Goal: Book appointment/travel/reservation: Book appointment/travel/reservation

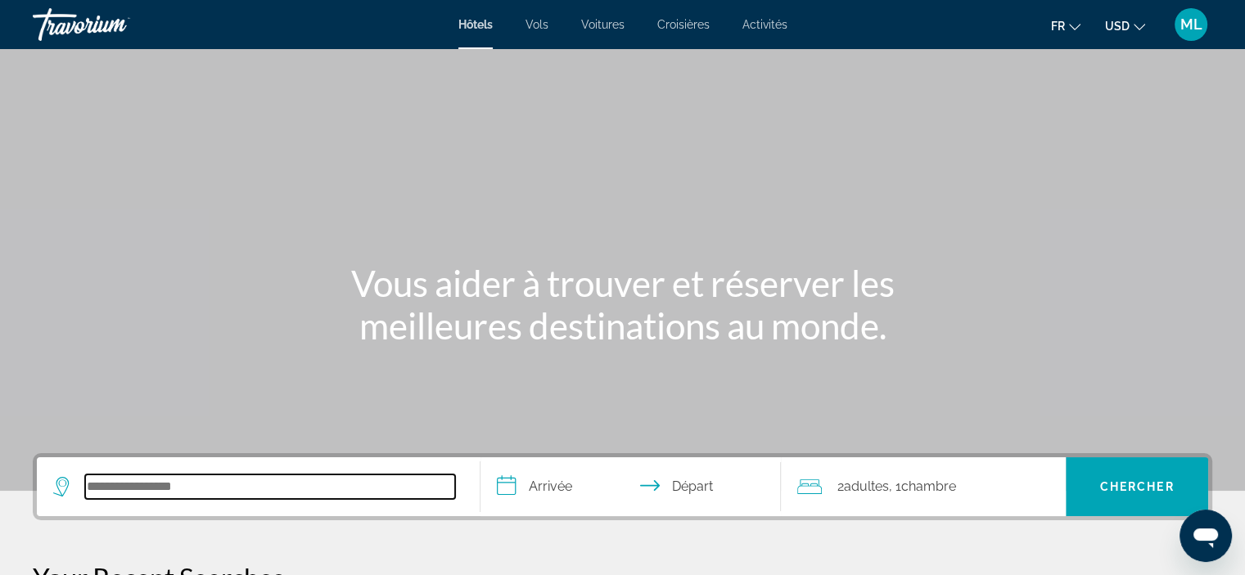
click at [98, 483] on input "Search hotel destination" at bounding box center [270, 487] width 370 height 25
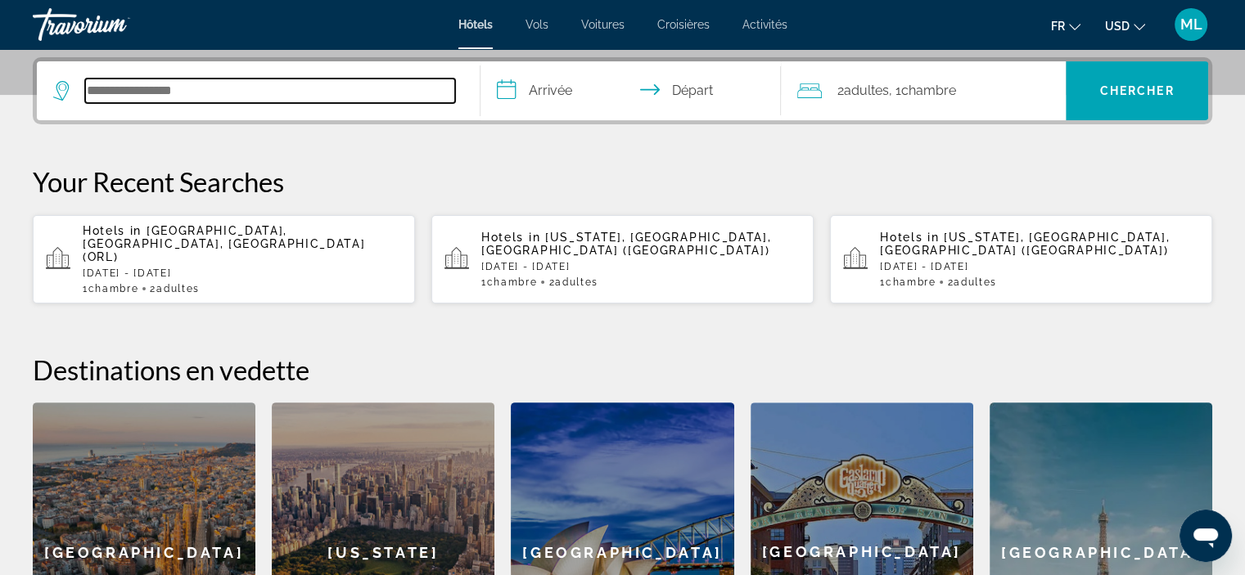
scroll to position [399, 0]
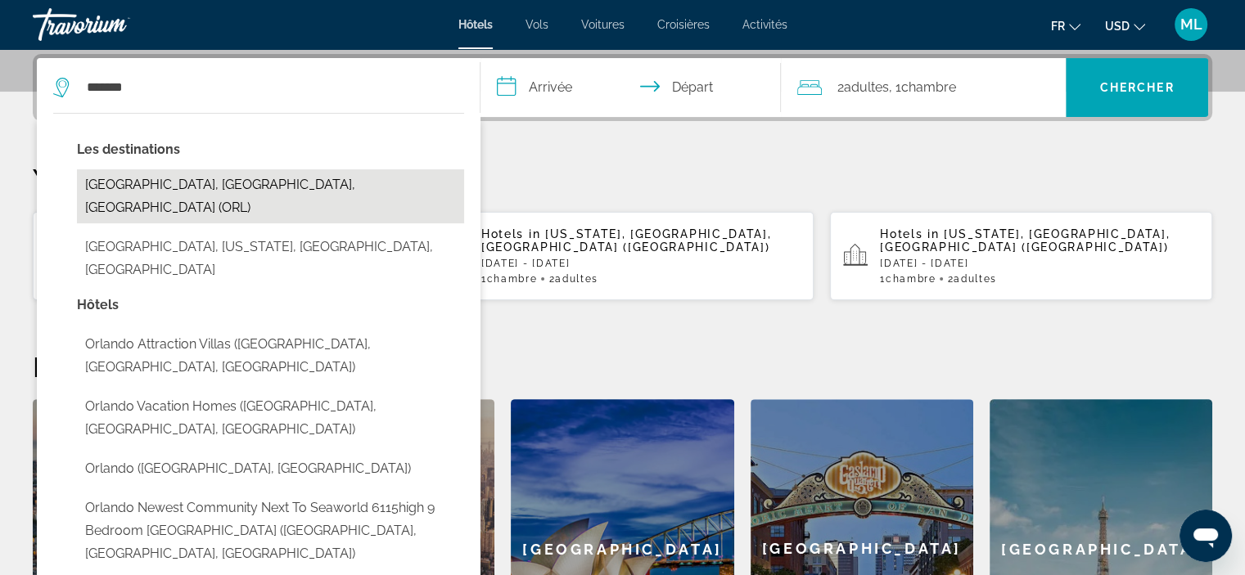
click at [278, 189] on button "[GEOGRAPHIC_DATA], [GEOGRAPHIC_DATA], [GEOGRAPHIC_DATA] (ORL)" at bounding box center [270, 196] width 387 height 54
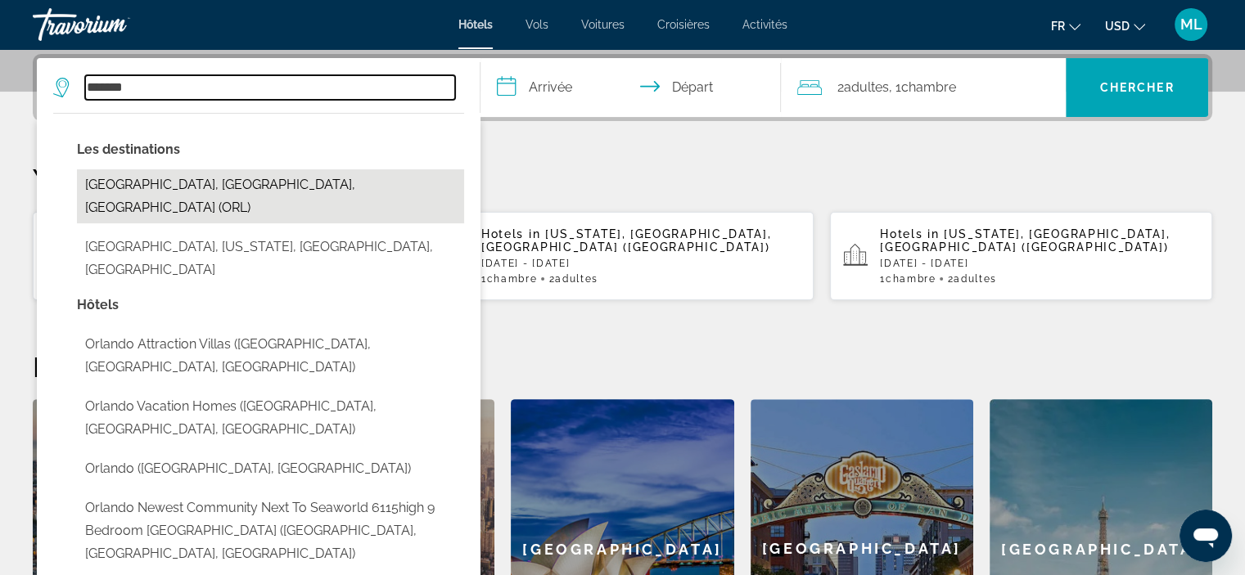
type input "**********"
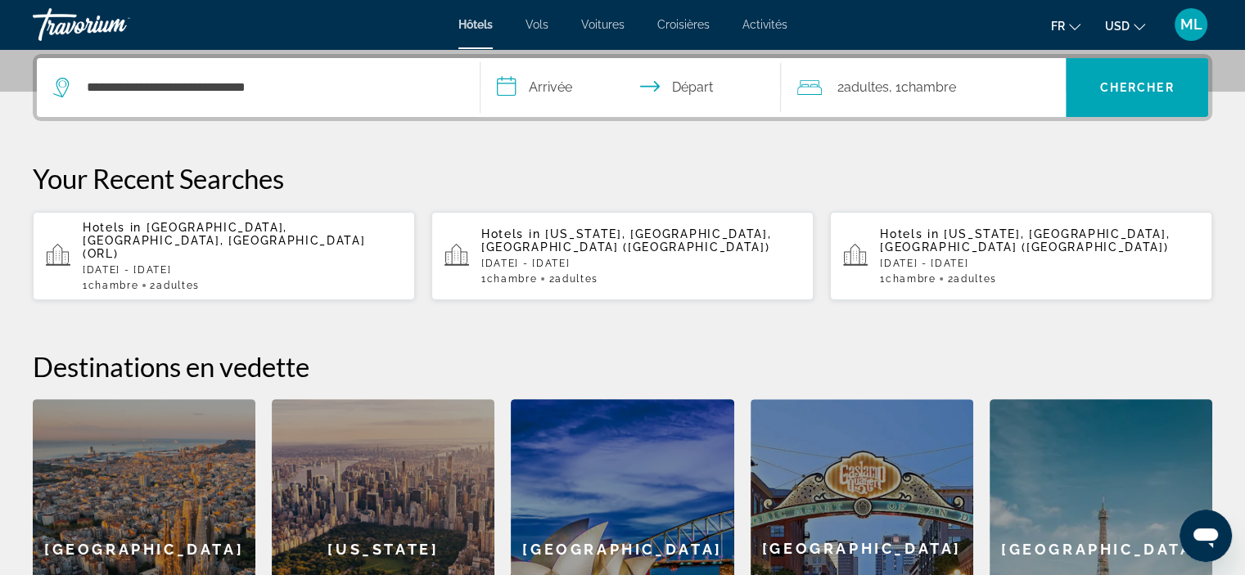
click at [540, 90] on input "**********" at bounding box center [634, 90] width 308 height 64
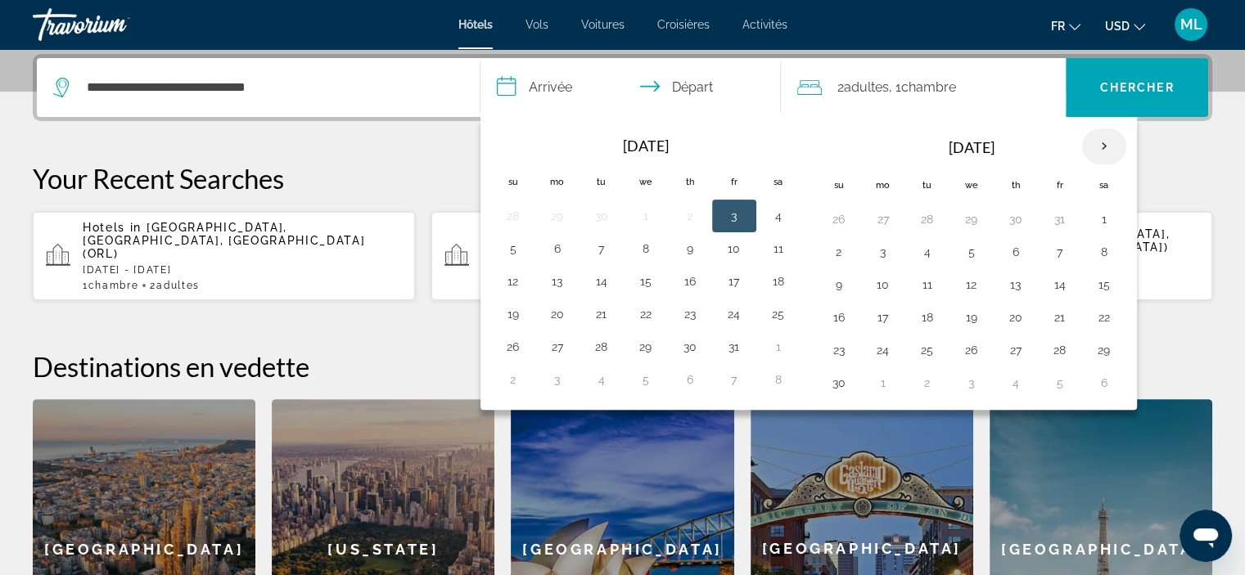
click at [1093, 143] on th "Next month" at bounding box center [1104, 147] width 44 height 36
click at [923, 349] on button "24" at bounding box center [927, 350] width 26 height 23
click at [1097, 140] on th "Next month" at bounding box center [1104, 147] width 44 height 36
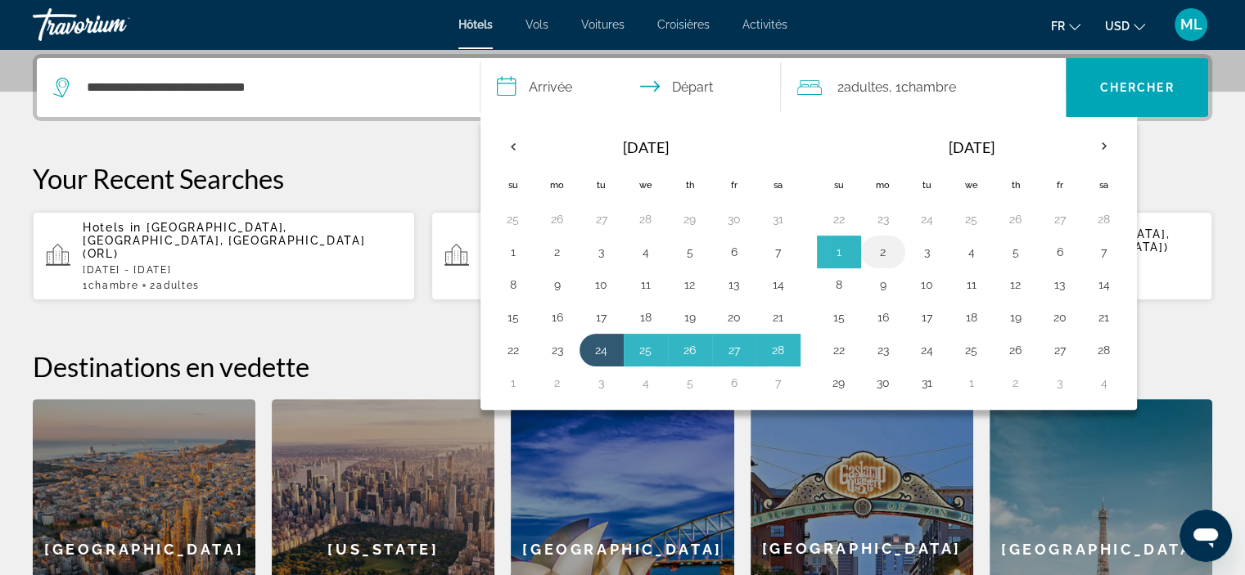
click at [881, 250] on button "2" at bounding box center [883, 252] width 26 height 23
type input "**********"
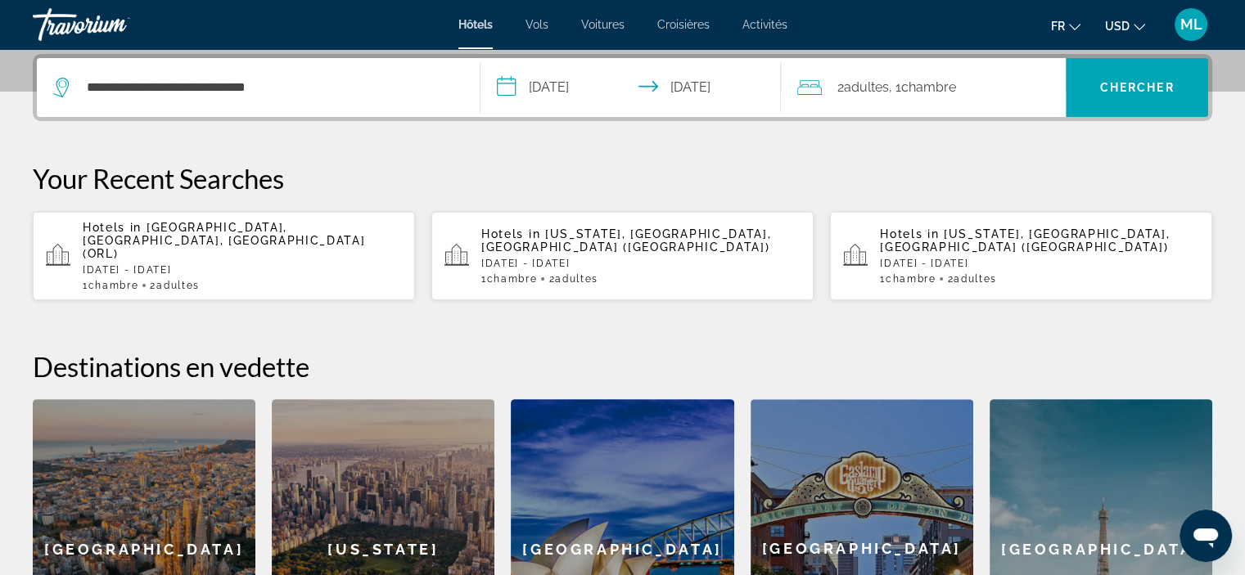
click at [904, 91] on span ", 1 Chambre pièces" at bounding box center [921, 87] width 67 height 23
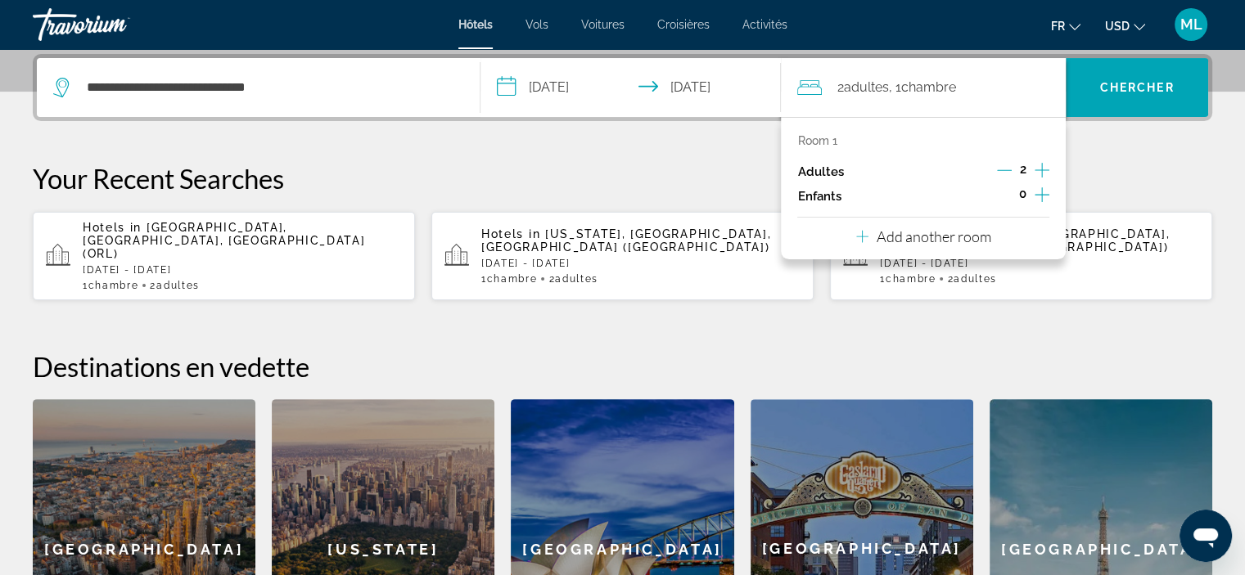
click at [1041, 193] on icon "Increment children" at bounding box center [1042, 195] width 15 height 20
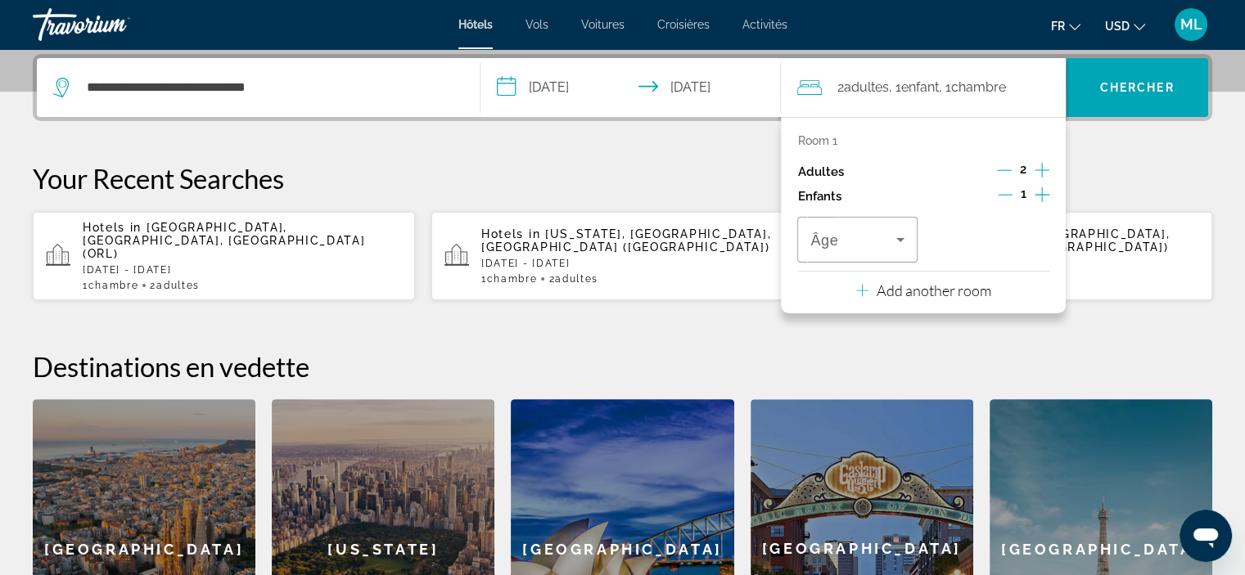
click at [1041, 193] on icon "Increment children" at bounding box center [1042, 195] width 15 height 20
click at [903, 241] on icon "Travelers: 2 adults, 2 children" at bounding box center [901, 240] width 20 height 20
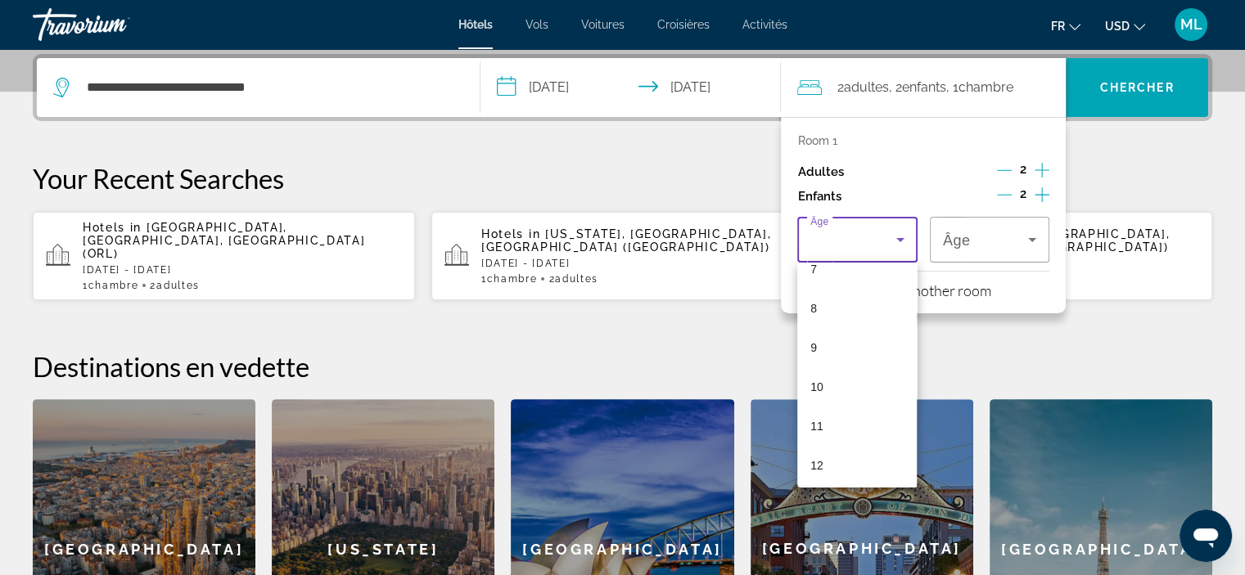
scroll to position [327, 0]
click at [838, 390] on mat-option "11" at bounding box center [857, 393] width 120 height 39
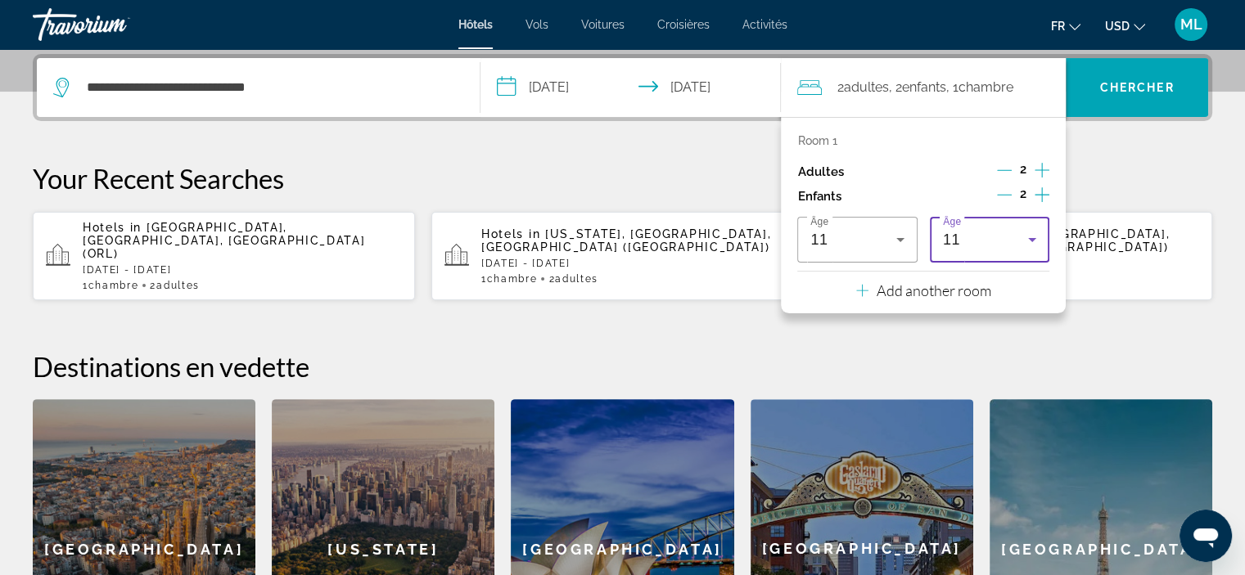
click at [1035, 237] on icon "Travelers: 2 adults, 2 children" at bounding box center [1032, 240] width 20 height 20
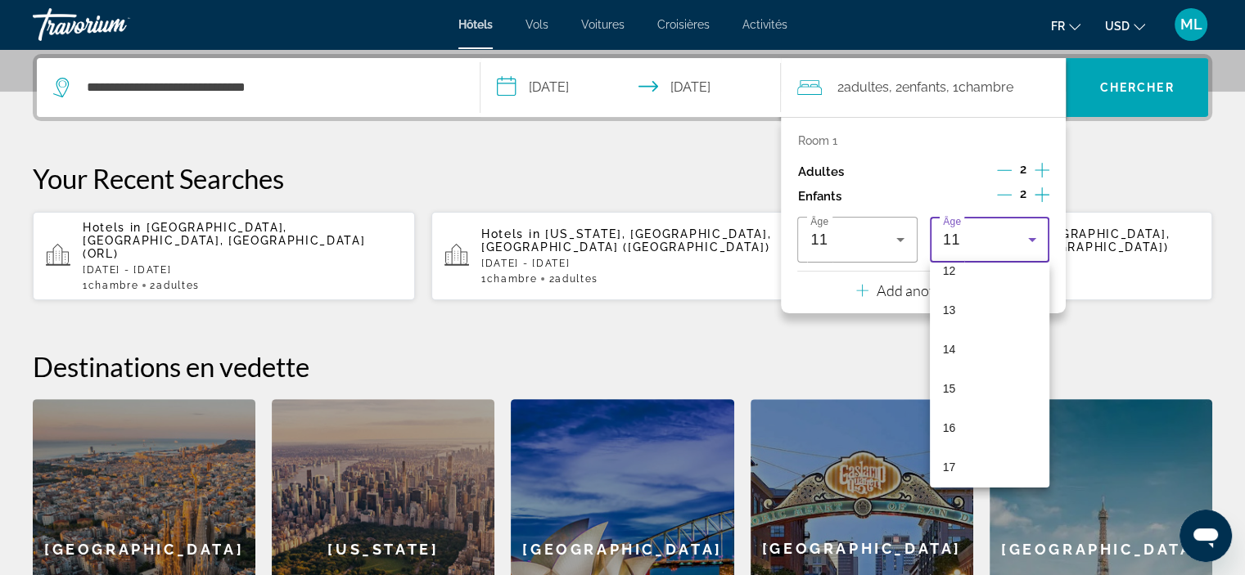
scroll to position [494, 0]
click at [969, 422] on mat-option "16" at bounding box center [990, 423] width 120 height 39
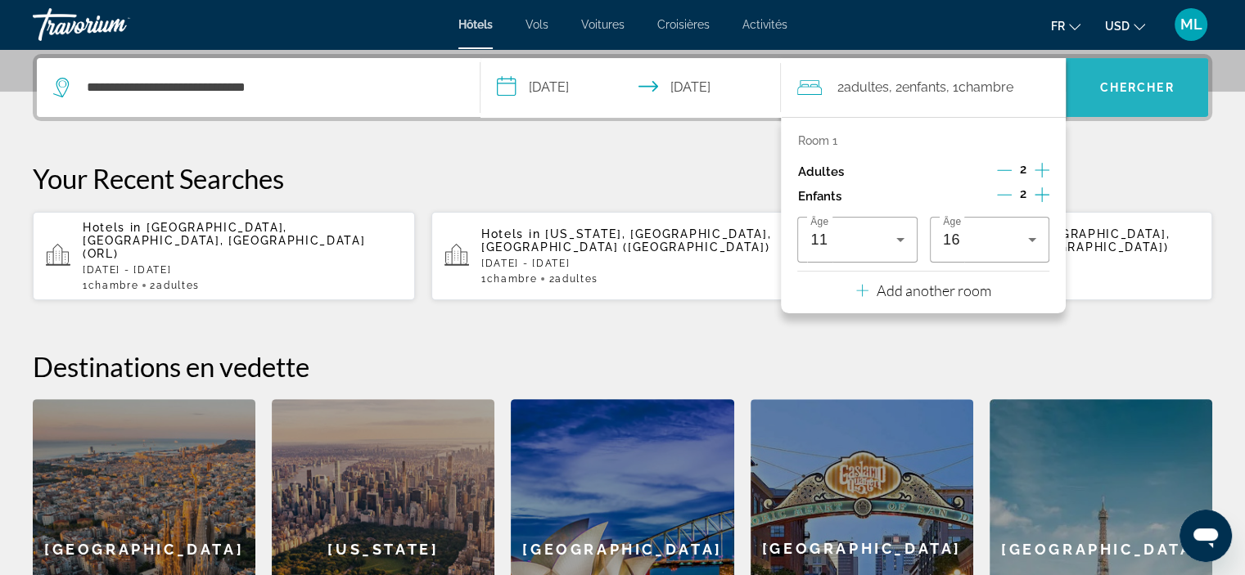
click at [1131, 91] on span "Chercher" at bounding box center [1137, 87] width 74 height 13
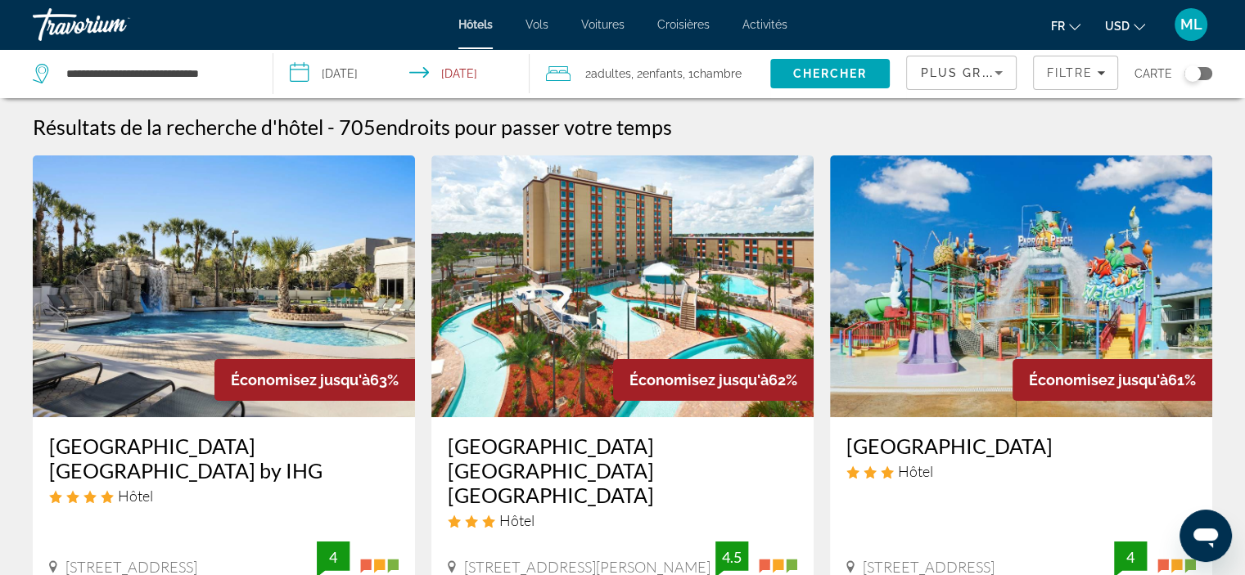
click at [1136, 26] on icon "Change currency" at bounding box center [1139, 27] width 11 height 7
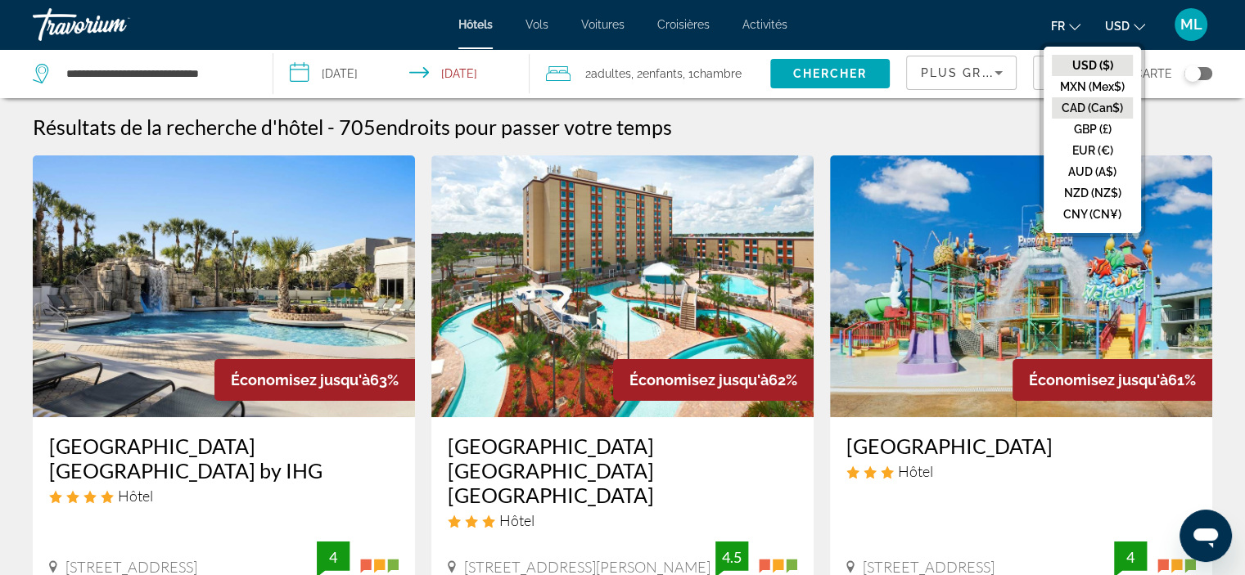
click at [1093, 110] on button "CAD (Can$)" at bounding box center [1092, 107] width 81 height 21
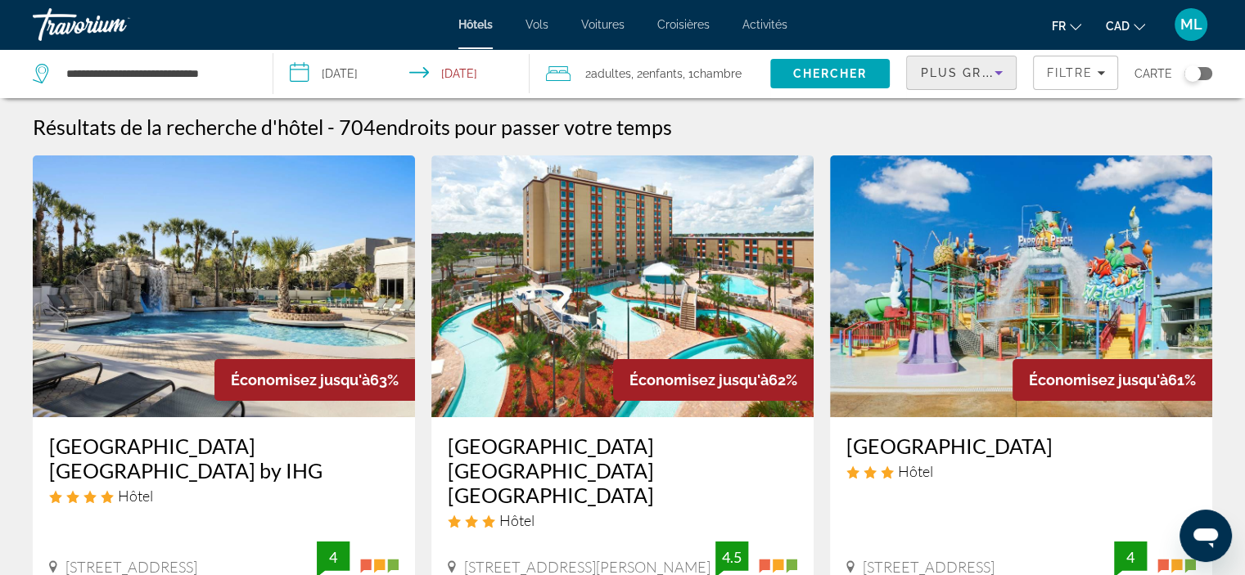
click at [1004, 77] on icon "Sort by" at bounding box center [999, 73] width 20 height 20
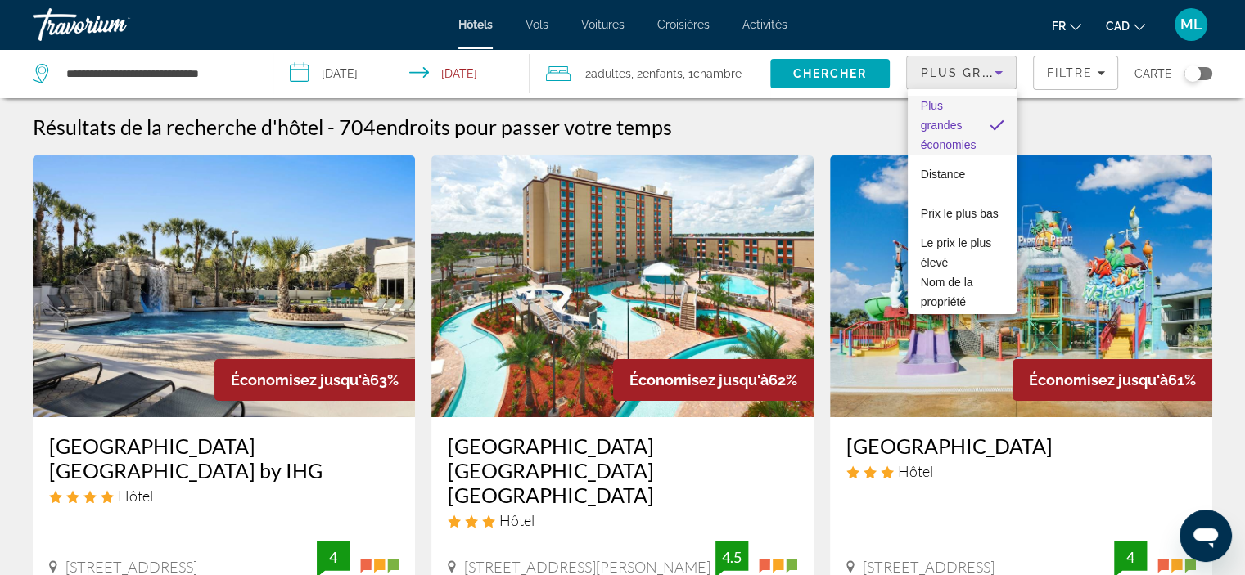
click at [963, 116] on span "Plus grandes économies" at bounding box center [949, 125] width 56 height 59
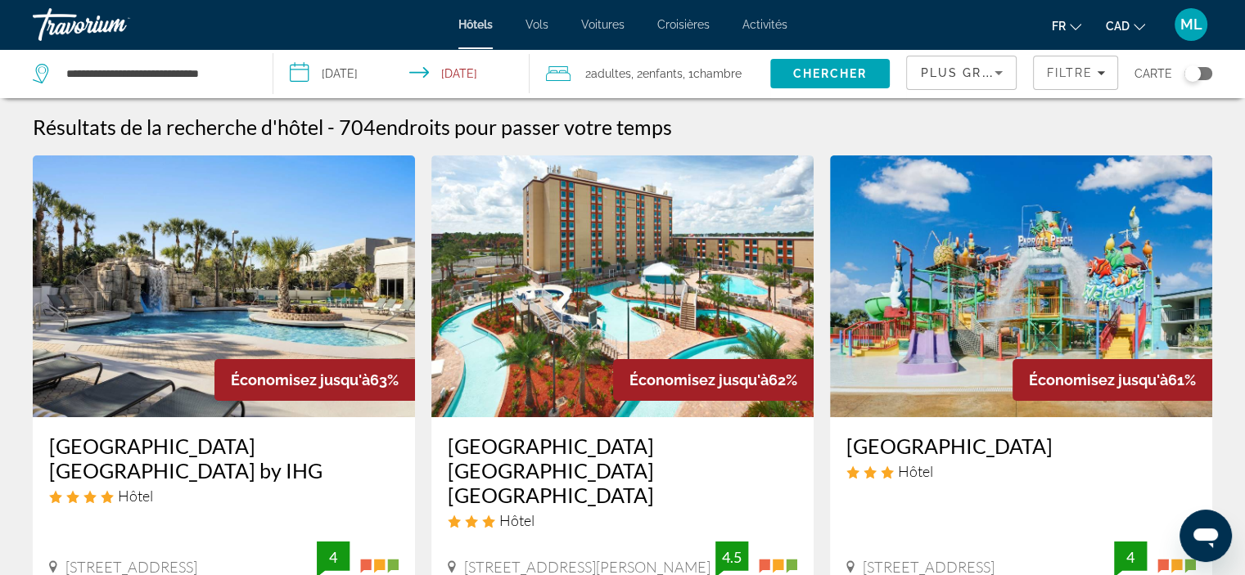
click at [226, 245] on img "Main content" at bounding box center [224, 287] width 382 height 262
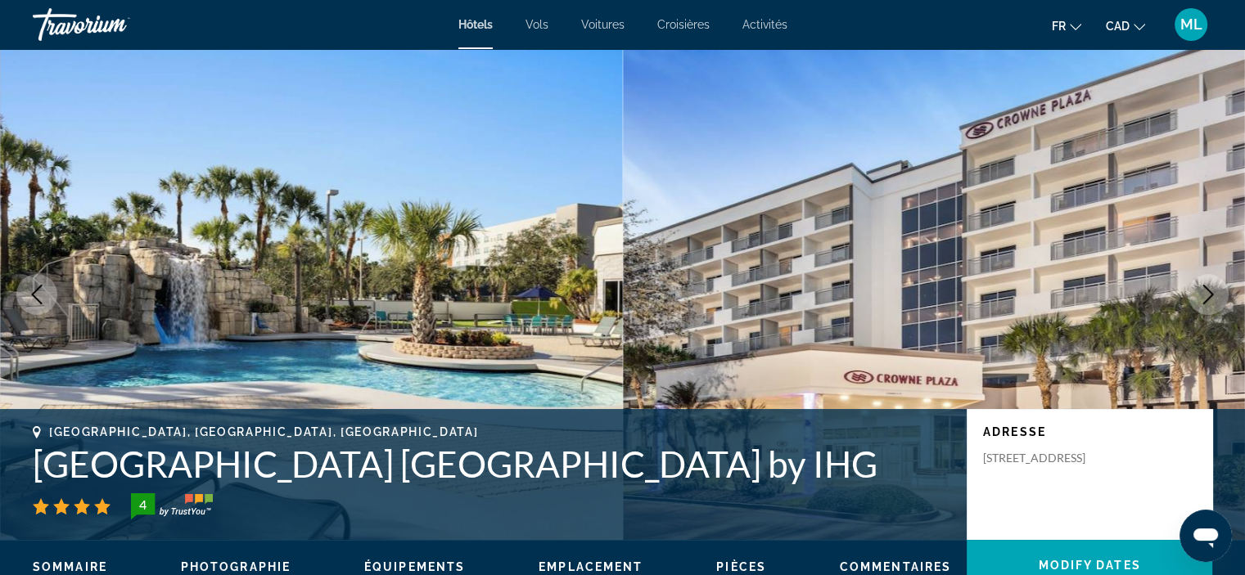
click at [1209, 289] on icon "Next image" at bounding box center [1208, 295] width 20 height 20
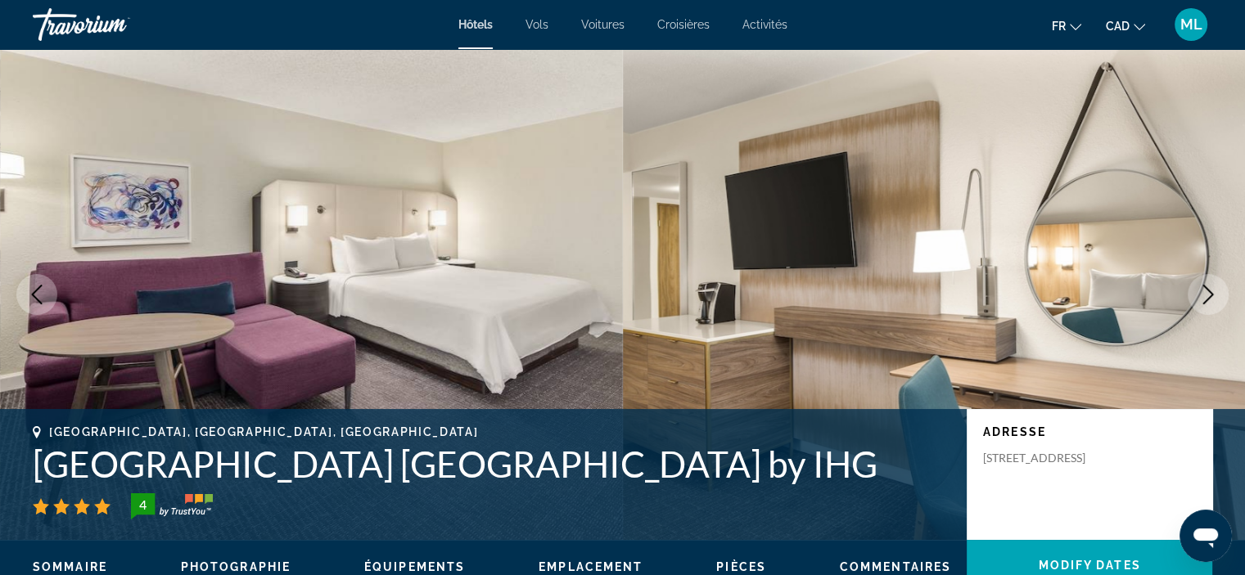
click at [1209, 289] on icon "Next image" at bounding box center [1208, 295] width 20 height 20
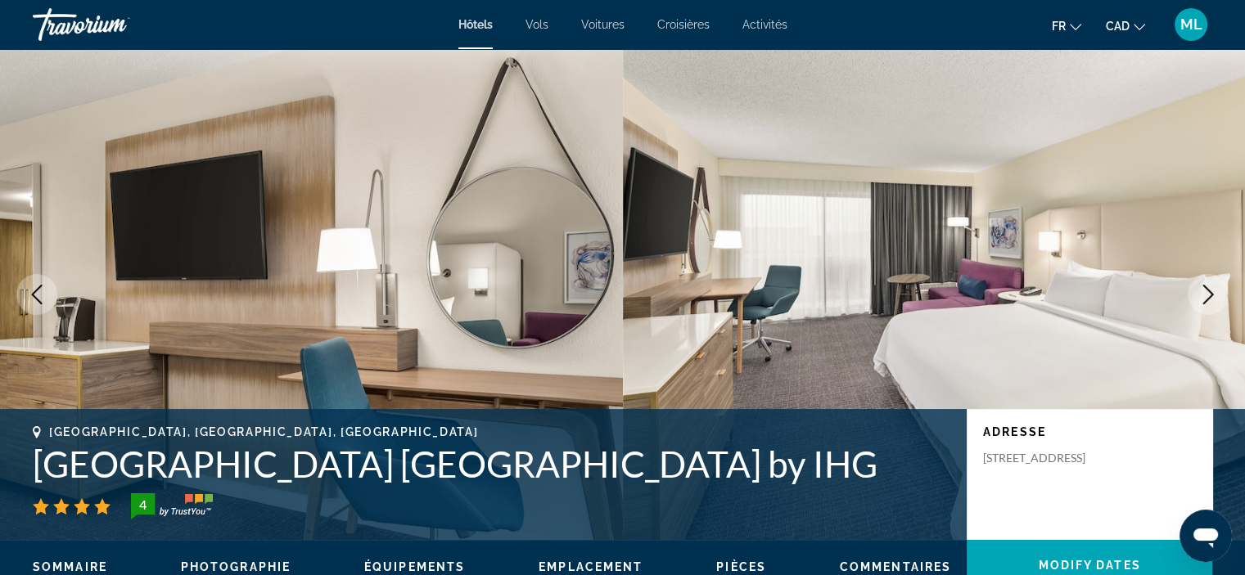
click at [1209, 289] on icon "Next image" at bounding box center [1208, 295] width 20 height 20
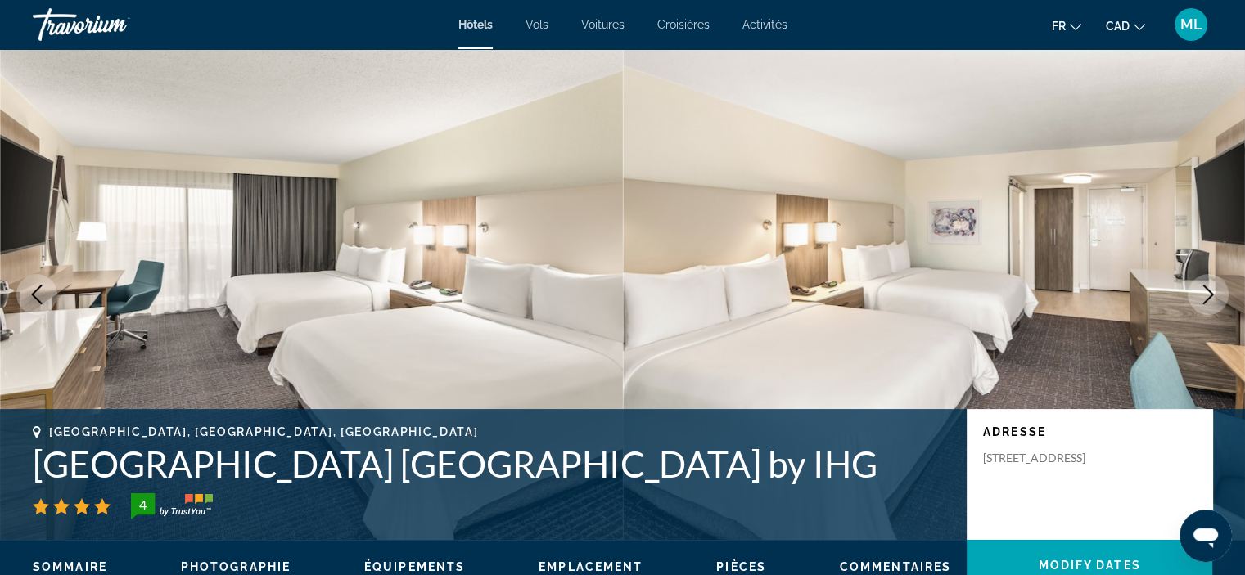
click at [1209, 289] on icon "Next image" at bounding box center [1208, 295] width 20 height 20
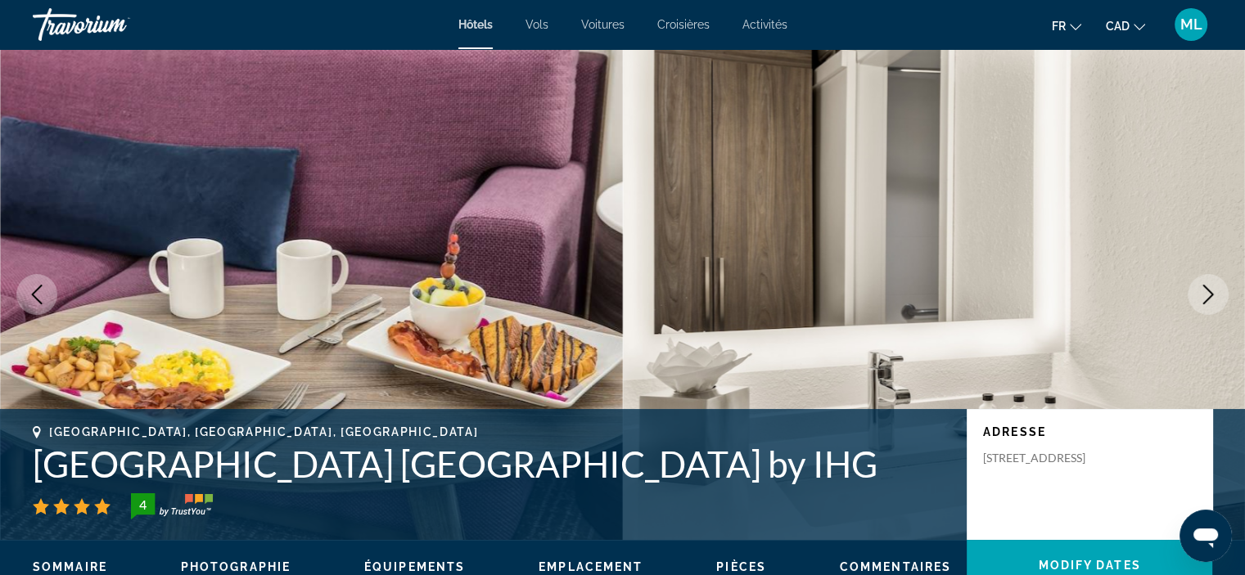
click at [1209, 289] on icon "Next image" at bounding box center [1208, 295] width 20 height 20
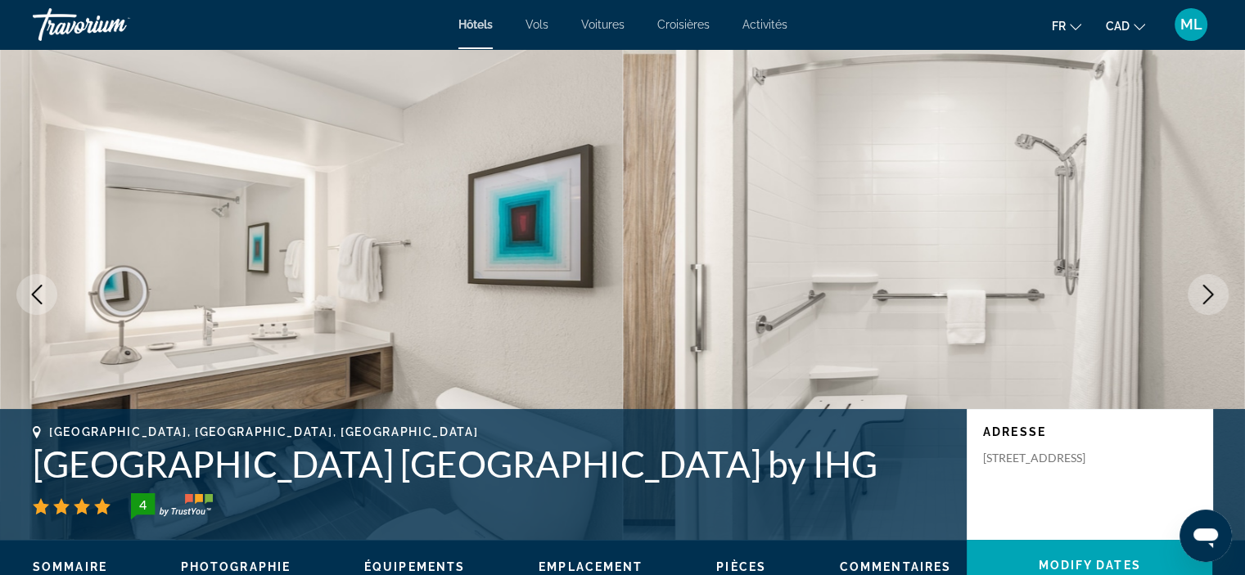
click at [1209, 289] on icon "Next image" at bounding box center [1208, 295] width 20 height 20
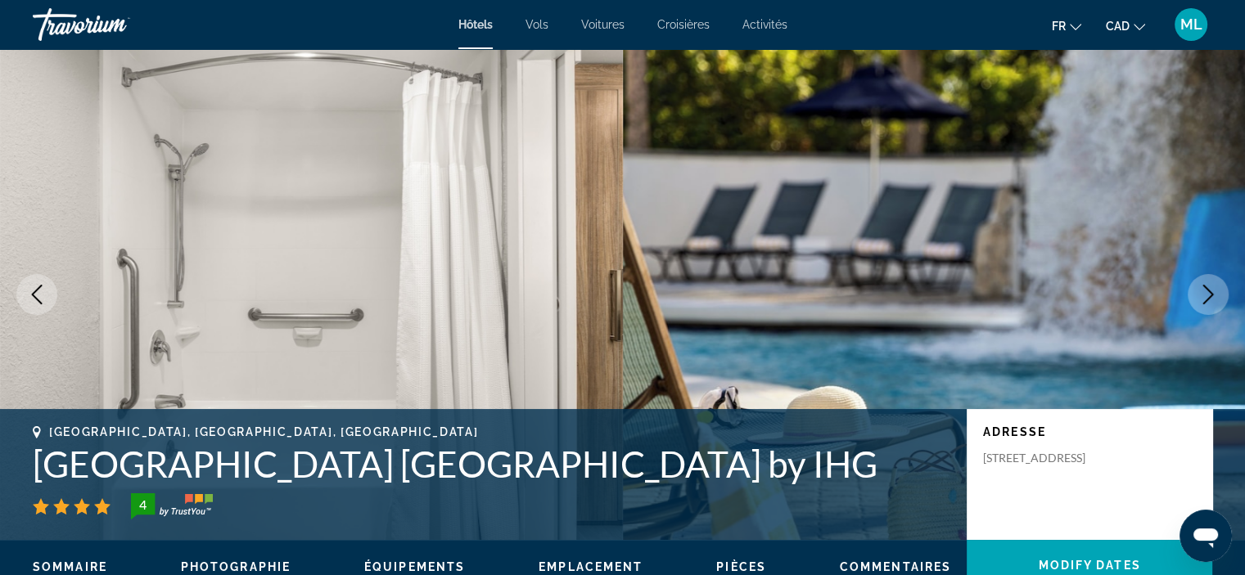
click at [1209, 289] on icon "Next image" at bounding box center [1208, 295] width 20 height 20
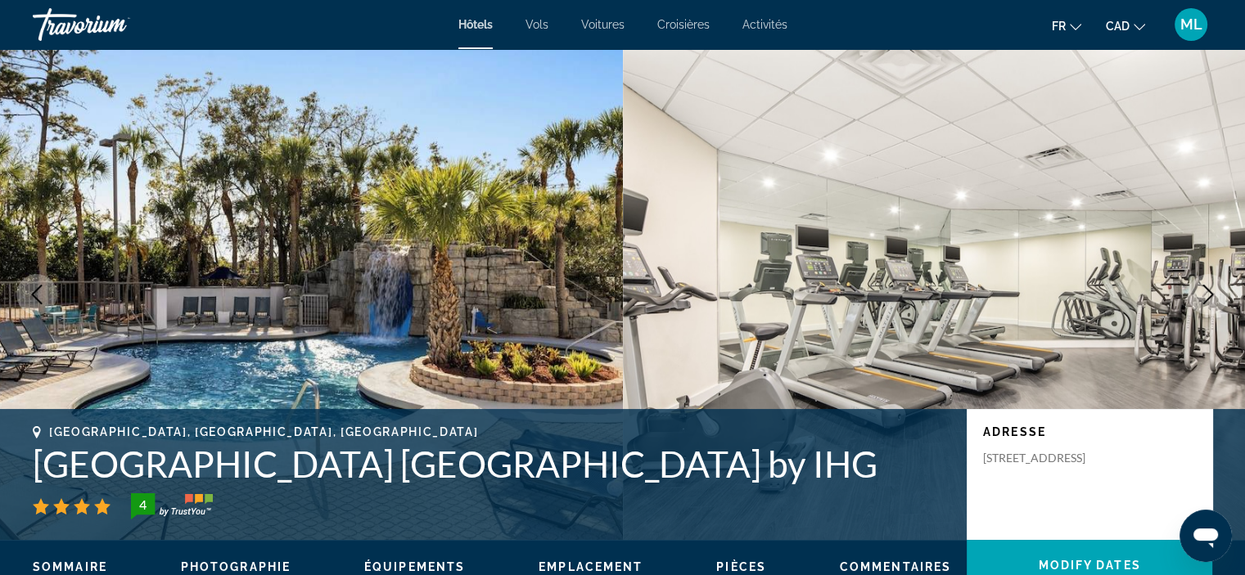
click at [1209, 289] on icon "Next image" at bounding box center [1208, 295] width 20 height 20
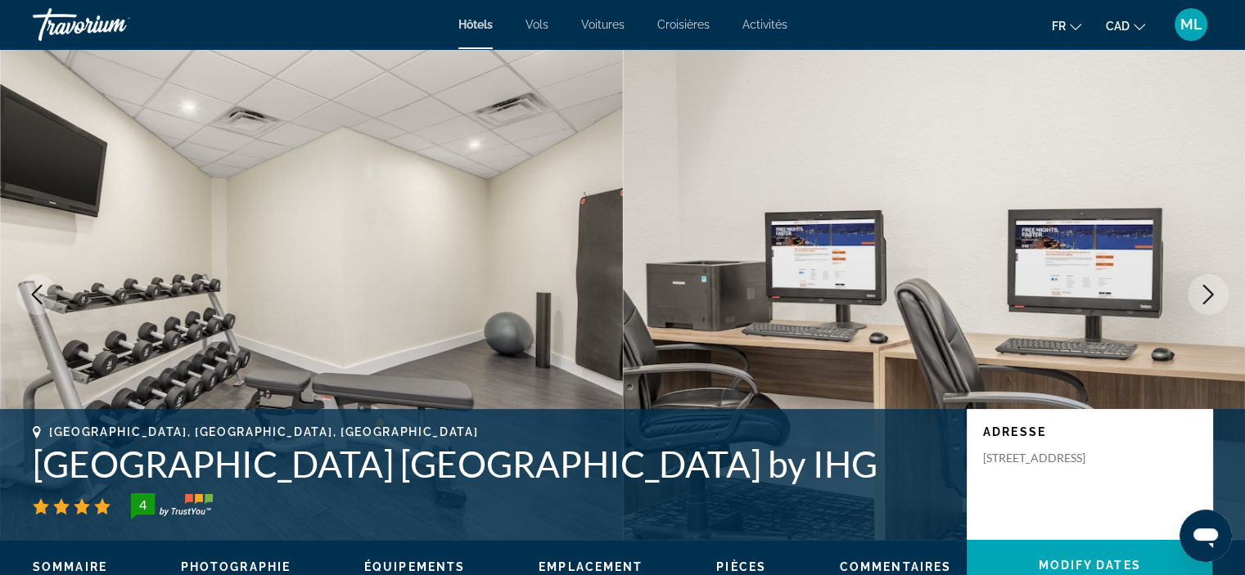
click at [1209, 289] on icon "Next image" at bounding box center [1208, 295] width 20 height 20
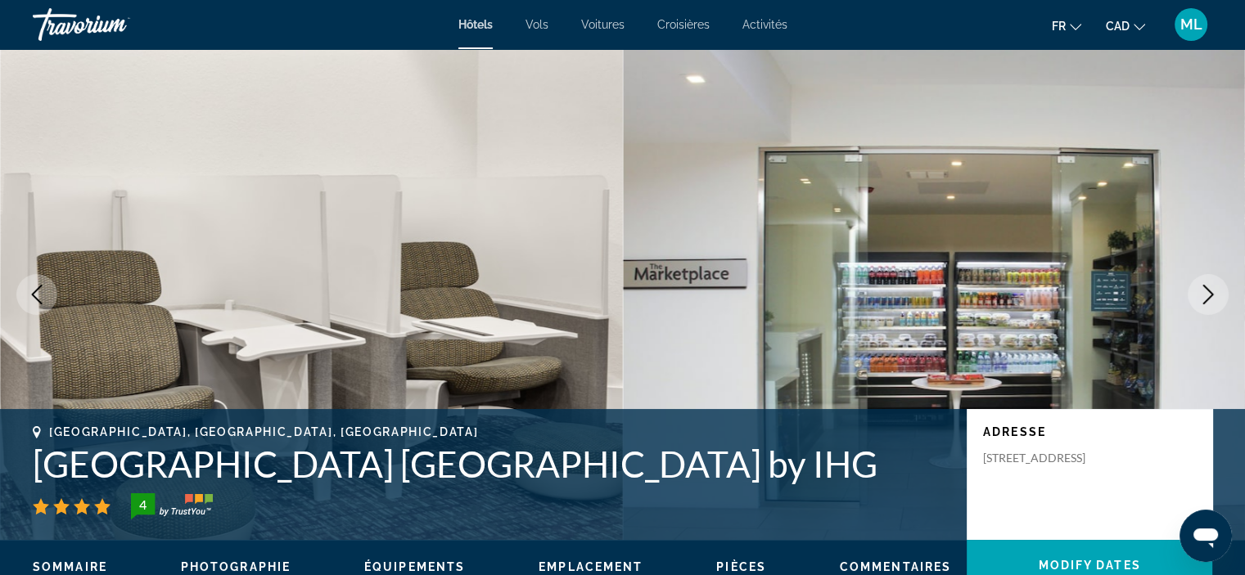
click at [1209, 289] on icon "Next image" at bounding box center [1208, 295] width 20 height 20
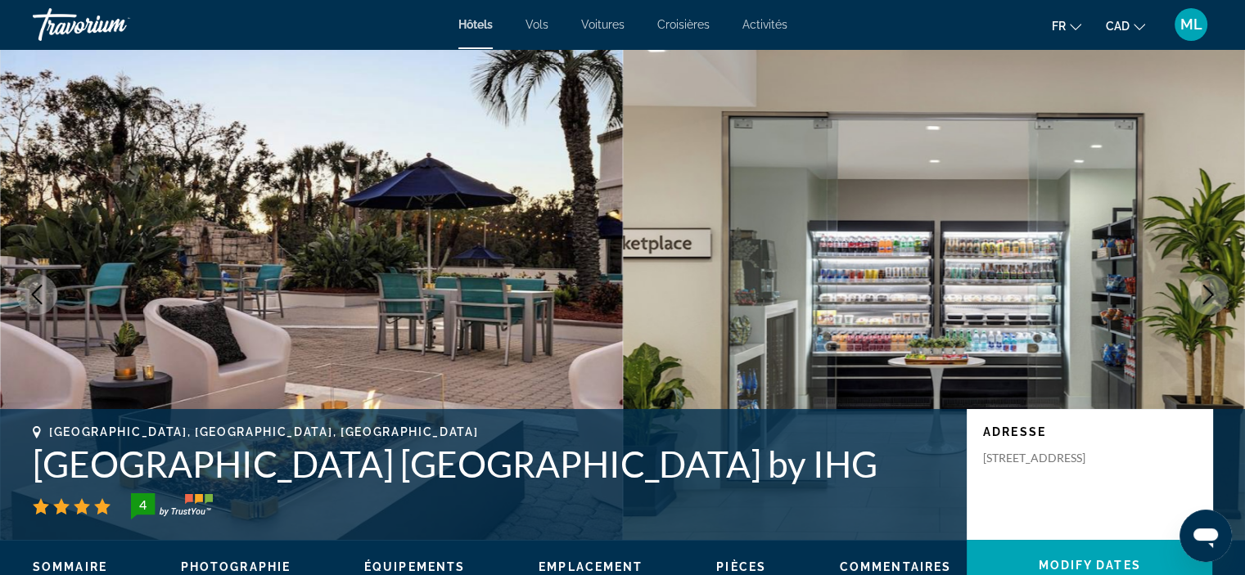
click at [1209, 289] on icon "Next image" at bounding box center [1208, 295] width 20 height 20
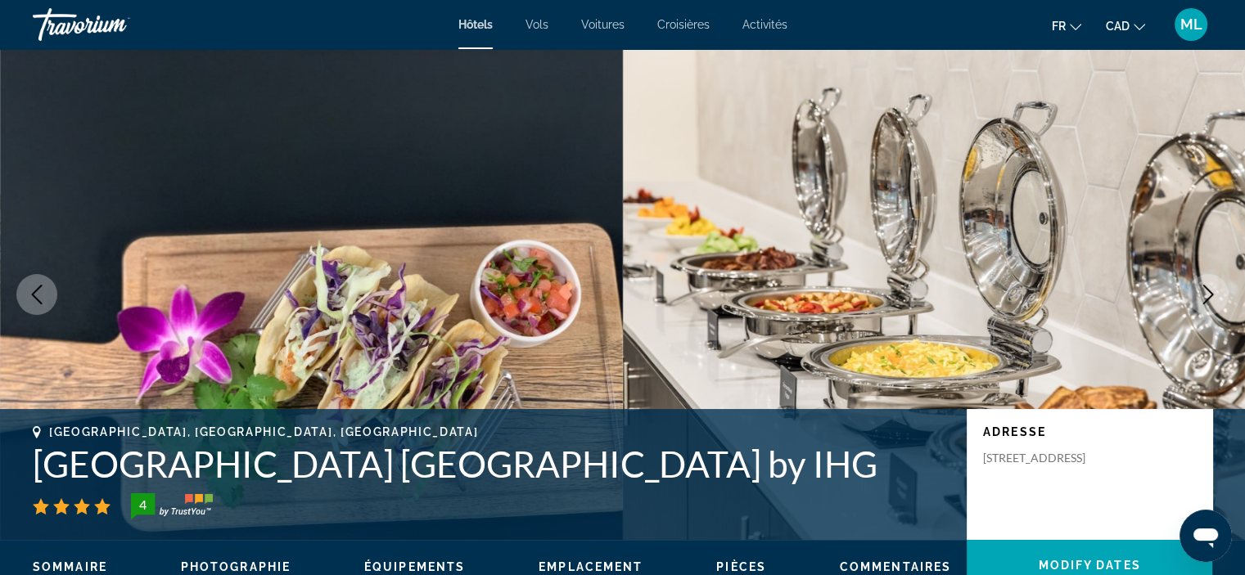
click at [1209, 289] on icon "Next image" at bounding box center [1208, 295] width 20 height 20
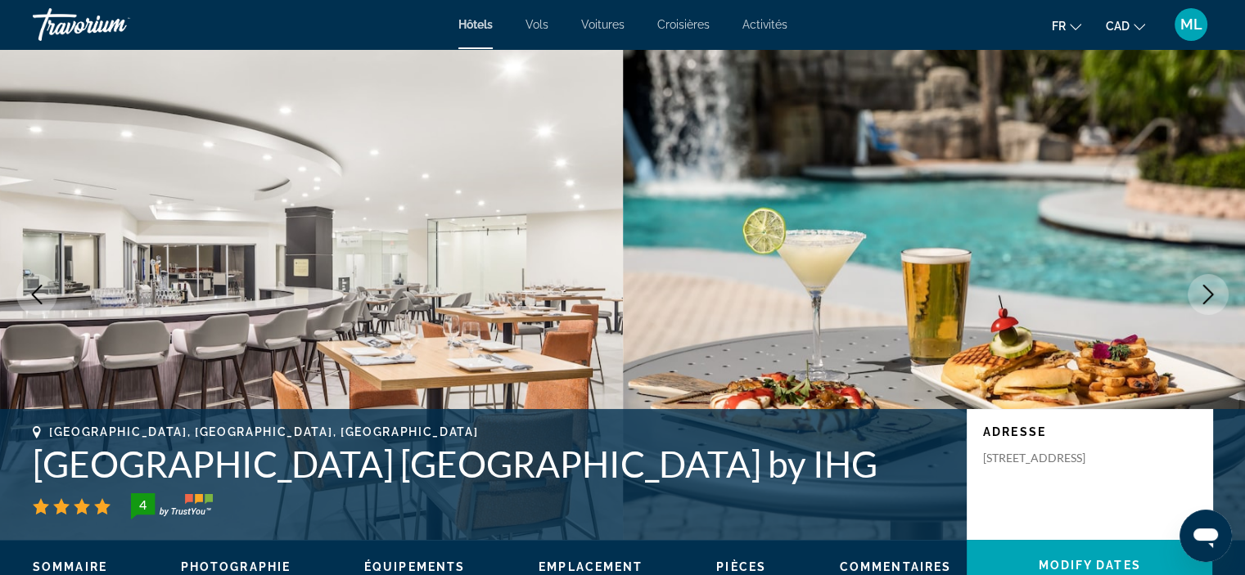
click at [1198, 302] on icon "Next image" at bounding box center [1208, 295] width 20 height 20
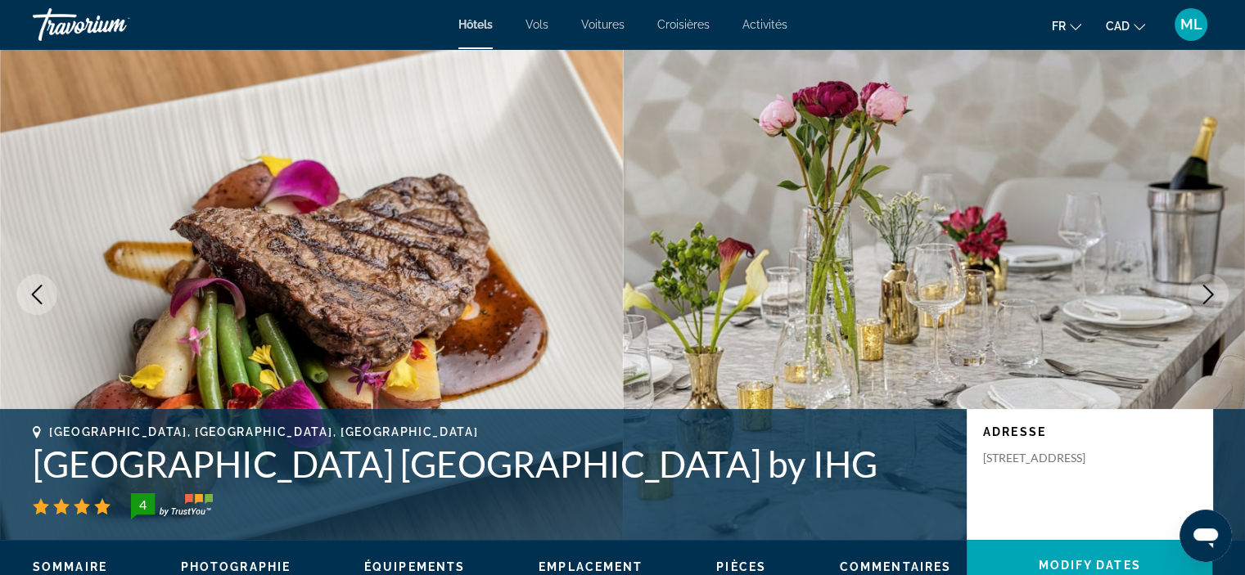
click at [1198, 302] on icon "Next image" at bounding box center [1208, 295] width 20 height 20
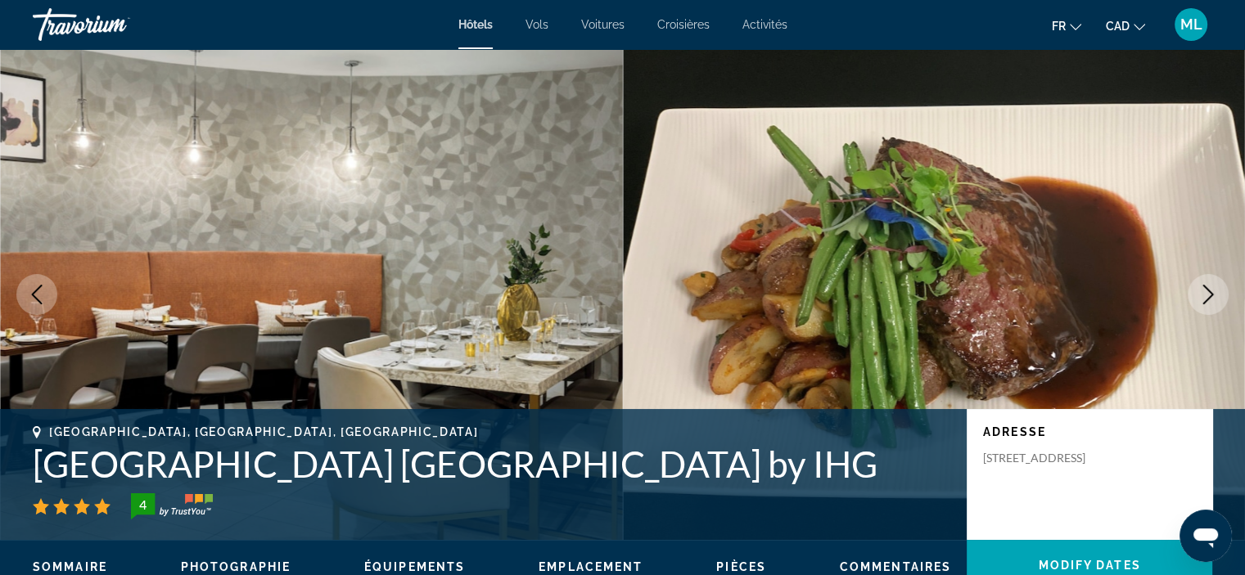
click at [1198, 302] on icon "Next image" at bounding box center [1208, 295] width 20 height 20
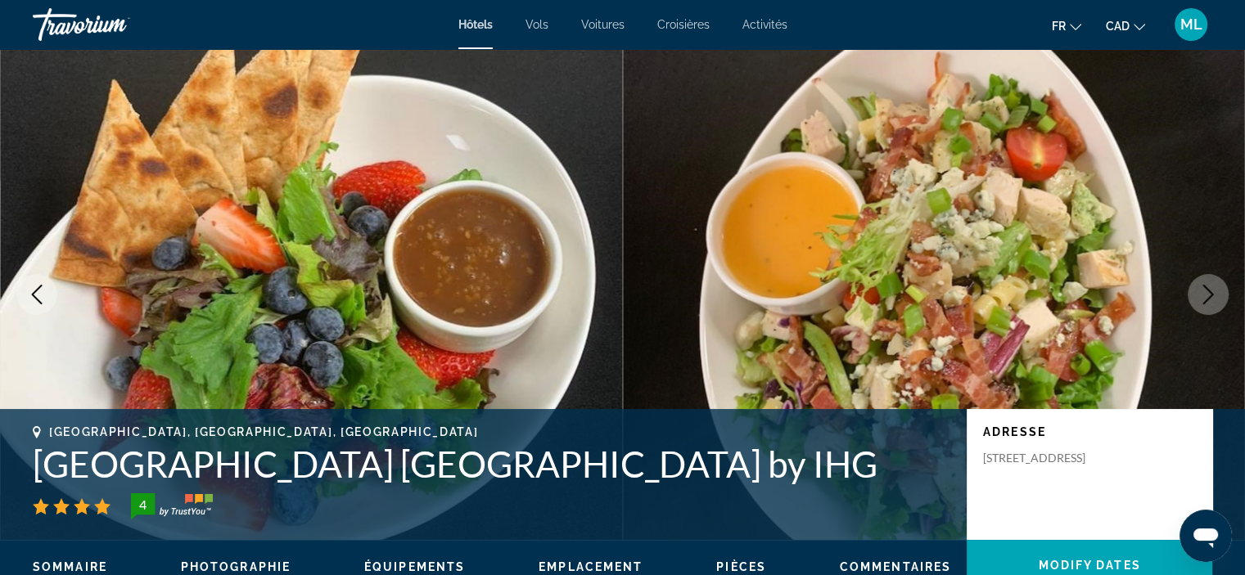
click at [1202, 285] on icon "Next image" at bounding box center [1208, 295] width 20 height 20
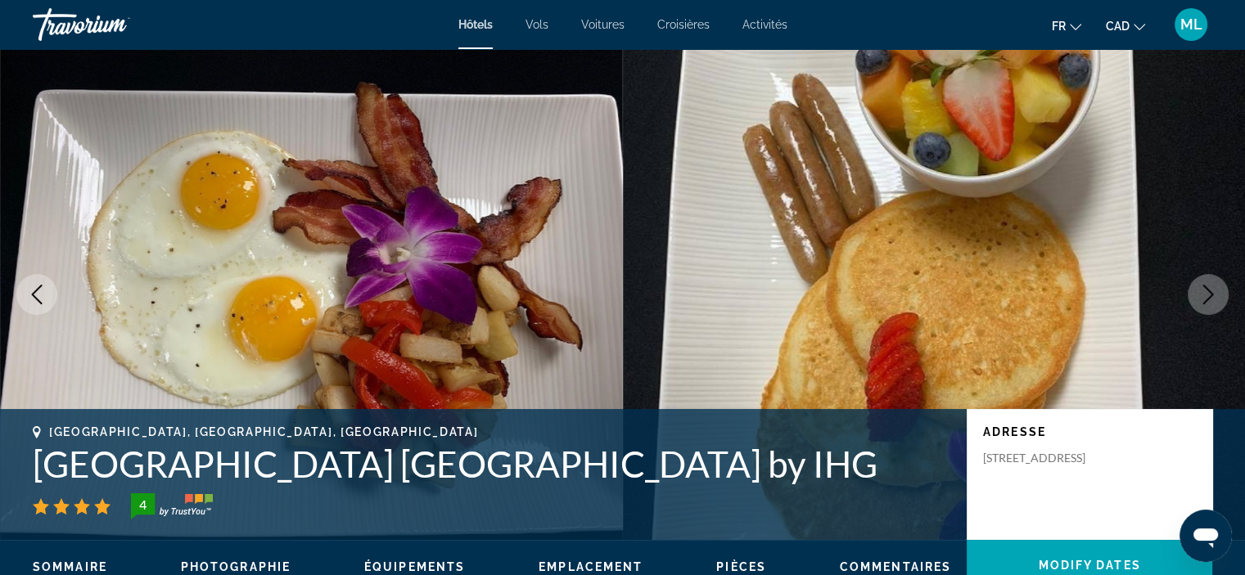
click at [1202, 285] on icon "Next image" at bounding box center [1208, 295] width 20 height 20
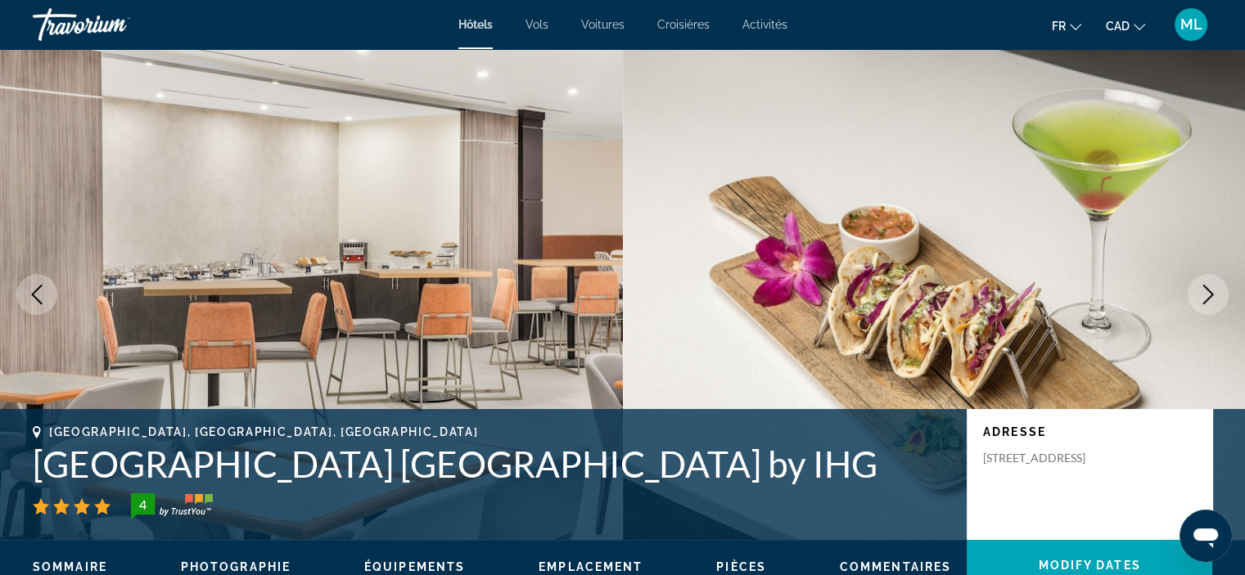
click at [1202, 285] on icon "Next image" at bounding box center [1208, 295] width 20 height 20
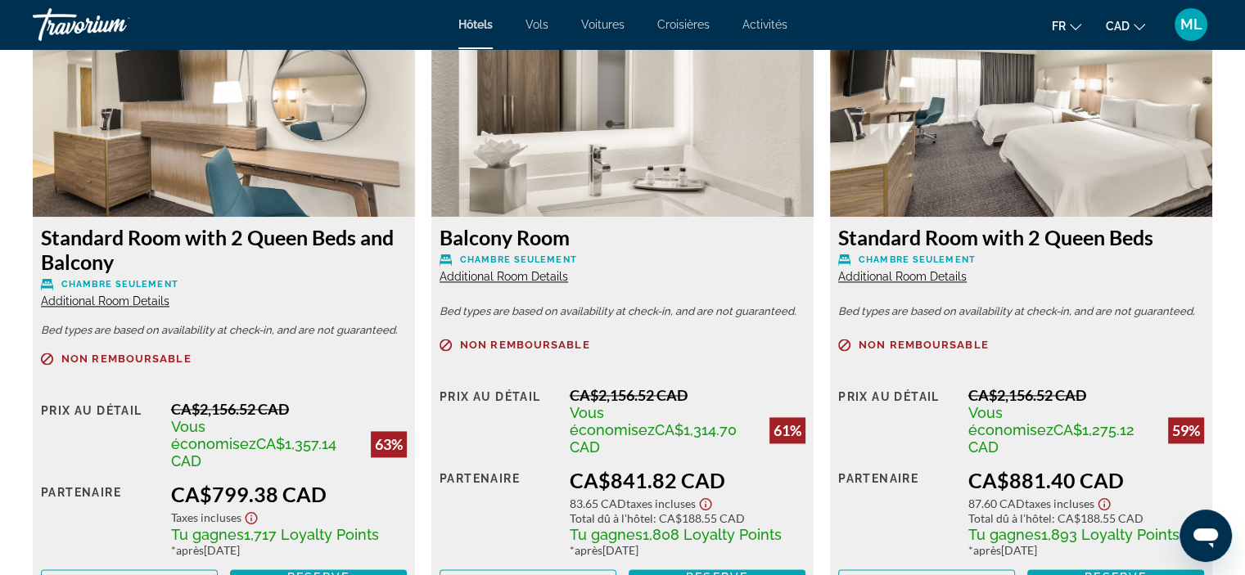
scroll to position [2128, 0]
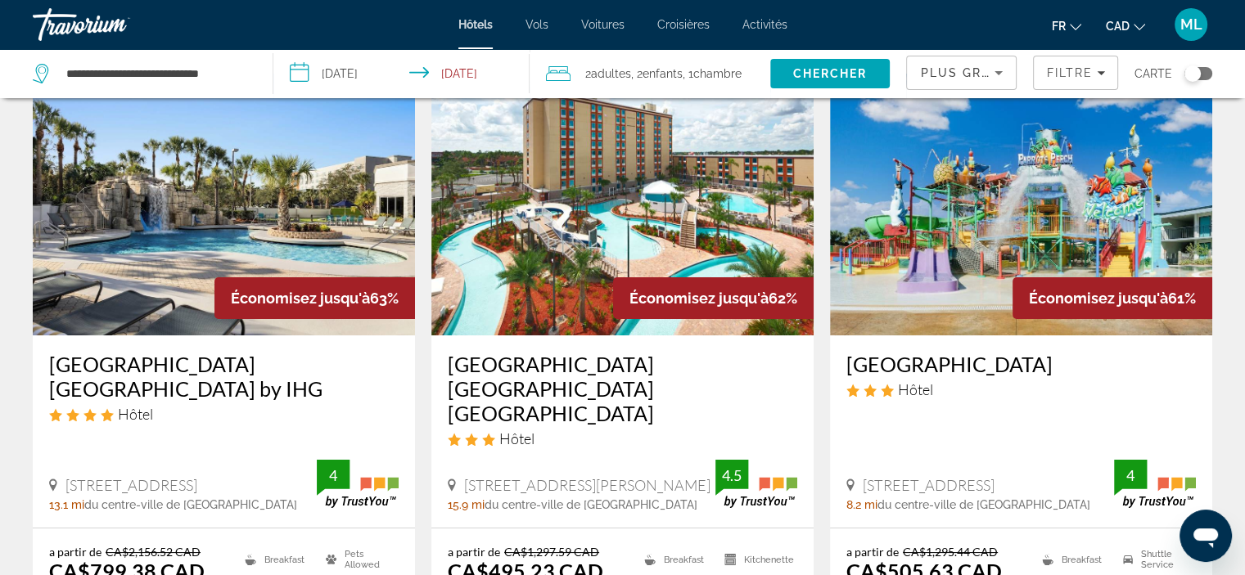
scroll to position [164, 0]
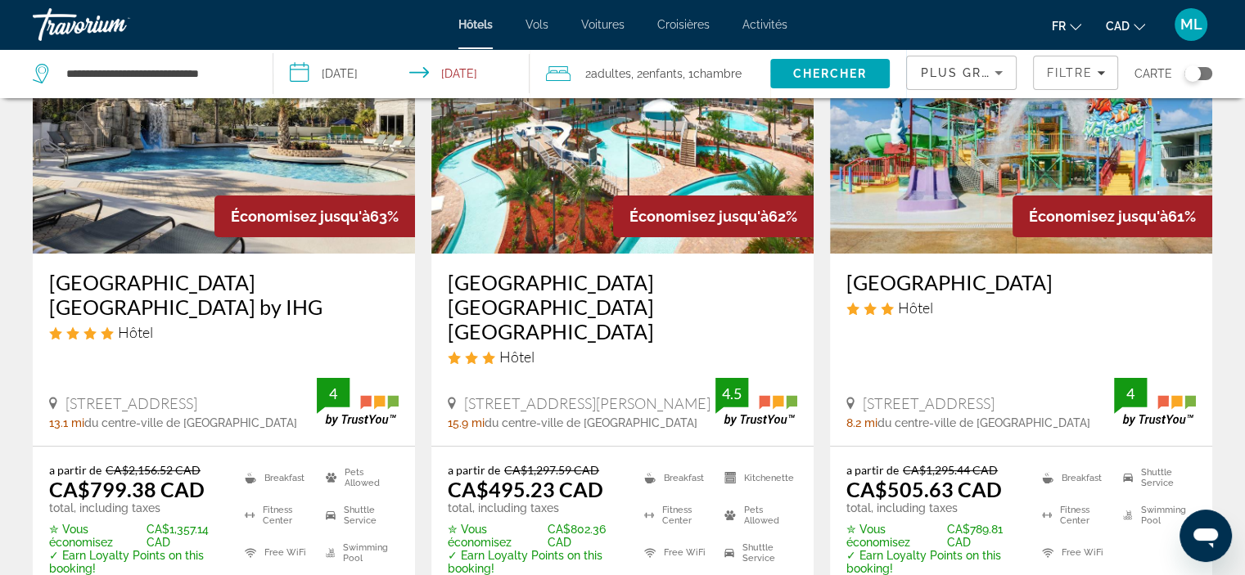
click at [912, 172] on img "Main content" at bounding box center [1021, 123] width 382 height 262
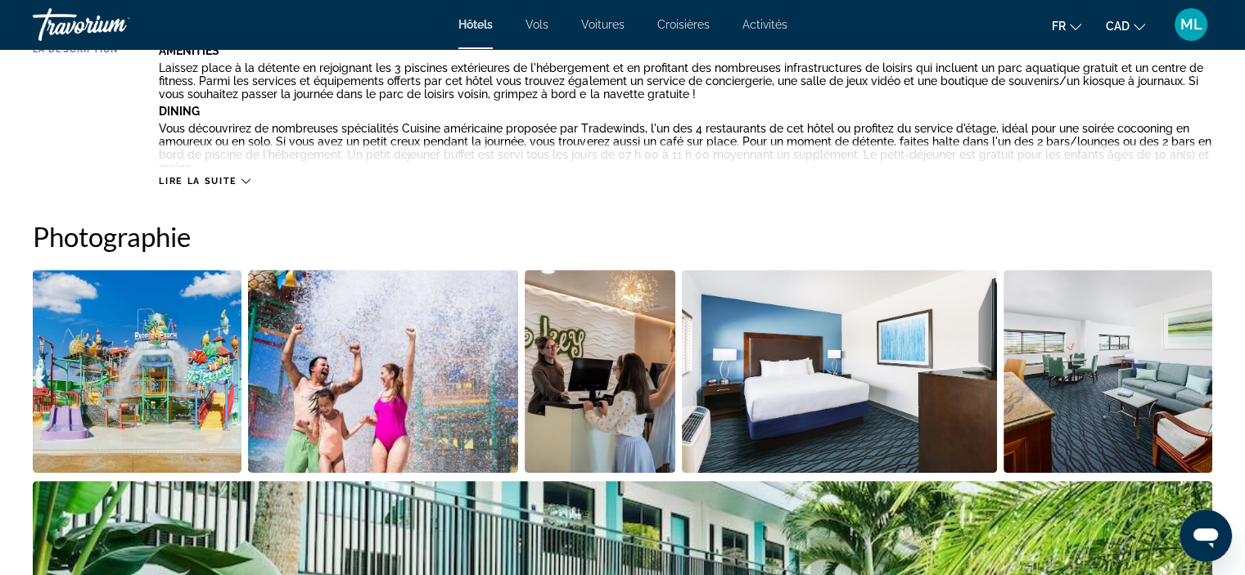
scroll to position [491, 0]
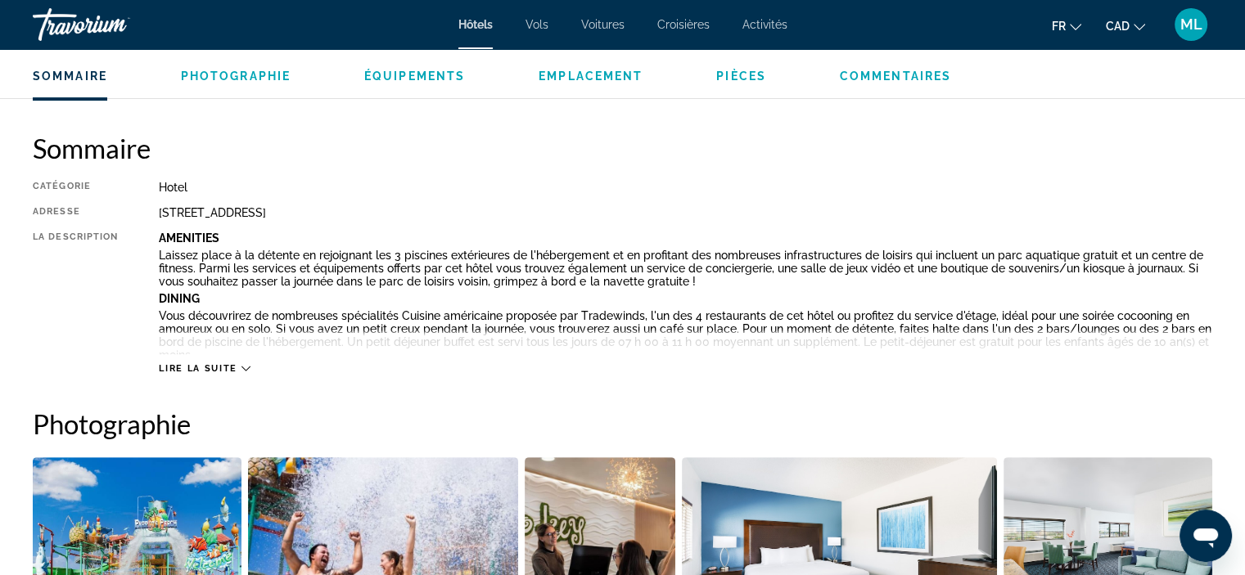
click at [237, 367] on div "Lire la suite" at bounding box center [204, 368] width 91 height 11
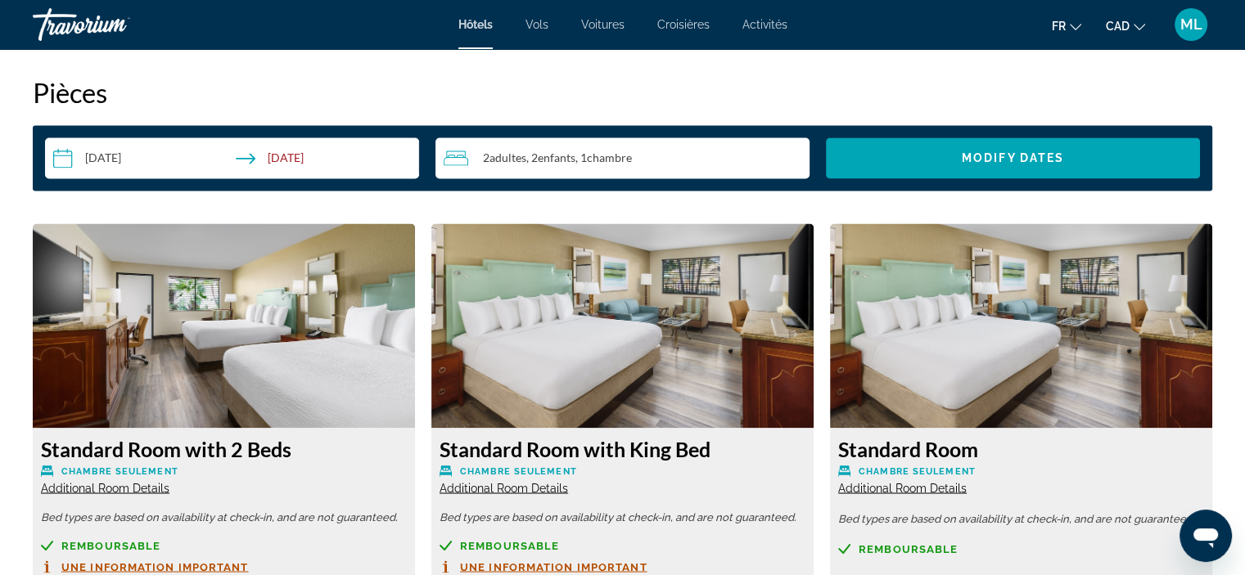
scroll to position [2701, 0]
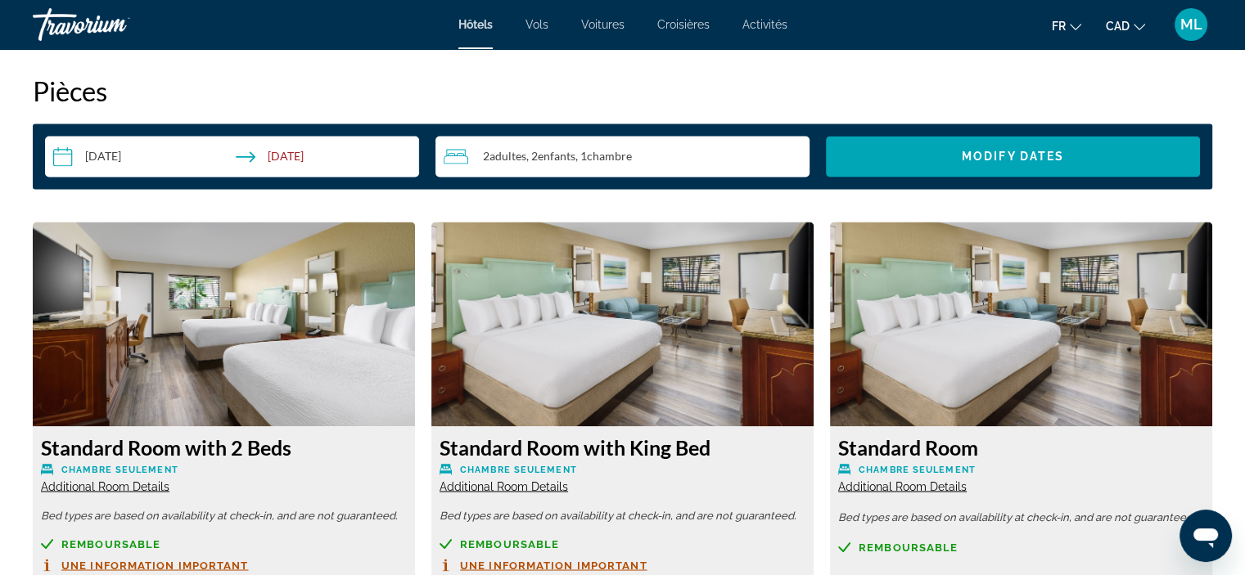
click at [324, 282] on img "Main content" at bounding box center [224, 324] width 382 height 205
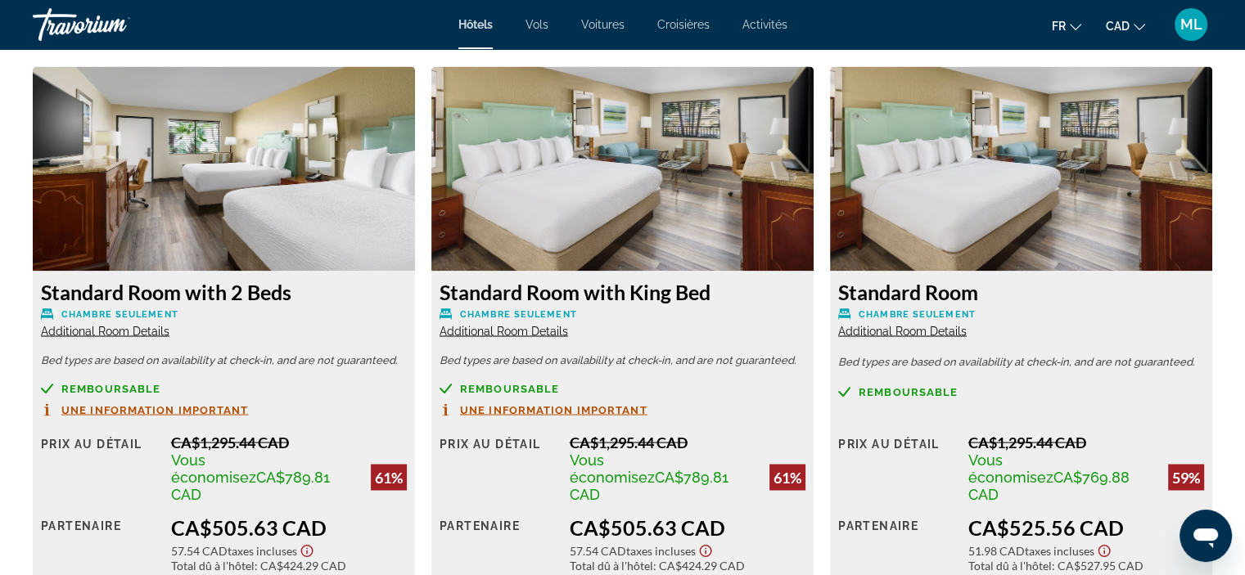
scroll to position [2947, 0]
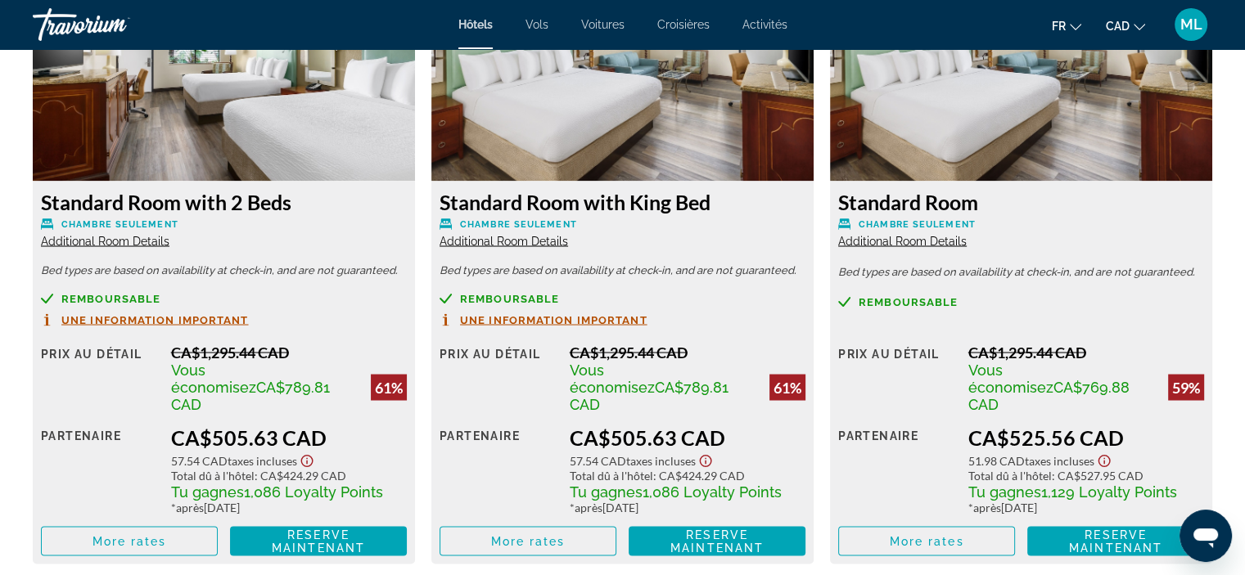
click at [125, 239] on span "Additional Room Details" at bounding box center [105, 240] width 129 height 13
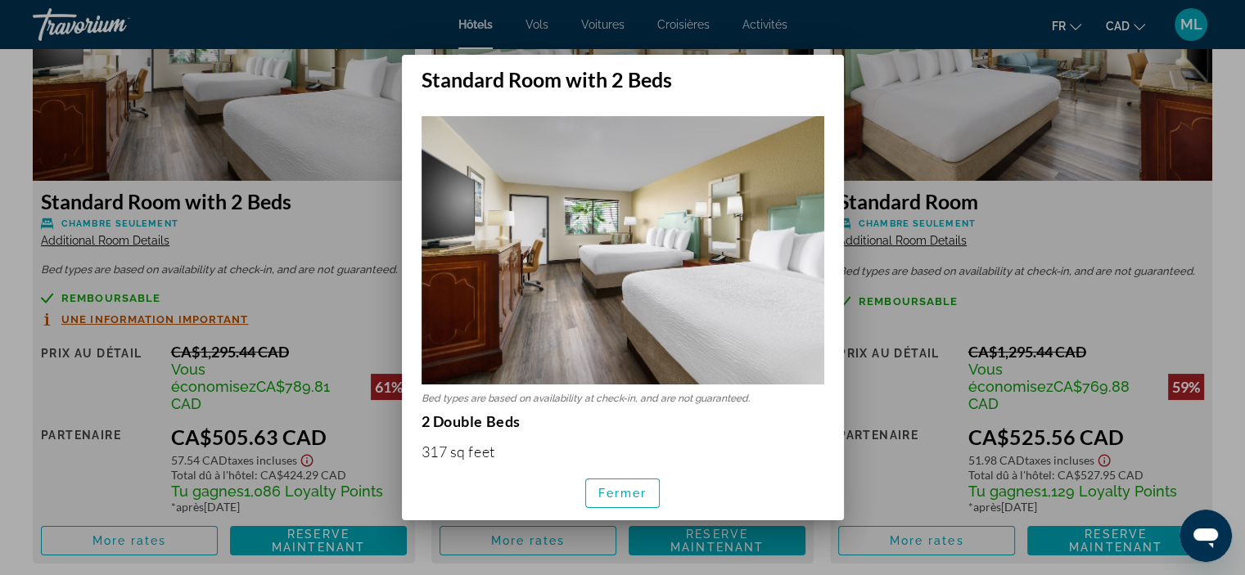
scroll to position [0, 0]
click at [611, 498] on span "Fermer" at bounding box center [622, 493] width 49 height 13
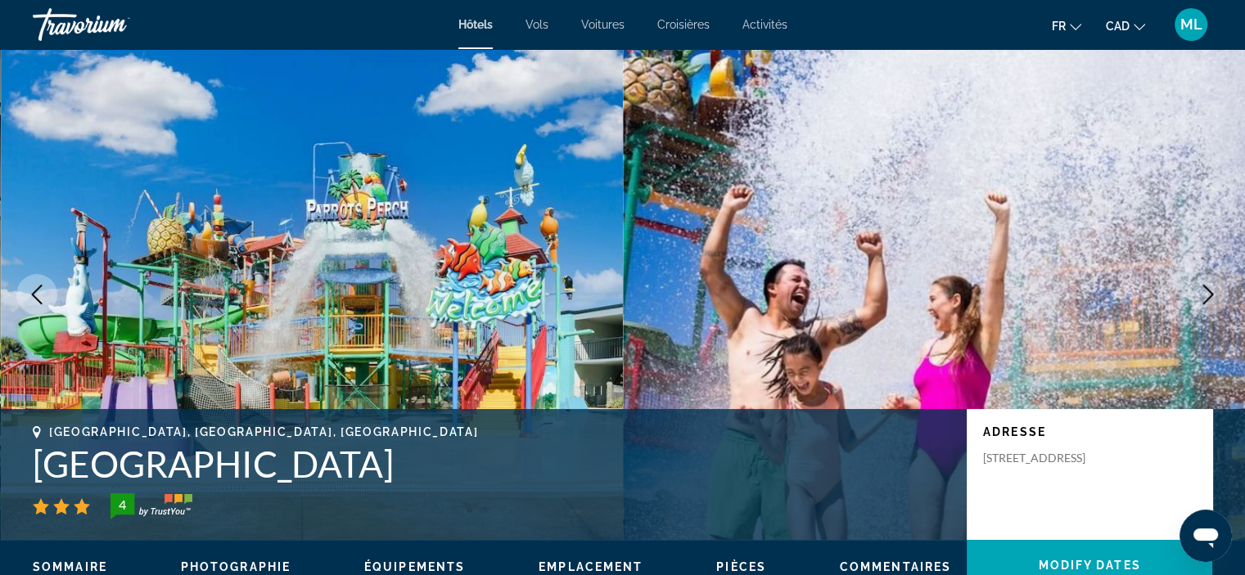
scroll to position [2947, 0]
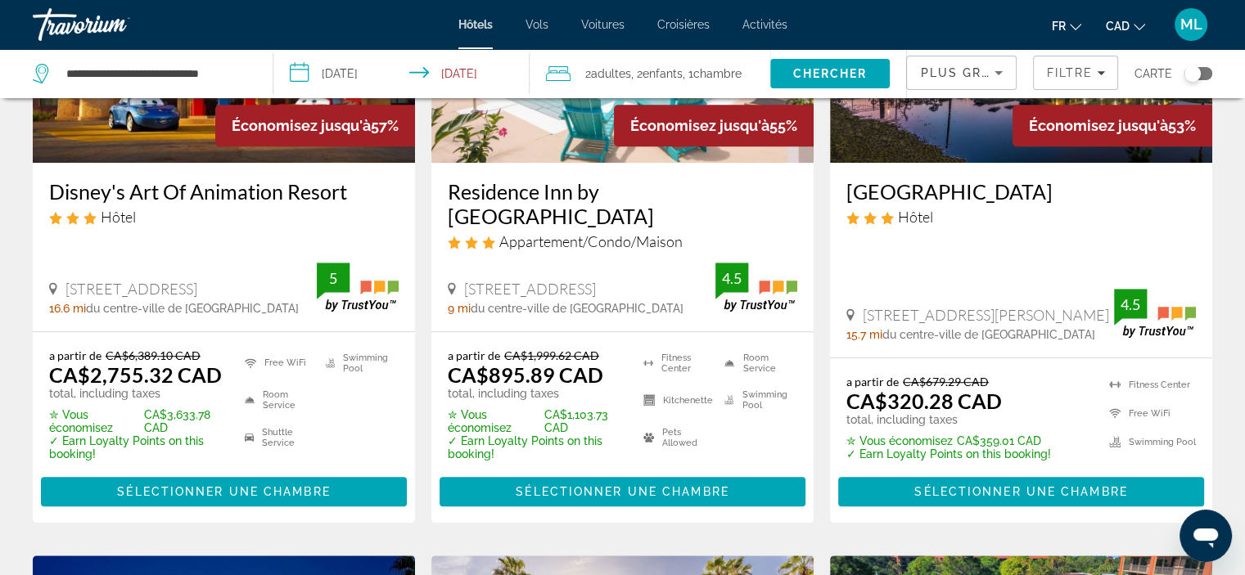
scroll to position [982, 0]
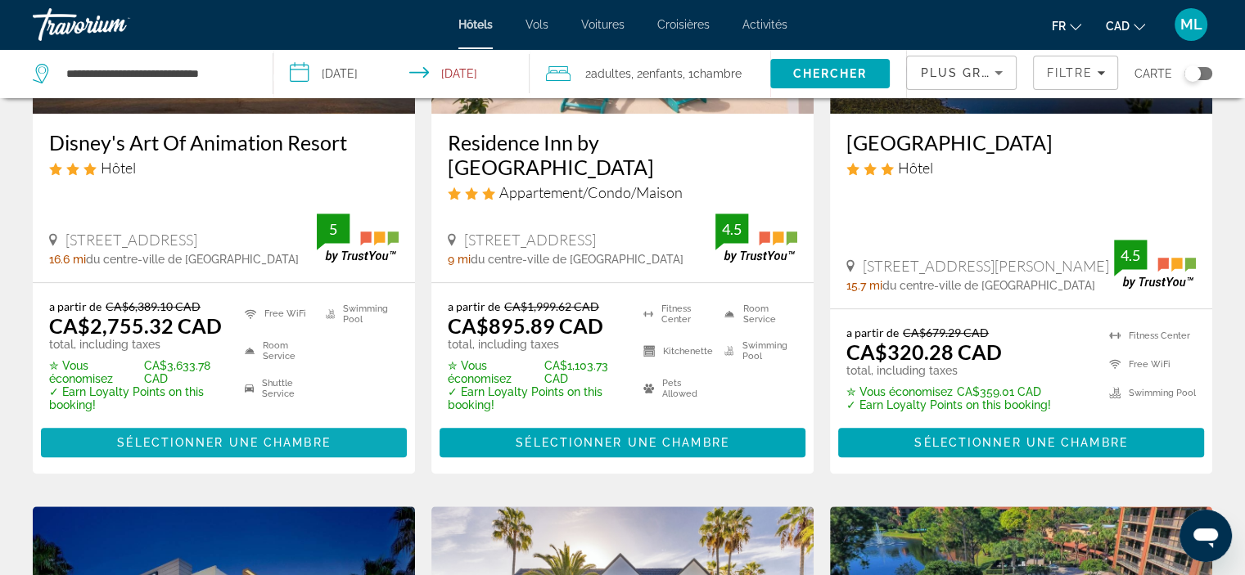
click at [255, 436] on span "Sélectionner une chambre" at bounding box center [223, 442] width 213 height 13
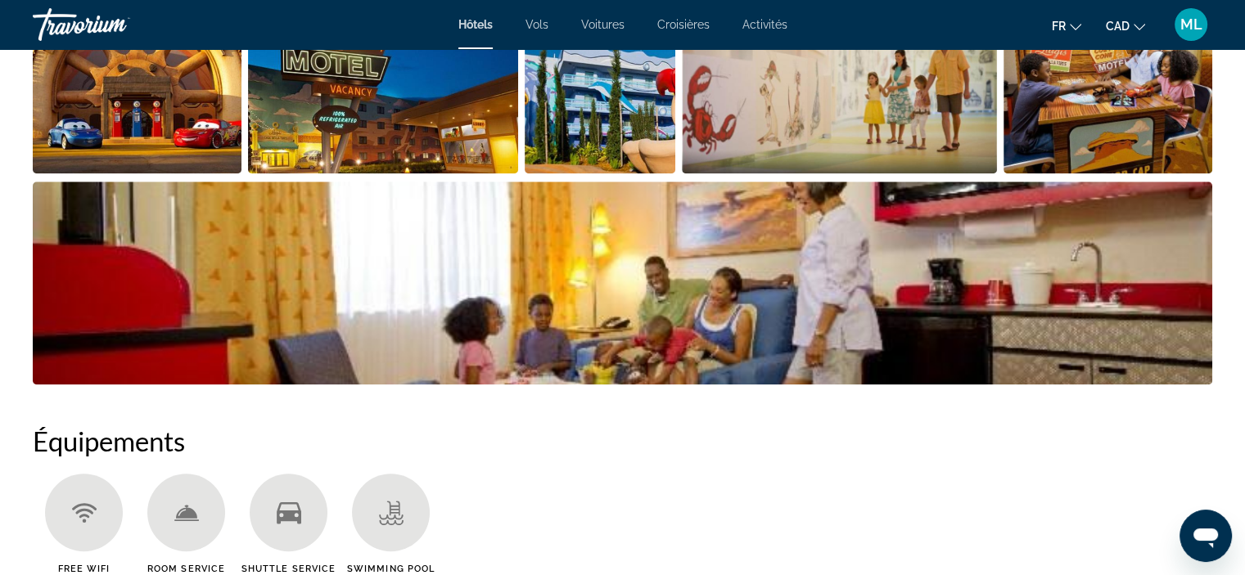
scroll to position [737, 0]
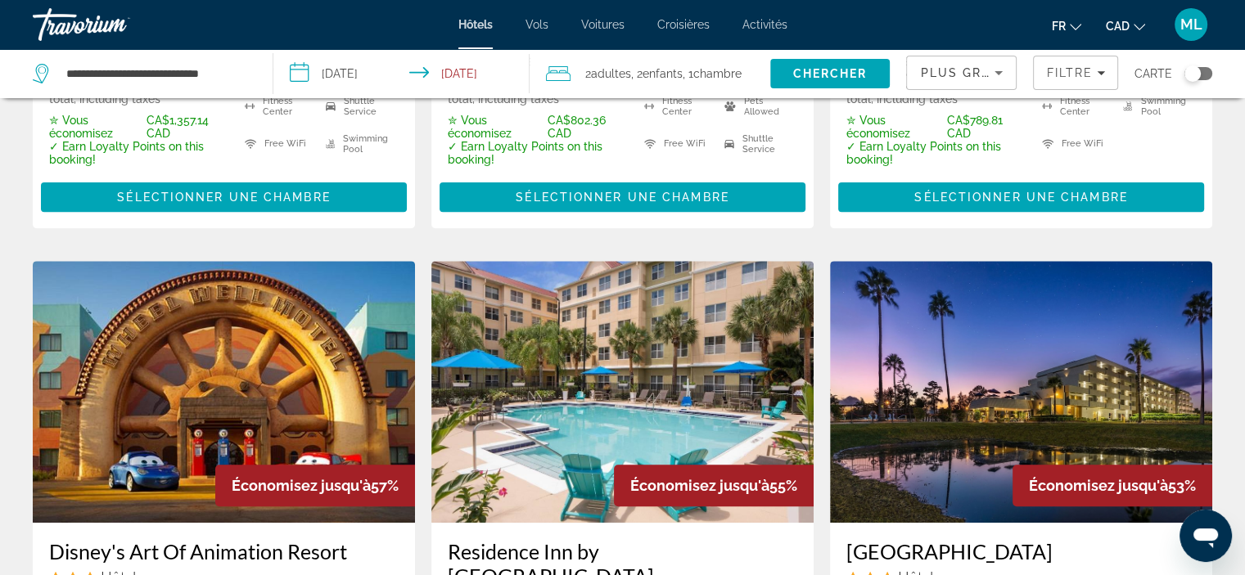
scroll to position [737, 0]
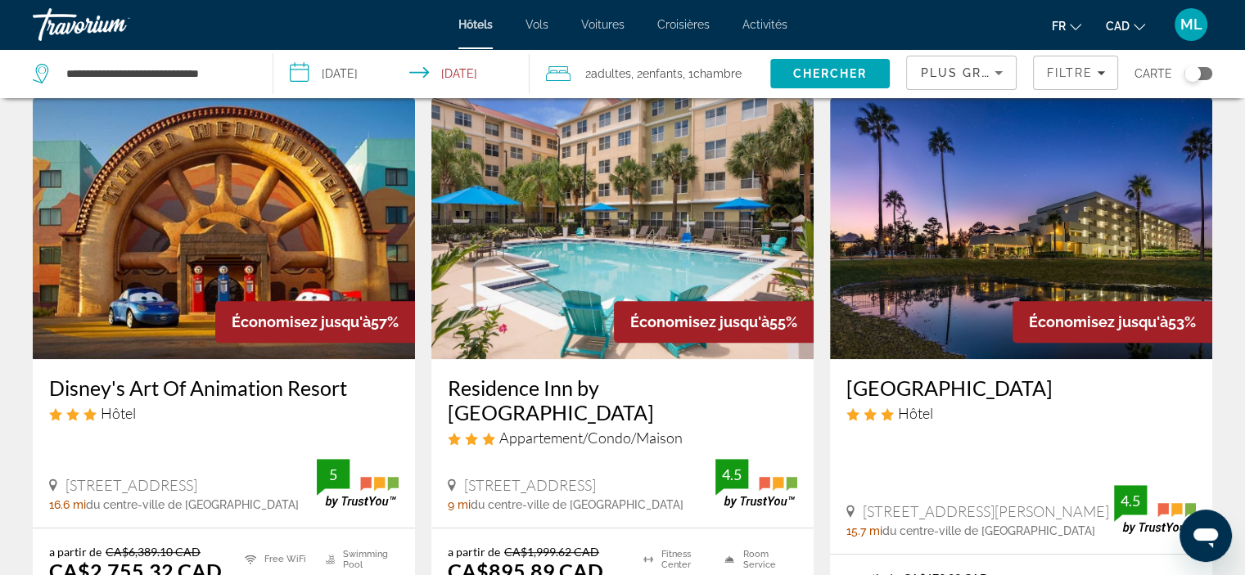
click at [636, 253] on img "Main content" at bounding box center [622, 228] width 382 height 262
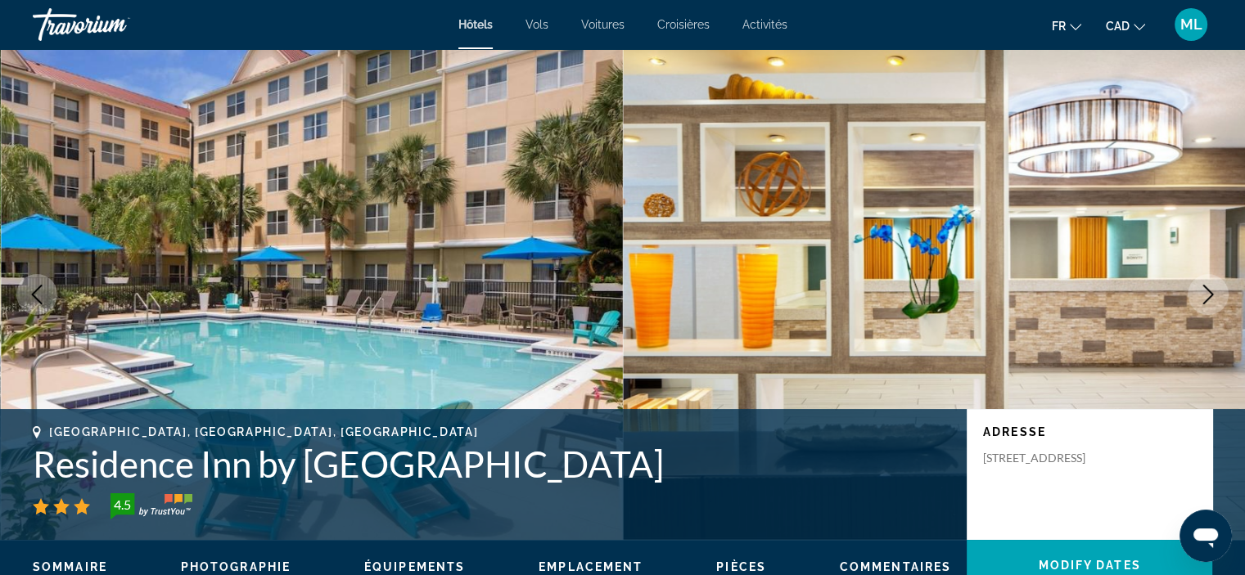
click at [1211, 294] on icon "Next image" at bounding box center [1208, 295] width 20 height 20
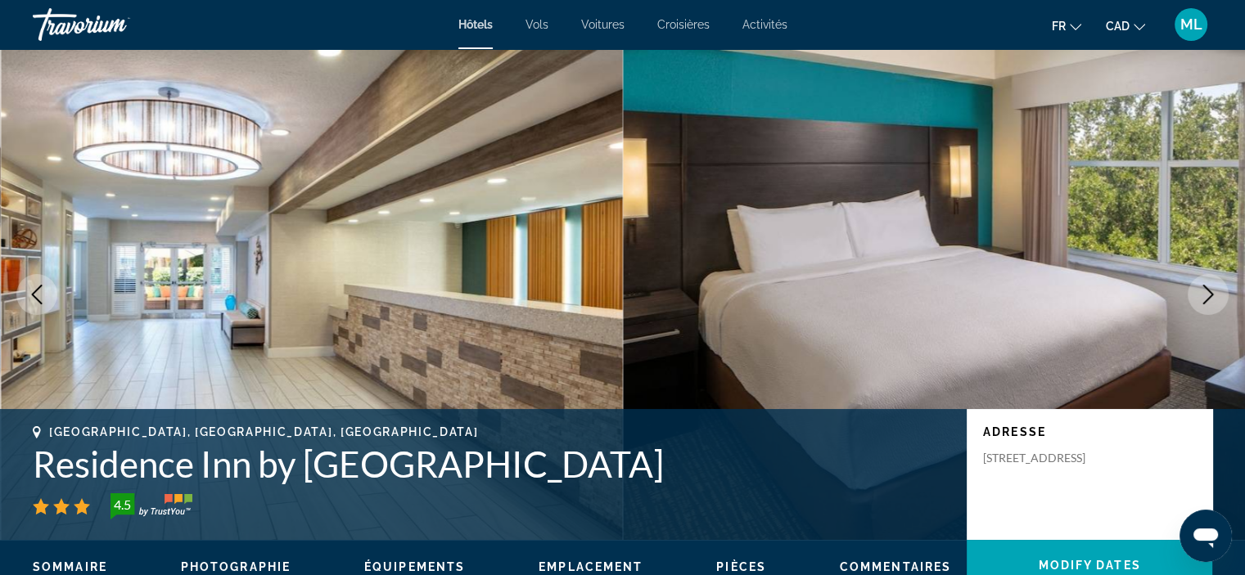
click at [1211, 294] on icon "Next image" at bounding box center [1208, 295] width 20 height 20
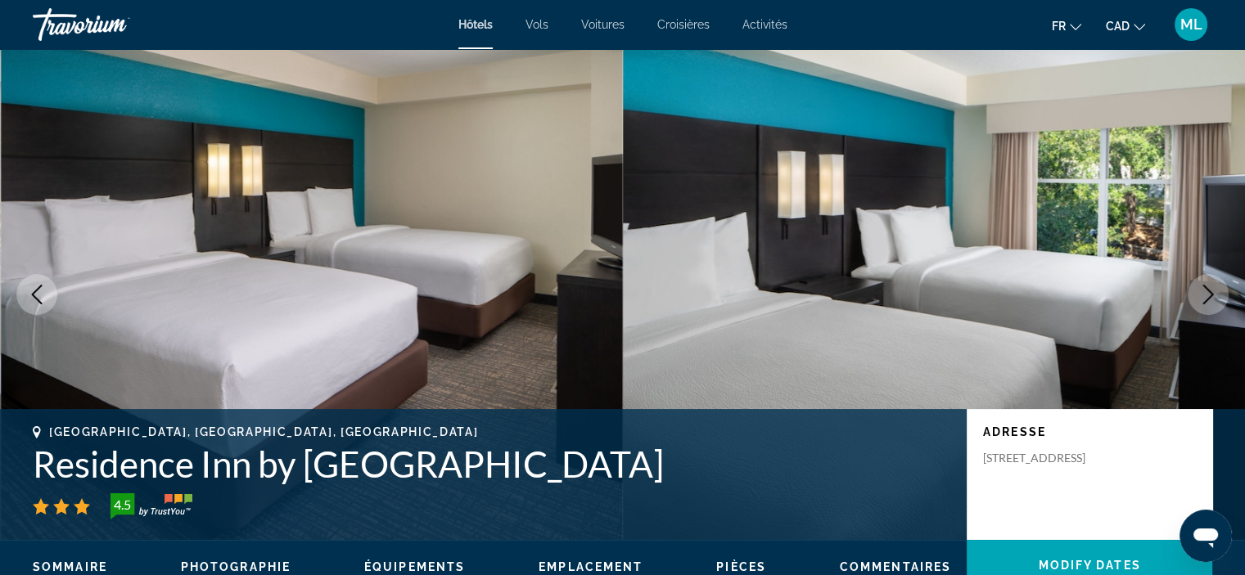
click at [1211, 294] on icon "Next image" at bounding box center [1208, 295] width 20 height 20
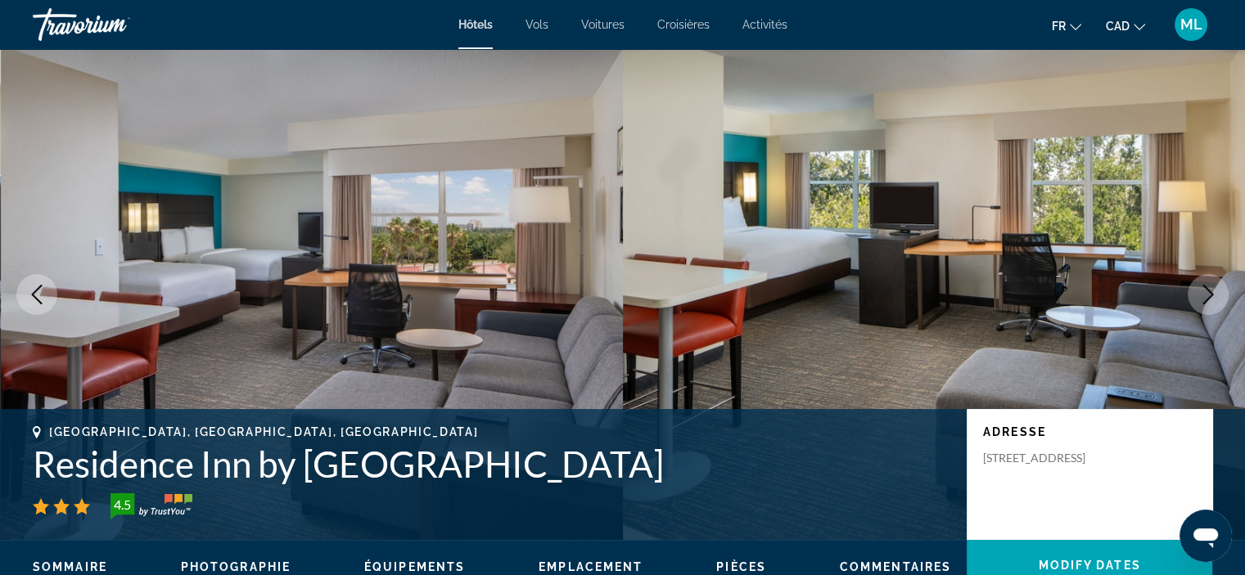
click at [1211, 294] on icon "Next image" at bounding box center [1208, 295] width 20 height 20
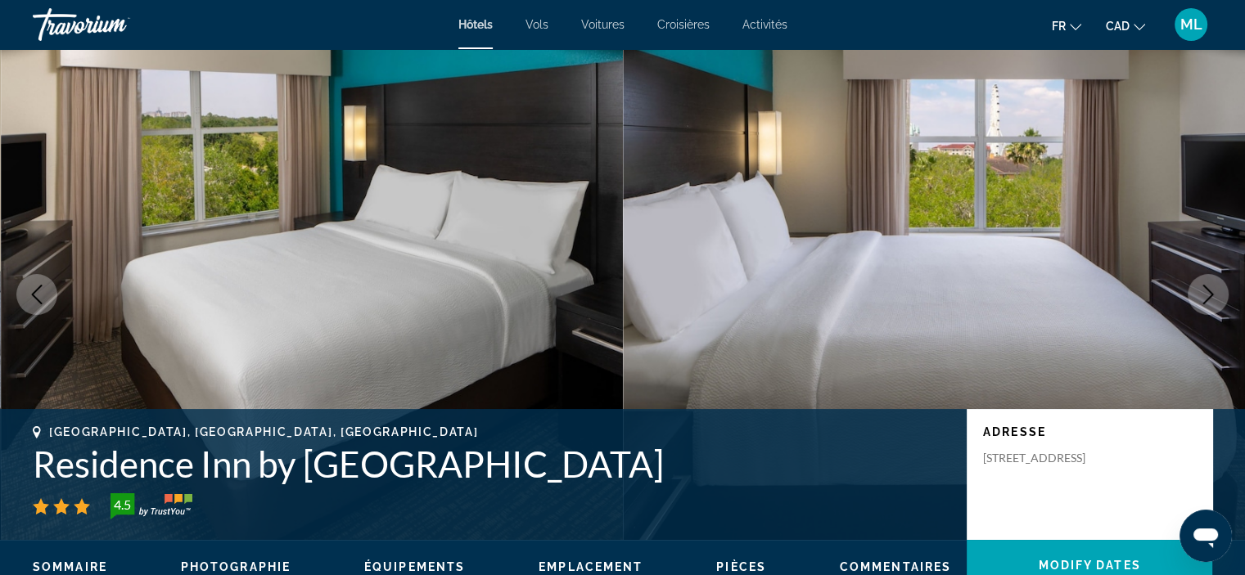
click at [1211, 294] on icon "Next image" at bounding box center [1208, 295] width 20 height 20
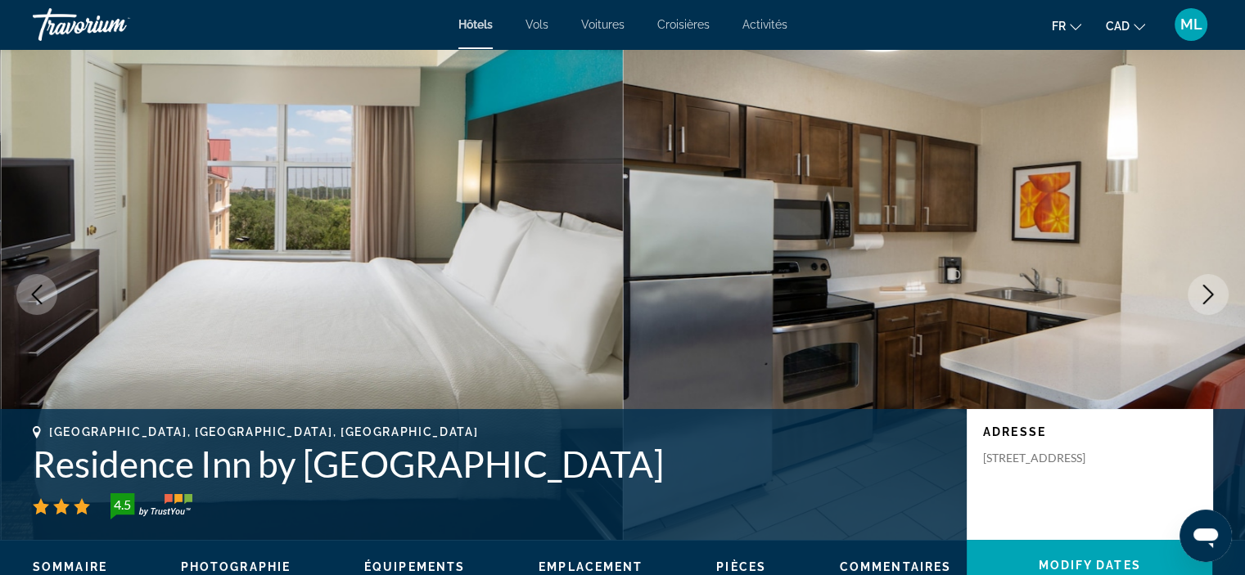
click at [1211, 294] on icon "Next image" at bounding box center [1208, 295] width 20 height 20
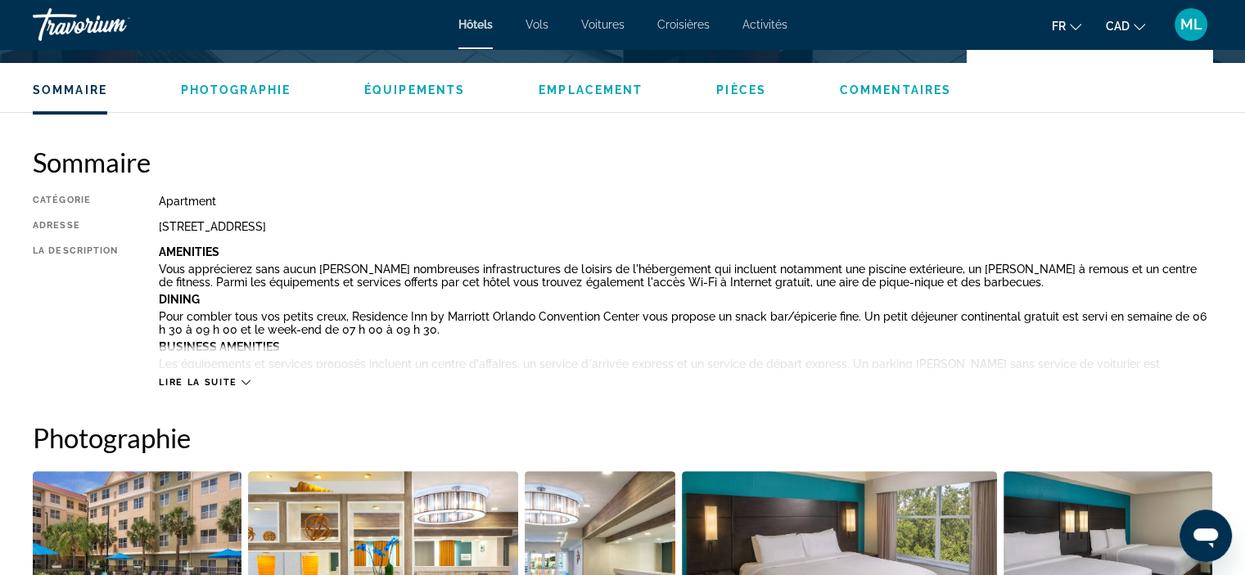
scroll to position [491, 0]
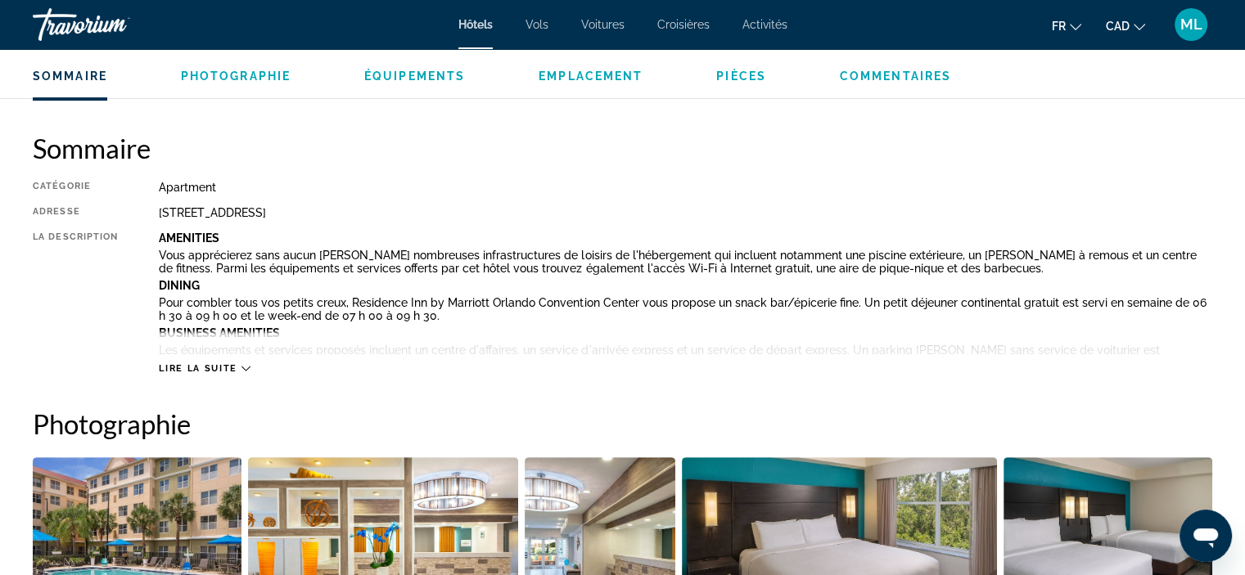
click at [232, 367] on span "Lire la suite" at bounding box center [198, 368] width 78 height 11
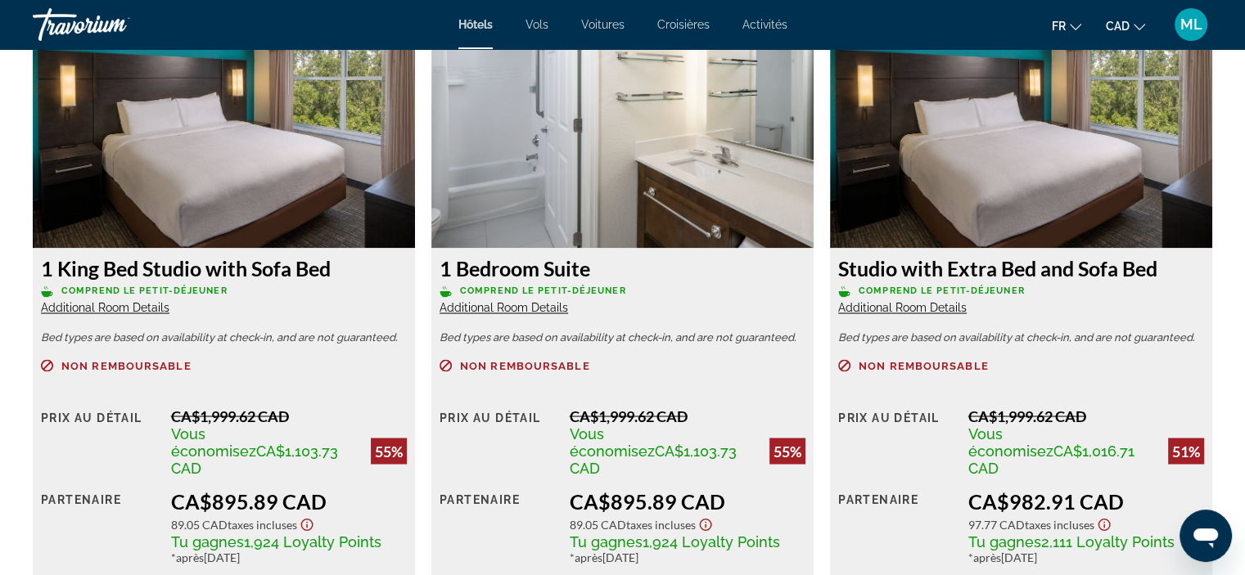
scroll to position [2783, 0]
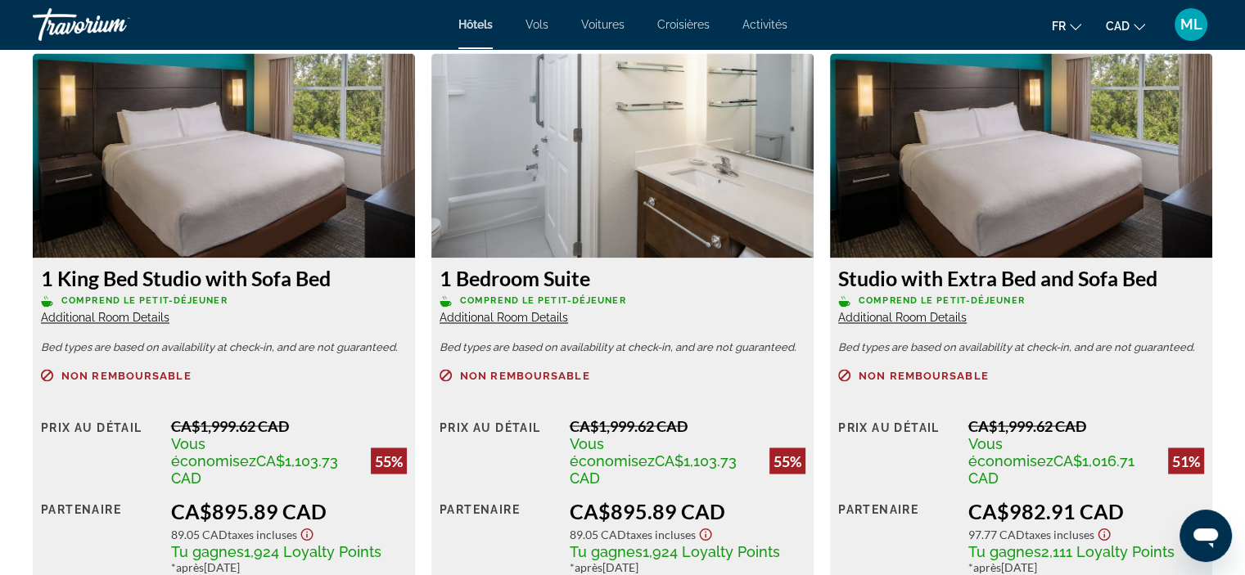
click at [544, 296] on div "1 Bedroom Suite Comprend le petit-déjeuner Additional Room Details" at bounding box center [623, 295] width 366 height 59
click at [543, 311] on span "Additional Room Details" at bounding box center [504, 317] width 129 height 13
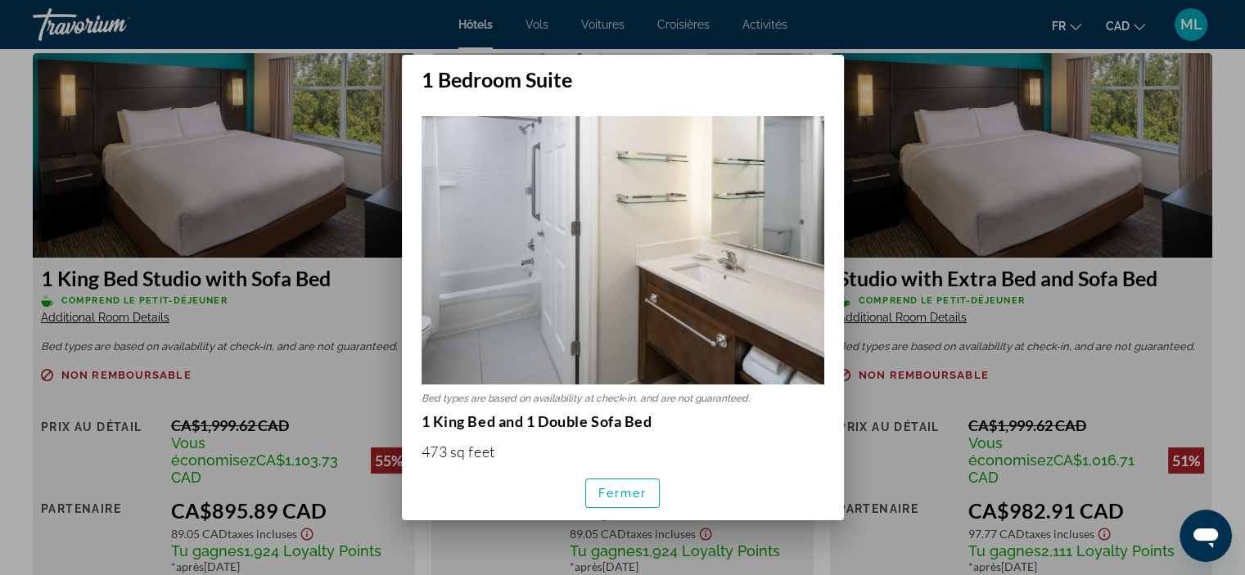
scroll to position [0, 0]
click at [609, 489] on span "Fermer" at bounding box center [622, 493] width 49 height 13
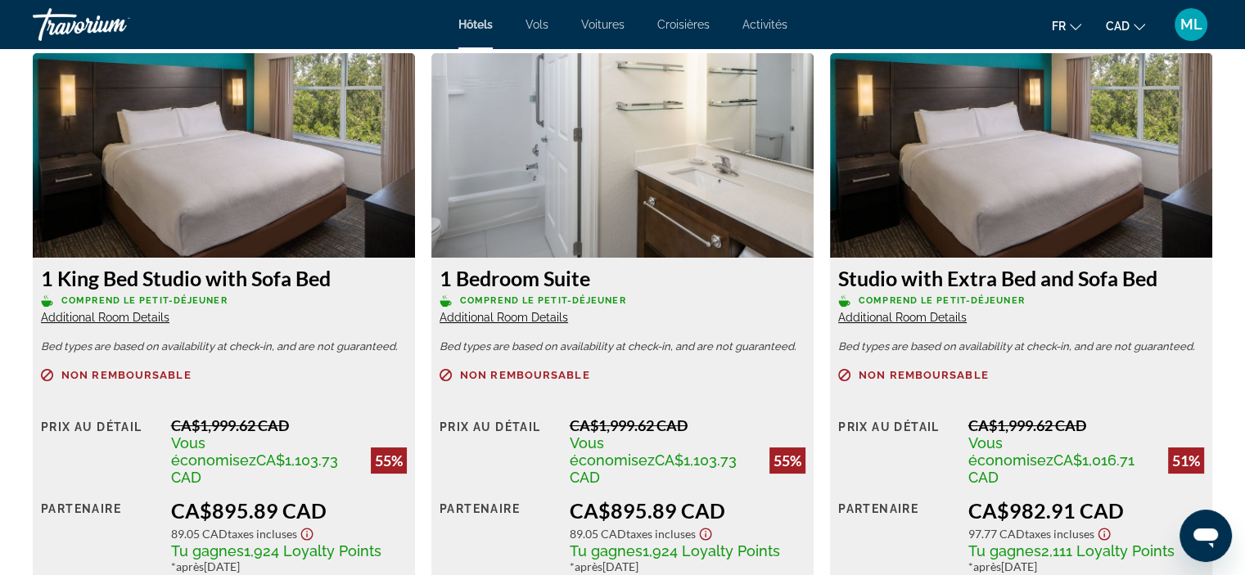
scroll to position [2783, 0]
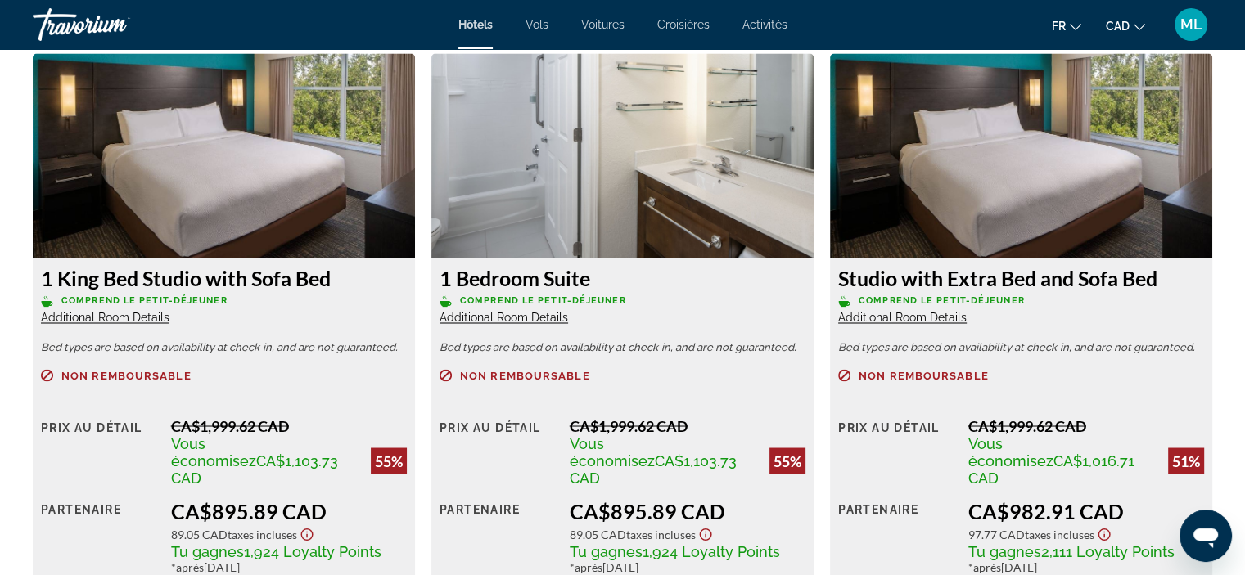
click at [860, 311] on span "Additional Room Details" at bounding box center [902, 317] width 129 height 13
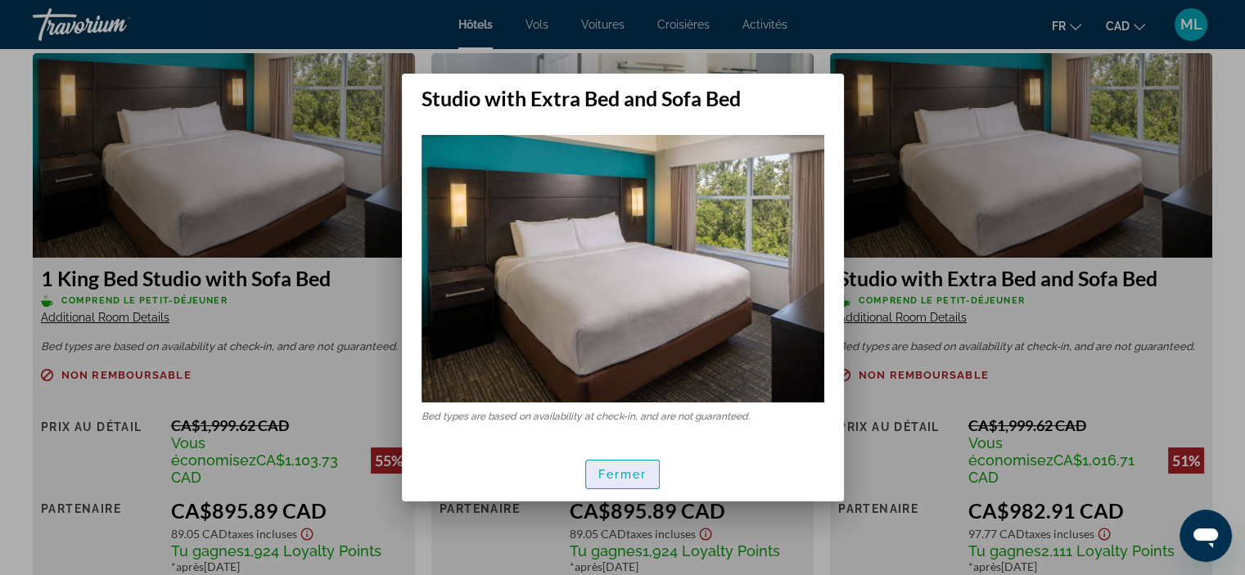
click at [616, 484] on span "button" at bounding box center [623, 474] width 74 height 39
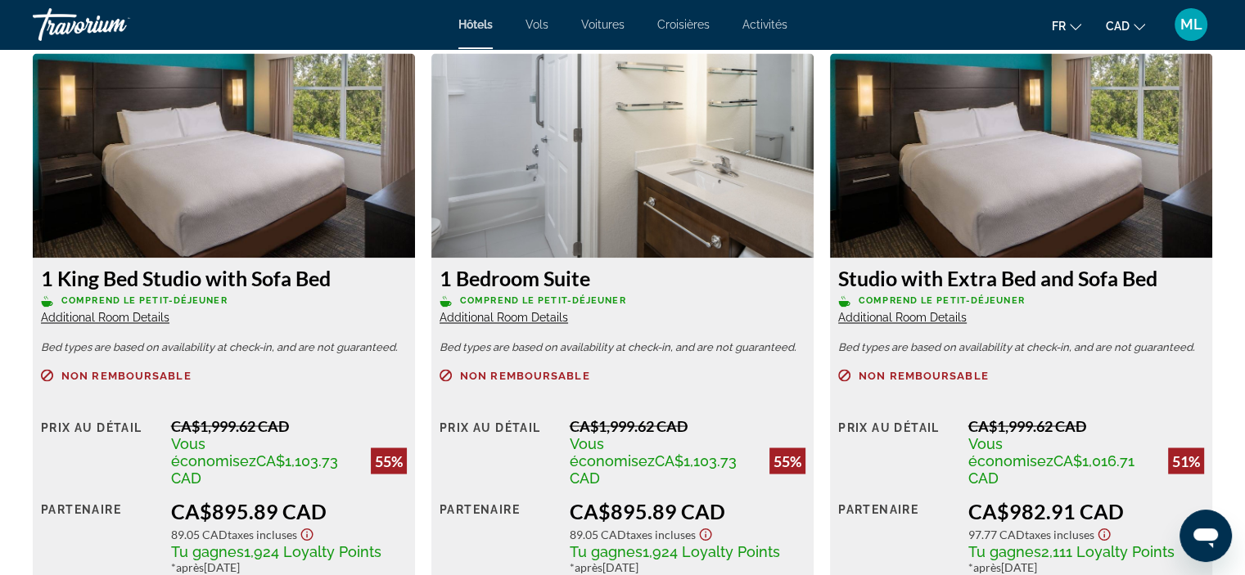
click at [225, 268] on h3 "1 King Bed Studio with Sofa Bed" at bounding box center [224, 278] width 366 height 25
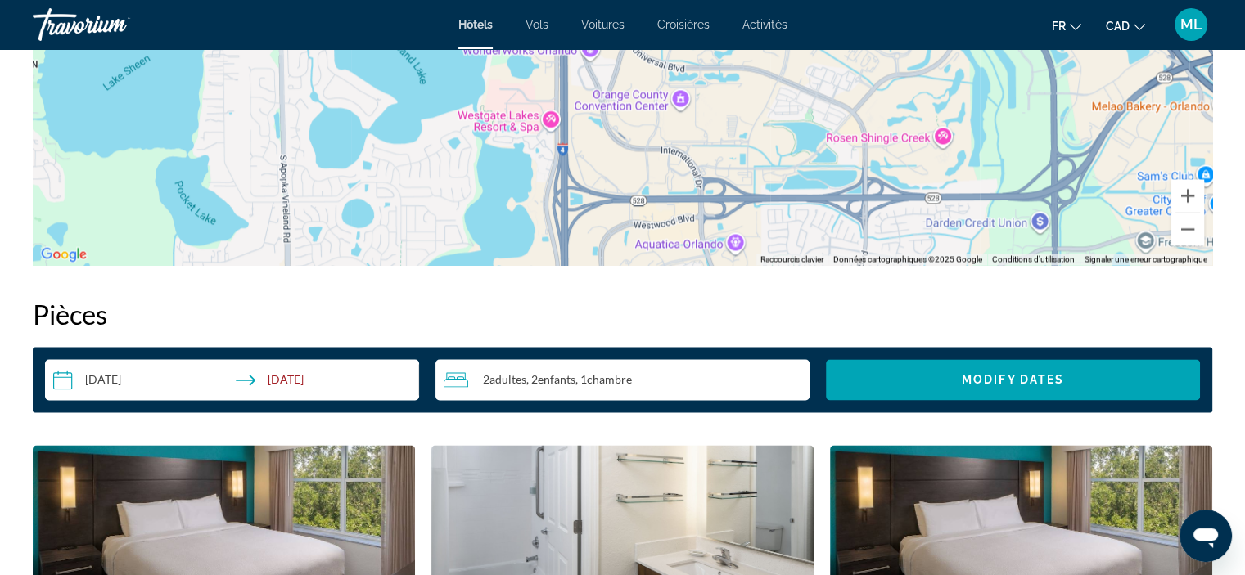
scroll to position [2128, 0]
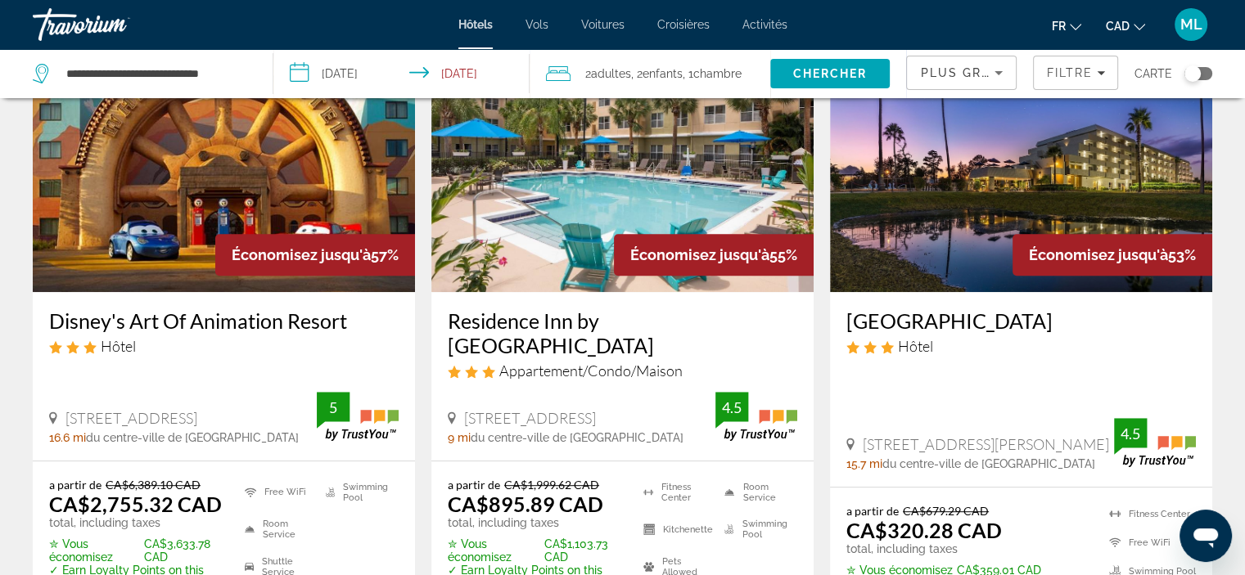
scroll to position [819, 0]
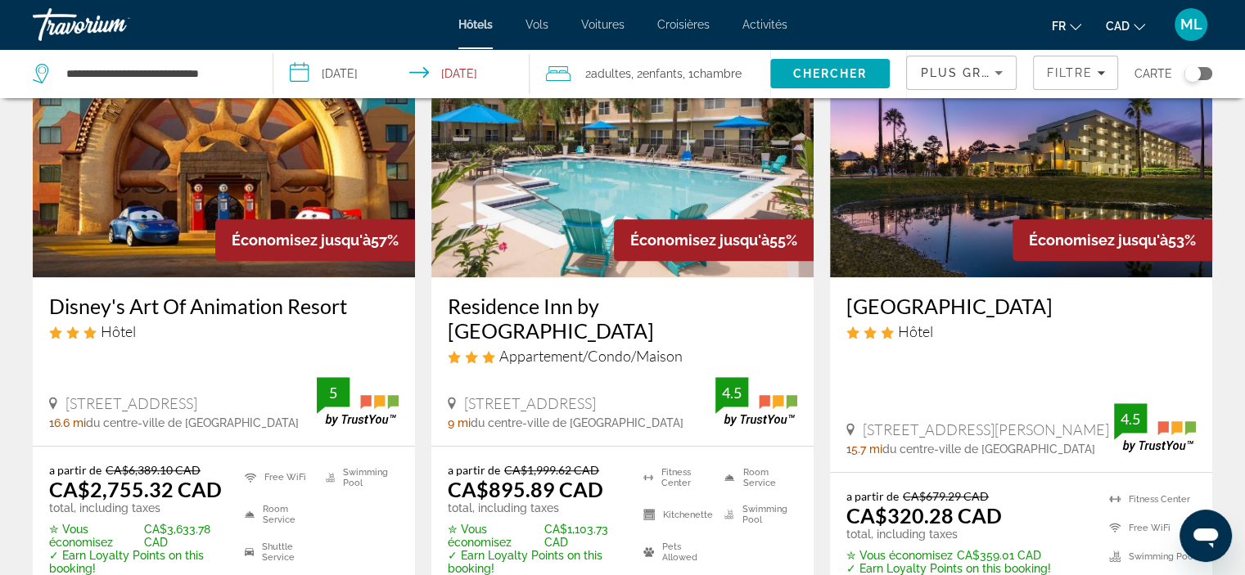
click at [945, 185] on img "Main content" at bounding box center [1021, 147] width 382 height 262
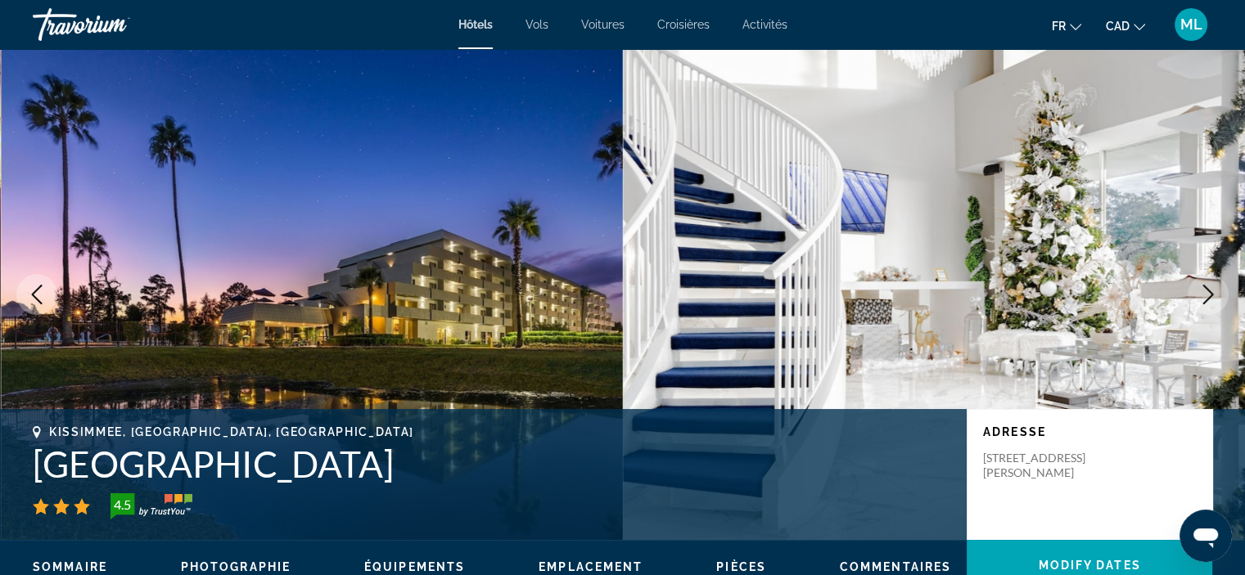
click at [1199, 290] on icon "Next image" at bounding box center [1208, 295] width 20 height 20
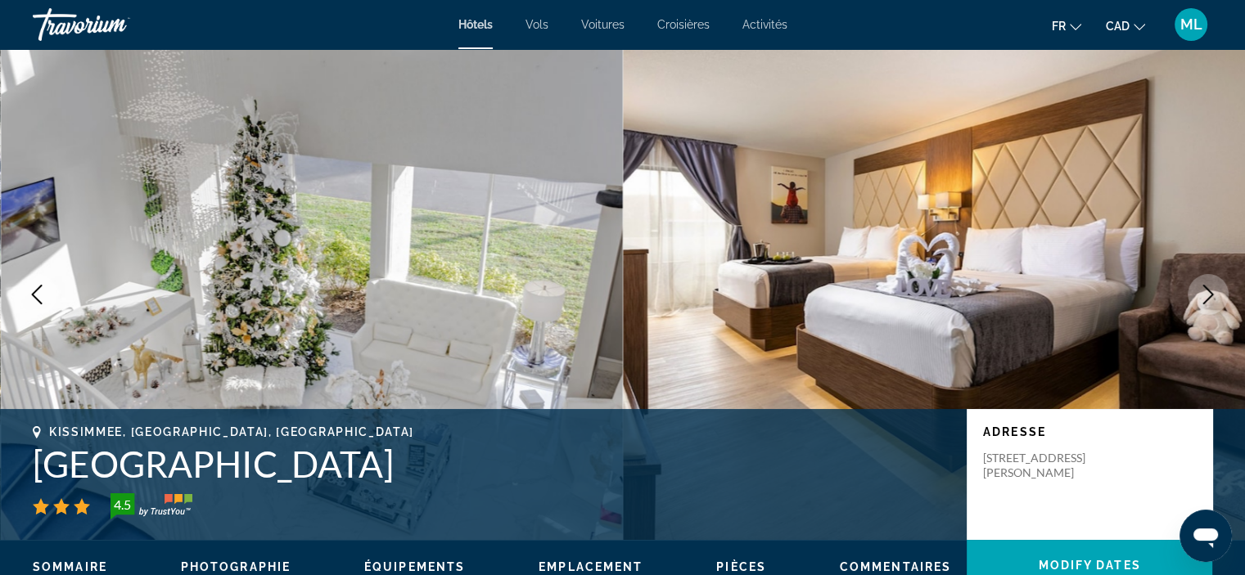
click at [1199, 290] on icon "Next image" at bounding box center [1208, 295] width 20 height 20
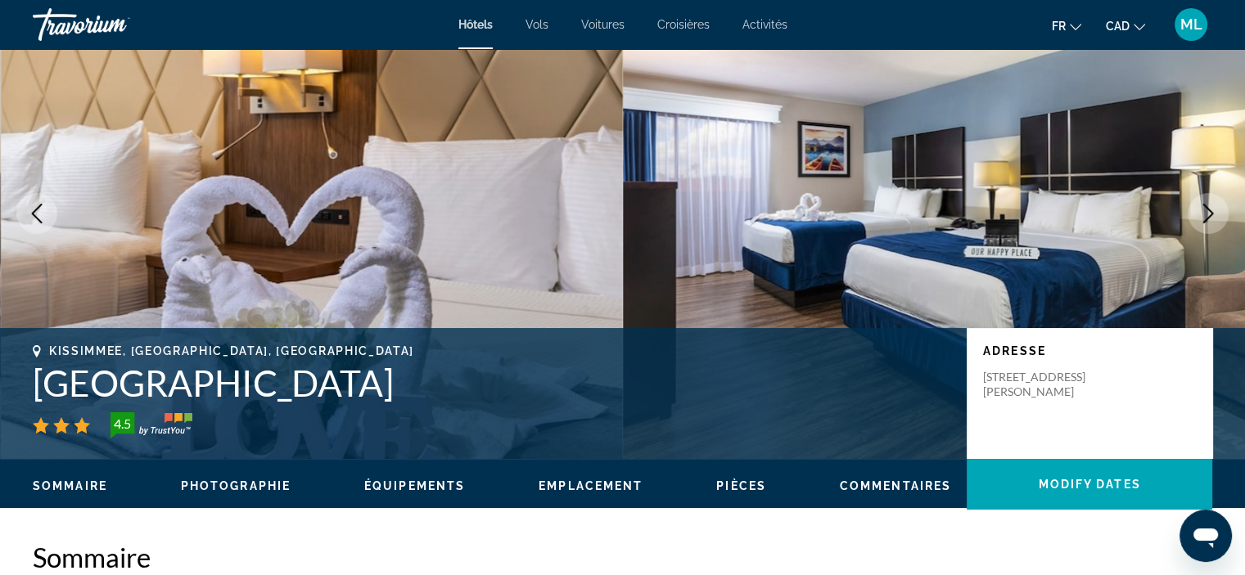
scroll to position [82, 0]
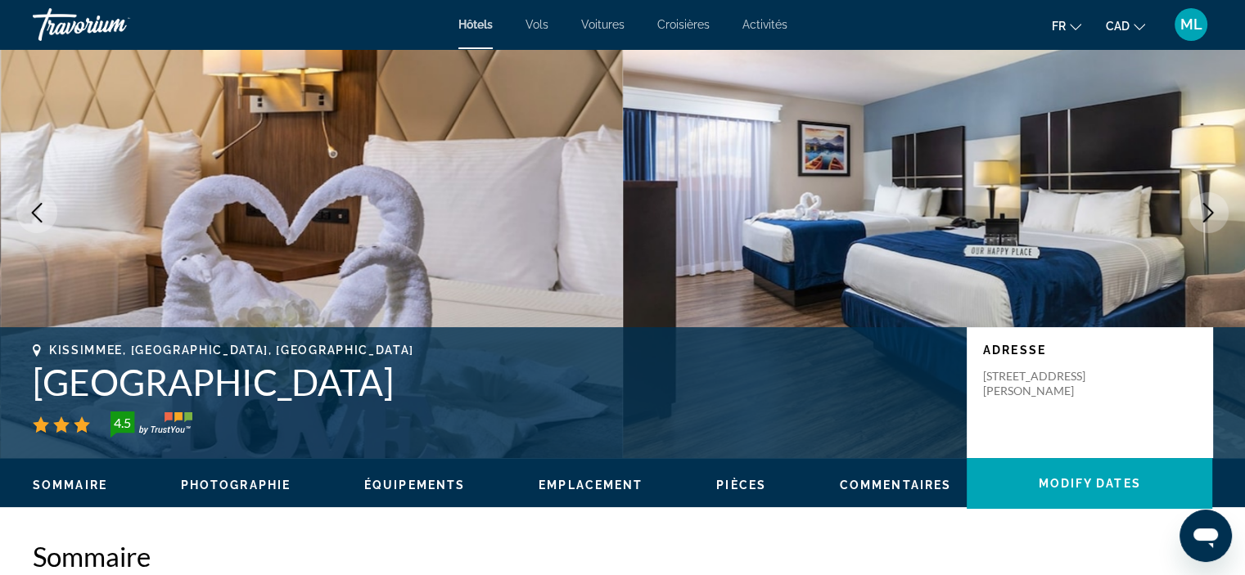
click at [1199, 214] on icon "Next image" at bounding box center [1208, 213] width 20 height 20
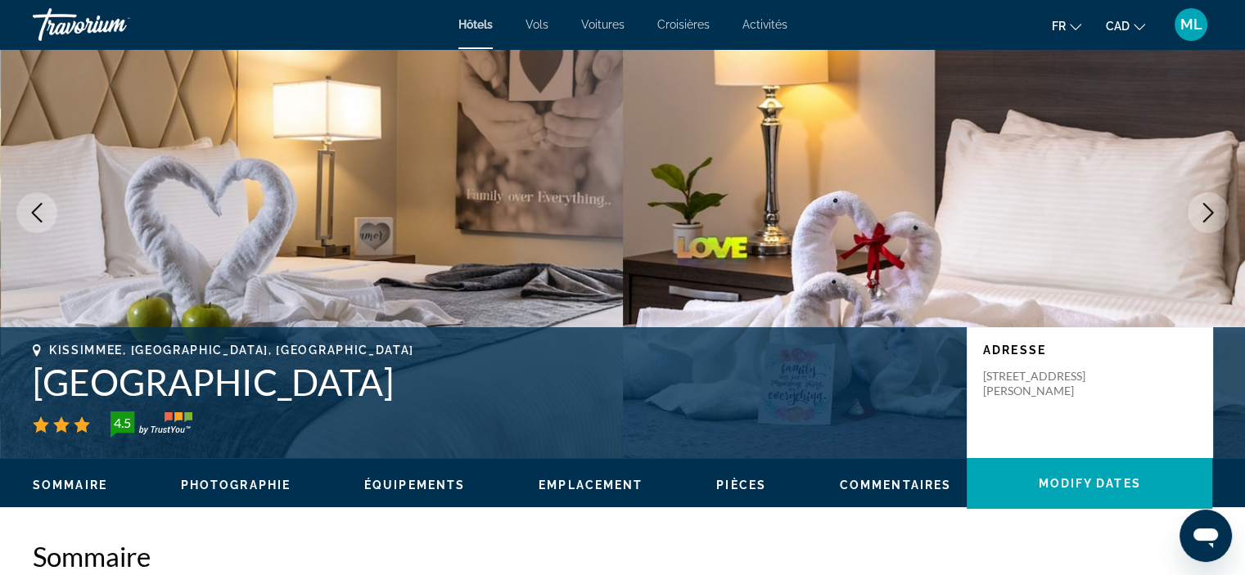
click at [1199, 214] on icon "Next image" at bounding box center [1208, 213] width 20 height 20
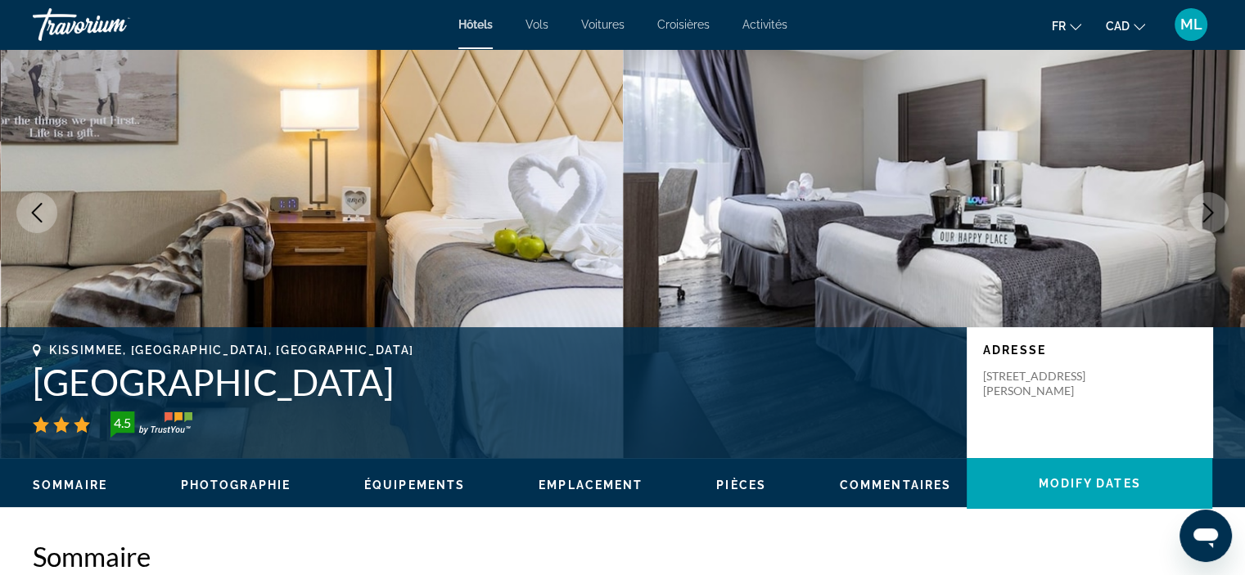
click at [1199, 214] on icon "Next image" at bounding box center [1208, 213] width 20 height 20
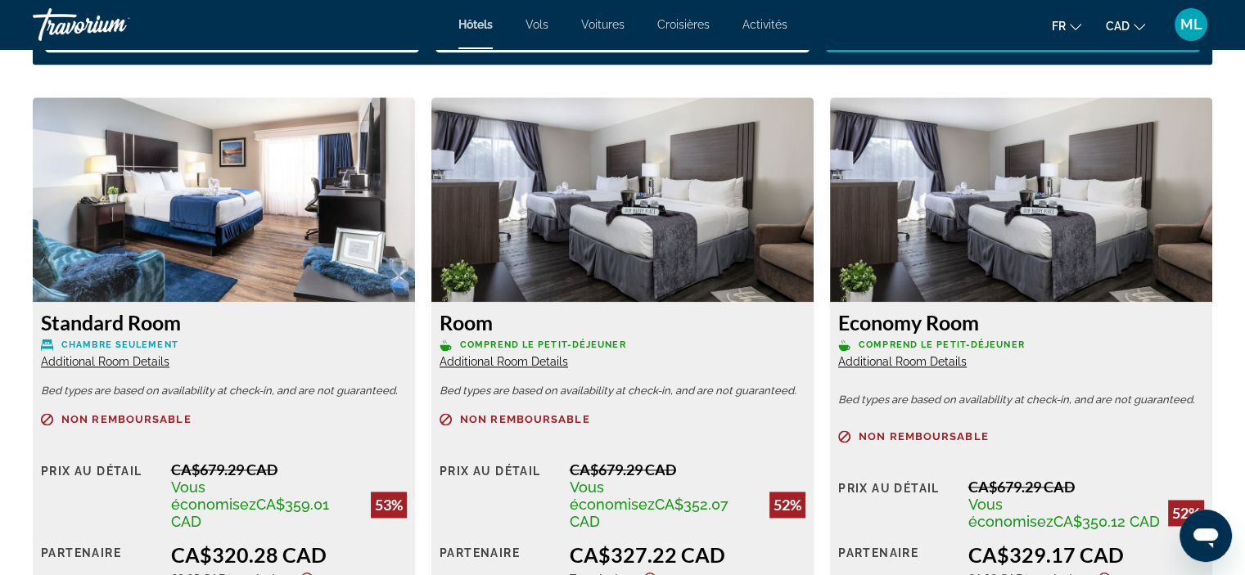
scroll to position [2292, 0]
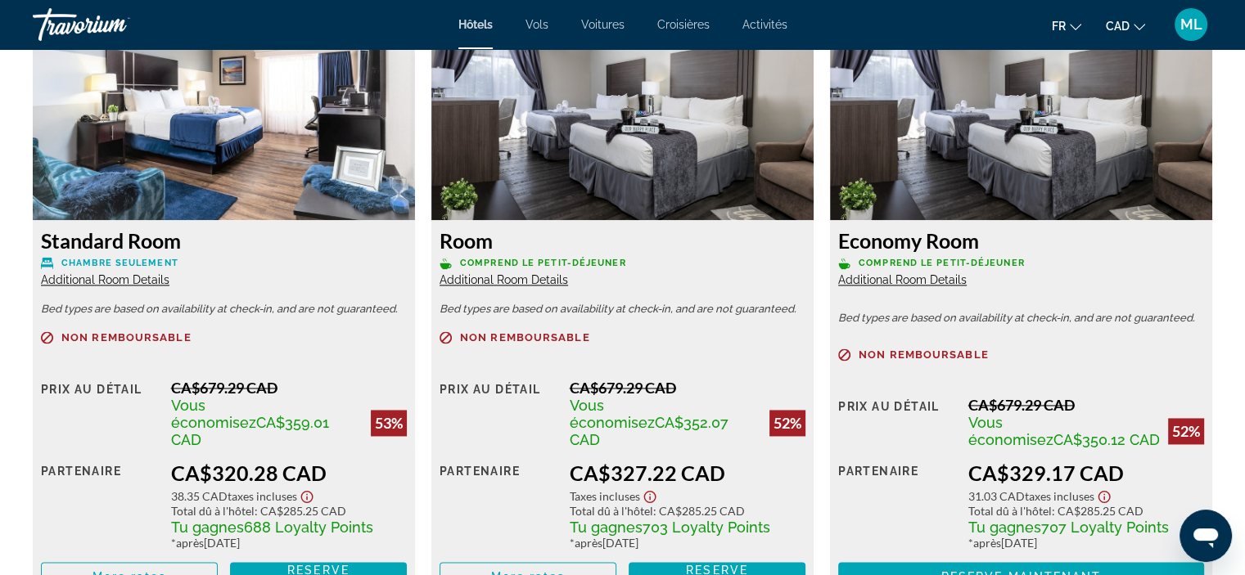
click at [554, 280] on span "Additional Room Details" at bounding box center [504, 279] width 129 height 13
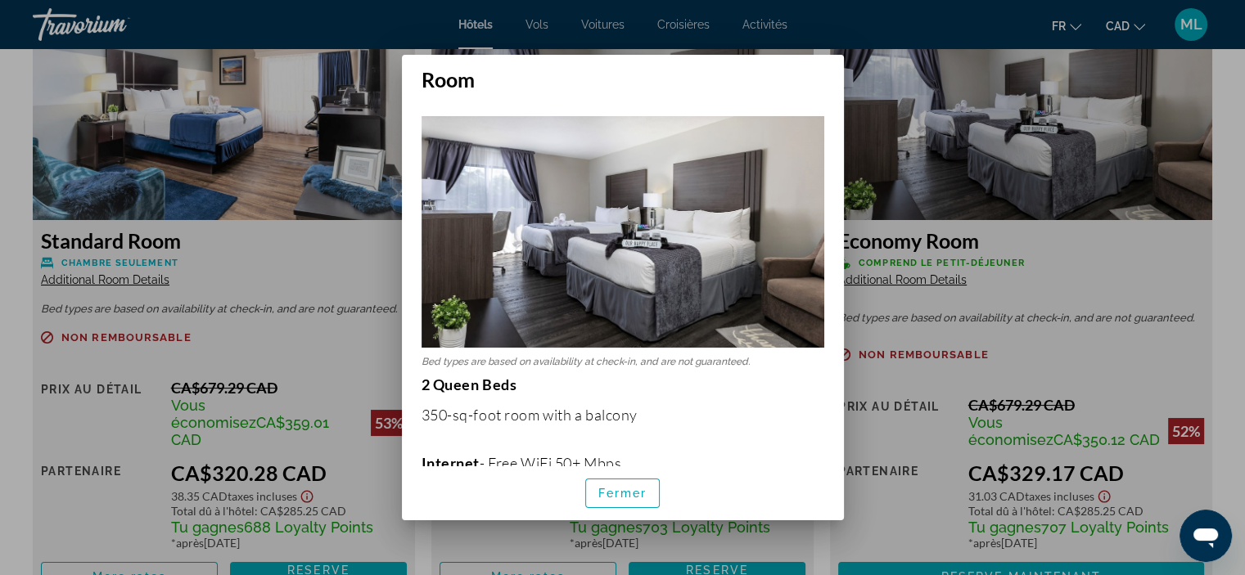
scroll to position [0, 0]
click at [622, 495] on span "Fermer" at bounding box center [622, 493] width 49 height 13
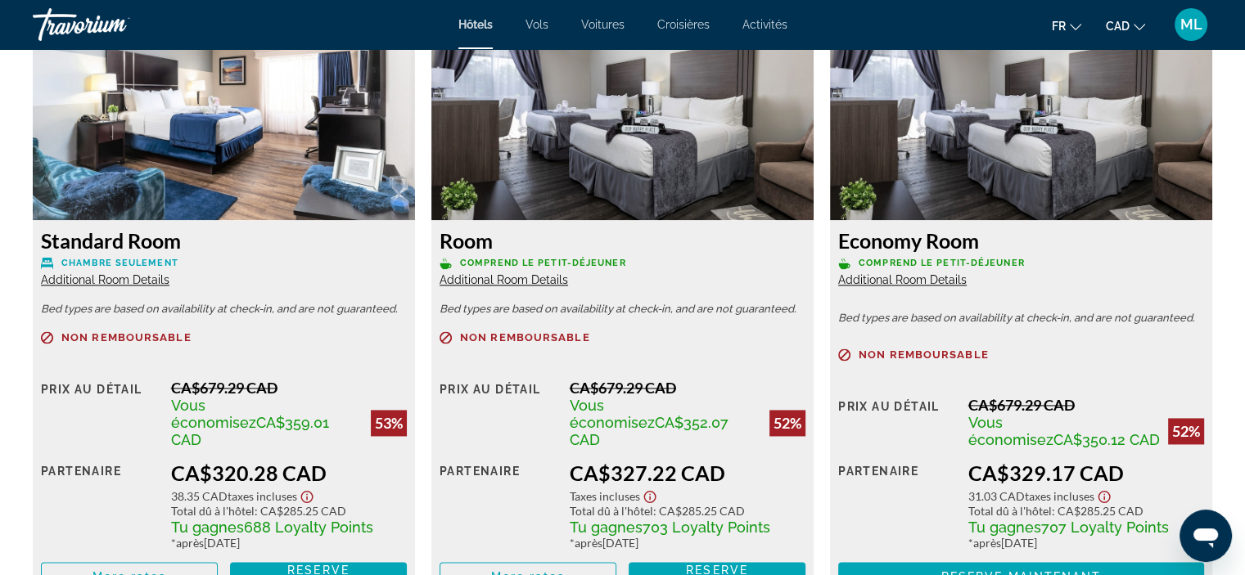
scroll to position [2374, 0]
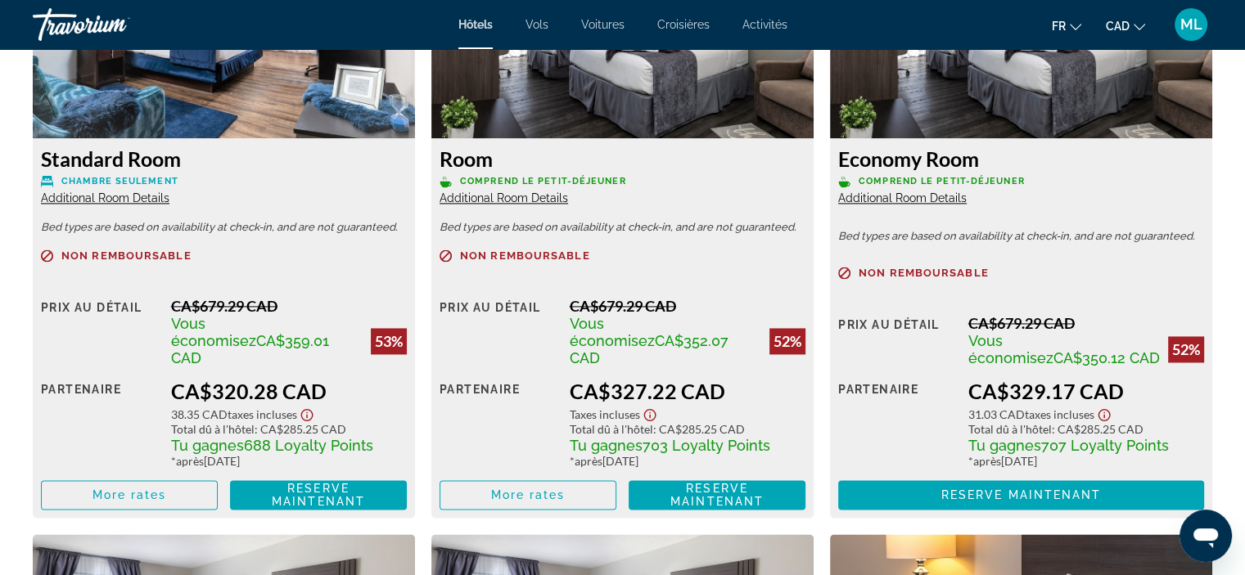
click at [526, 196] on span "Additional Room Details" at bounding box center [504, 198] width 129 height 13
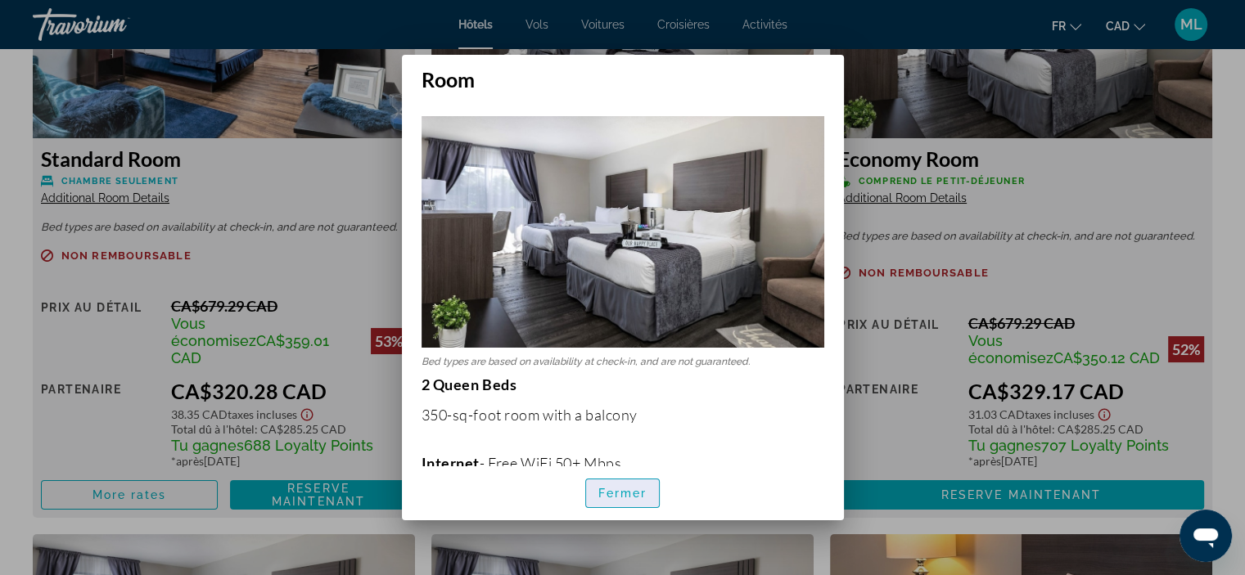
click at [609, 494] on span "Fermer" at bounding box center [622, 493] width 49 height 13
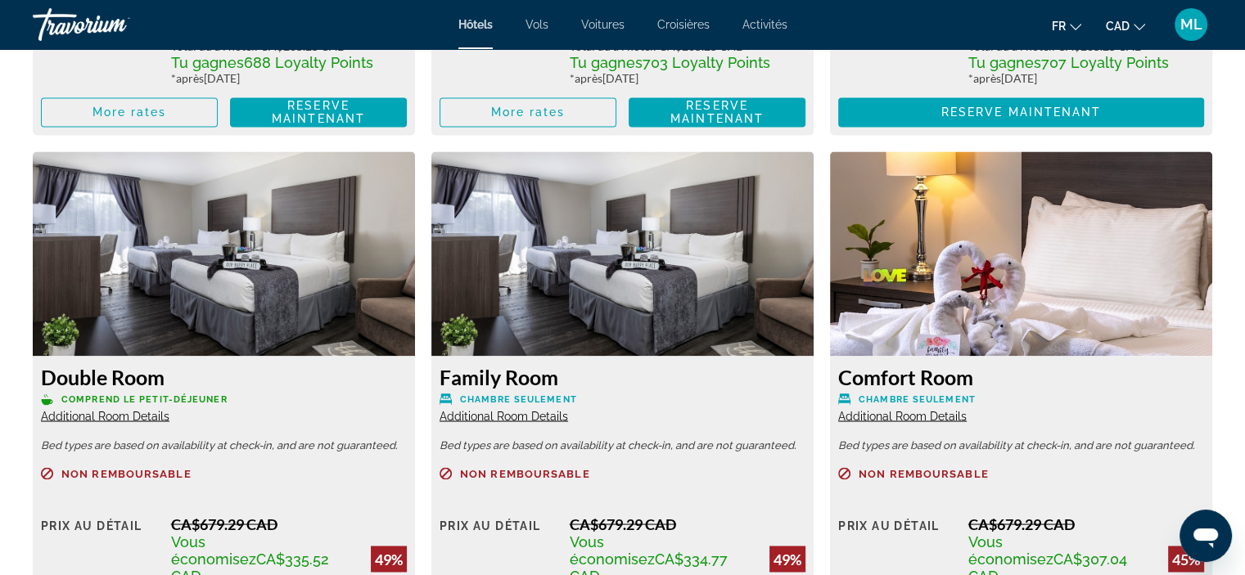
scroll to position [2783, 0]
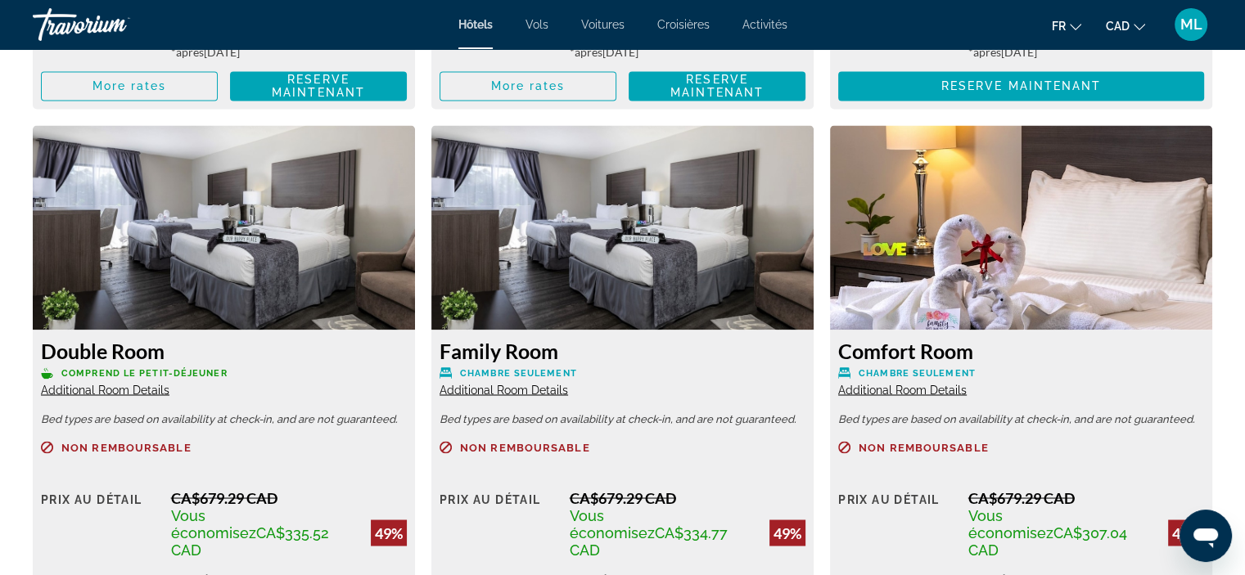
click at [133, 383] on span "Additional Room Details" at bounding box center [105, 389] width 129 height 13
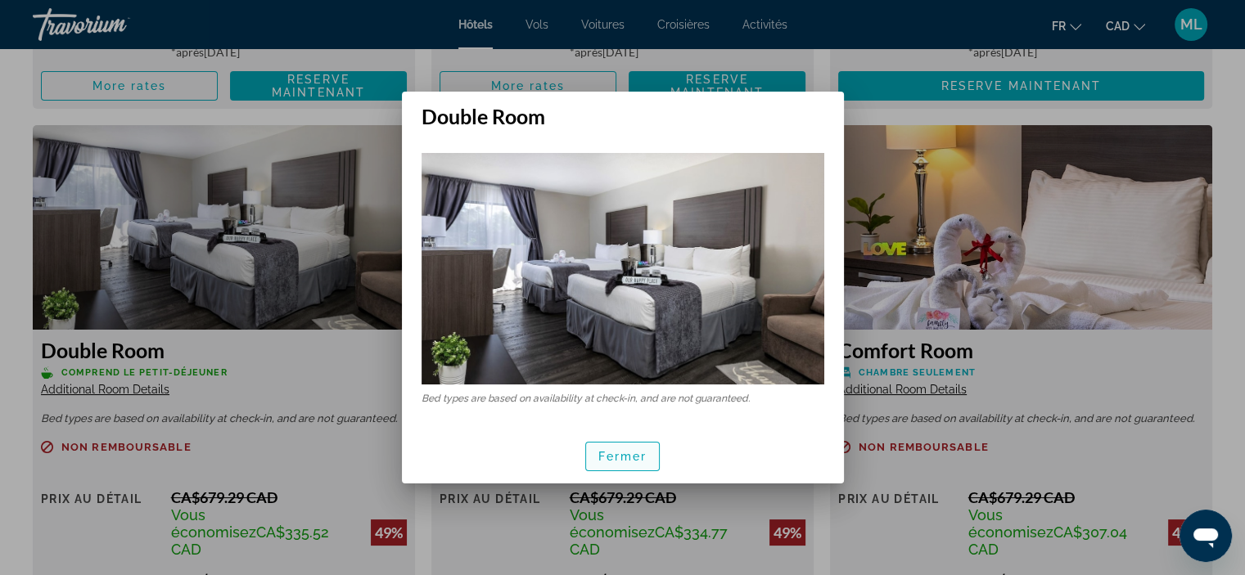
click at [634, 457] on span "Fermer" at bounding box center [622, 456] width 49 height 13
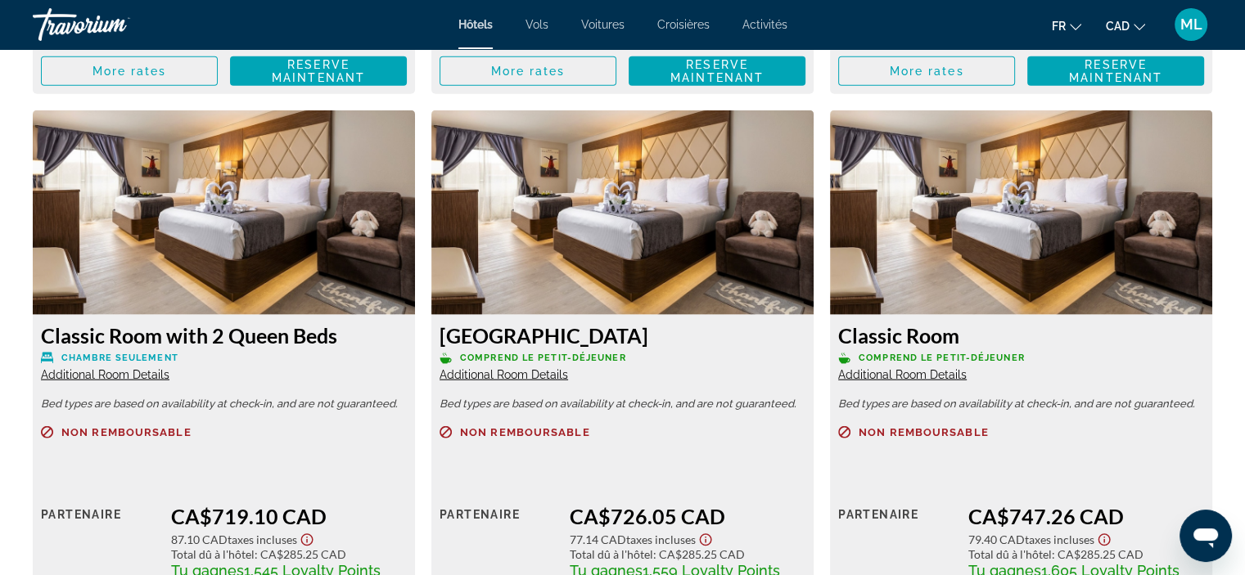
scroll to position [4011, 0]
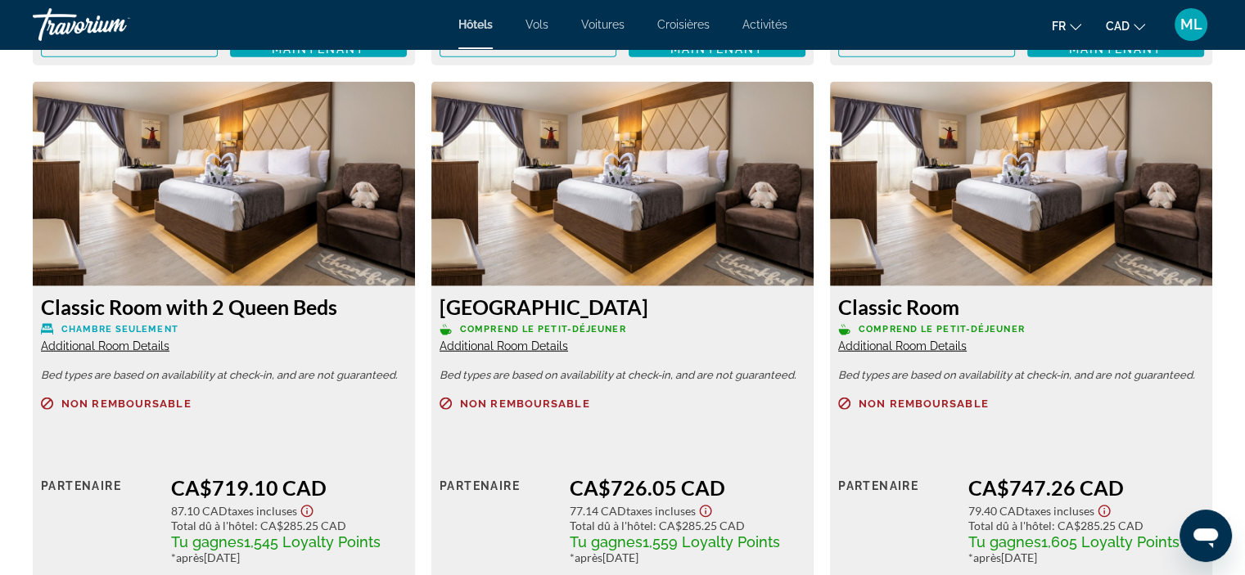
click at [540, 340] on span "Additional Room Details" at bounding box center [504, 346] width 129 height 13
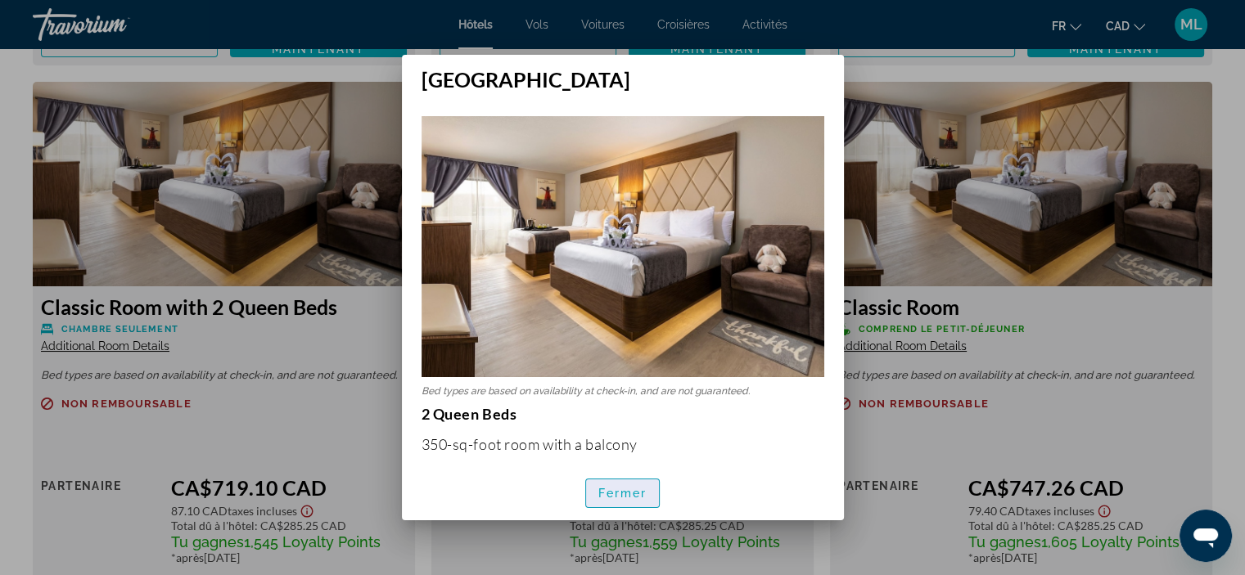
click at [612, 495] on span "Fermer" at bounding box center [622, 493] width 49 height 13
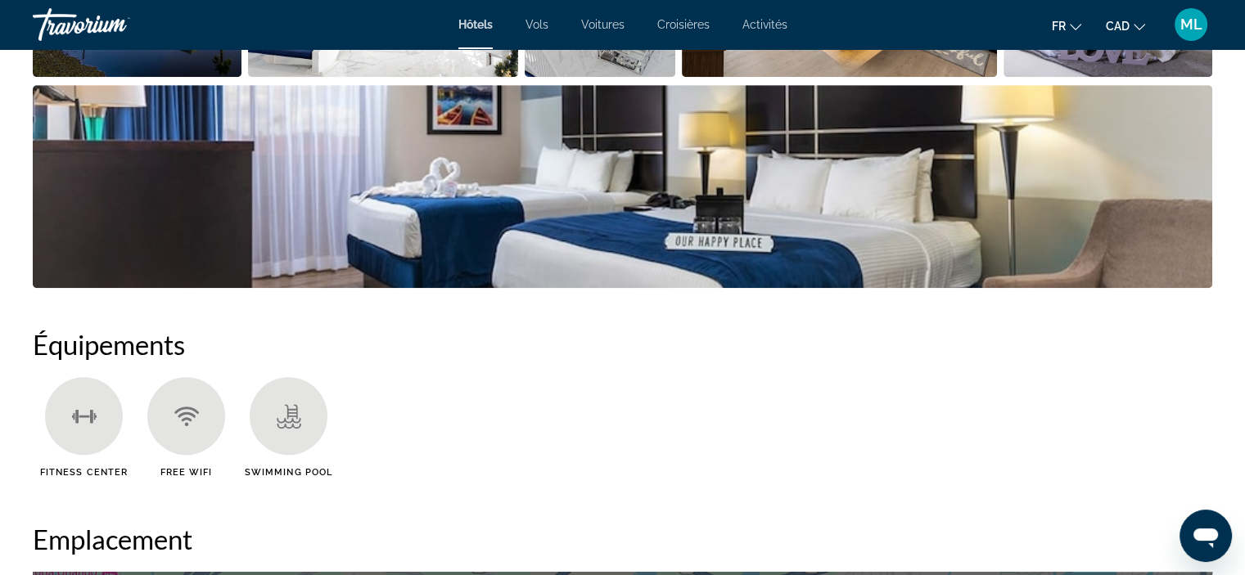
scroll to position [737, 0]
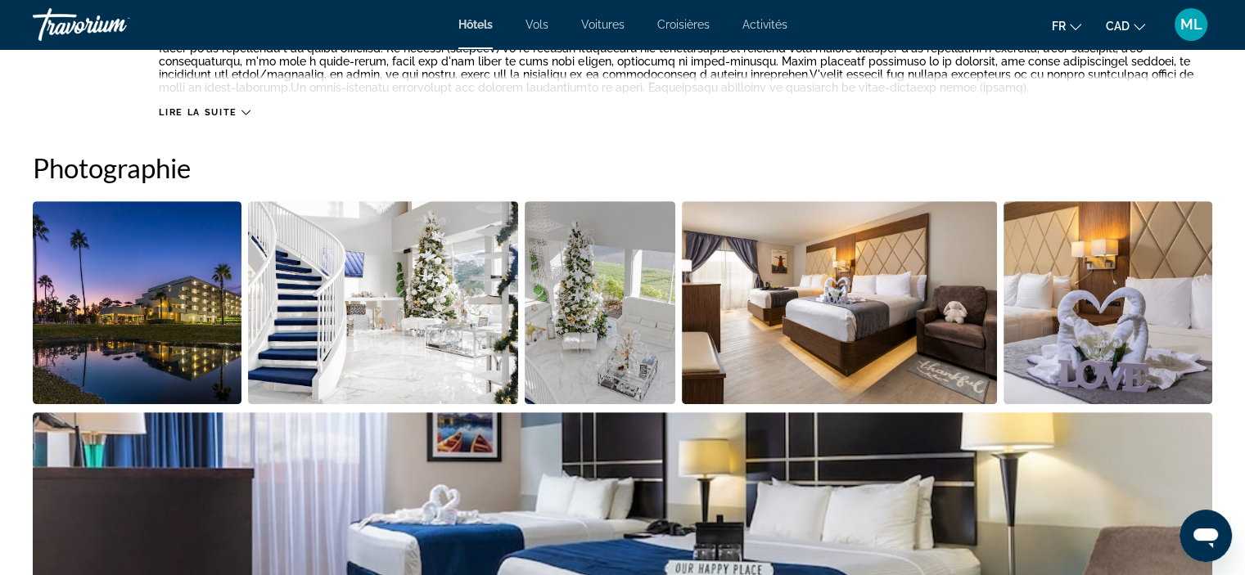
click at [193, 314] on img "Open full-screen image slider" at bounding box center [137, 302] width 209 height 203
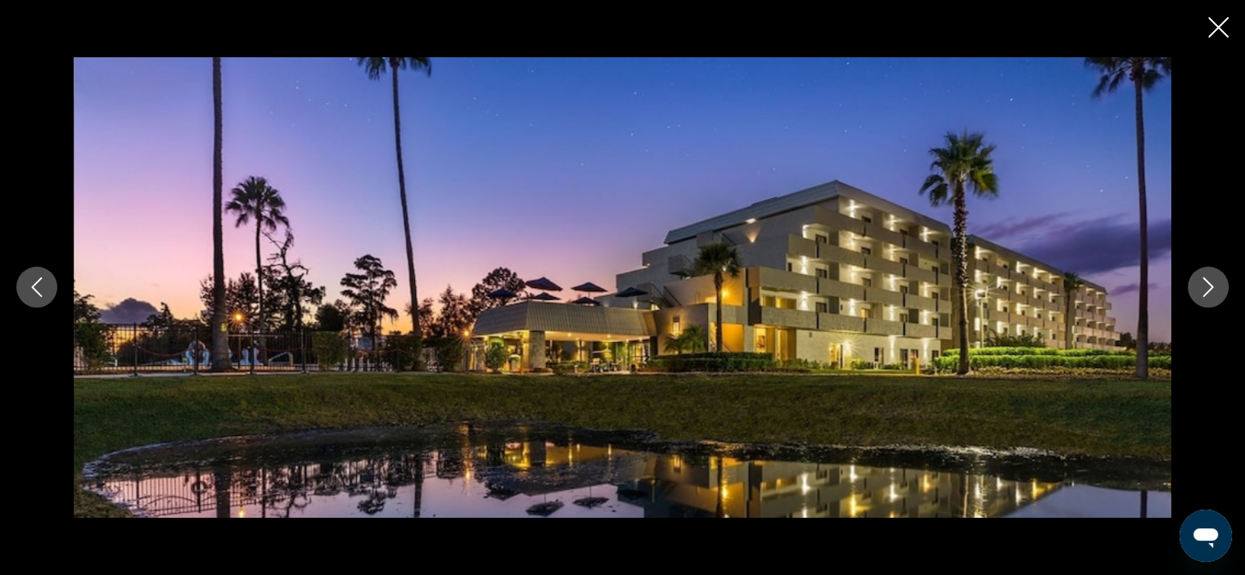
click at [1204, 291] on icon "Next image" at bounding box center [1208, 287] width 20 height 20
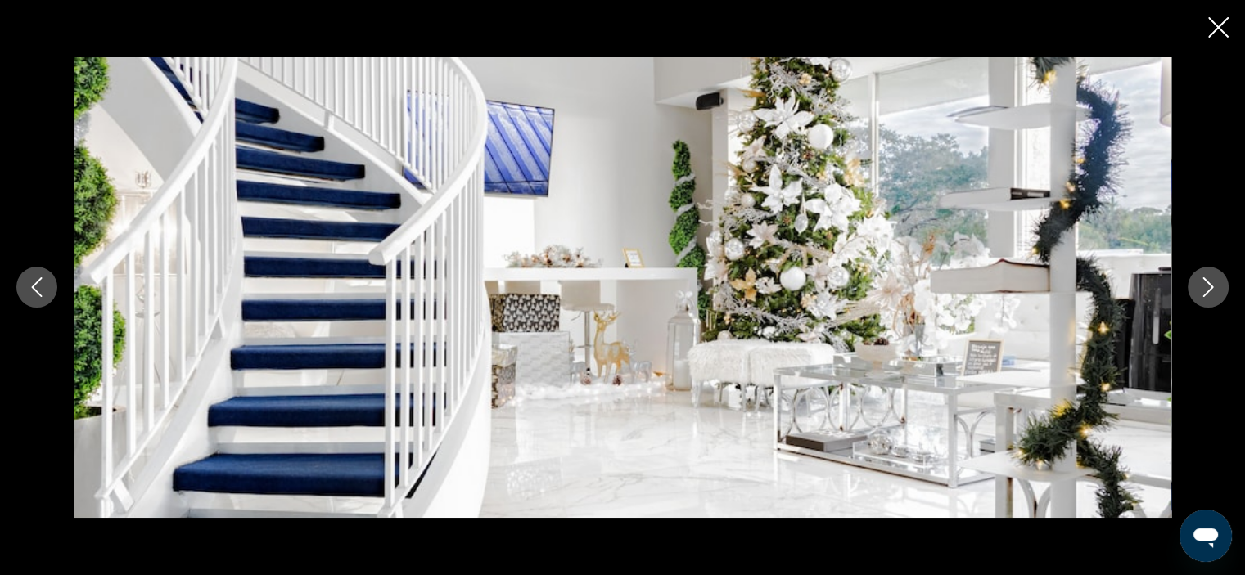
click at [1204, 291] on icon "Next image" at bounding box center [1208, 287] width 20 height 20
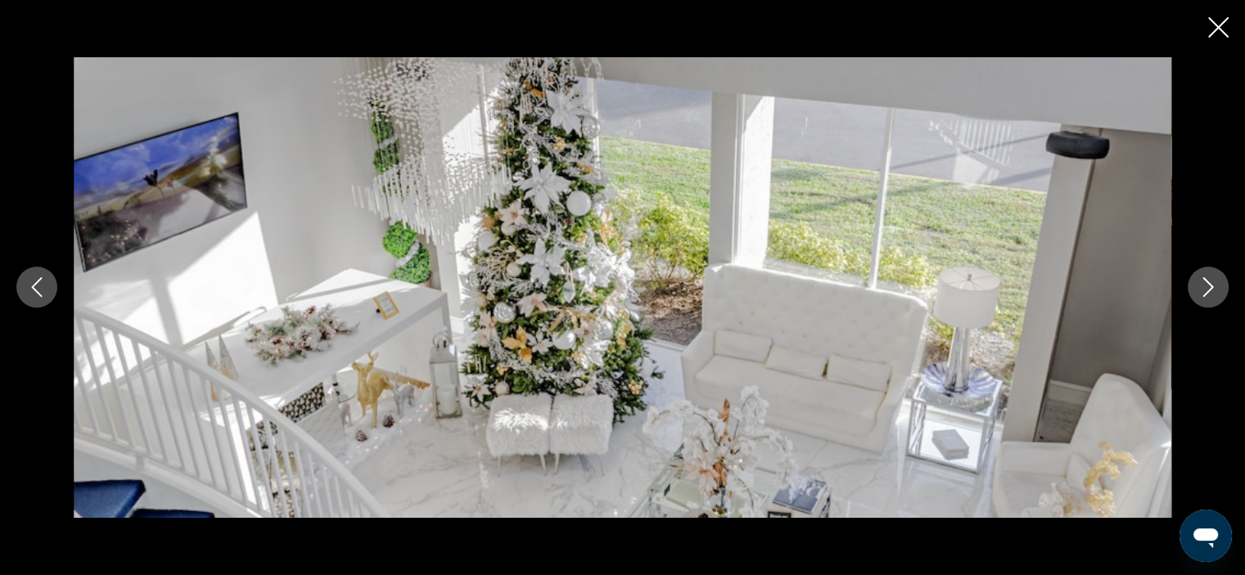
click at [1204, 291] on icon "Next image" at bounding box center [1208, 287] width 20 height 20
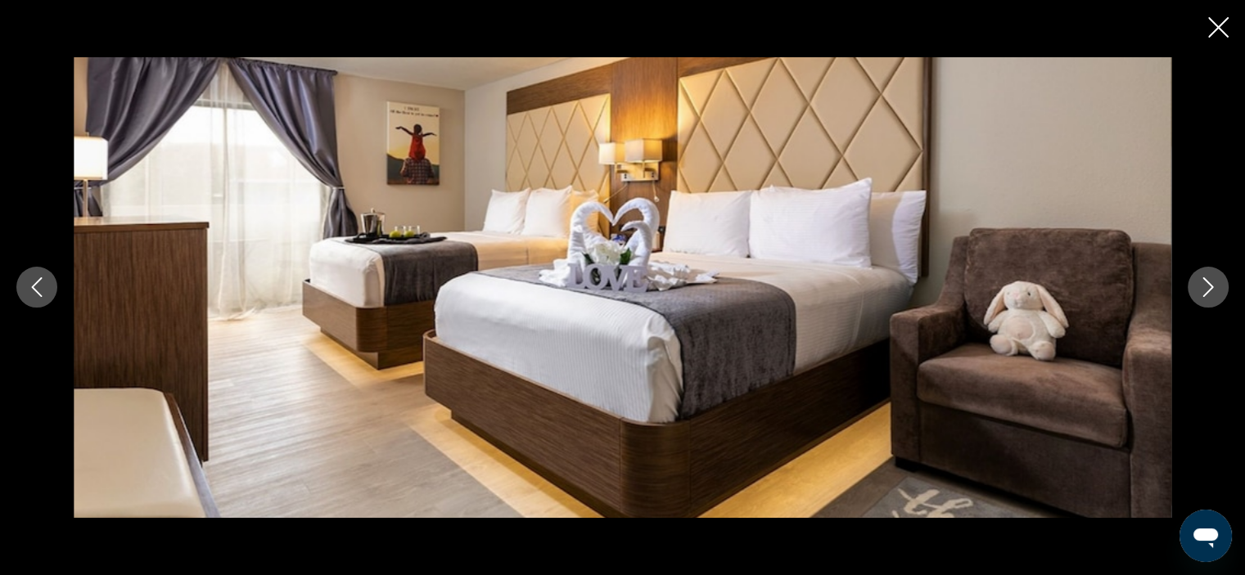
click at [1204, 291] on icon "Next image" at bounding box center [1208, 287] width 20 height 20
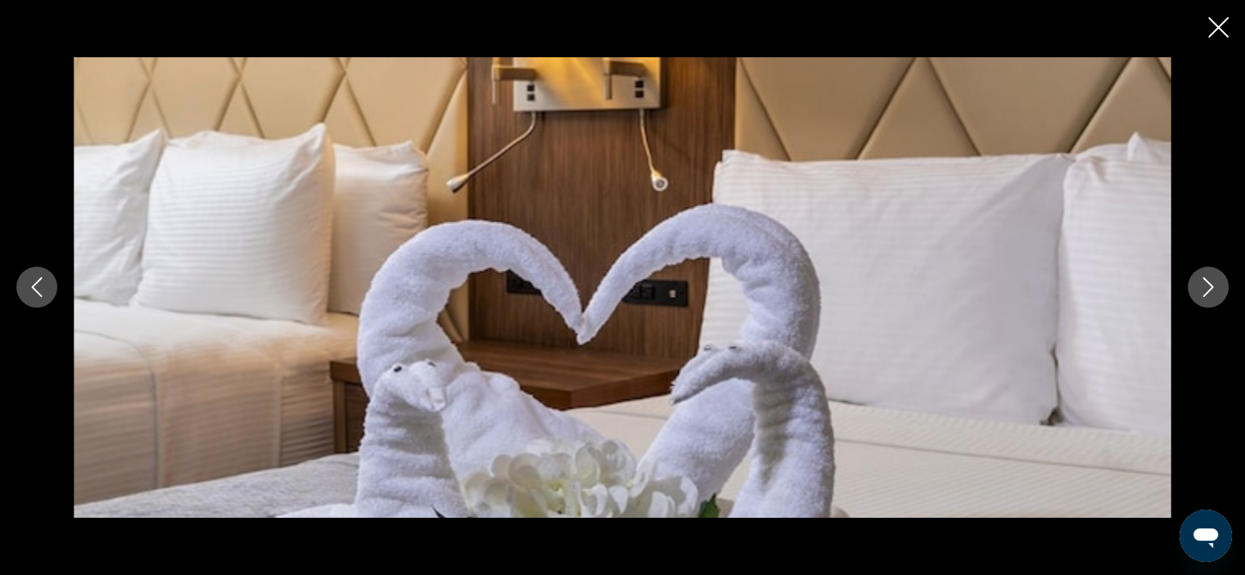
click at [1204, 291] on icon "Next image" at bounding box center [1208, 287] width 20 height 20
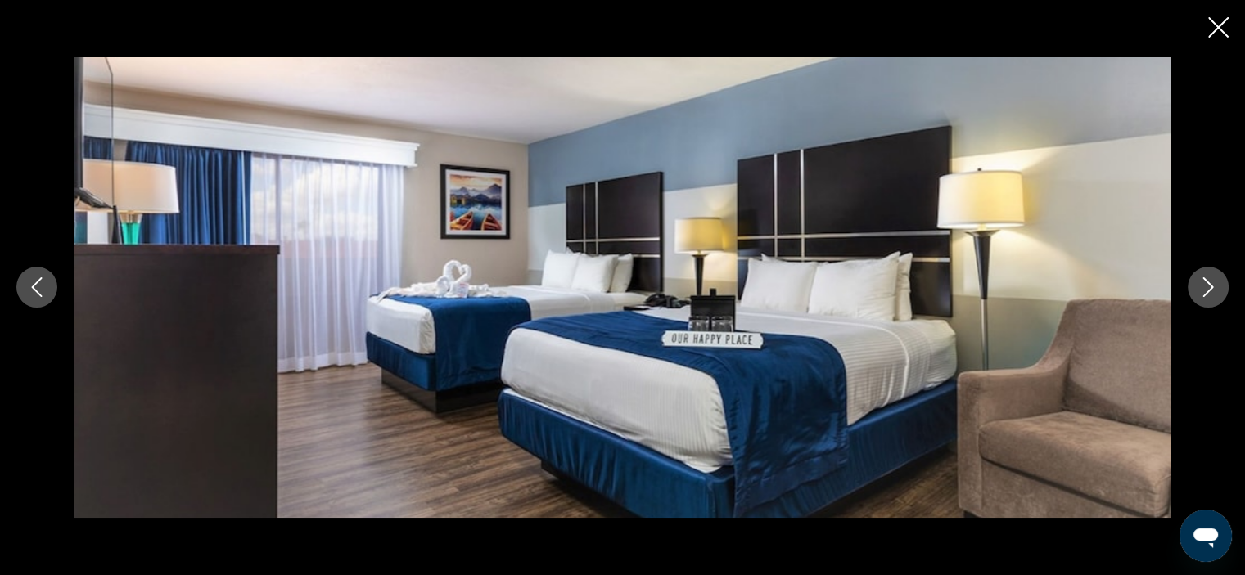
click at [1204, 291] on icon "Next image" at bounding box center [1208, 287] width 20 height 20
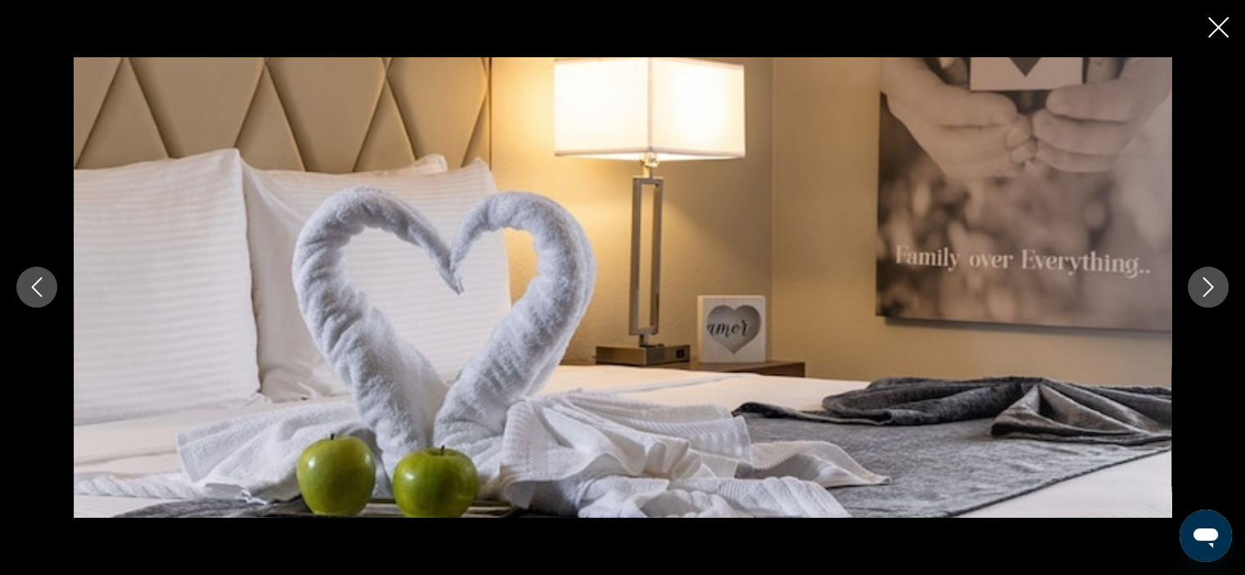
click at [1221, 28] on icon "Close slideshow" at bounding box center [1218, 27] width 20 height 20
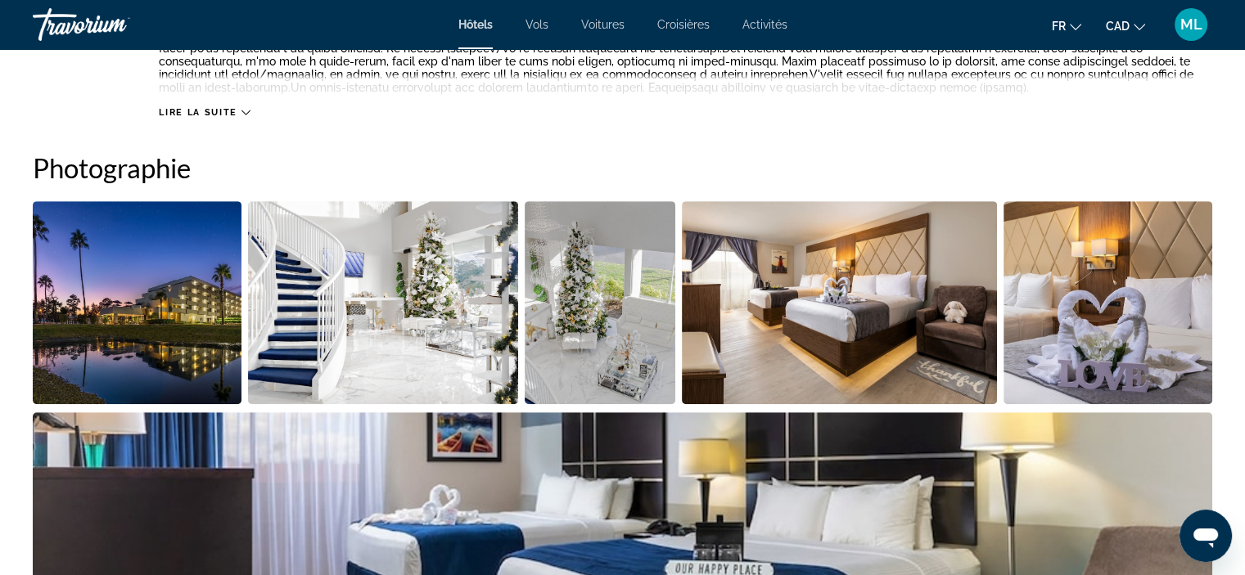
scroll to position [573, 0]
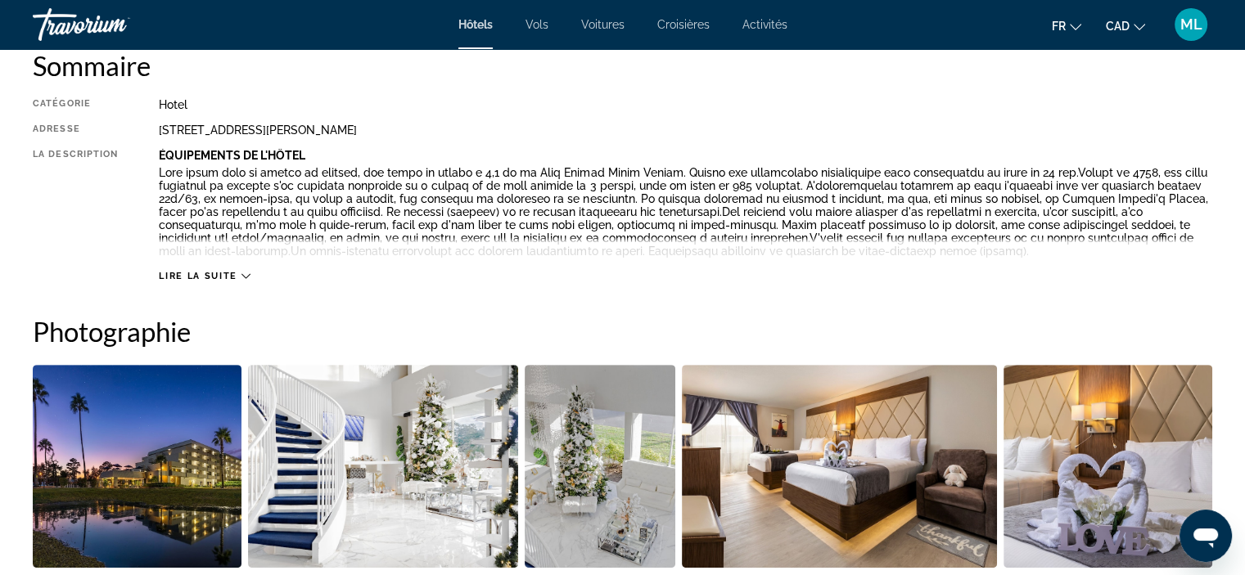
click at [245, 273] on icon "Main content" at bounding box center [245, 276] width 9 height 9
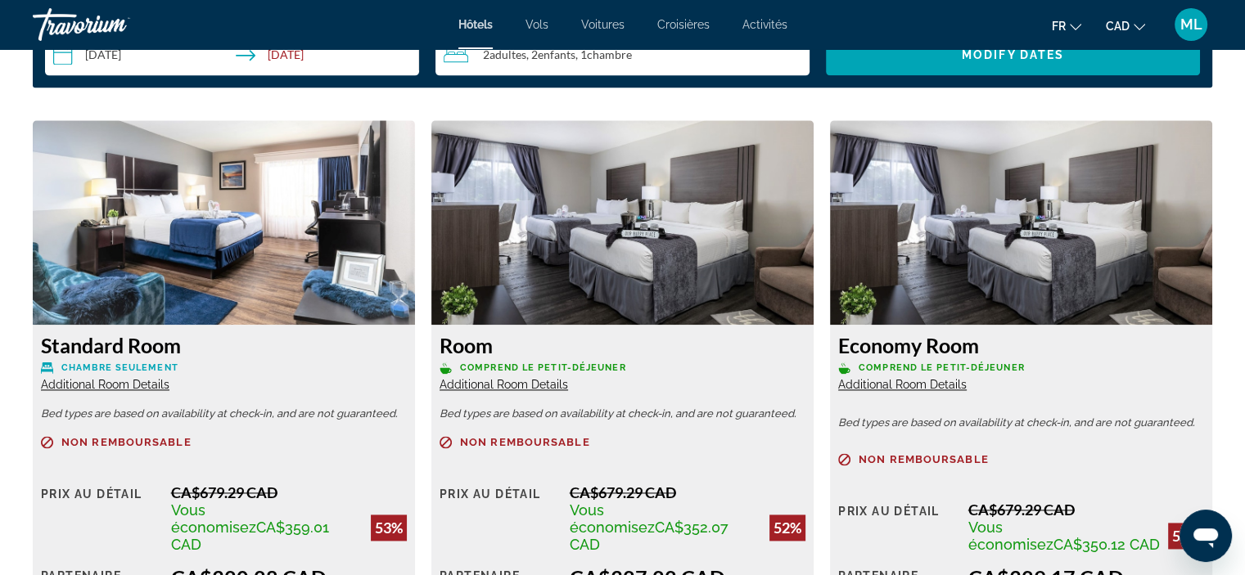
scroll to position [2292, 0]
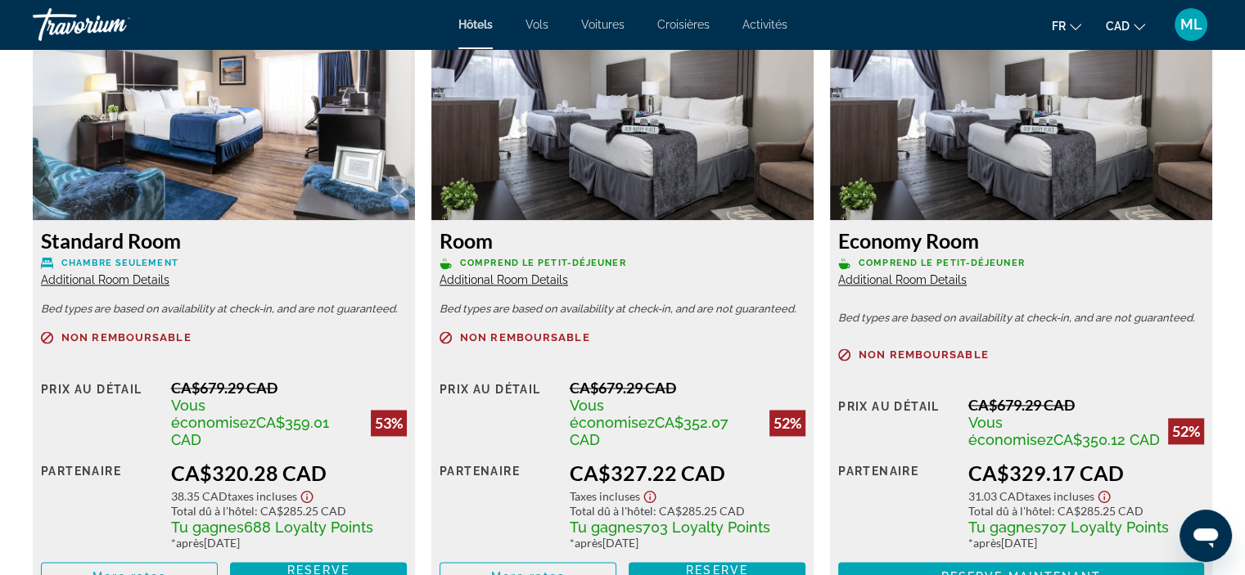
click at [879, 282] on span "Additional Room Details" at bounding box center [902, 279] width 129 height 13
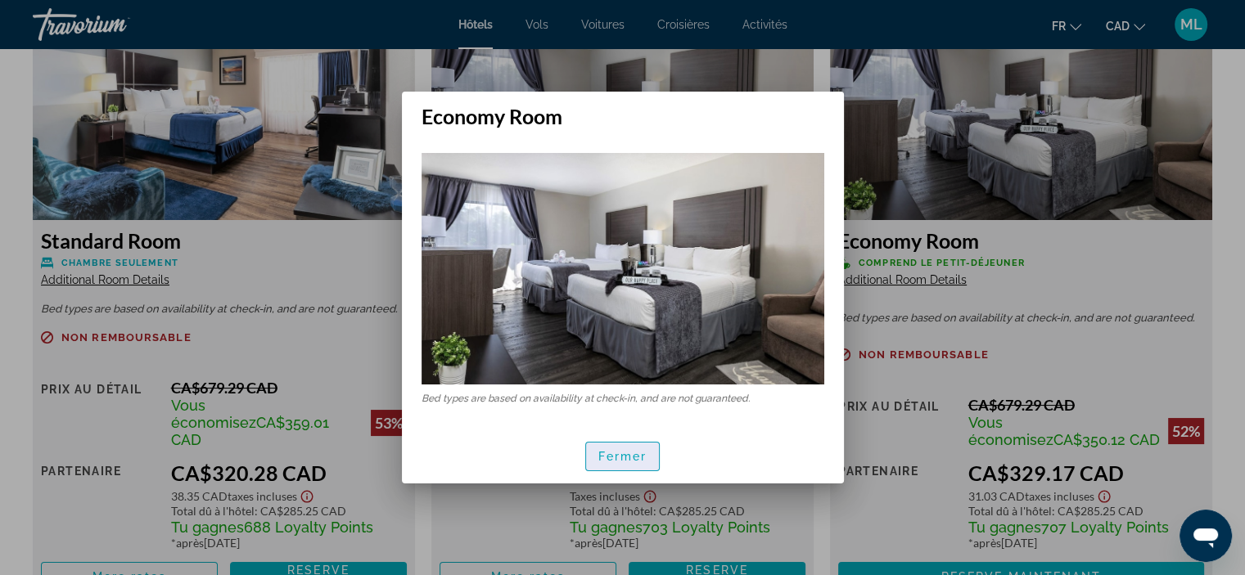
click at [635, 451] on span "Fermer" at bounding box center [622, 456] width 49 height 13
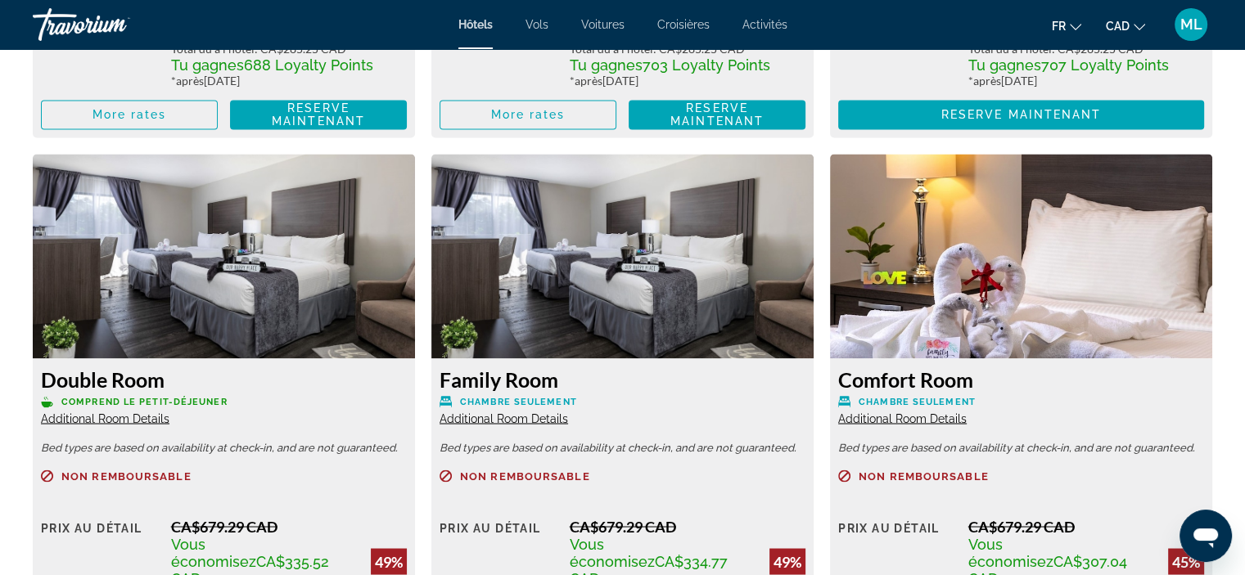
scroll to position [2783, 0]
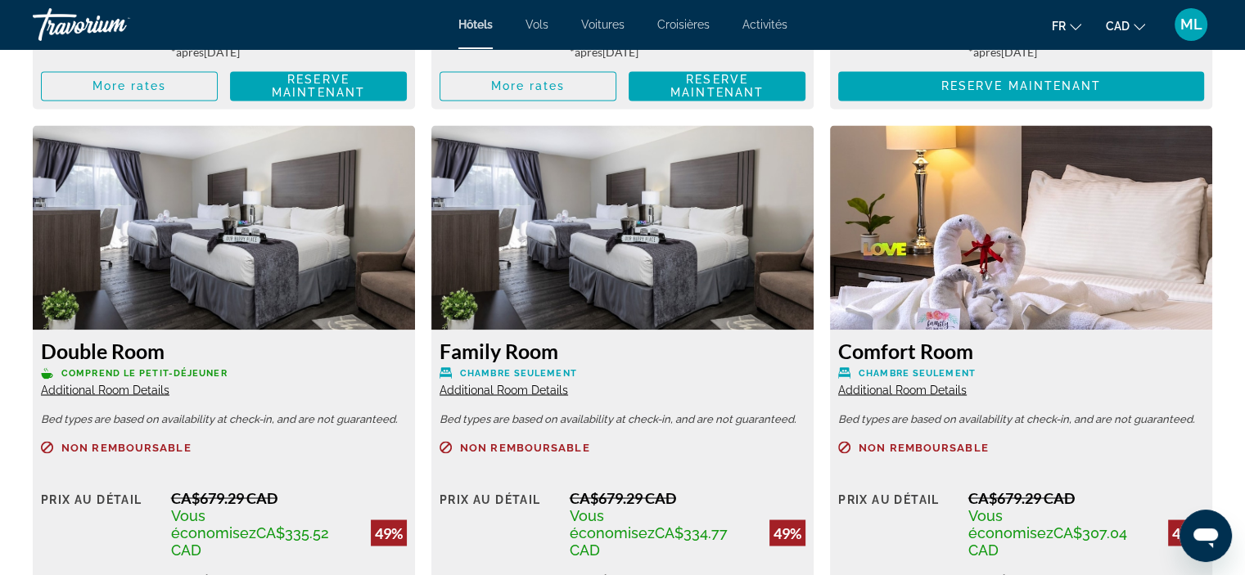
click at [151, 383] on span "Additional Room Details" at bounding box center [105, 389] width 129 height 13
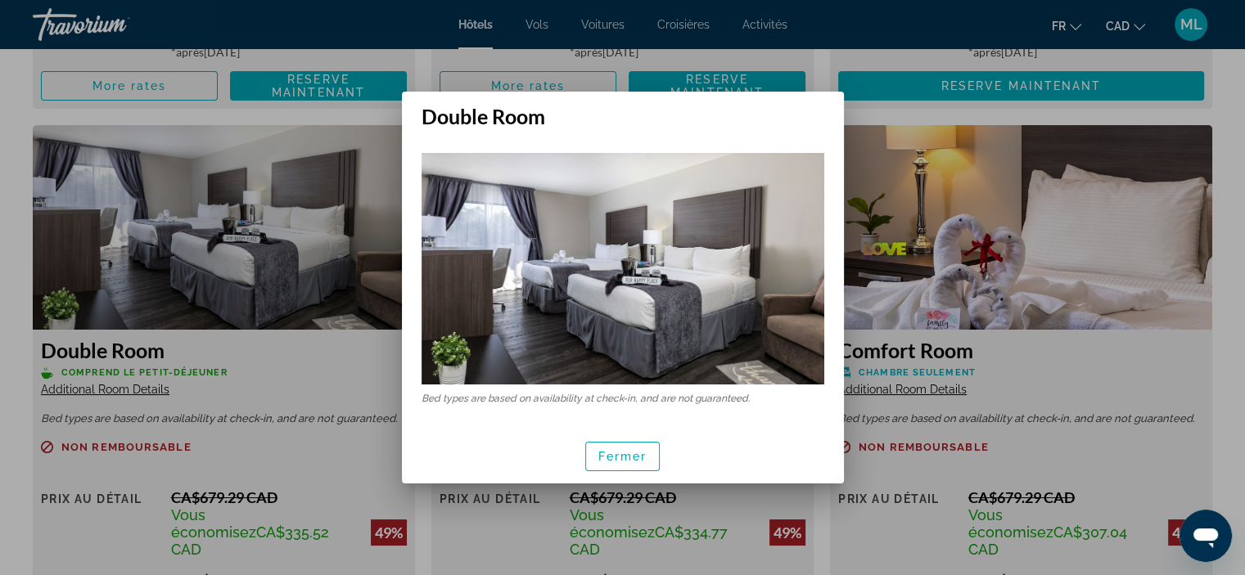
scroll to position [0, 0]
click at [628, 452] on span "Fermer" at bounding box center [622, 456] width 49 height 13
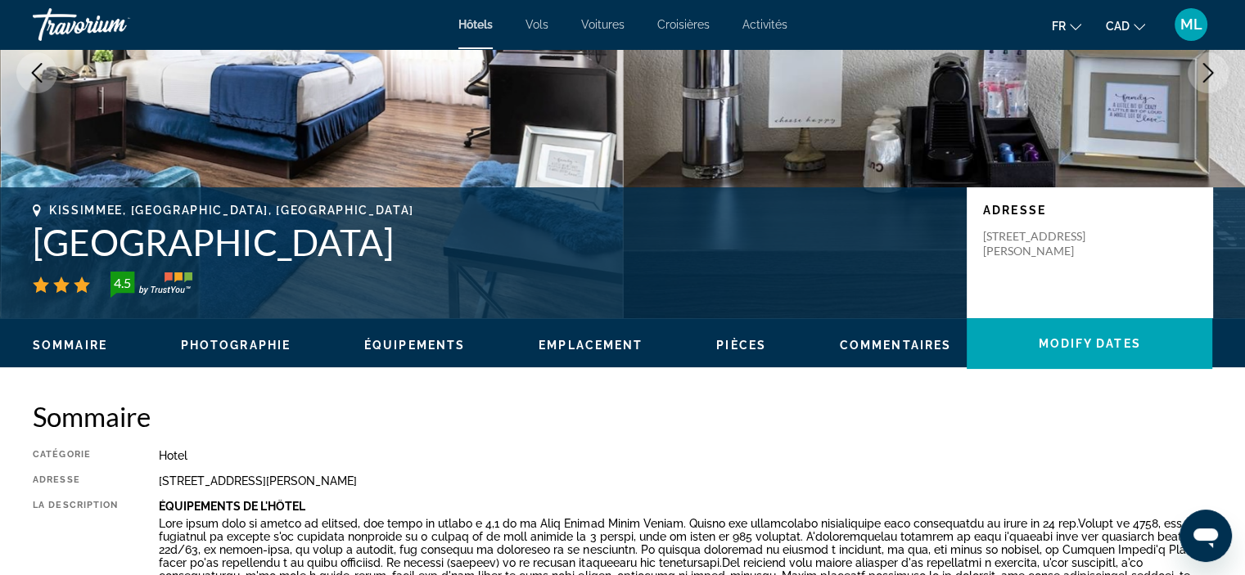
scroll to position [82, 0]
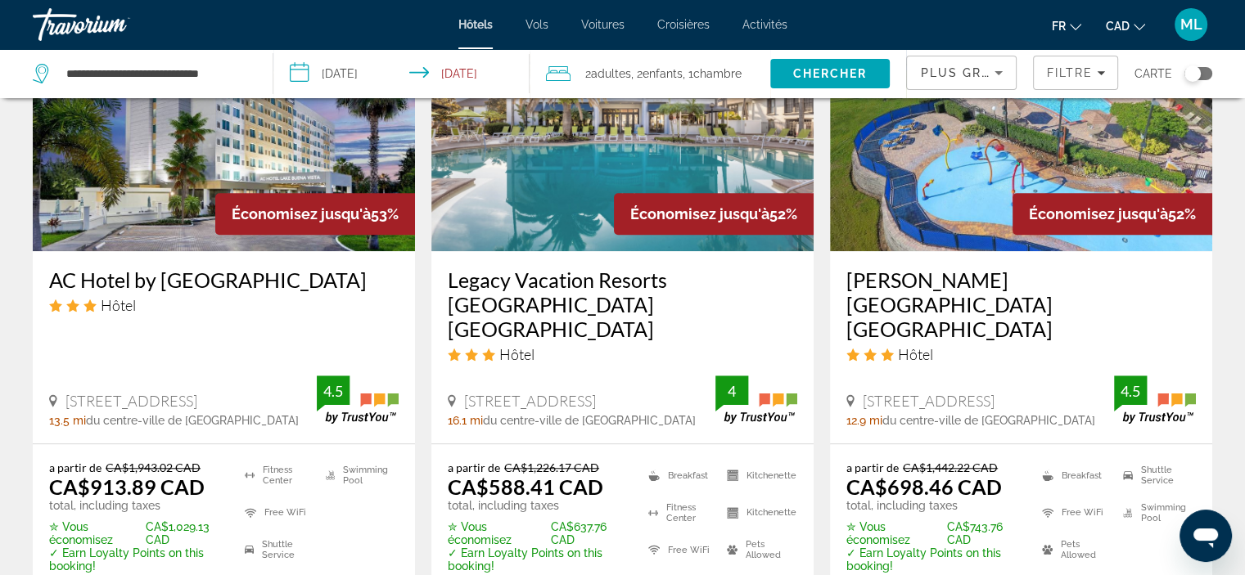
scroll to position [1392, 0]
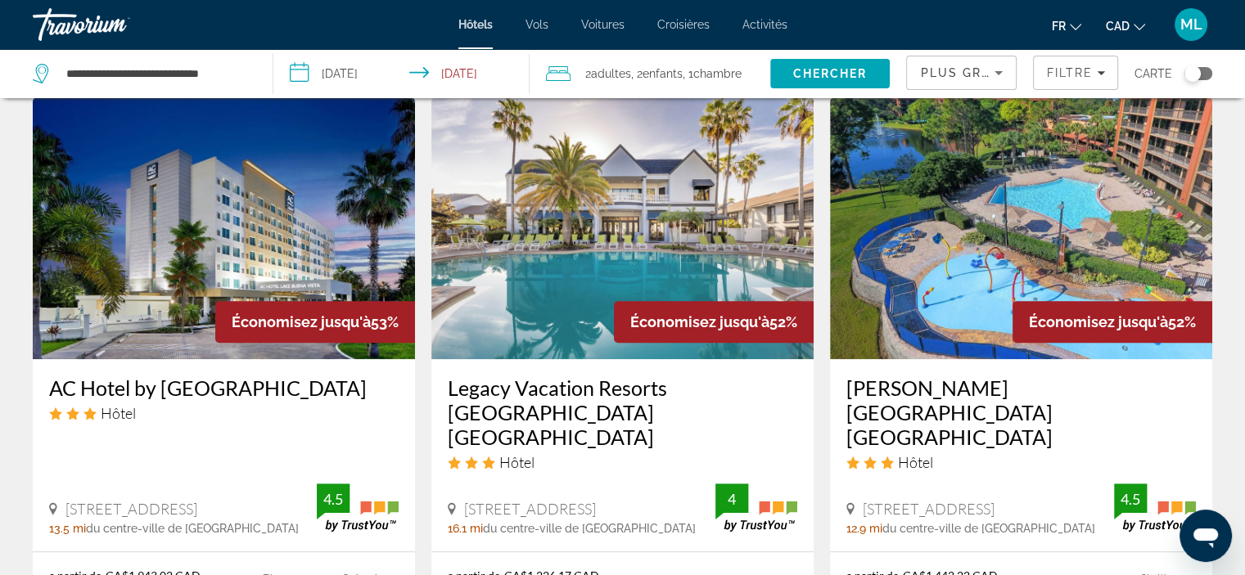
click at [563, 207] on img "Main content" at bounding box center [622, 228] width 382 height 262
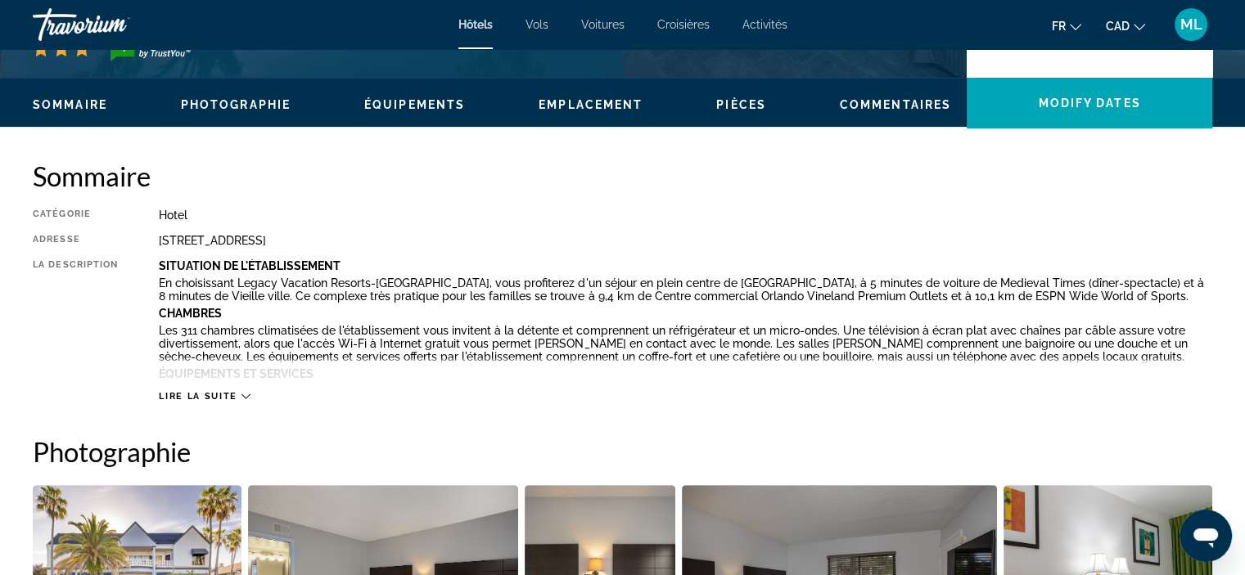
scroll to position [491, 0]
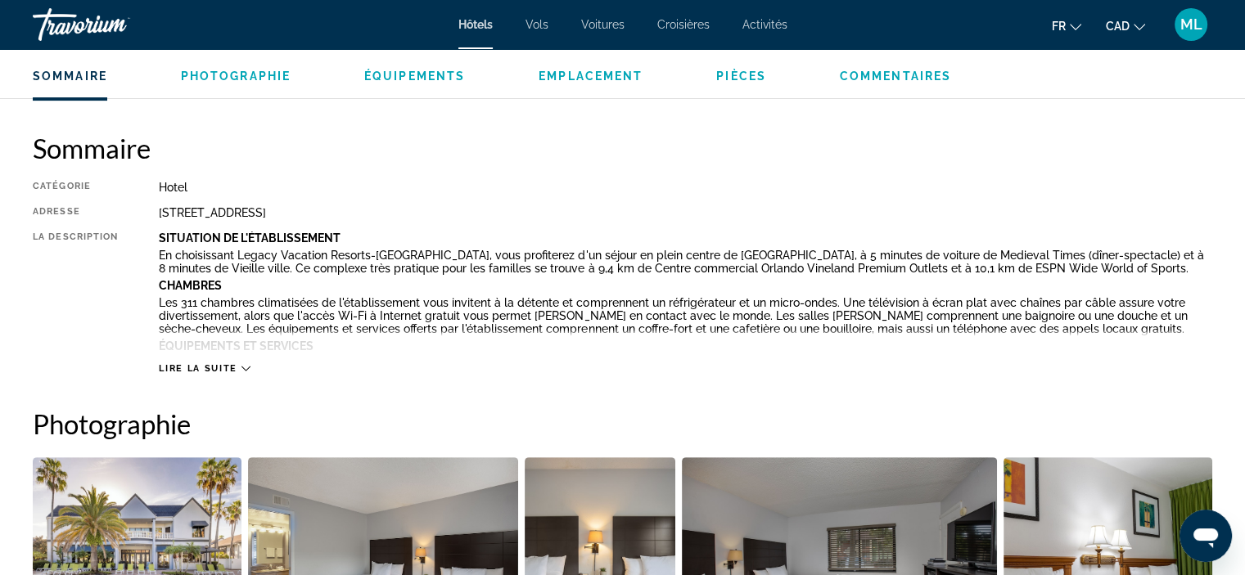
click at [238, 366] on div "Lire la suite" at bounding box center [204, 368] width 91 height 11
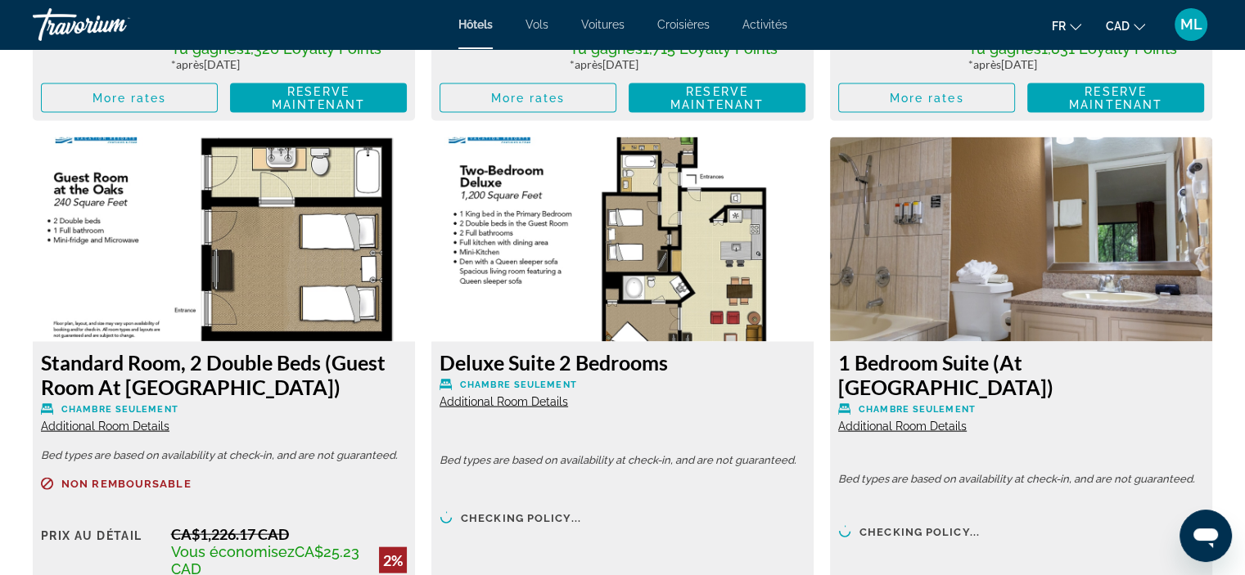
scroll to position [3520, 0]
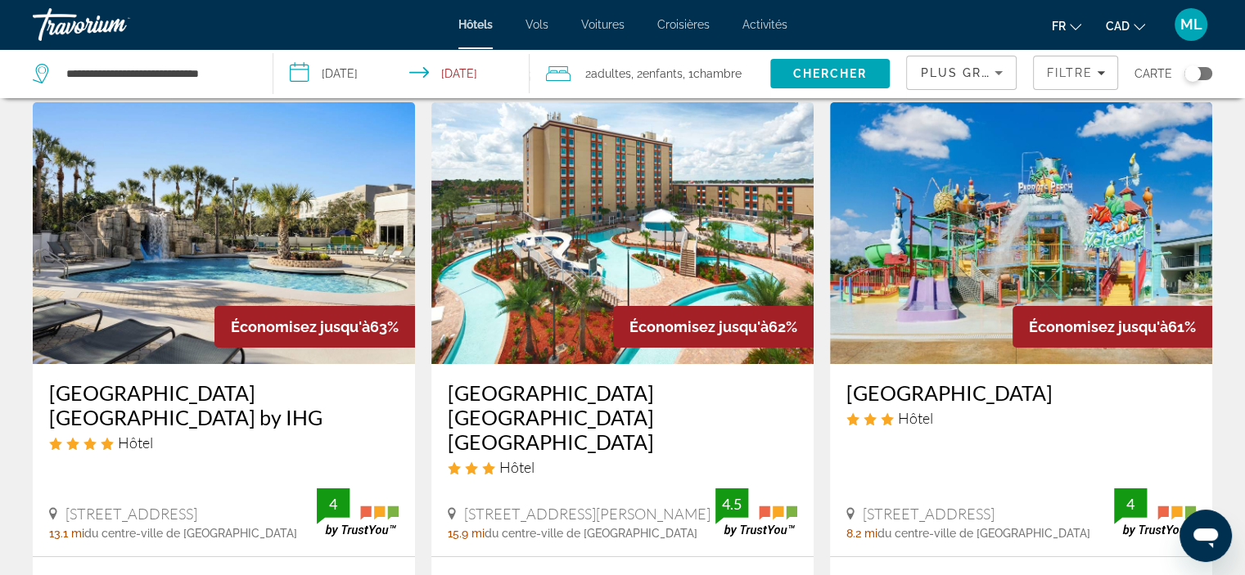
scroll to position [82, 0]
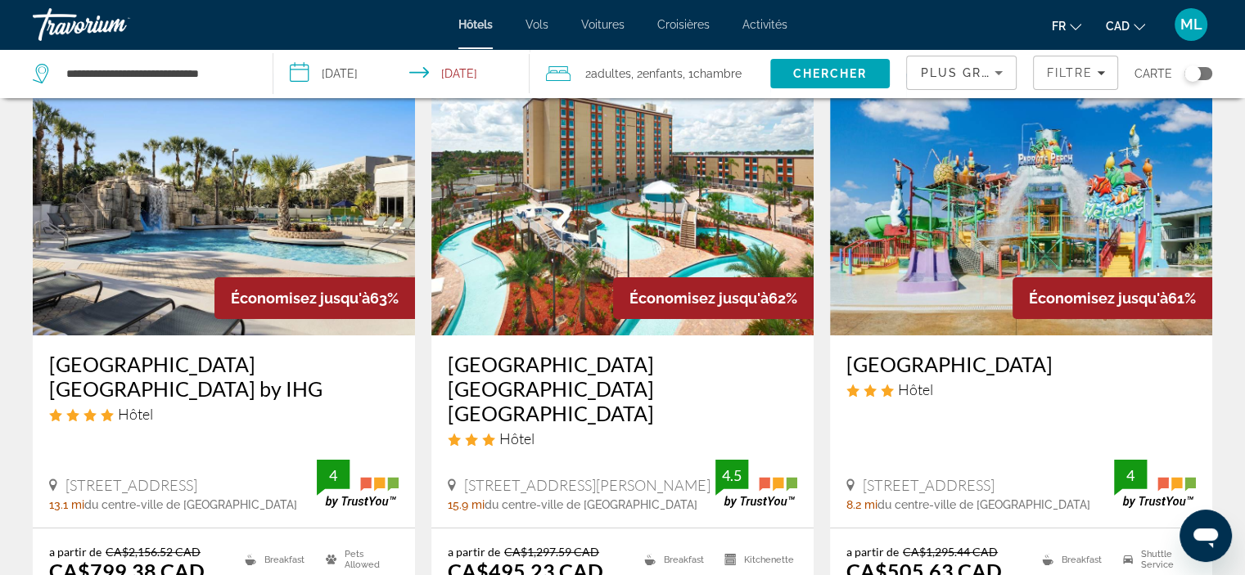
click at [143, 182] on img "Main content" at bounding box center [224, 205] width 382 height 262
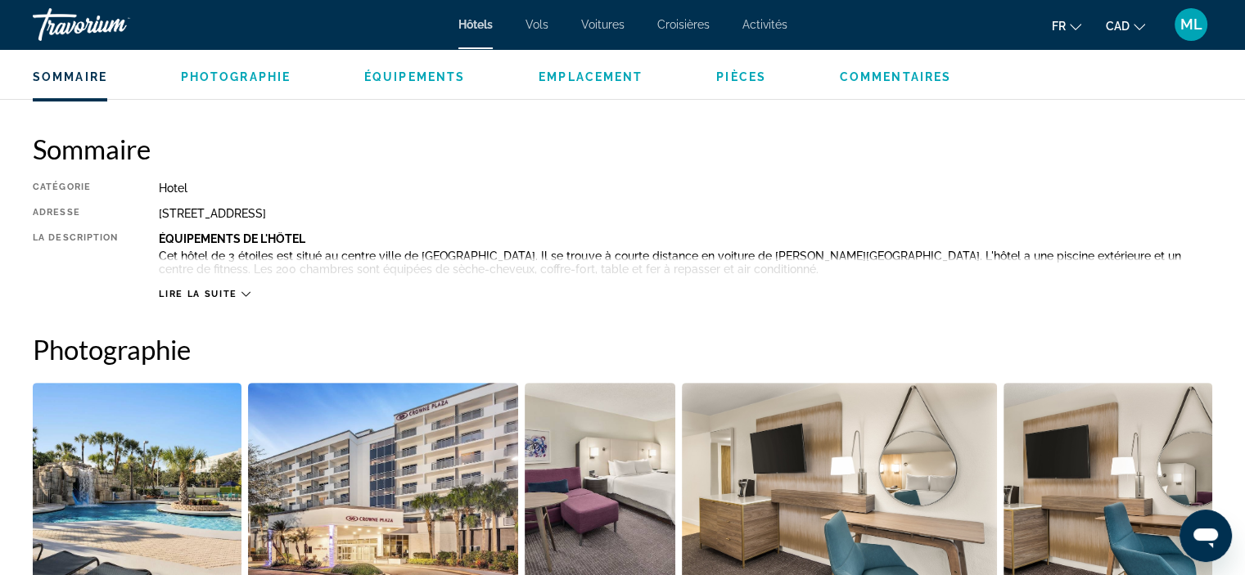
scroll to position [491, 0]
click at [242, 289] on icon "Main content" at bounding box center [245, 293] width 9 height 9
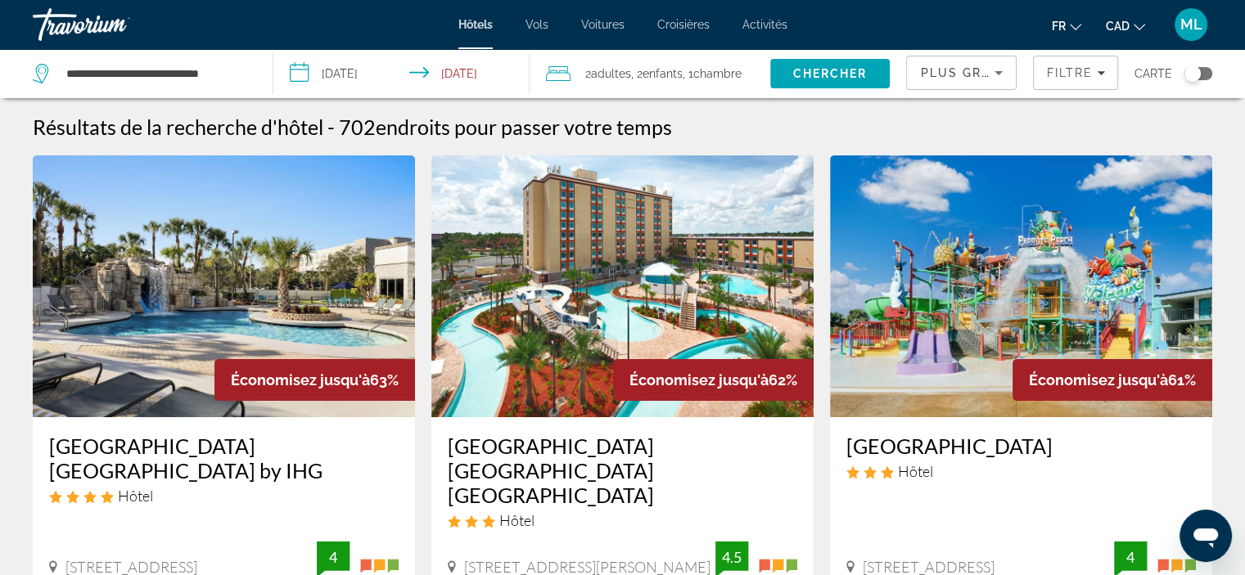
click at [670, 285] on img "Main content" at bounding box center [622, 287] width 382 height 262
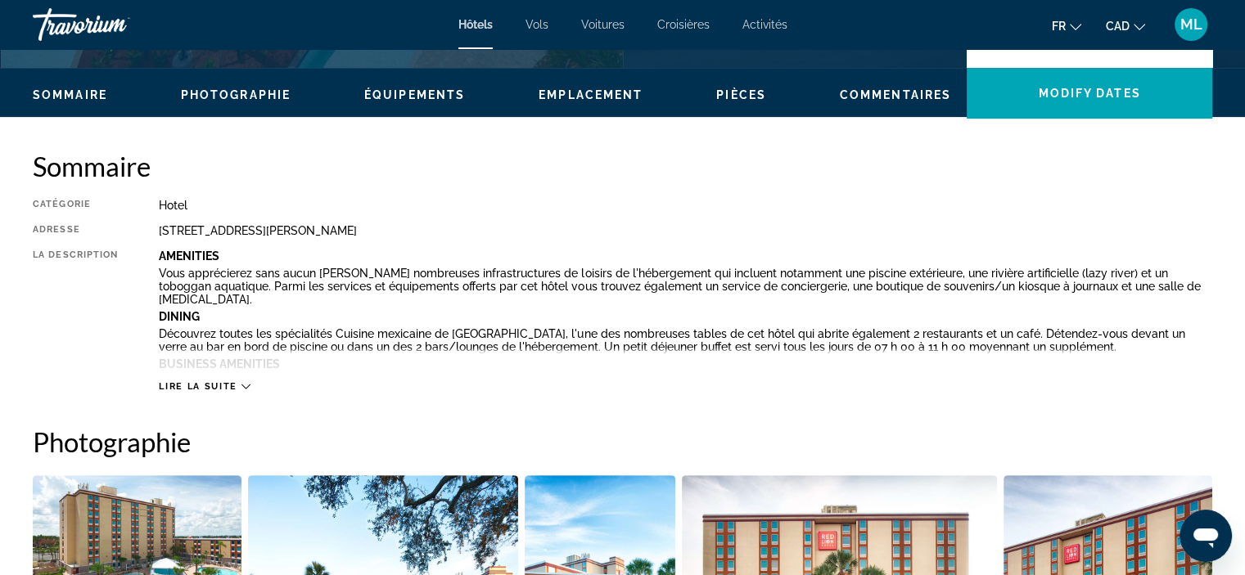
scroll to position [491, 0]
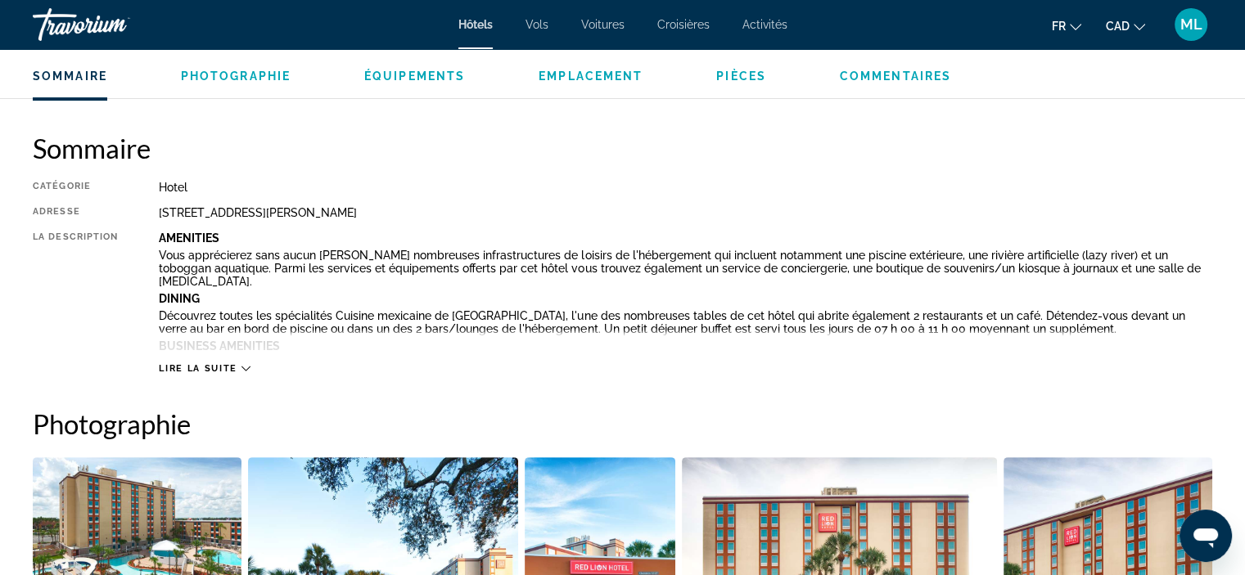
click at [242, 369] on icon "Main content" at bounding box center [245, 368] width 9 height 9
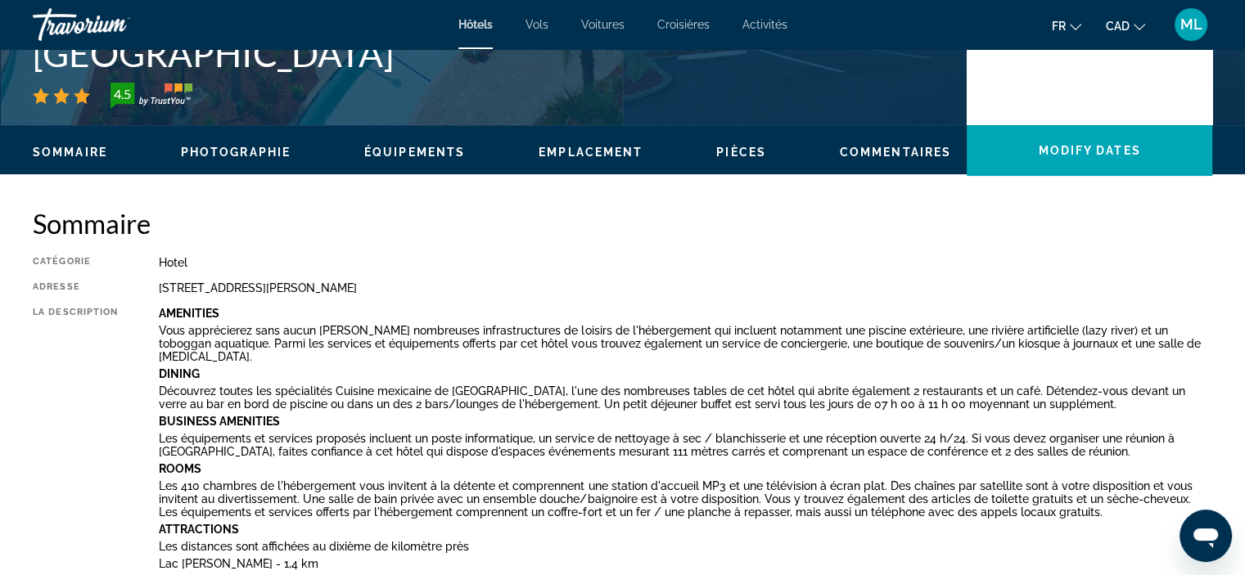
scroll to position [164, 0]
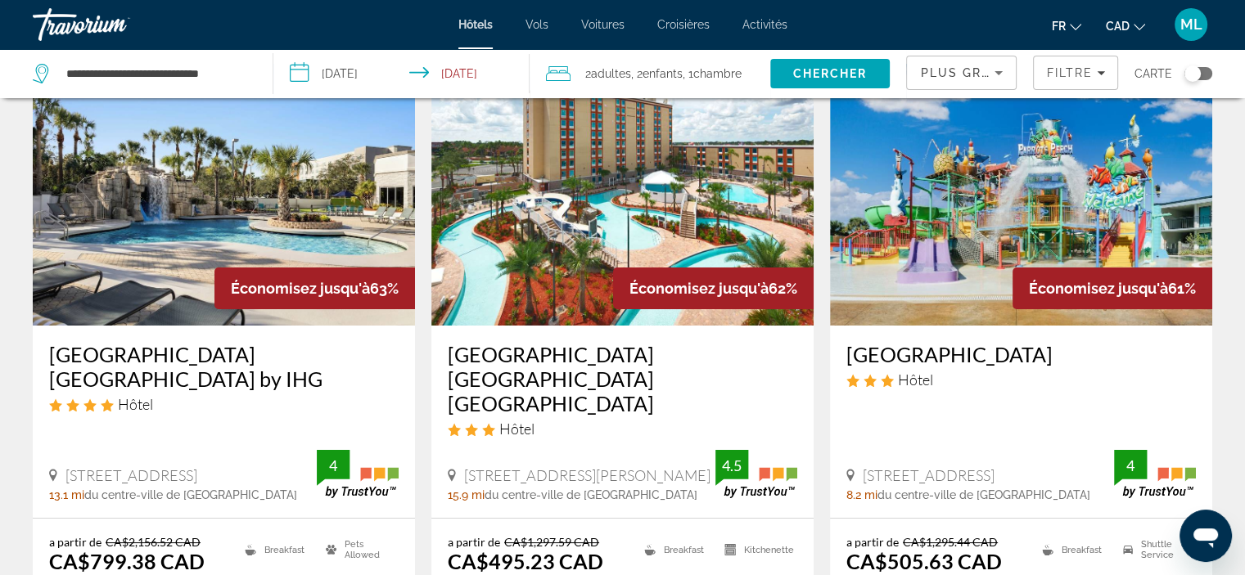
scroll to position [82, 0]
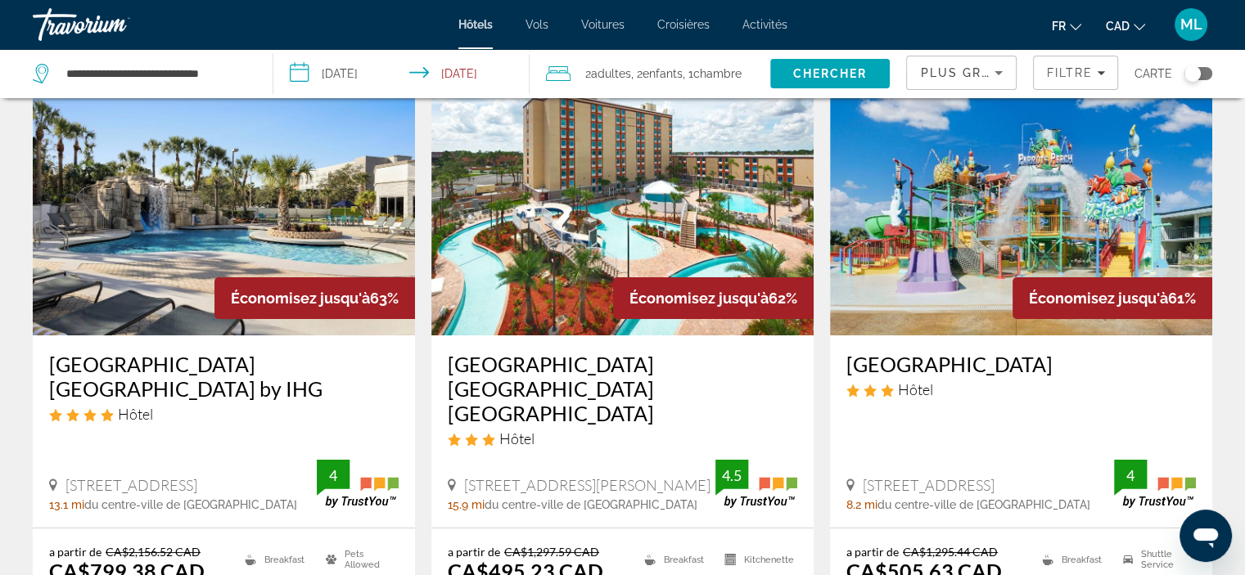
click at [937, 226] on img "Main content" at bounding box center [1021, 205] width 382 height 262
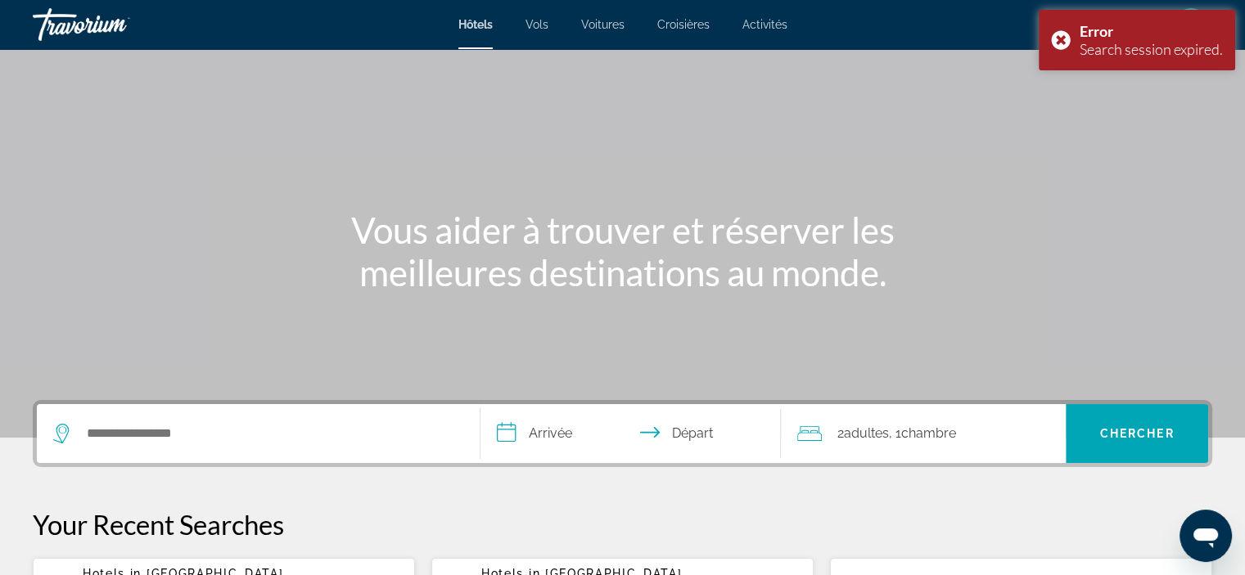
scroll to position [82, 0]
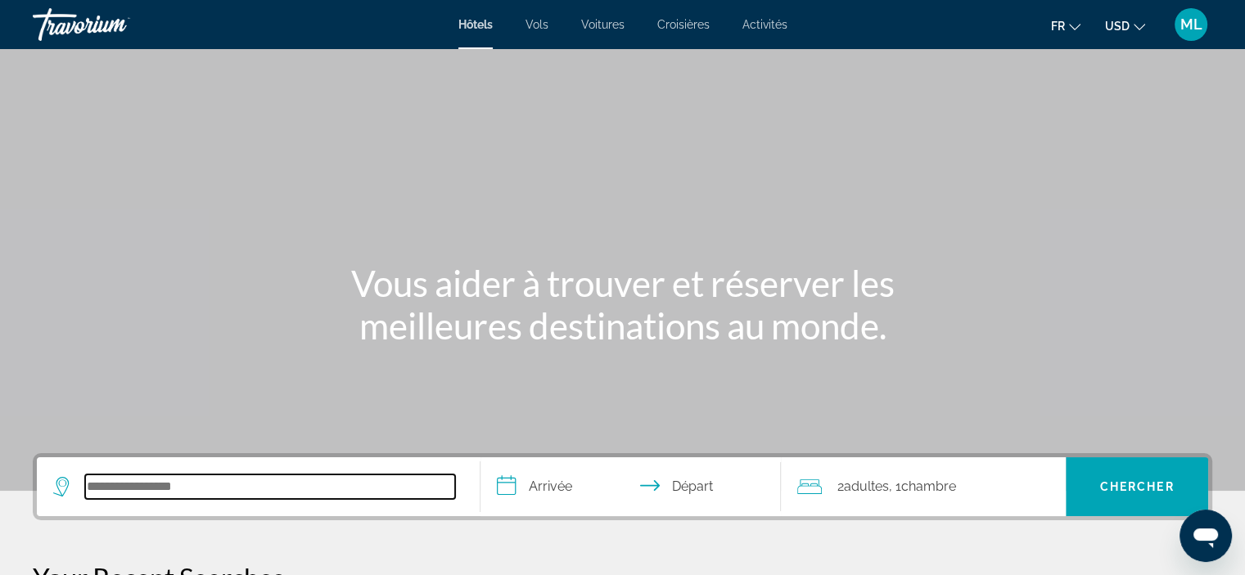
click at [192, 482] on input "Search hotel destination" at bounding box center [270, 487] width 370 height 25
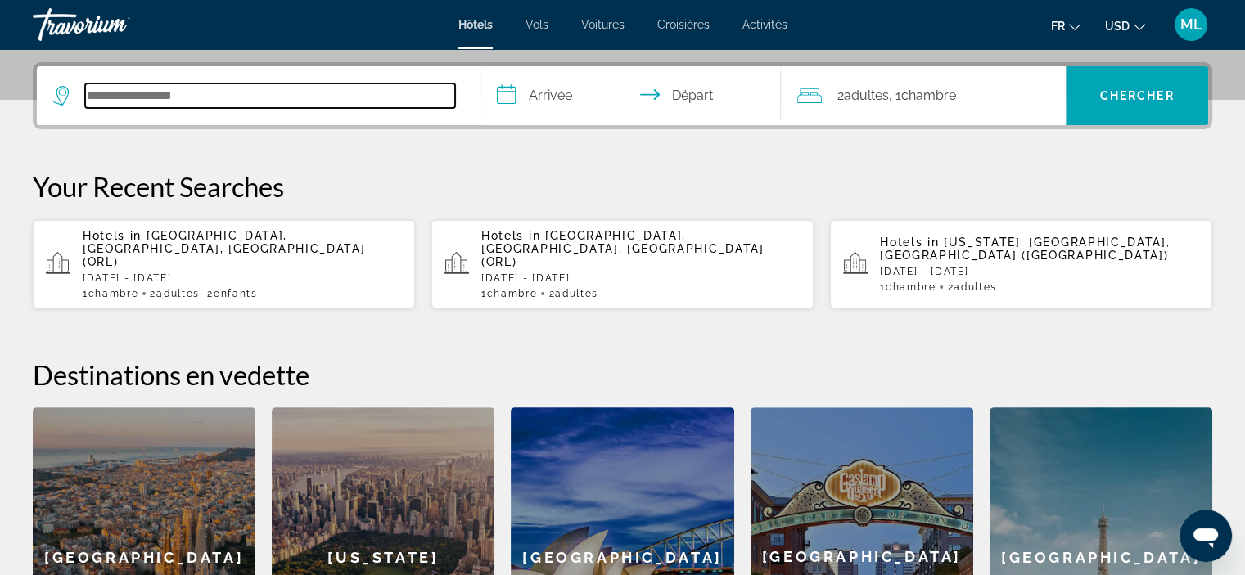
scroll to position [399, 0]
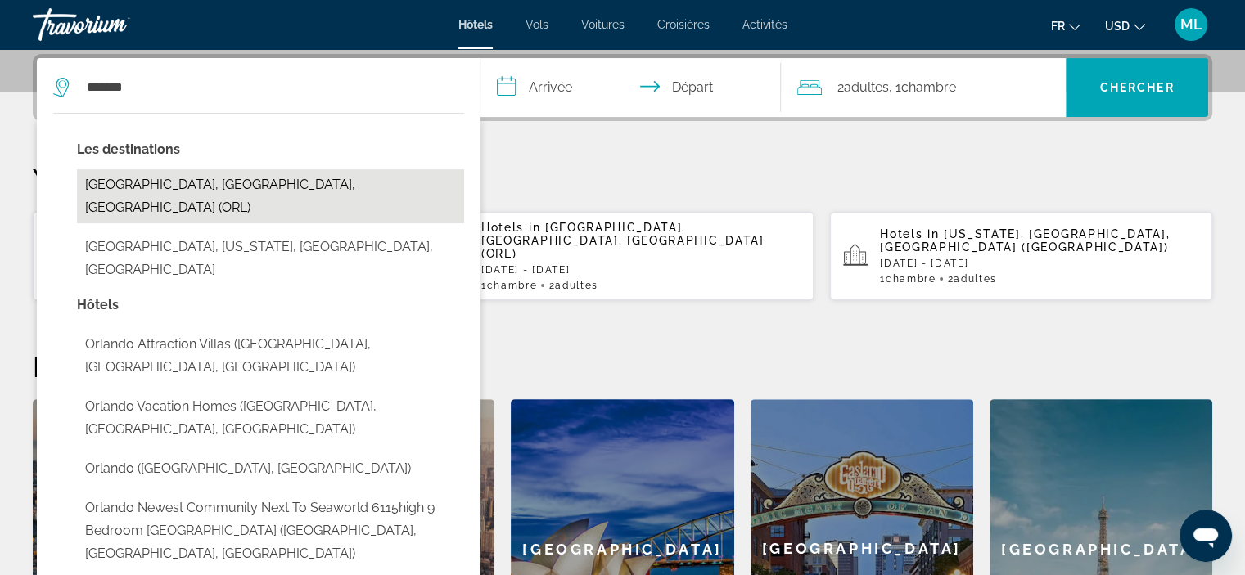
click at [147, 179] on button "[GEOGRAPHIC_DATA], [GEOGRAPHIC_DATA], [GEOGRAPHIC_DATA] (ORL)" at bounding box center [270, 196] width 387 height 54
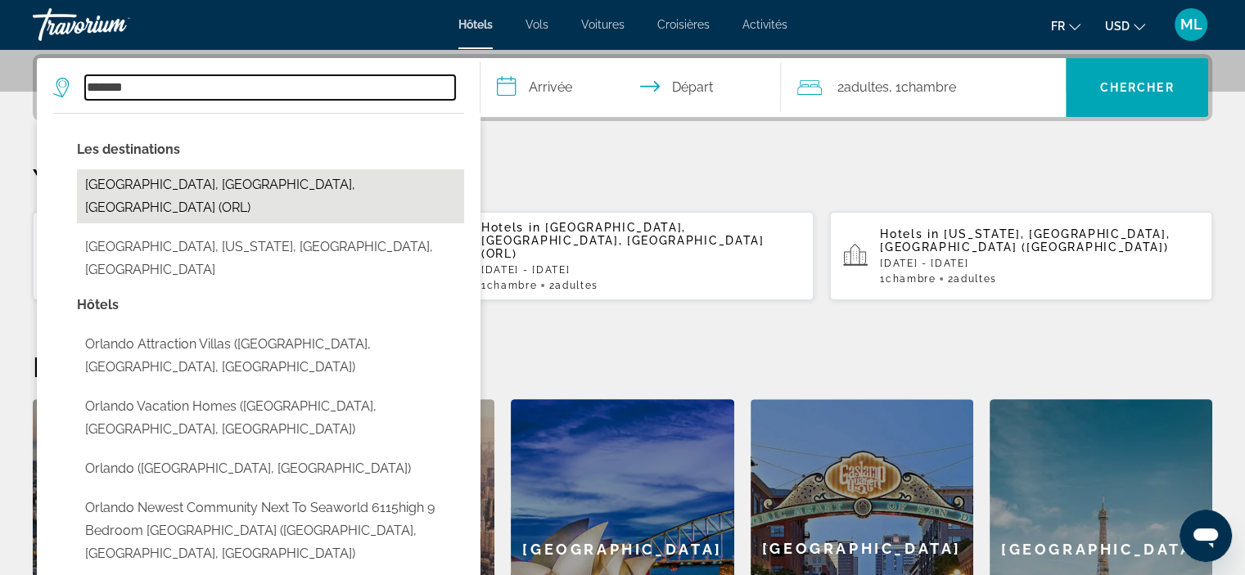
type input "**********"
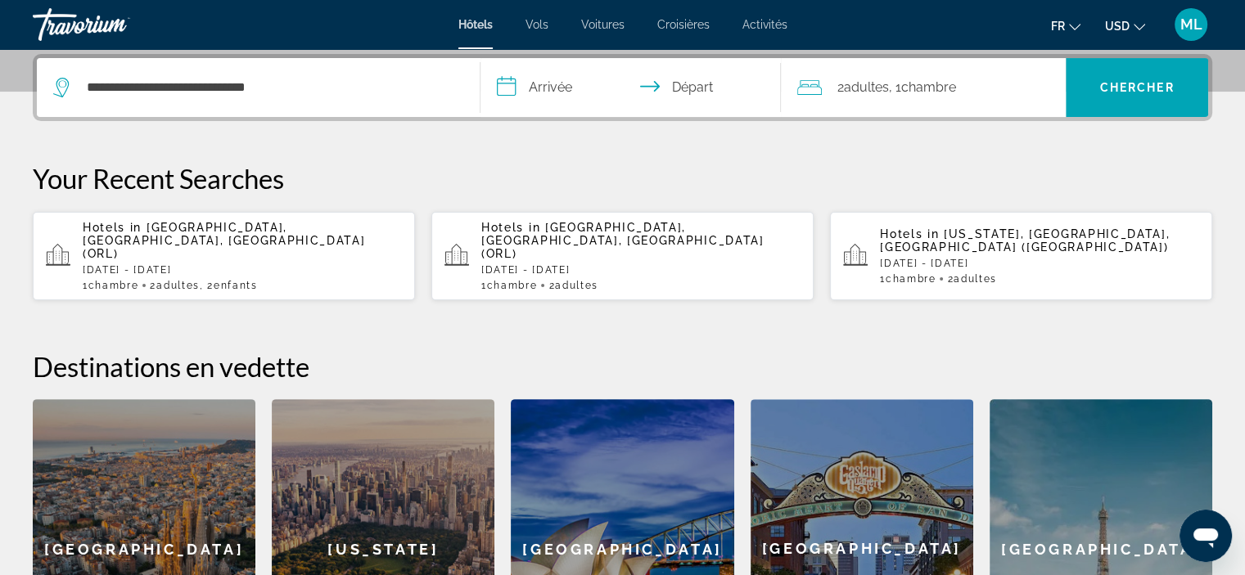
click at [539, 81] on input "**********" at bounding box center [634, 90] width 308 height 64
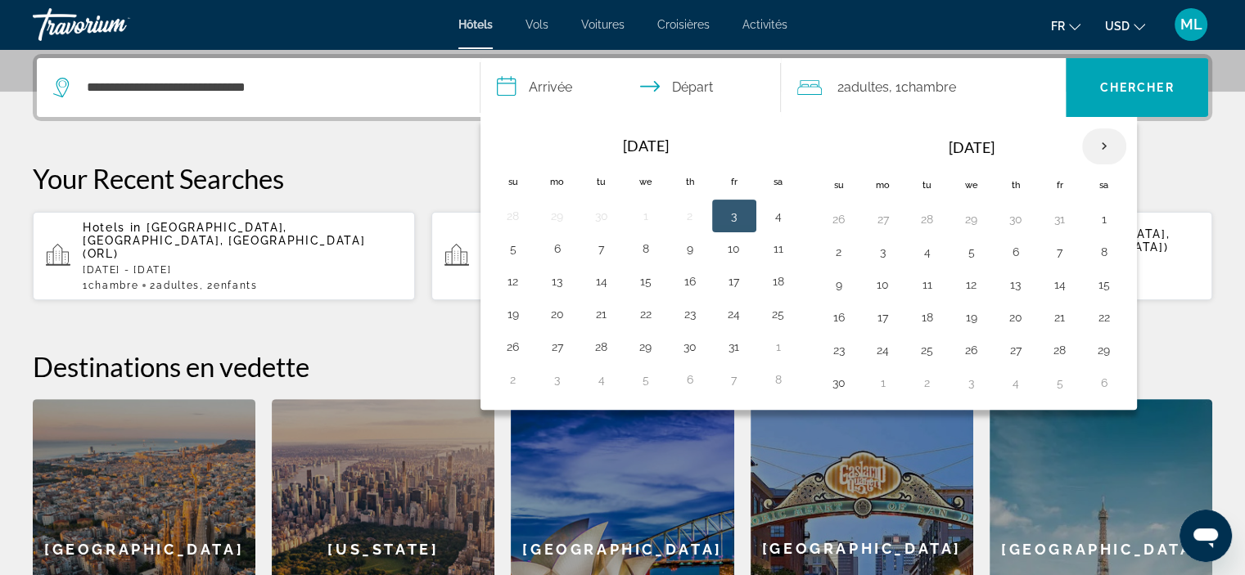
click at [1098, 145] on th "Next month" at bounding box center [1104, 147] width 44 height 36
click at [924, 345] on button "24" at bounding box center [927, 350] width 26 height 23
click at [1101, 141] on th "Next month" at bounding box center [1104, 147] width 44 height 36
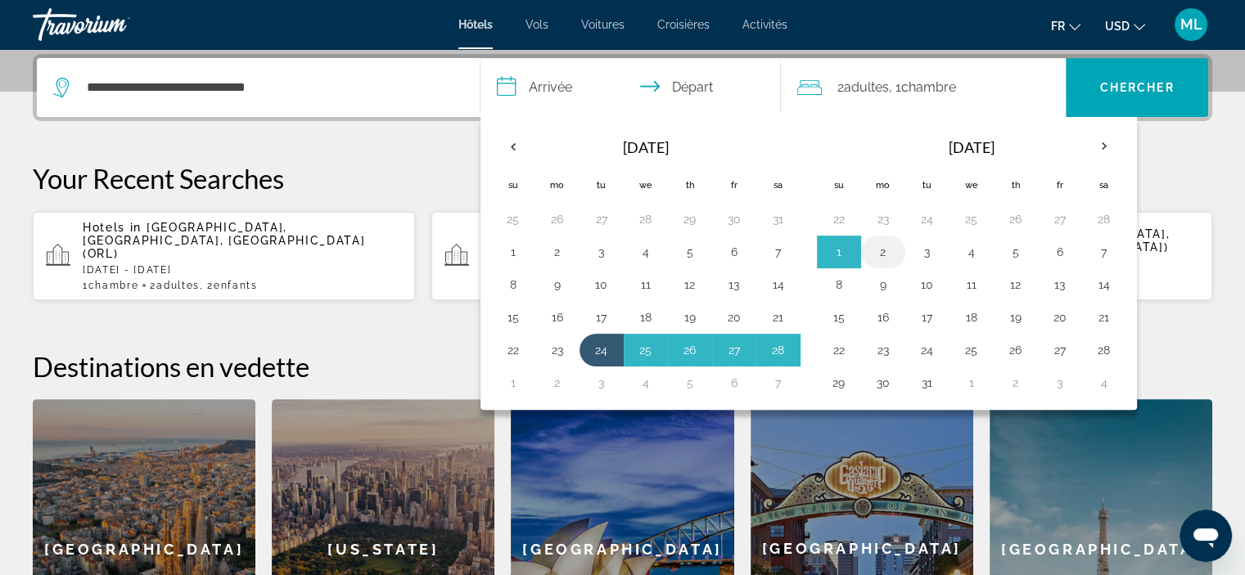
click at [879, 249] on button "2" at bounding box center [883, 252] width 26 height 23
type input "**********"
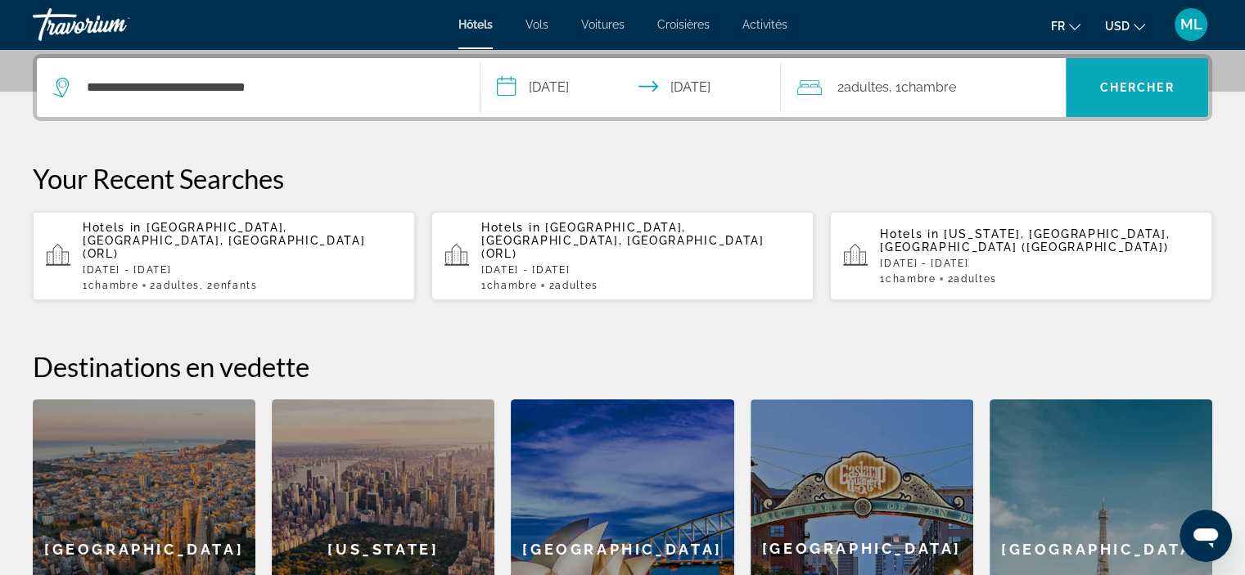
click at [1117, 84] on span "Chercher" at bounding box center [1137, 87] width 74 height 13
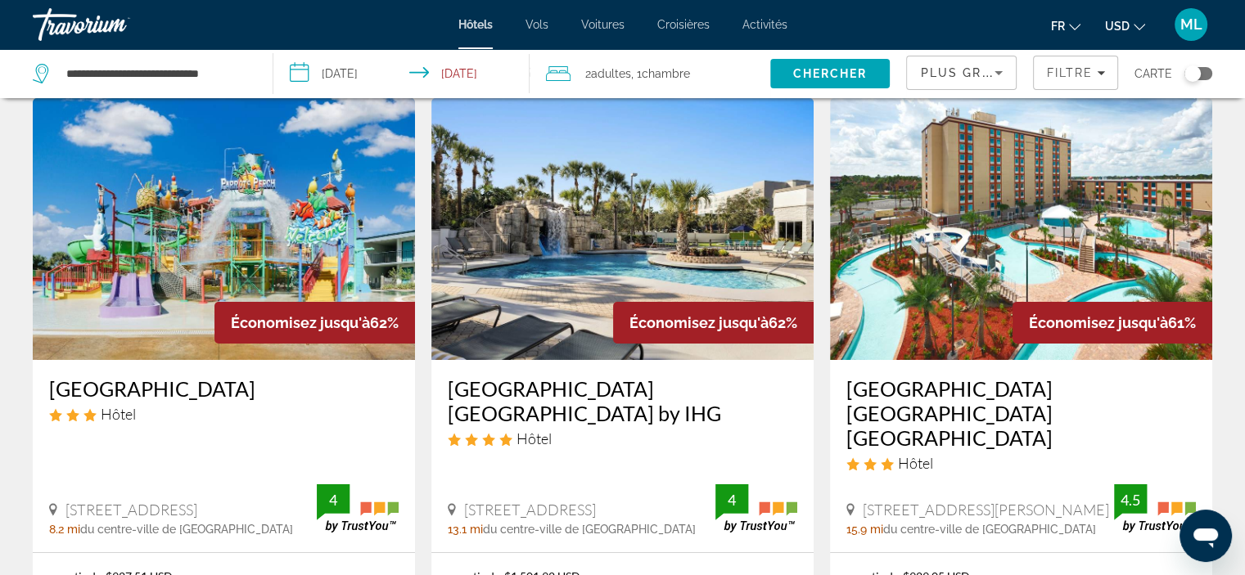
scroll to position [82, 0]
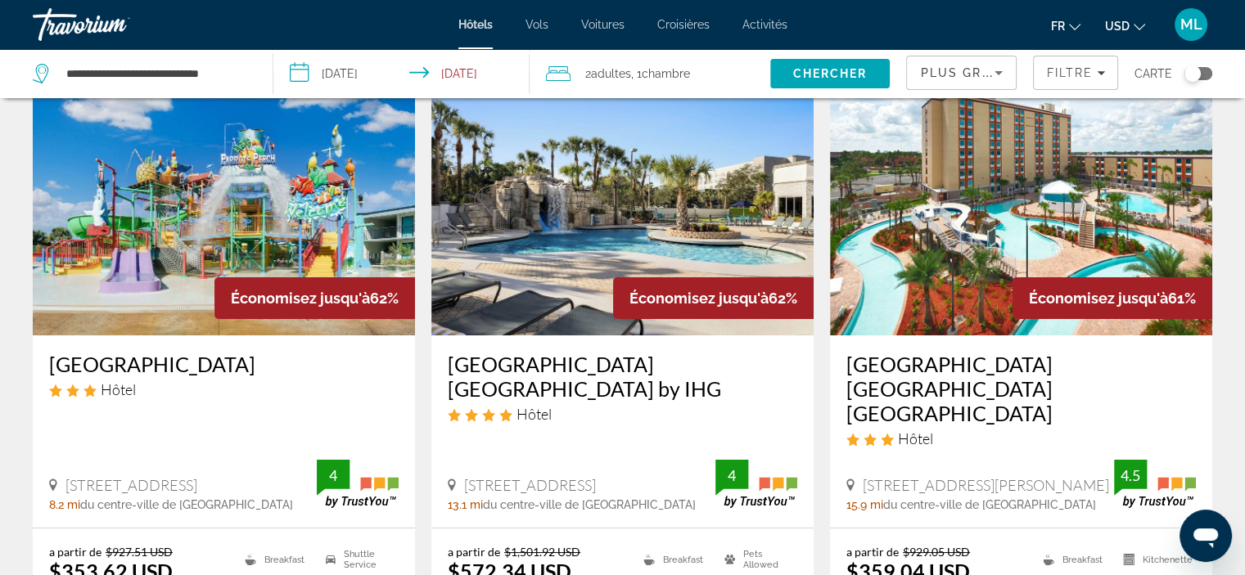
click at [1126, 24] on span "USD" at bounding box center [1117, 26] width 25 height 13
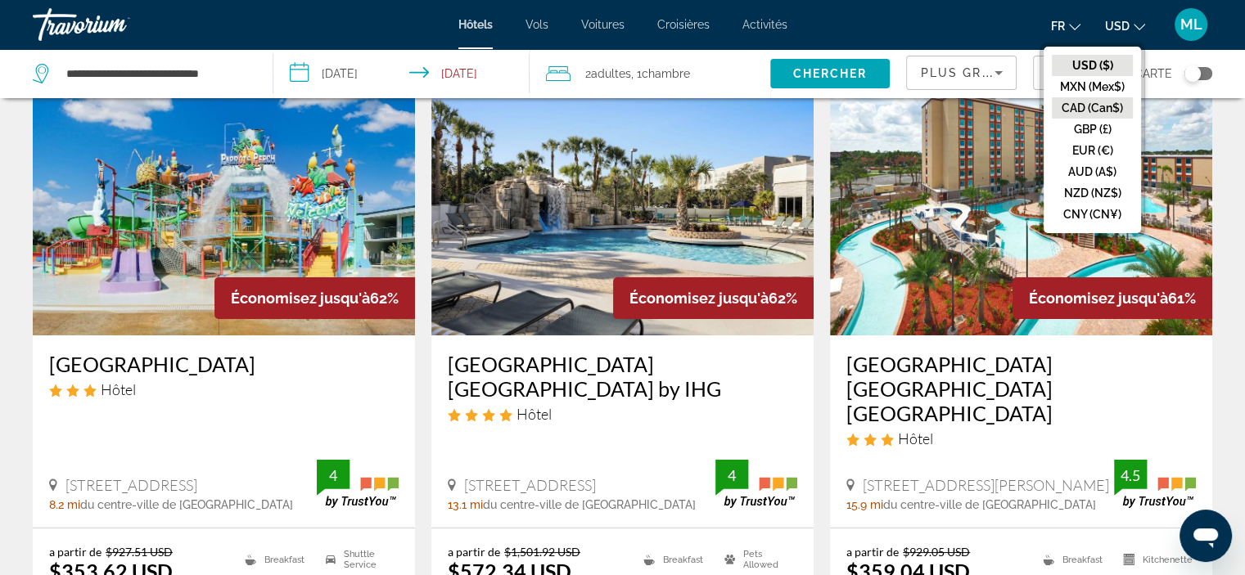
click at [1089, 106] on button "CAD (Can$)" at bounding box center [1092, 107] width 81 height 21
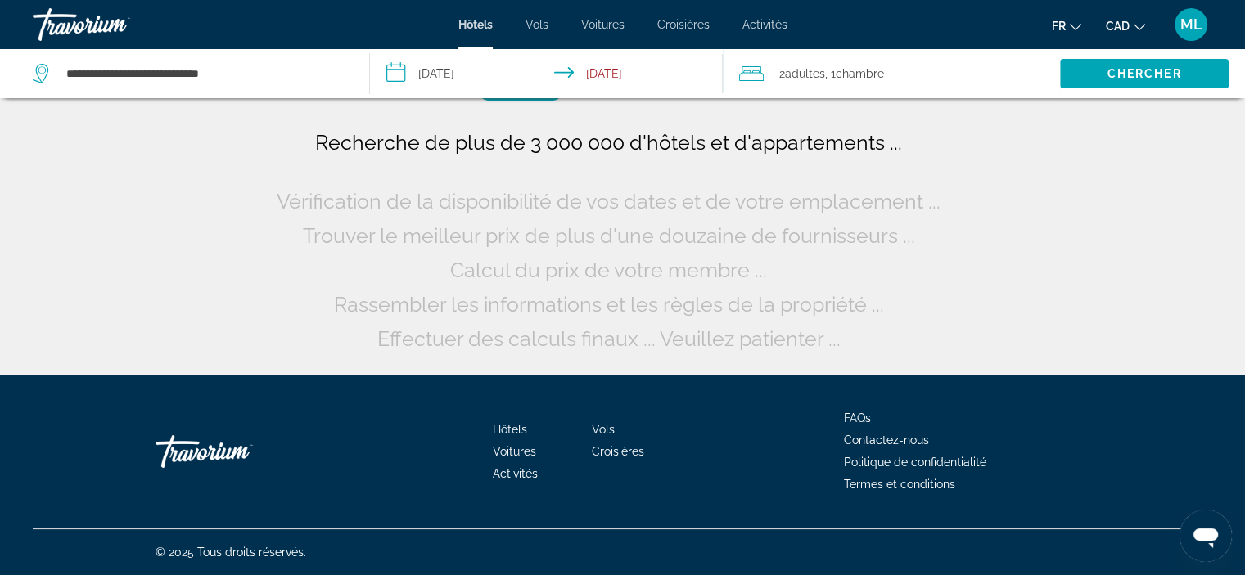
scroll to position [0, 0]
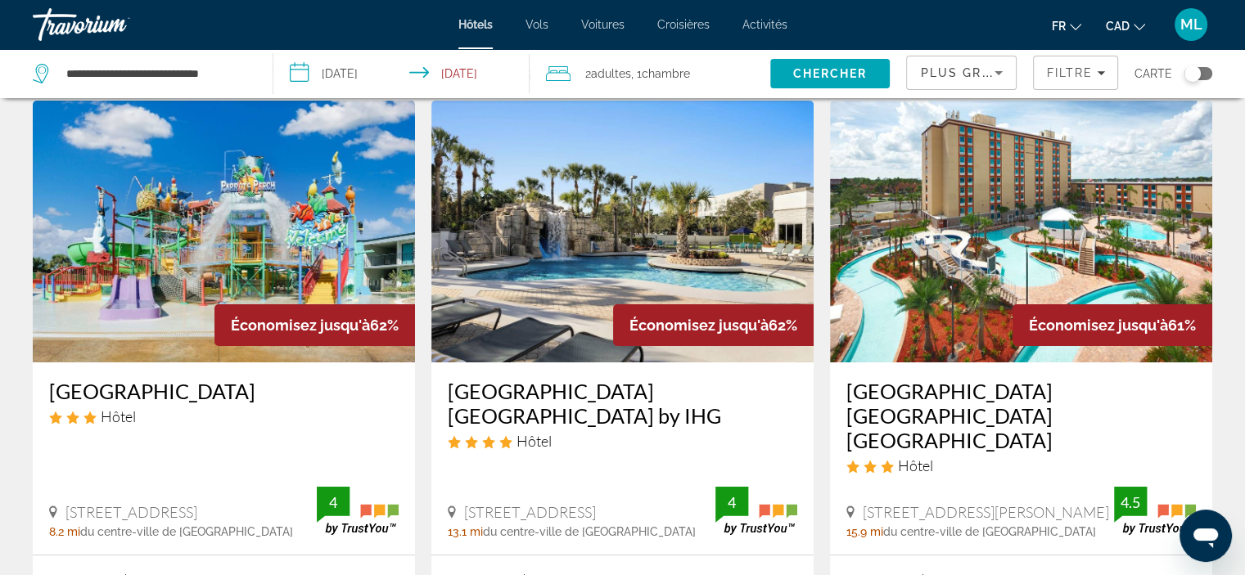
scroll to position [82, 0]
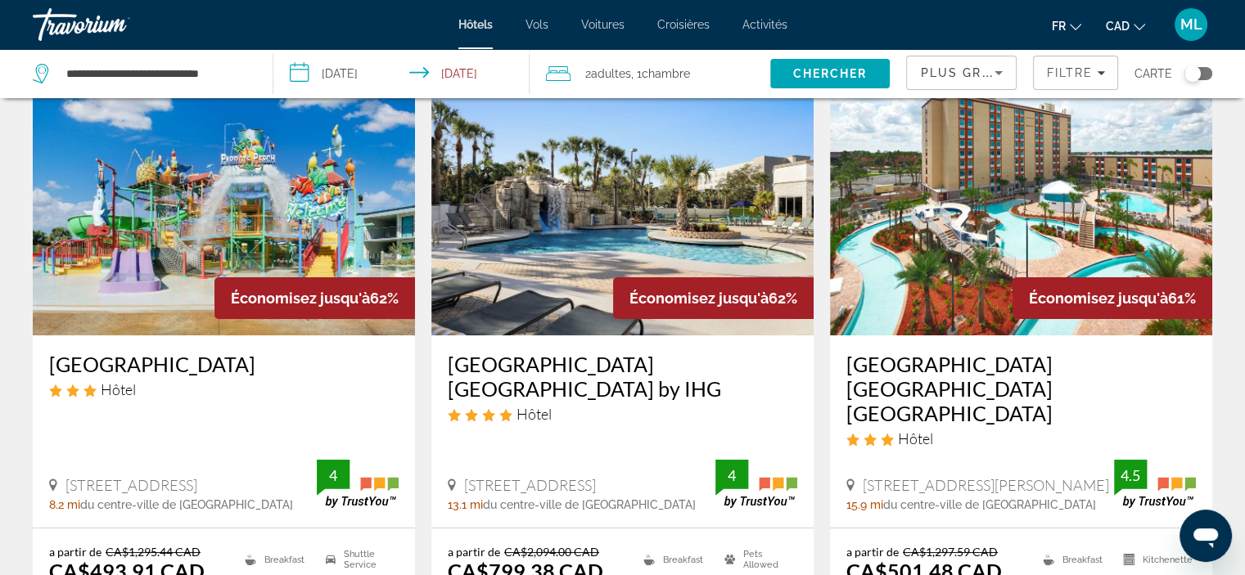
click at [665, 169] on img "Main content" at bounding box center [622, 205] width 382 height 262
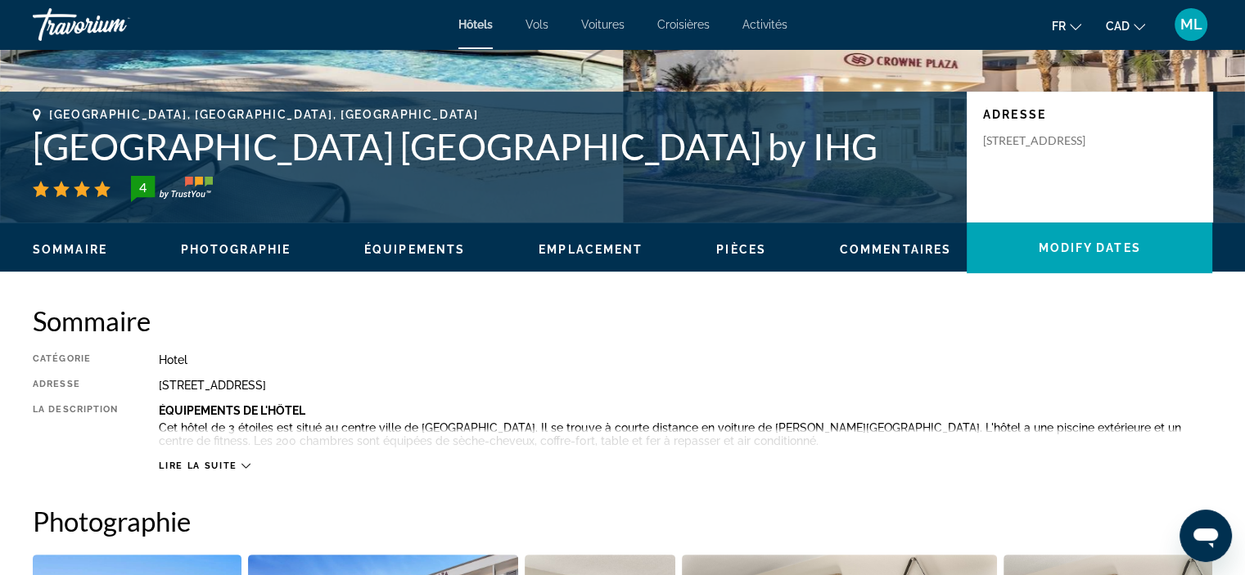
scroll to position [409, 0]
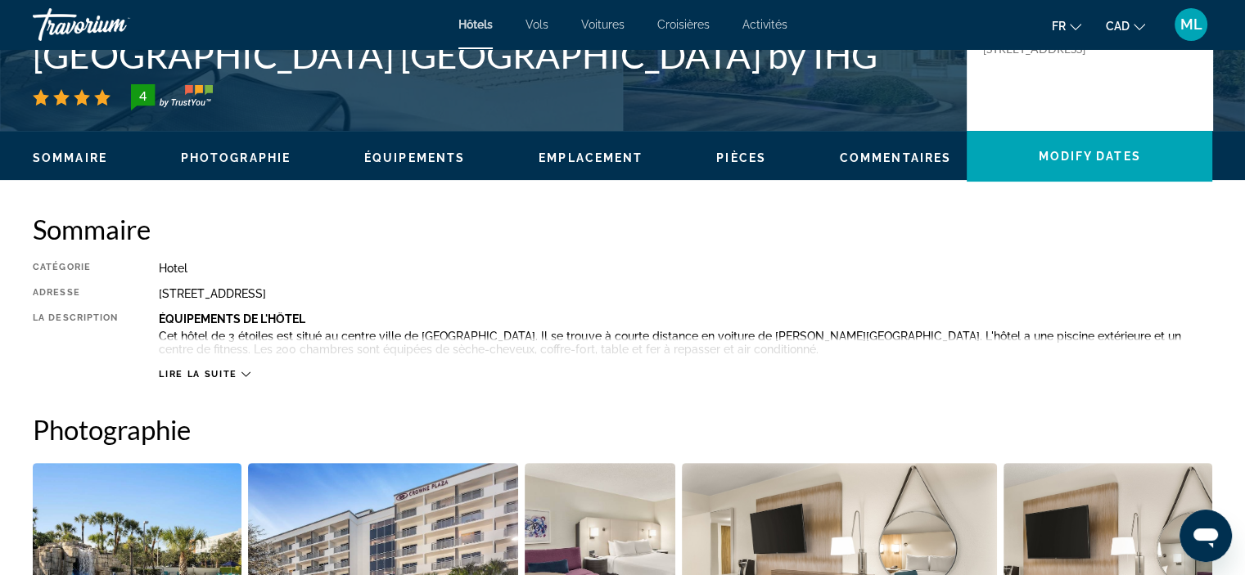
click at [243, 372] on icon "Main content" at bounding box center [245, 374] width 9 height 9
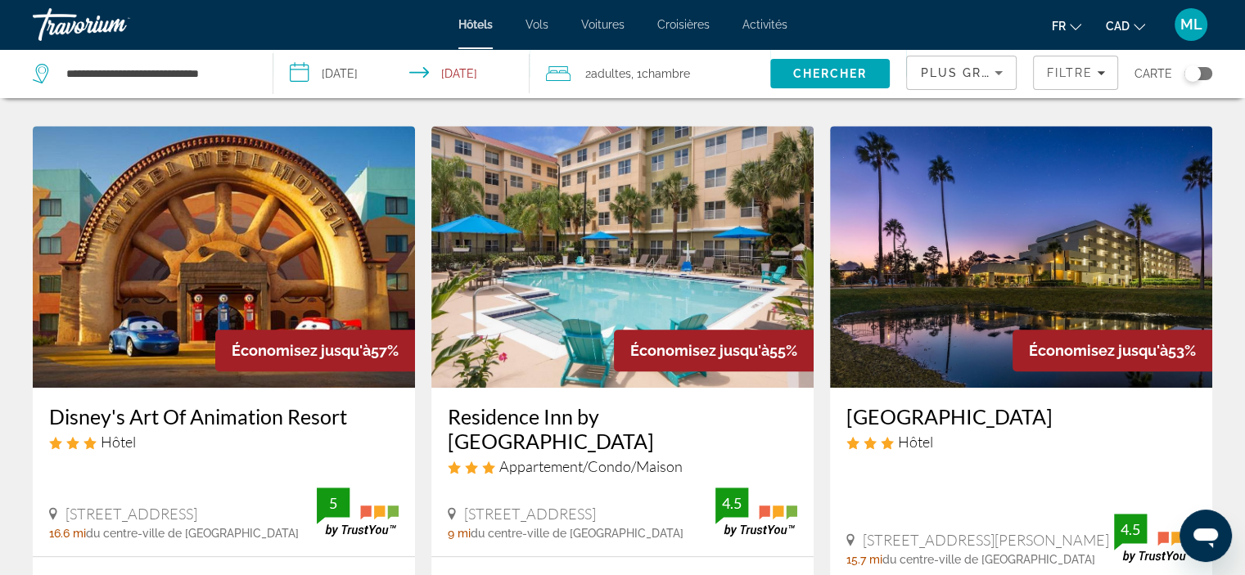
scroll to position [737, 0]
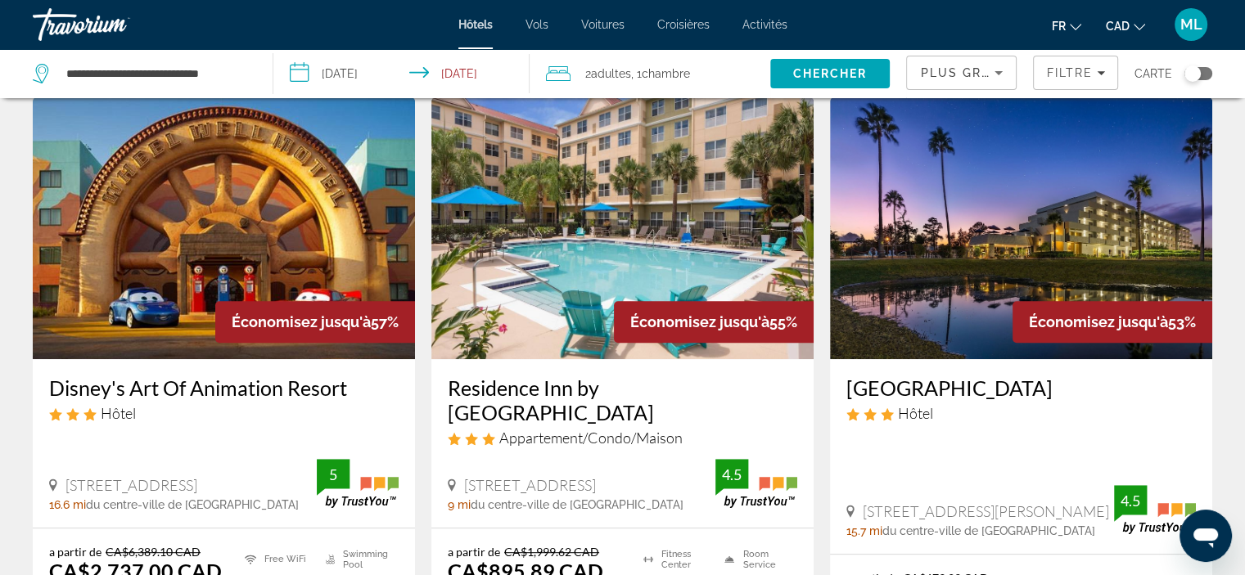
click at [641, 202] on img "Main content" at bounding box center [622, 228] width 382 height 262
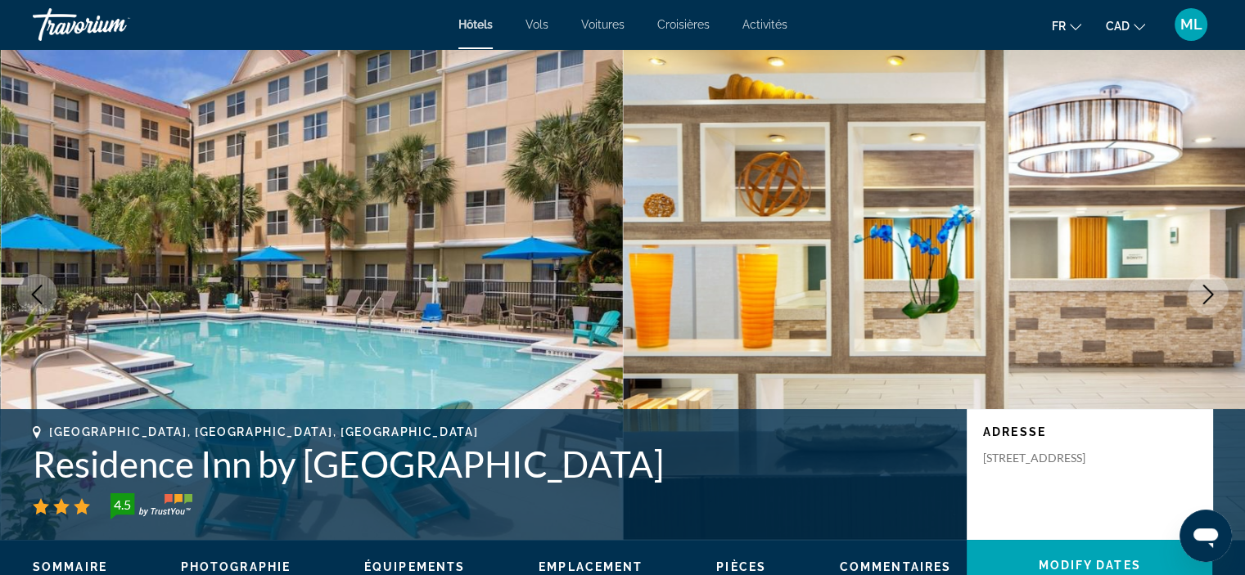
click at [1199, 293] on icon "Next image" at bounding box center [1208, 295] width 20 height 20
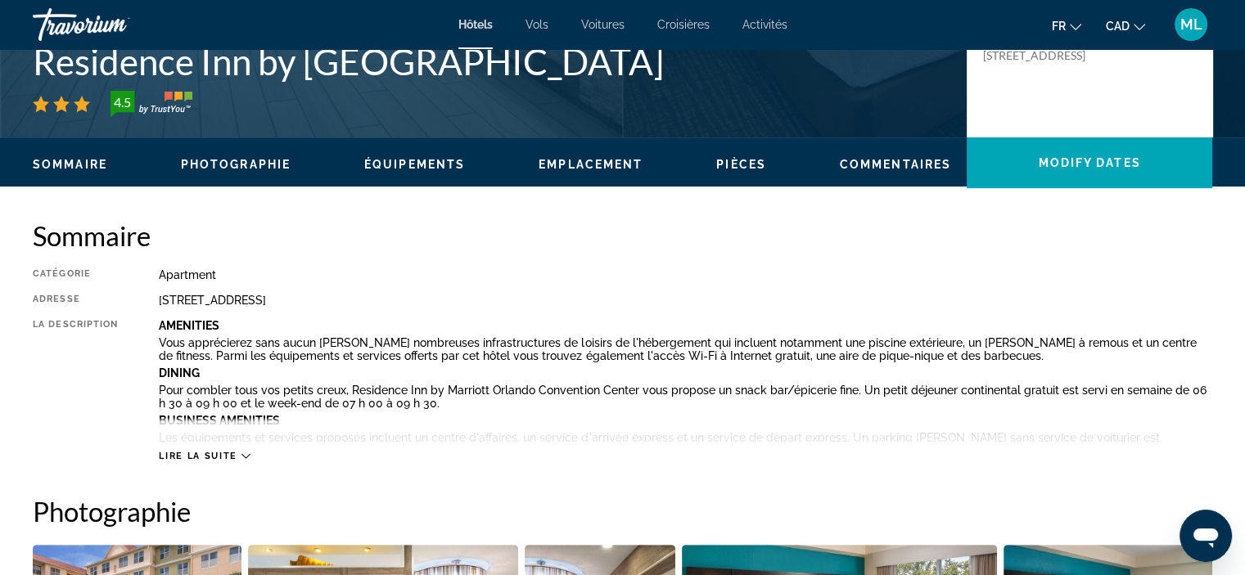
scroll to position [409, 0]
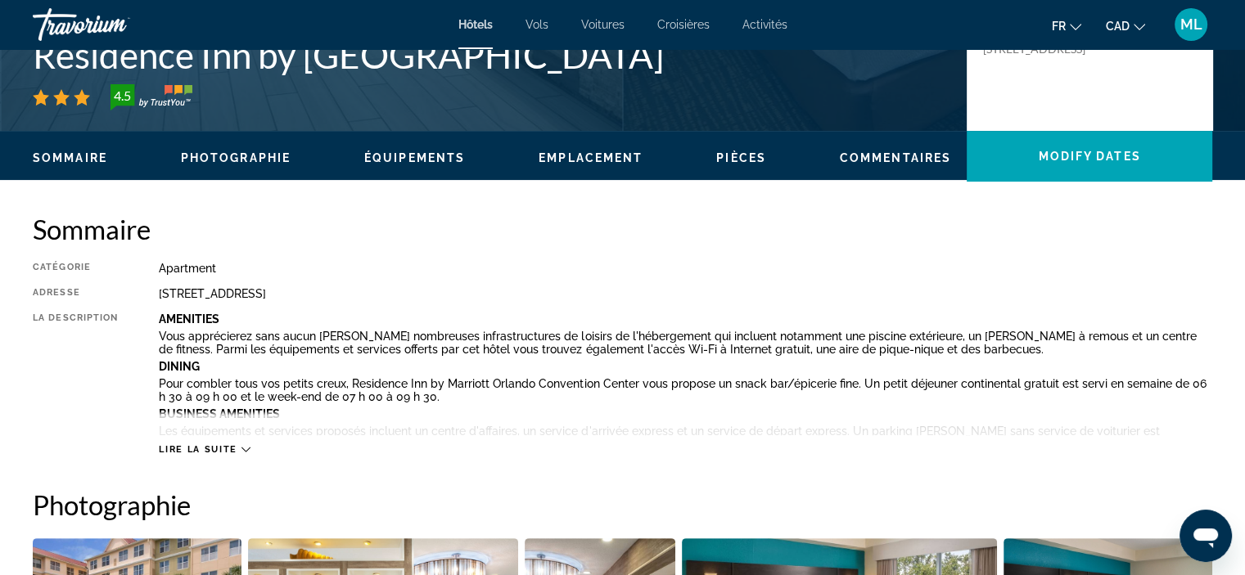
click at [241, 448] on icon "Main content" at bounding box center [245, 449] width 9 height 9
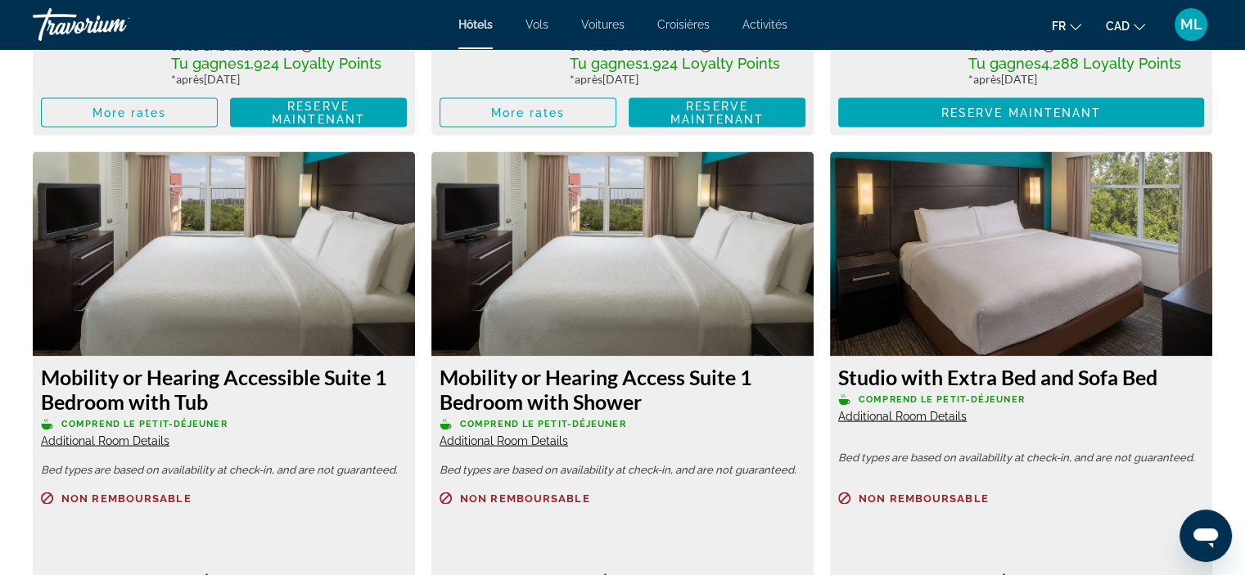
scroll to position [3274, 0]
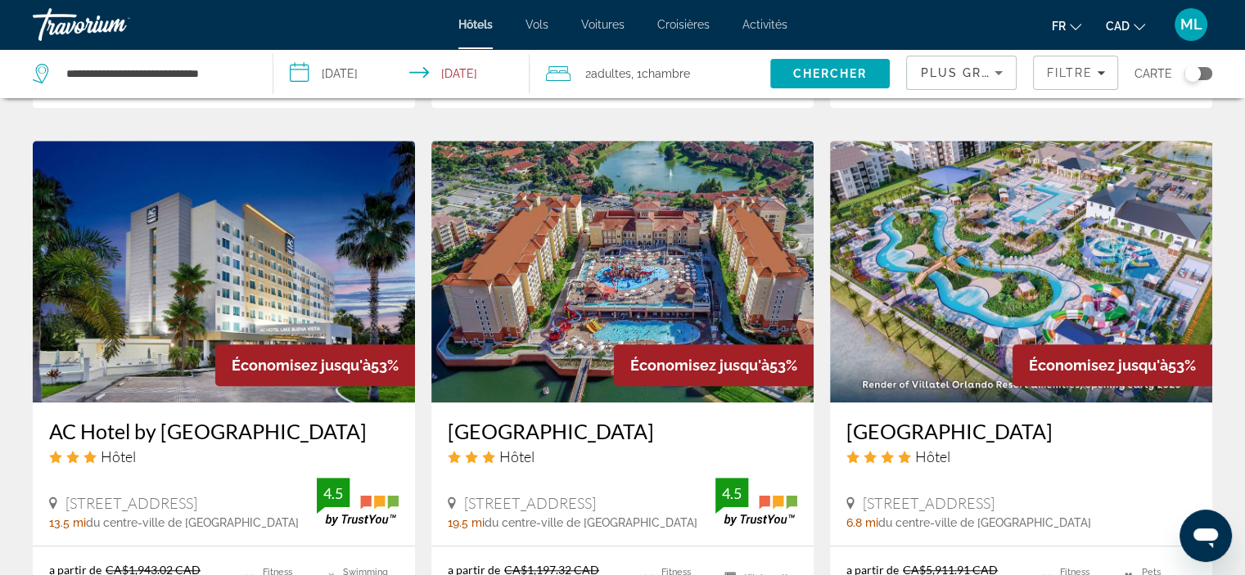
scroll to position [1310, 0]
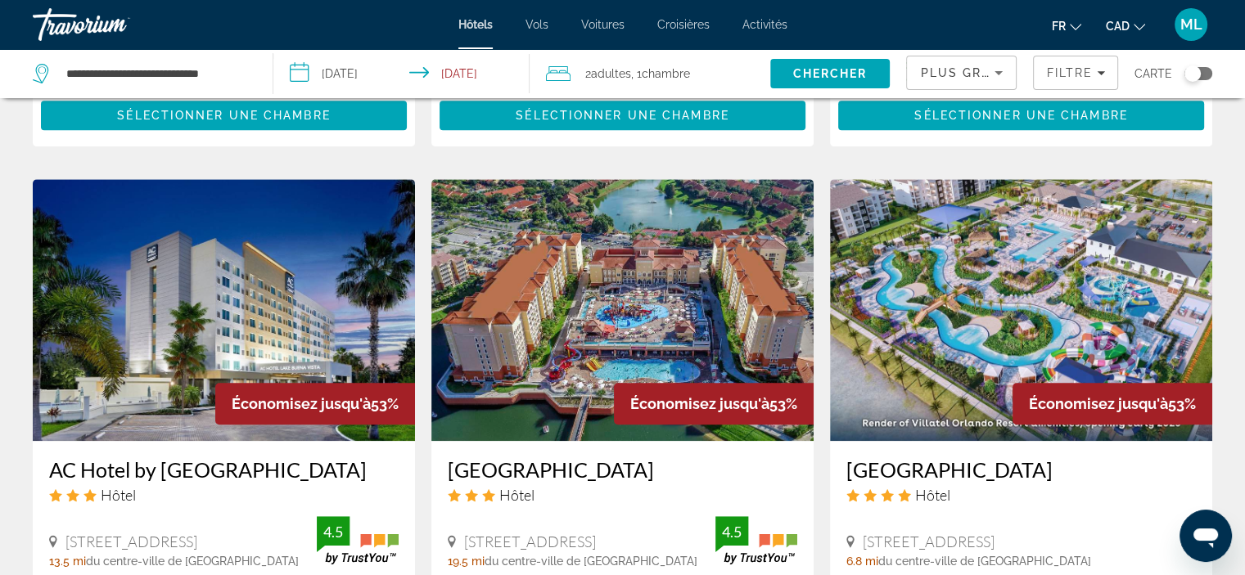
click at [570, 314] on img "Main content" at bounding box center [622, 310] width 382 height 262
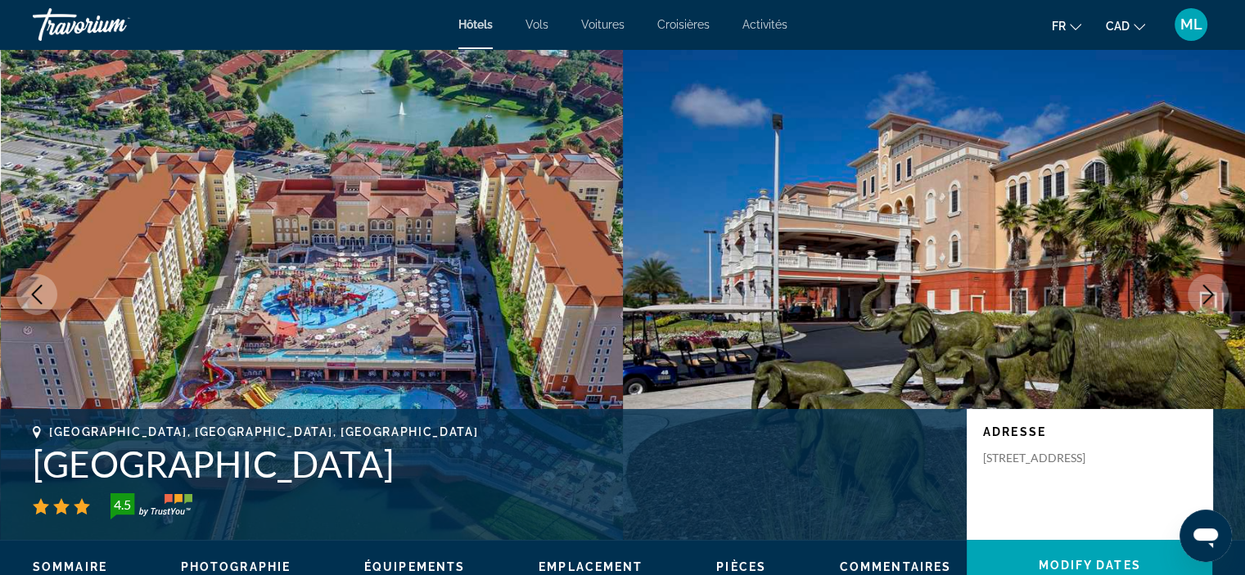
scroll to position [82, 0]
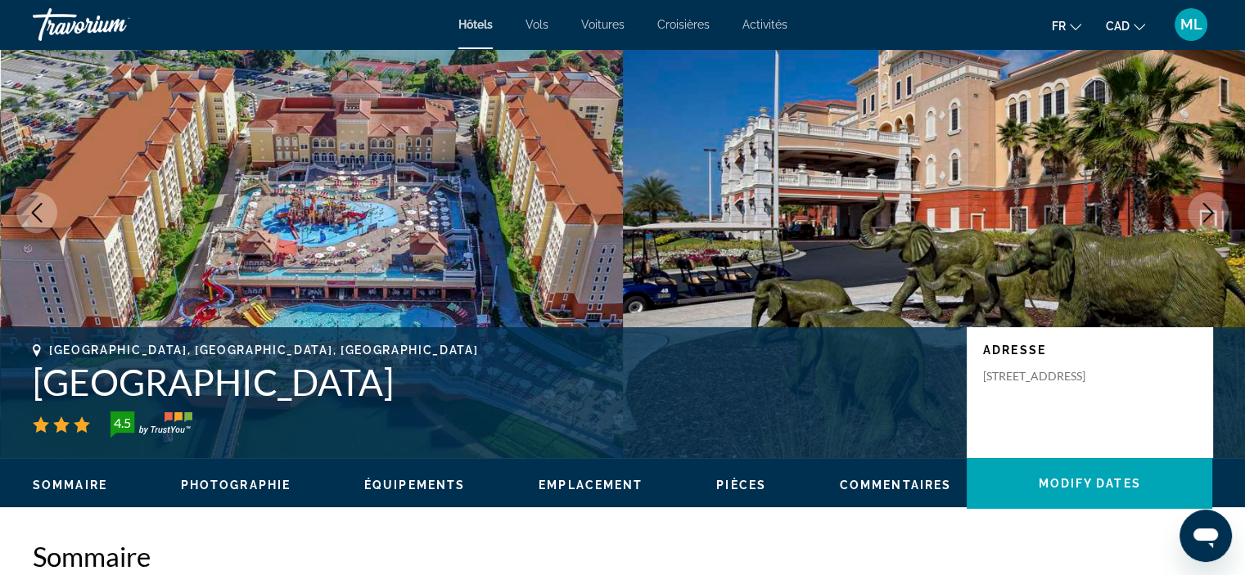
click at [1208, 228] on button "Next image" at bounding box center [1208, 212] width 41 height 41
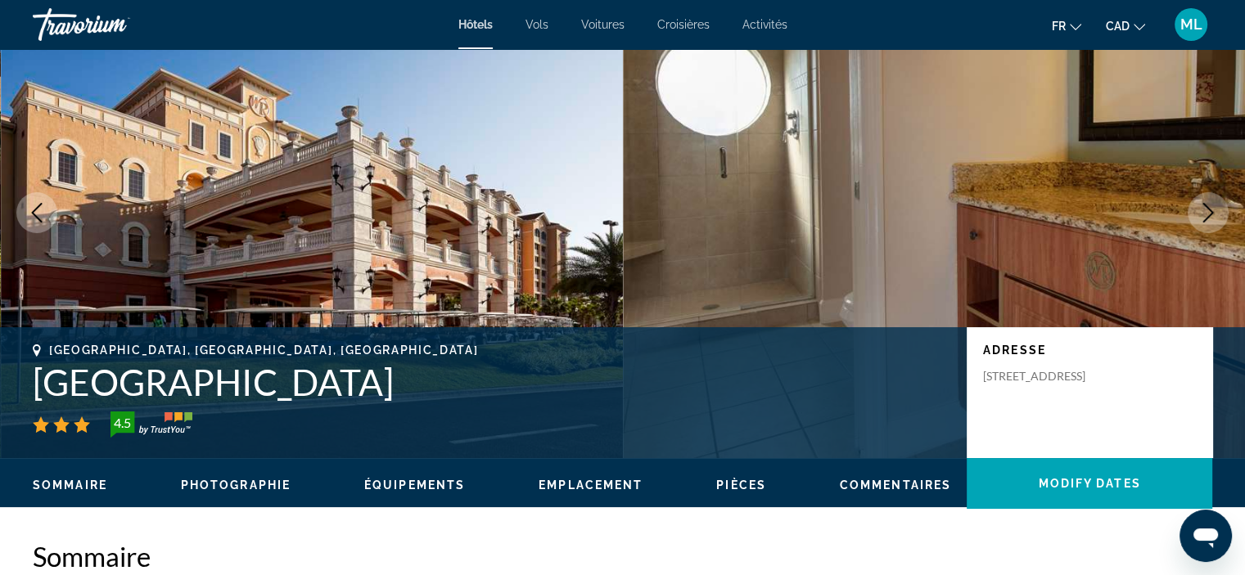
scroll to position [0, 0]
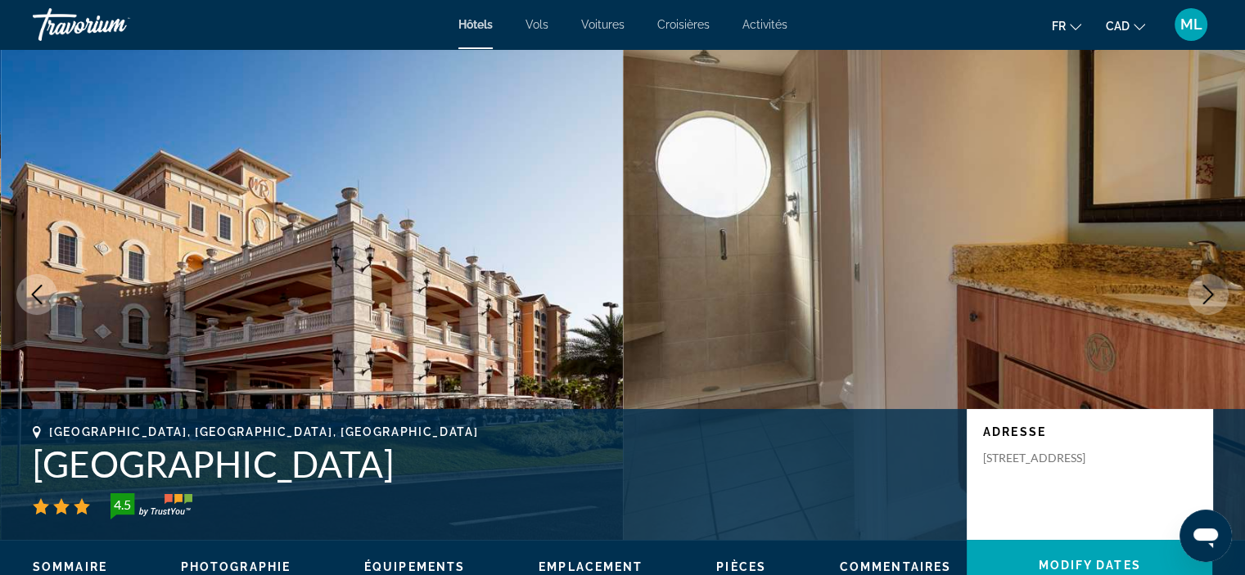
click at [1202, 289] on icon "Next image" at bounding box center [1208, 295] width 20 height 20
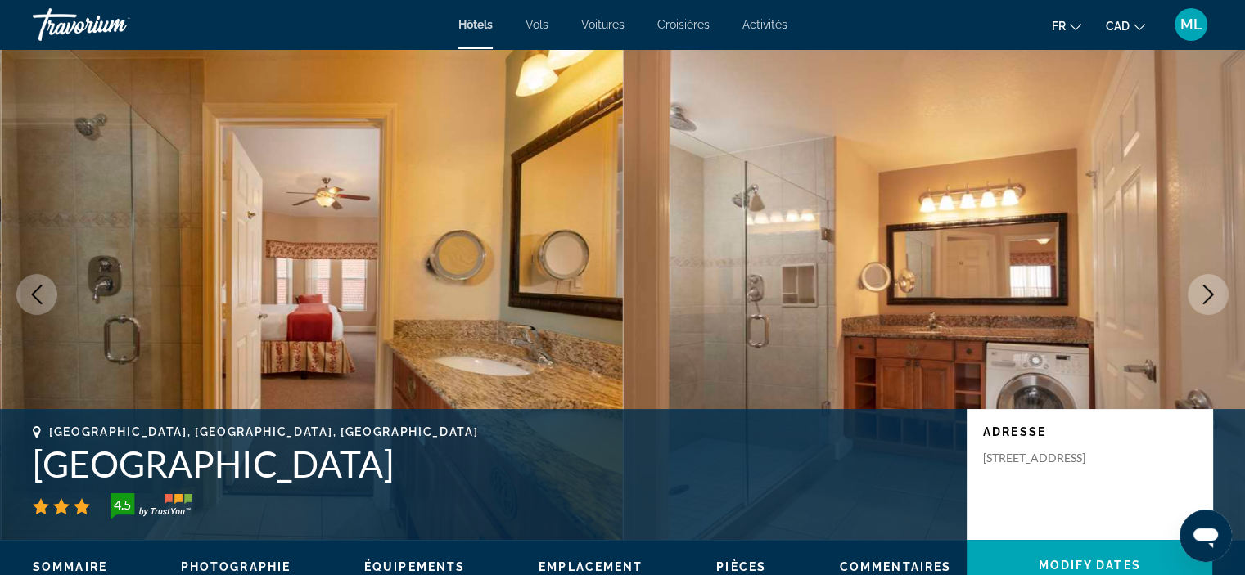
click at [1202, 289] on icon "Next image" at bounding box center [1208, 295] width 20 height 20
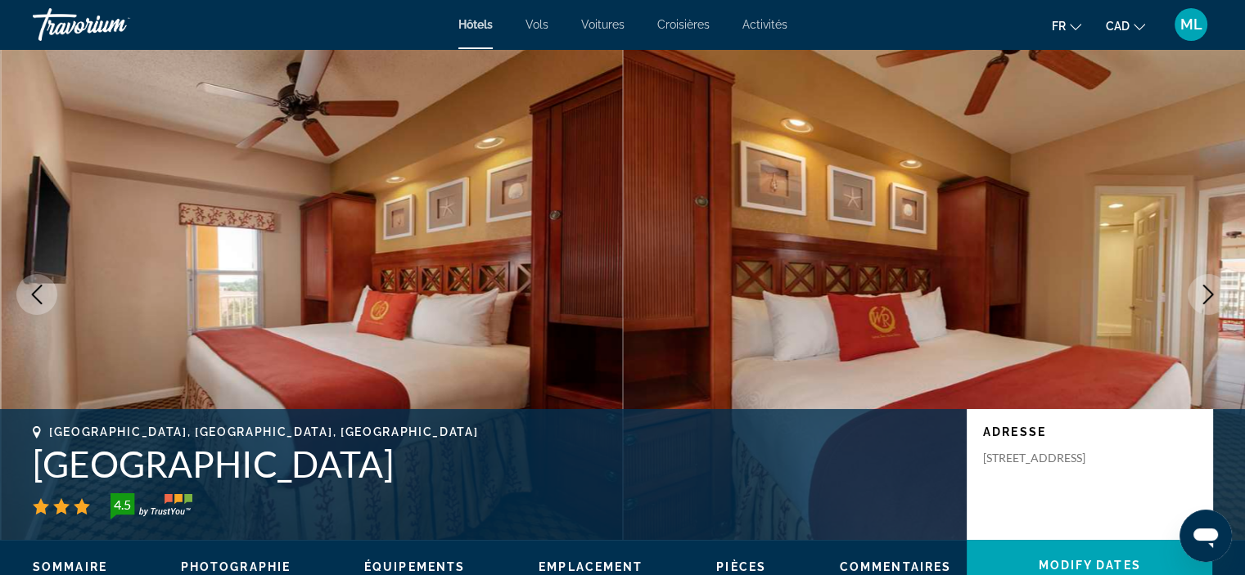
click at [1202, 289] on icon "Next image" at bounding box center [1208, 295] width 20 height 20
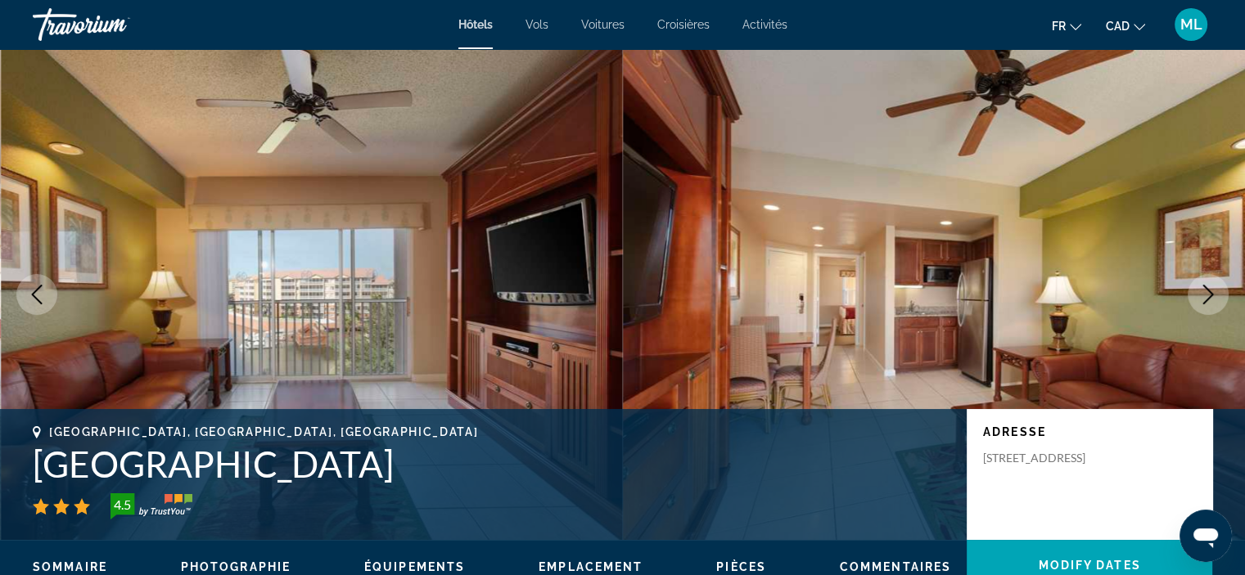
click at [1202, 289] on icon "Next image" at bounding box center [1208, 295] width 20 height 20
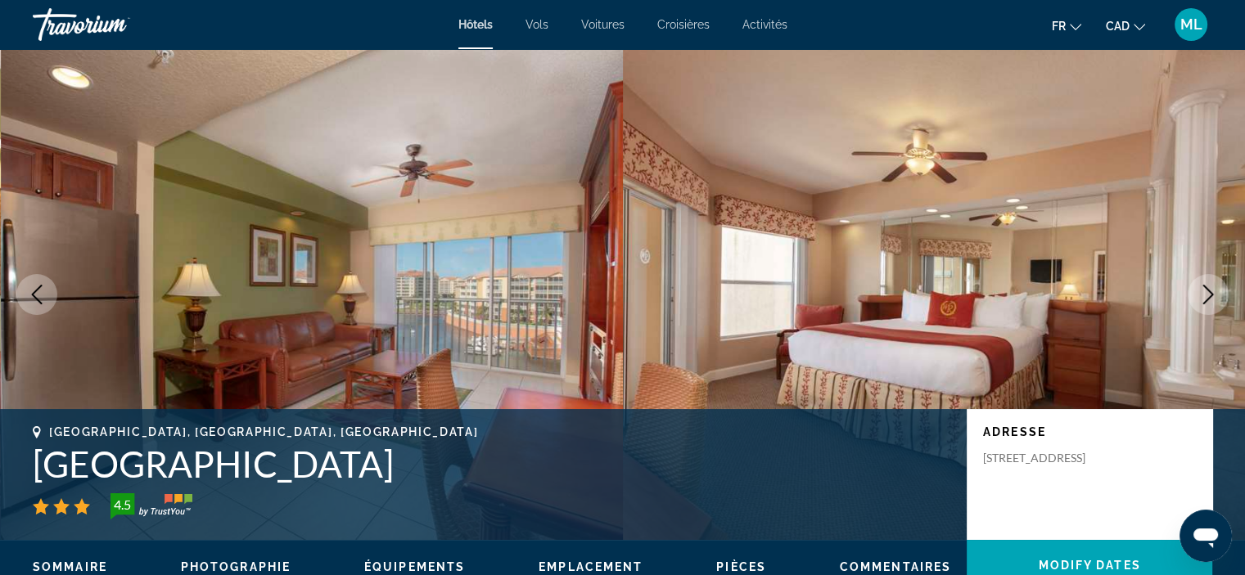
click at [1202, 289] on icon "Next image" at bounding box center [1208, 295] width 20 height 20
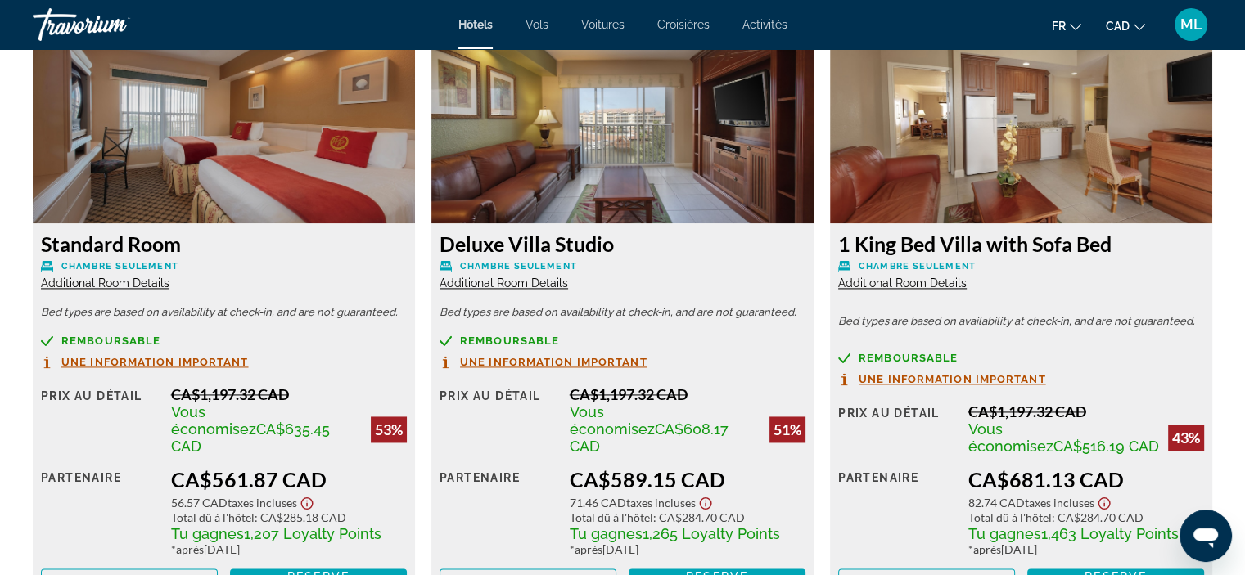
scroll to position [2292, 0]
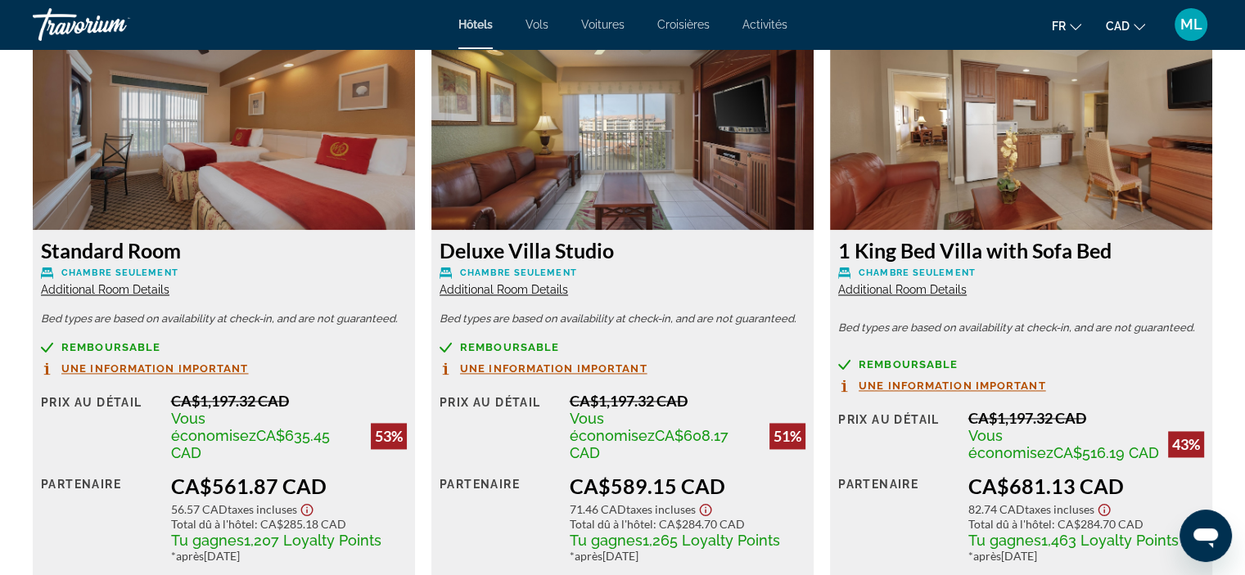
click at [466, 287] on span "Additional Room Details" at bounding box center [504, 289] width 129 height 13
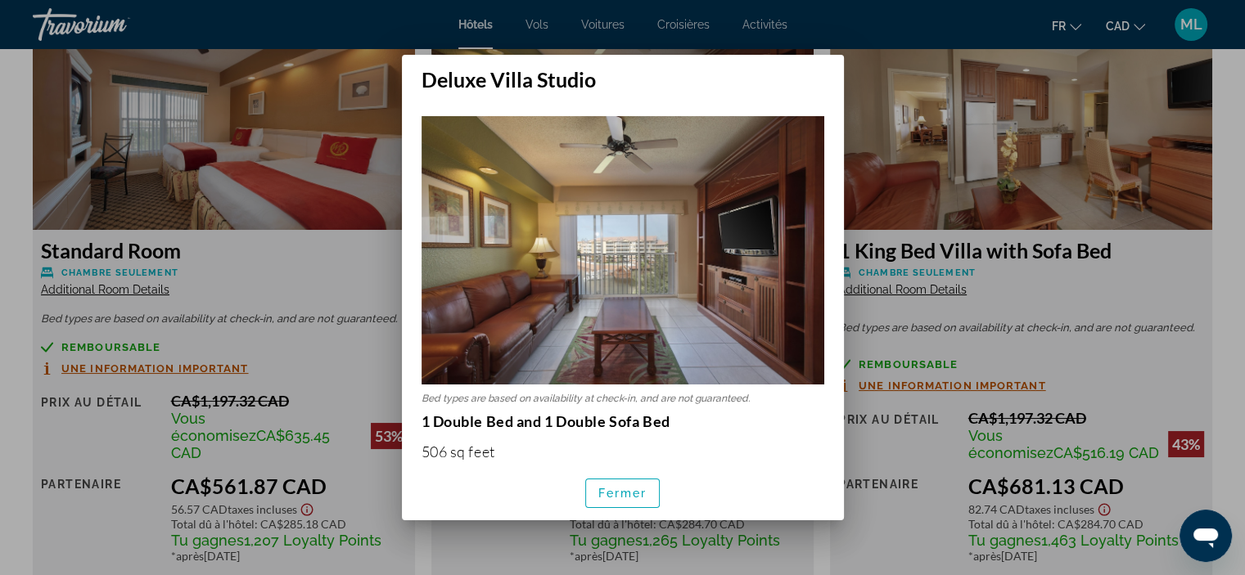
scroll to position [0, 0]
click at [616, 490] on span "Fermer" at bounding box center [622, 493] width 49 height 13
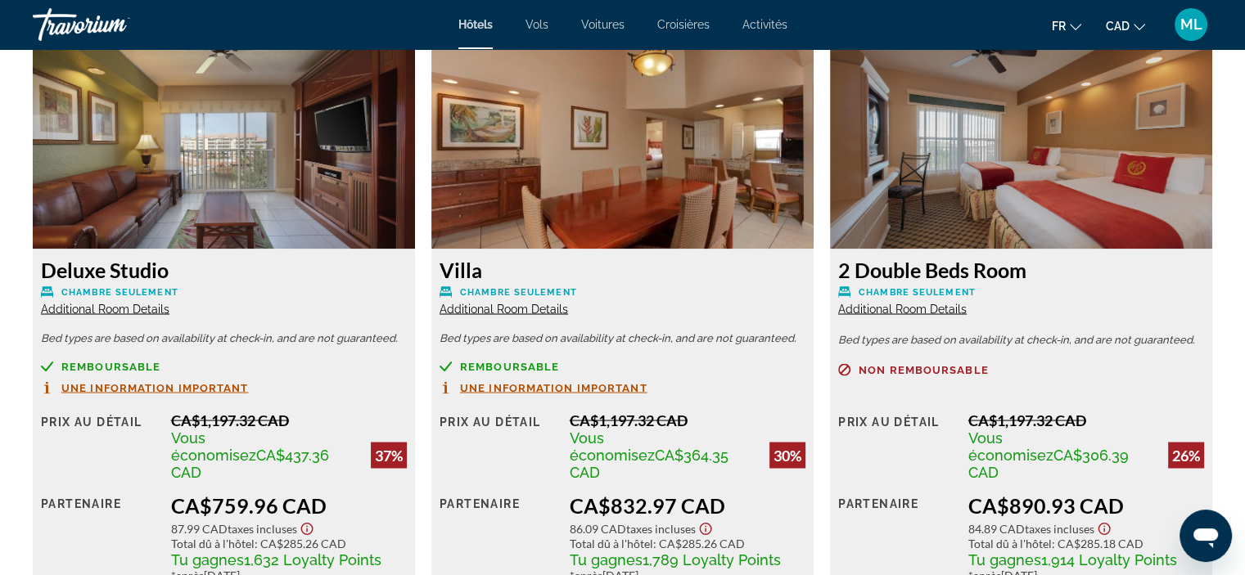
scroll to position [2865, 0]
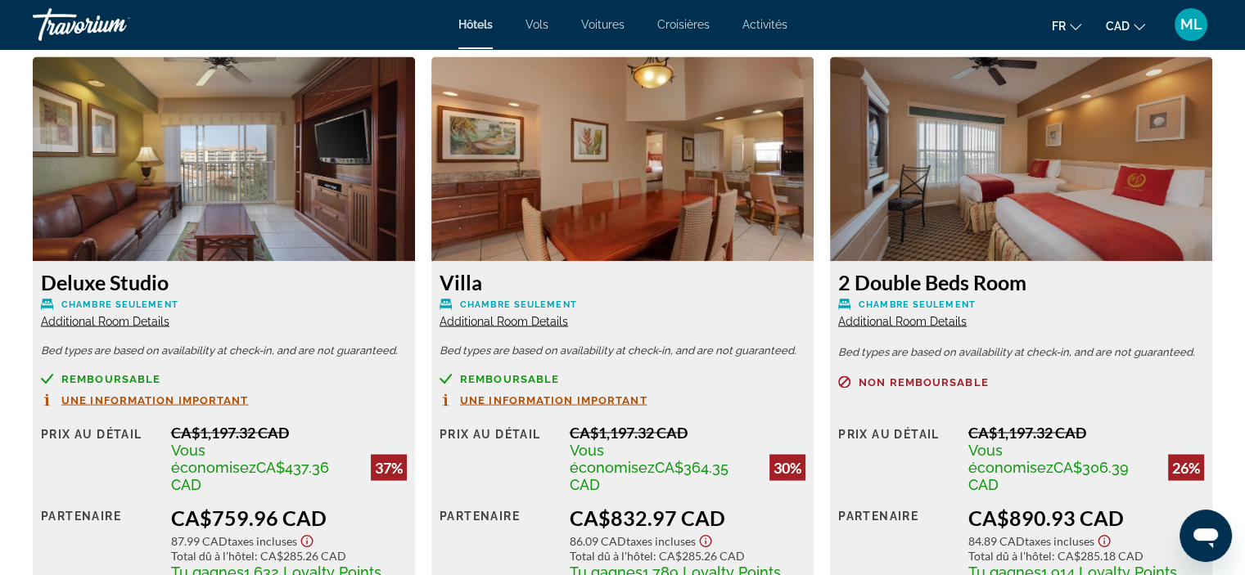
click at [151, 314] on span "Additional Room Details" at bounding box center [105, 320] width 129 height 13
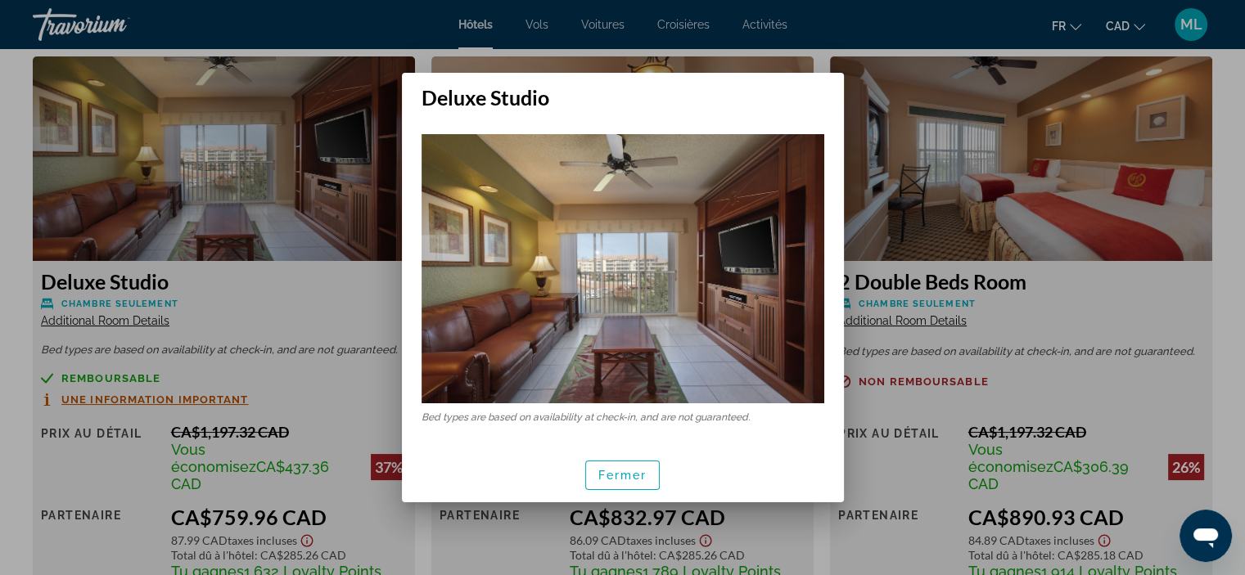
scroll to position [0, 0]
click at [628, 475] on span "Fermer" at bounding box center [622, 475] width 49 height 13
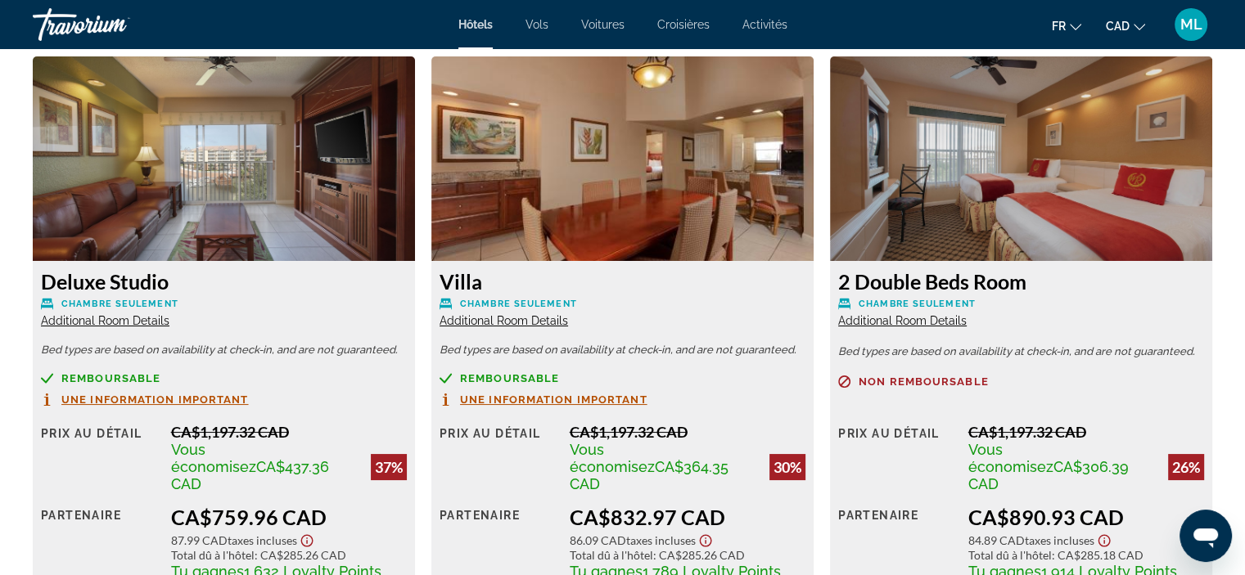
scroll to position [2865, 0]
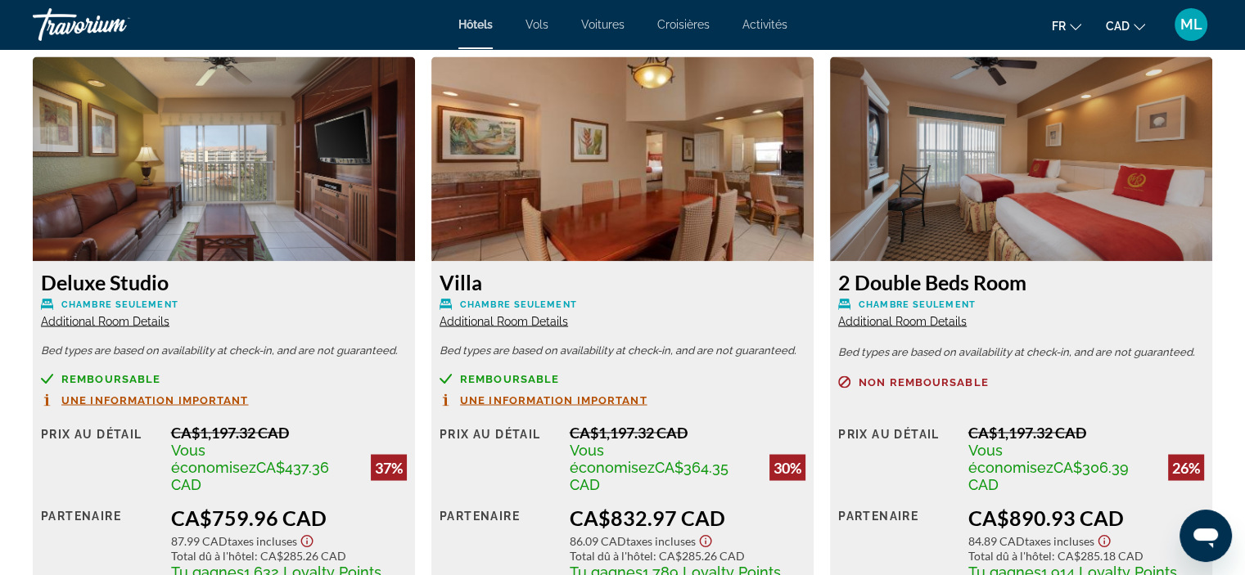
click at [515, 314] on span "Additional Room Details" at bounding box center [504, 320] width 129 height 13
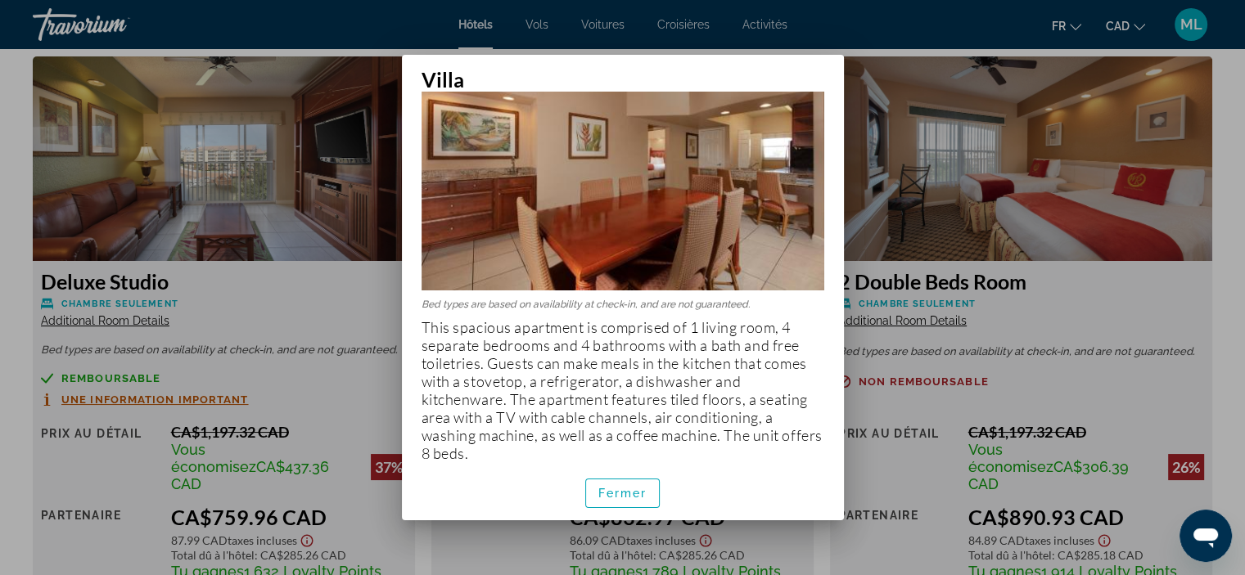
scroll to position [98, 0]
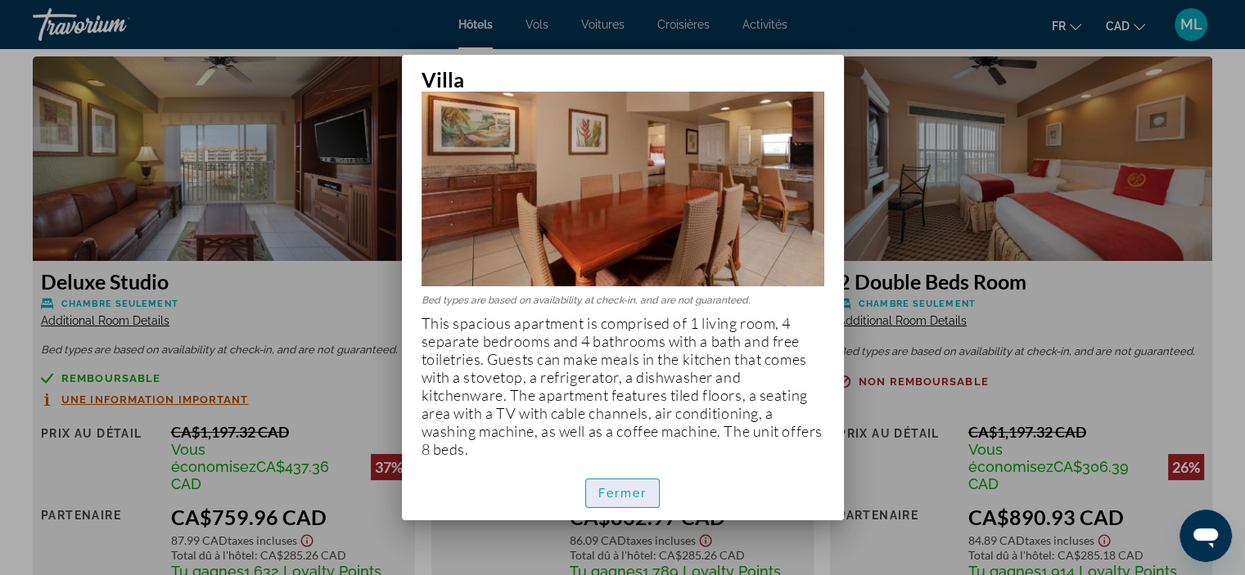
click at [602, 491] on span "Fermer" at bounding box center [622, 493] width 49 height 13
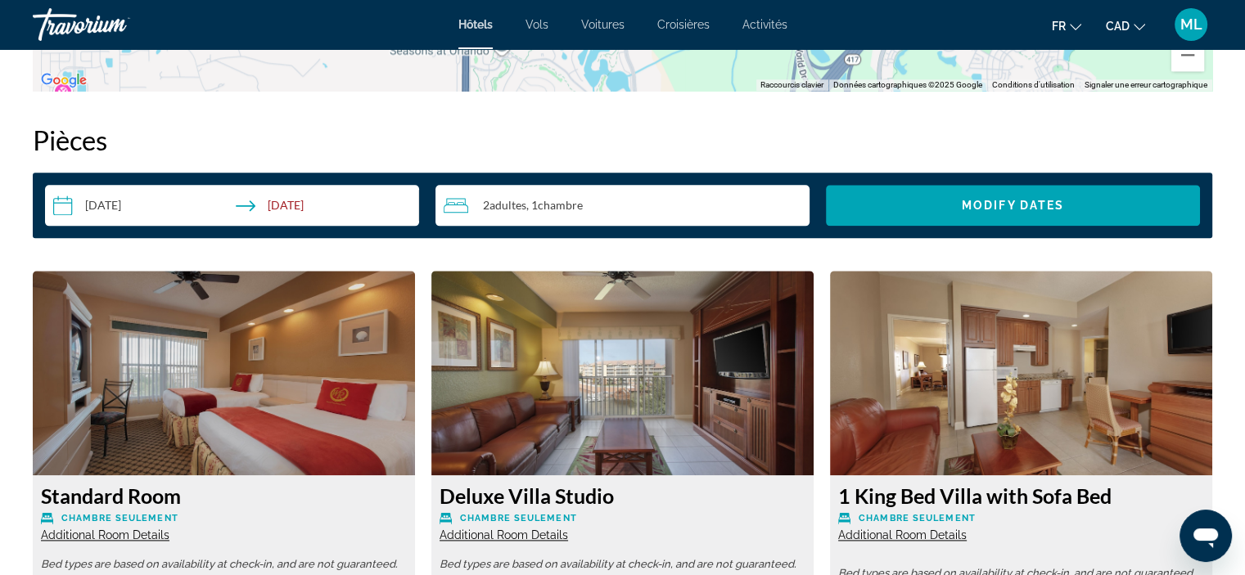
scroll to position [2456, 0]
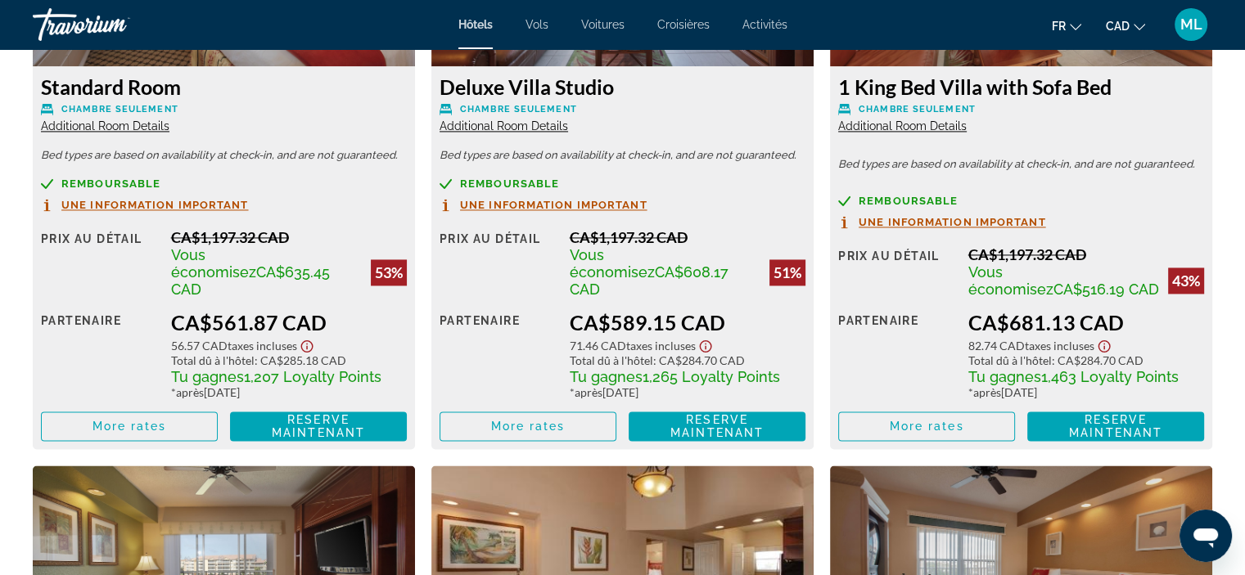
click at [141, 122] on span "Additional Room Details" at bounding box center [105, 126] width 129 height 13
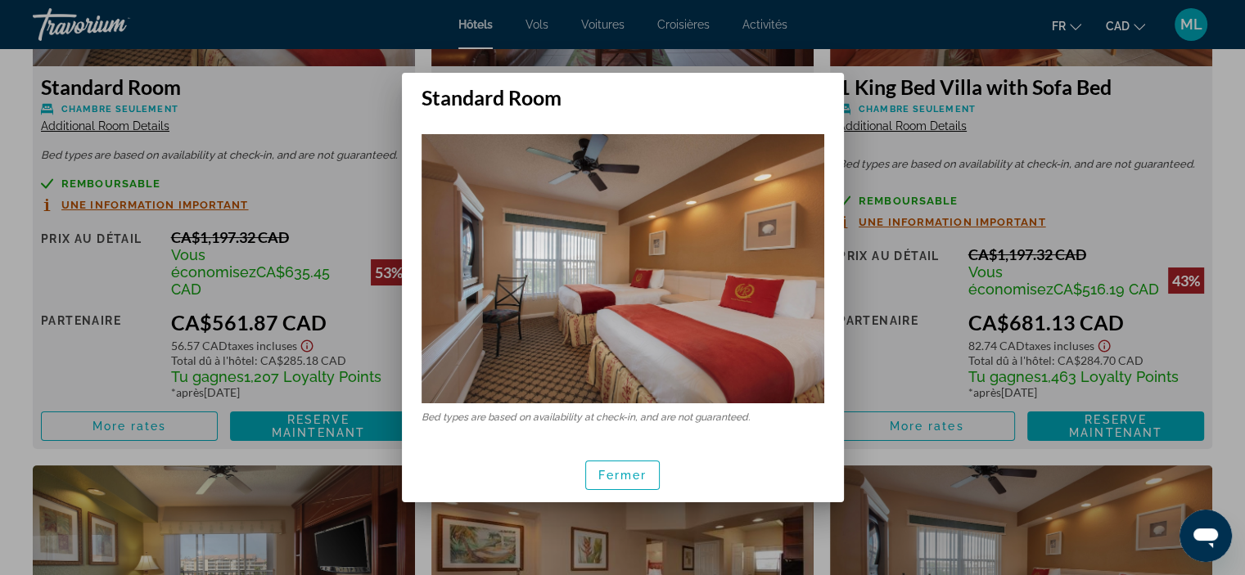
scroll to position [0, 0]
click at [632, 476] on span "Fermer" at bounding box center [622, 475] width 49 height 13
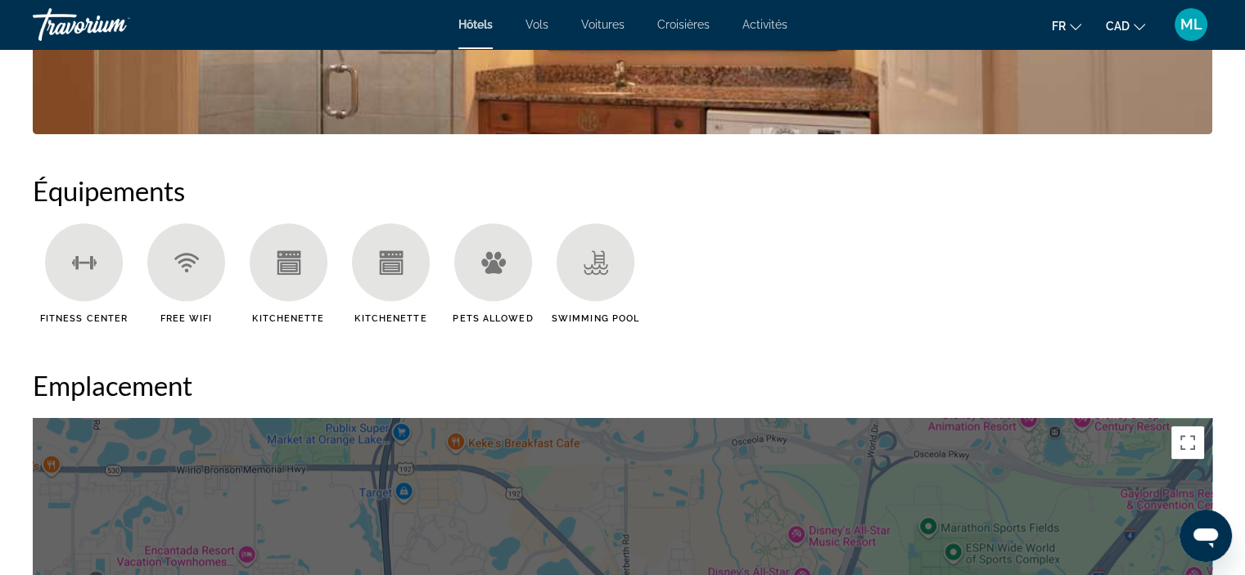
scroll to position [900, 0]
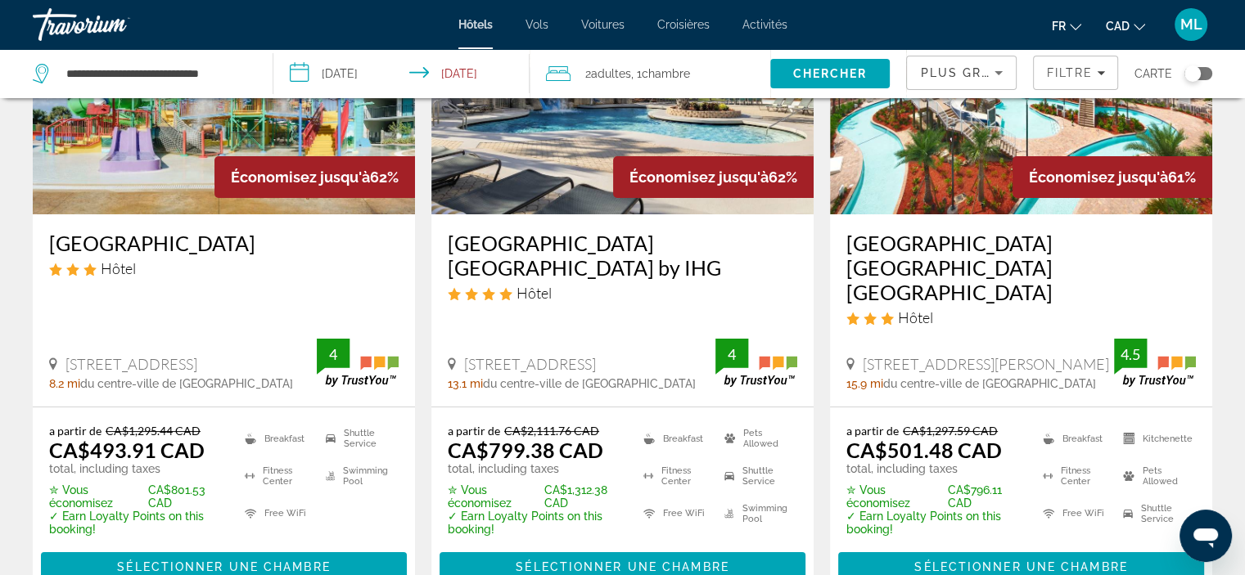
scroll to position [164, 0]
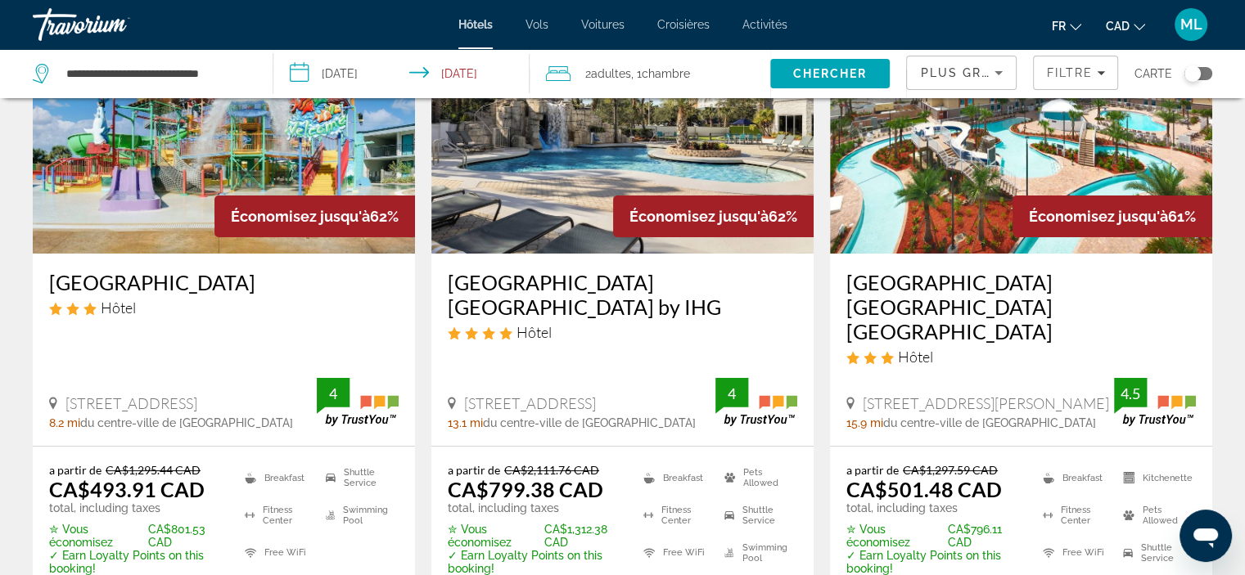
click at [139, 176] on img "Main content" at bounding box center [224, 123] width 382 height 262
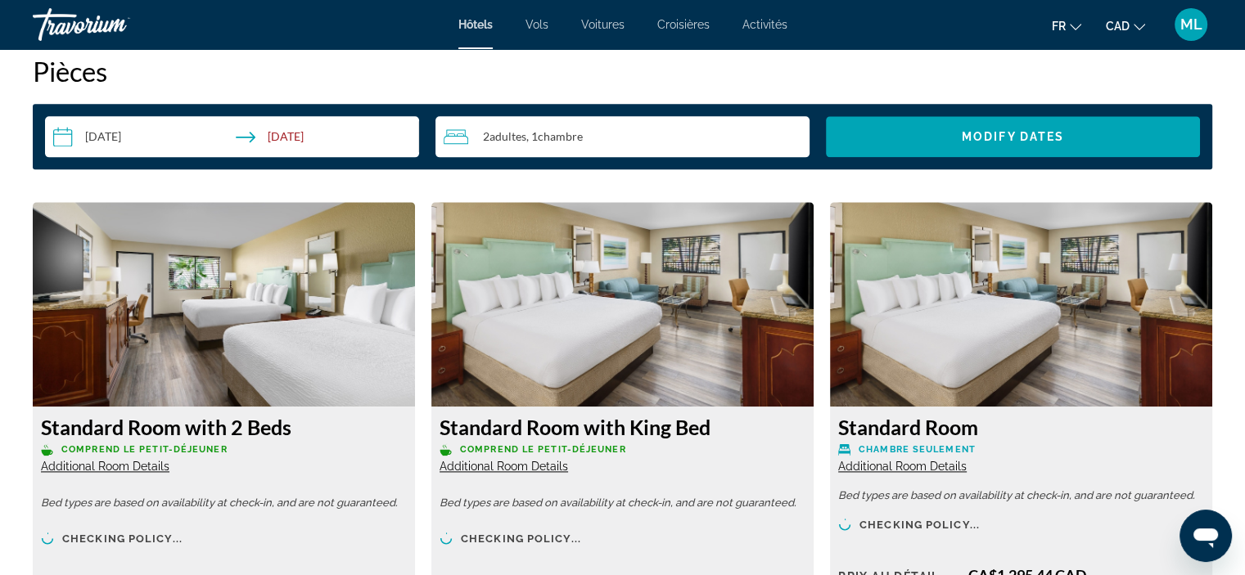
scroll to position [2289, 0]
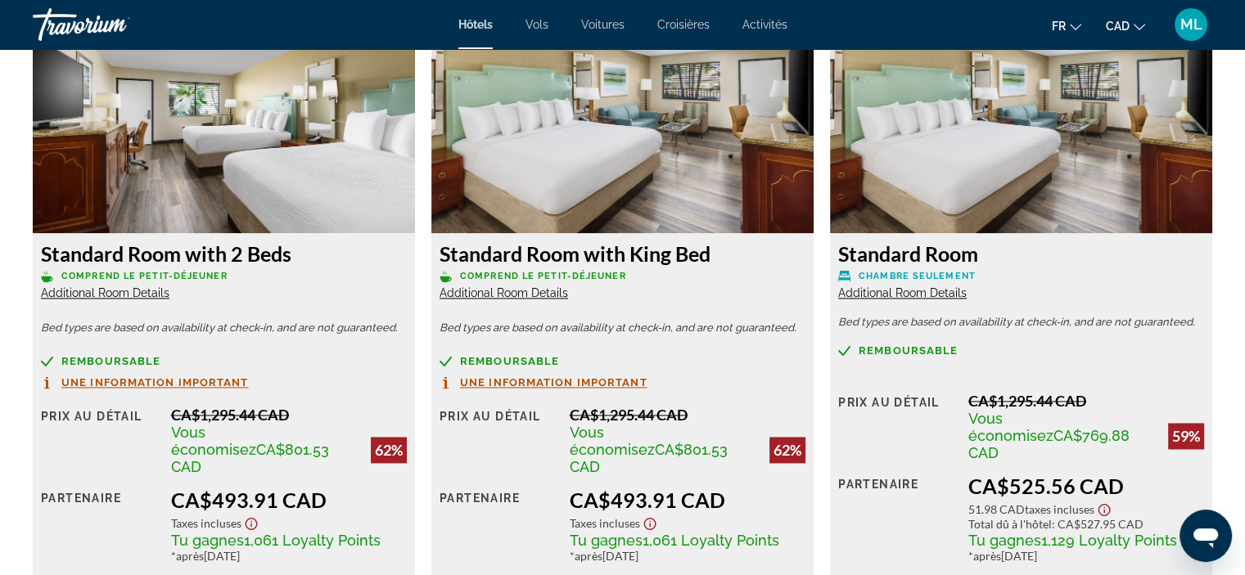
click at [160, 287] on span "Additional Room Details" at bounding box center [105, 292] width 129 height 13
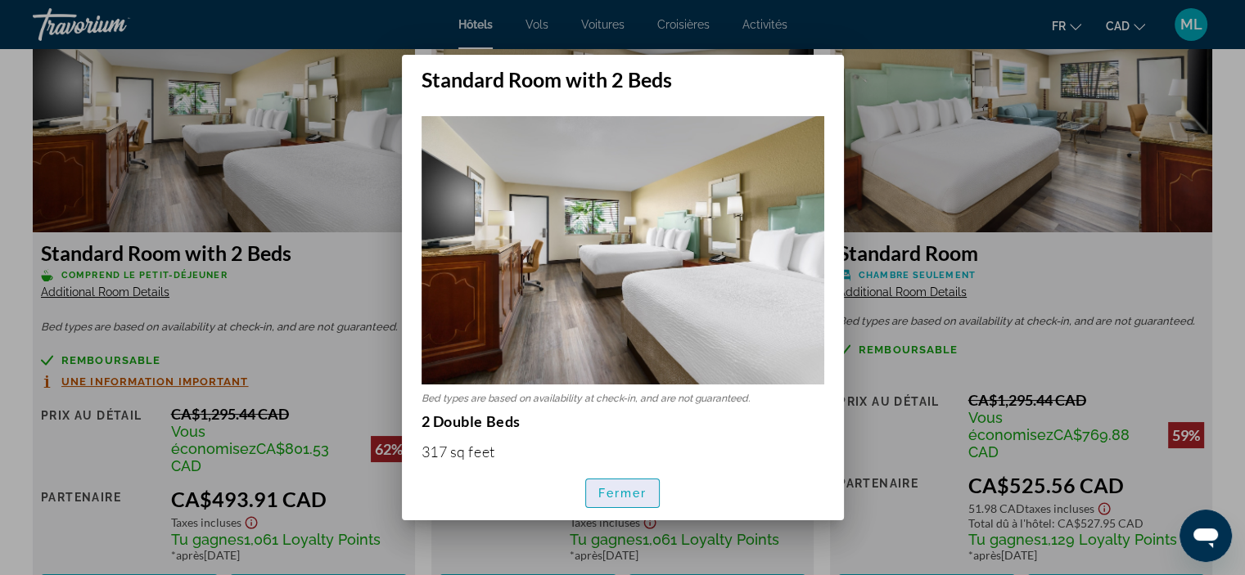
click at [626, 496] on span "Fermer" at bounding box center [622, 493] width 49 height 13
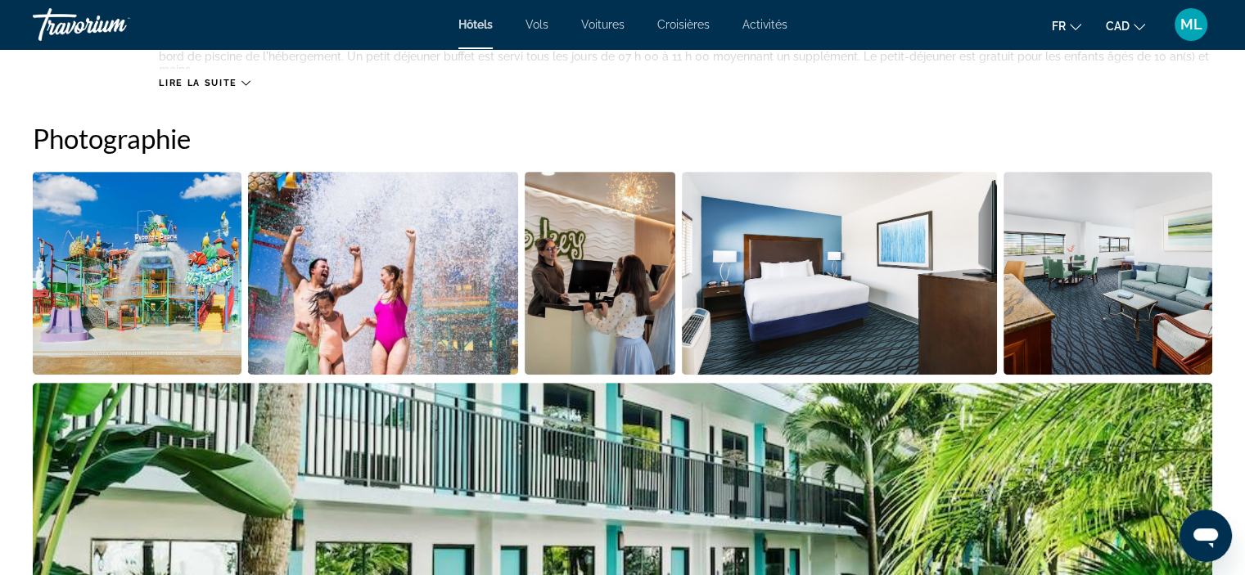
scroll to position [570, 0]
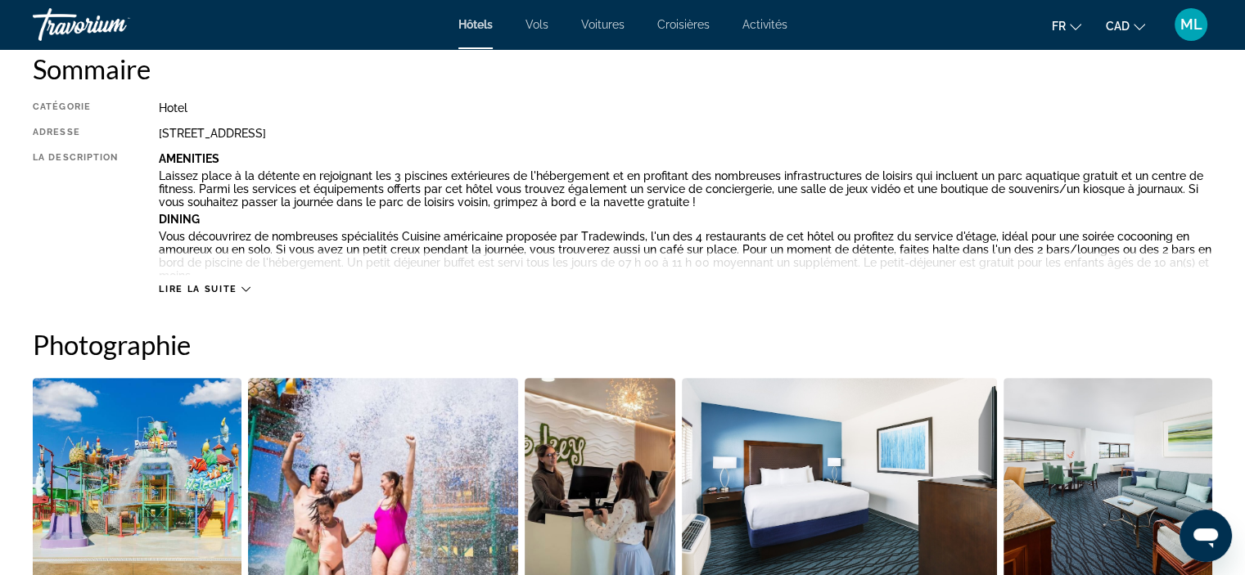
click at [245, 287] on icon "Main content" at bounding box center [245, 289] width 9 height 9
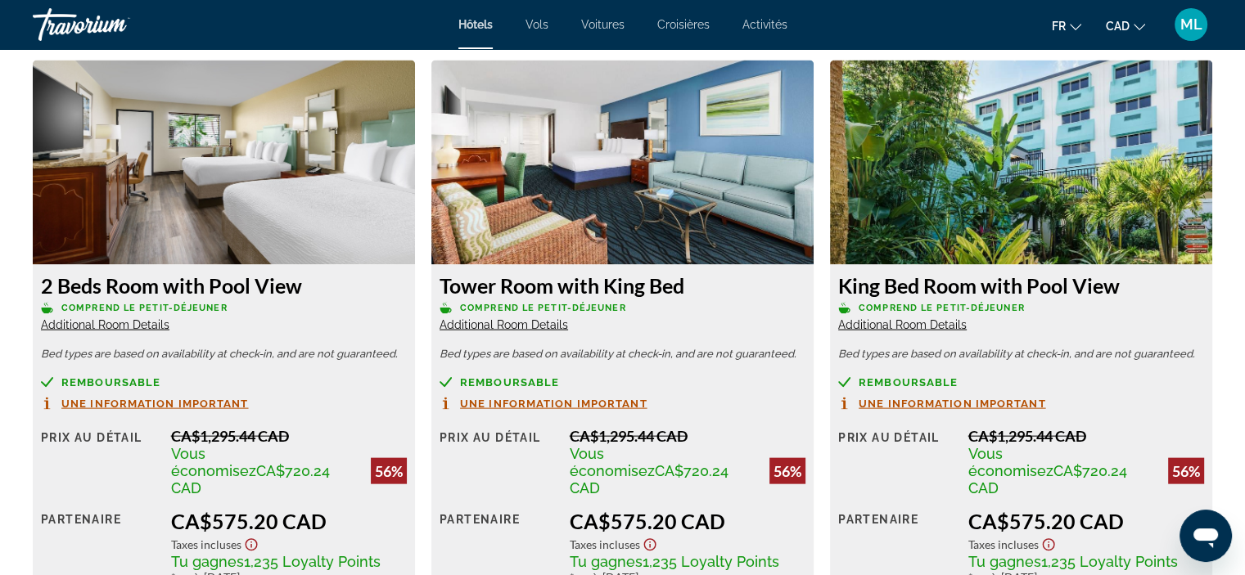
scroll to position [3435, 0]
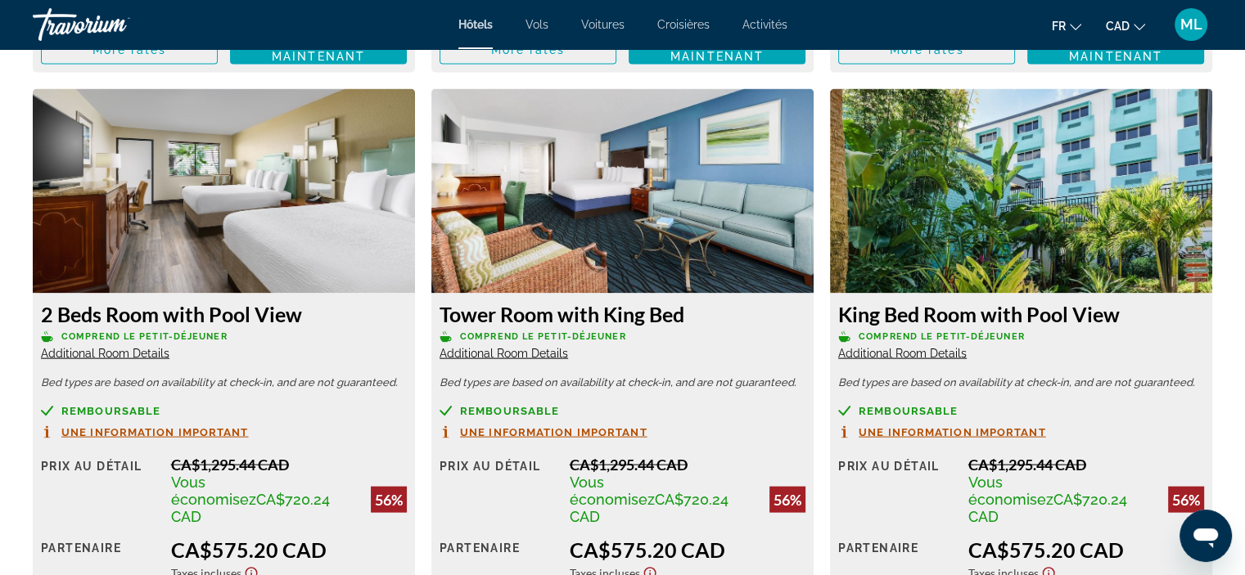
click at [65, 347] on span "Additional Room Details" at bounding box center [105, 353] width 129 height 13
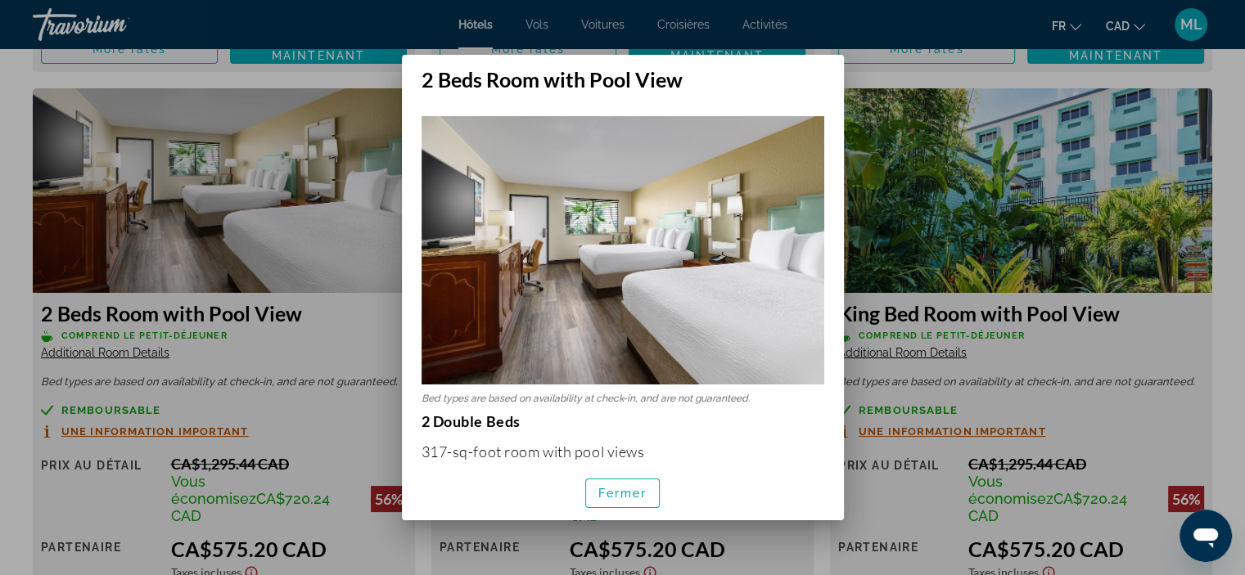
scroll to position [0, 0]
click at [629, 500] on span "button" at bounding box center [623, 493] width 74 height 39
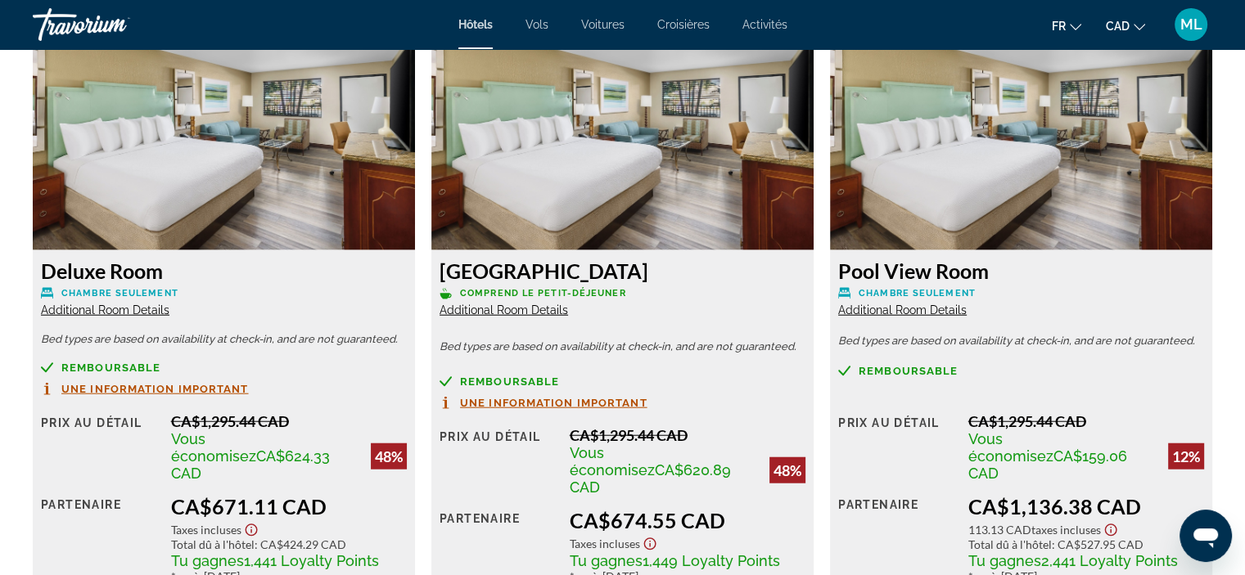
scroll to position [4089, 0]
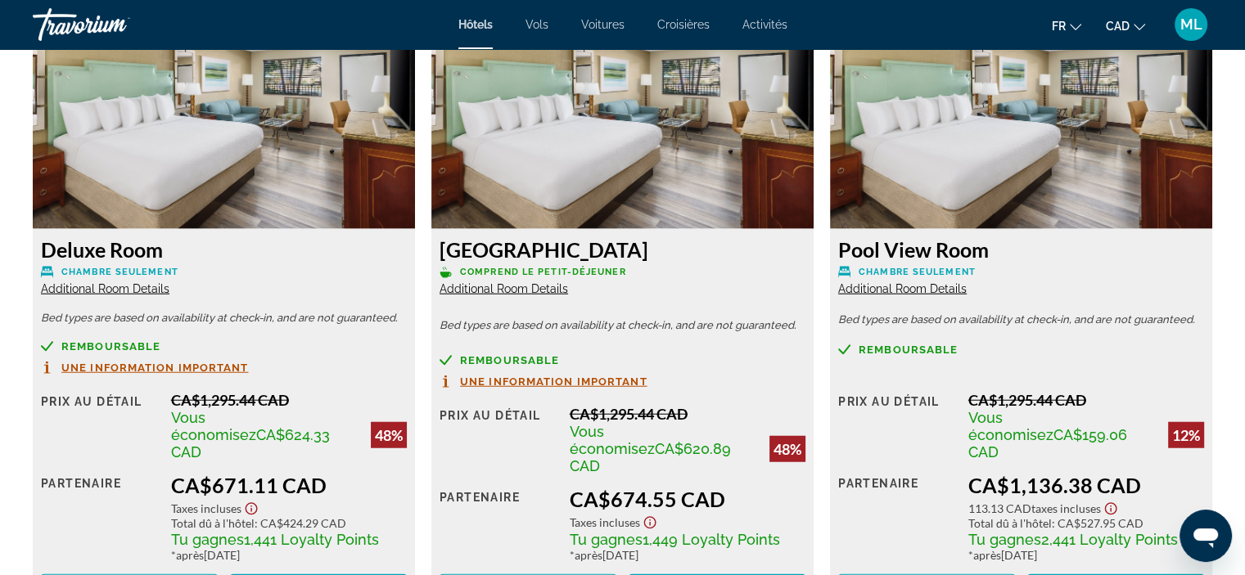
click at [147, 282] on span "Additional Room Details" at bounding box center [105, 288] width 129 height 13
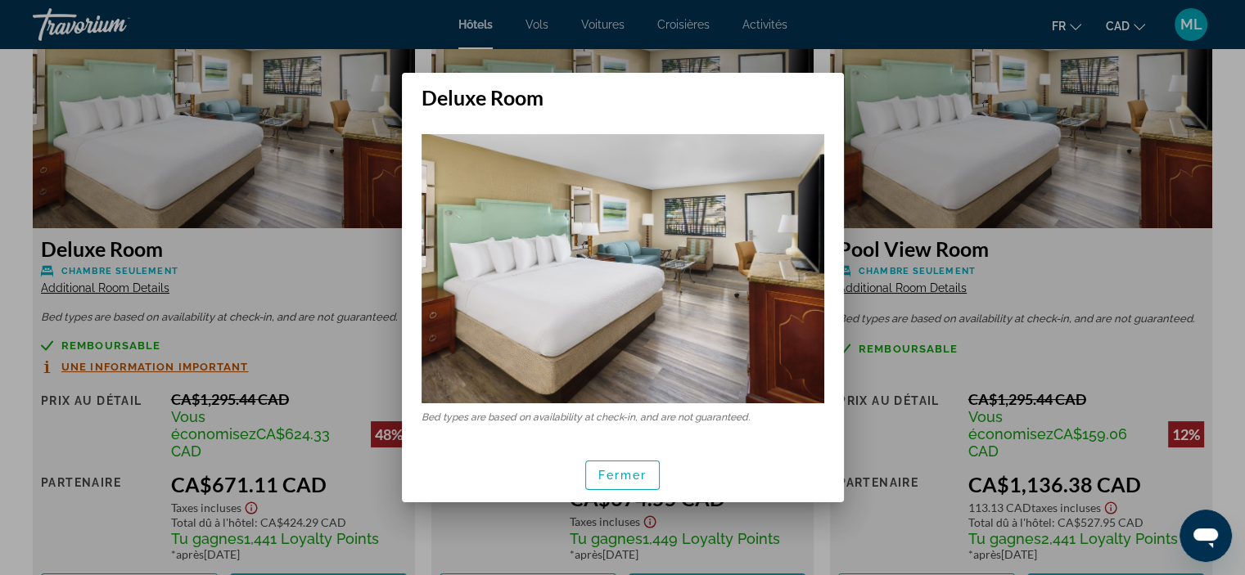
scroll to position [0, 0]
click at [602, 475] on span "Fermer" at bounding box center [622, 475] width 49 height 13
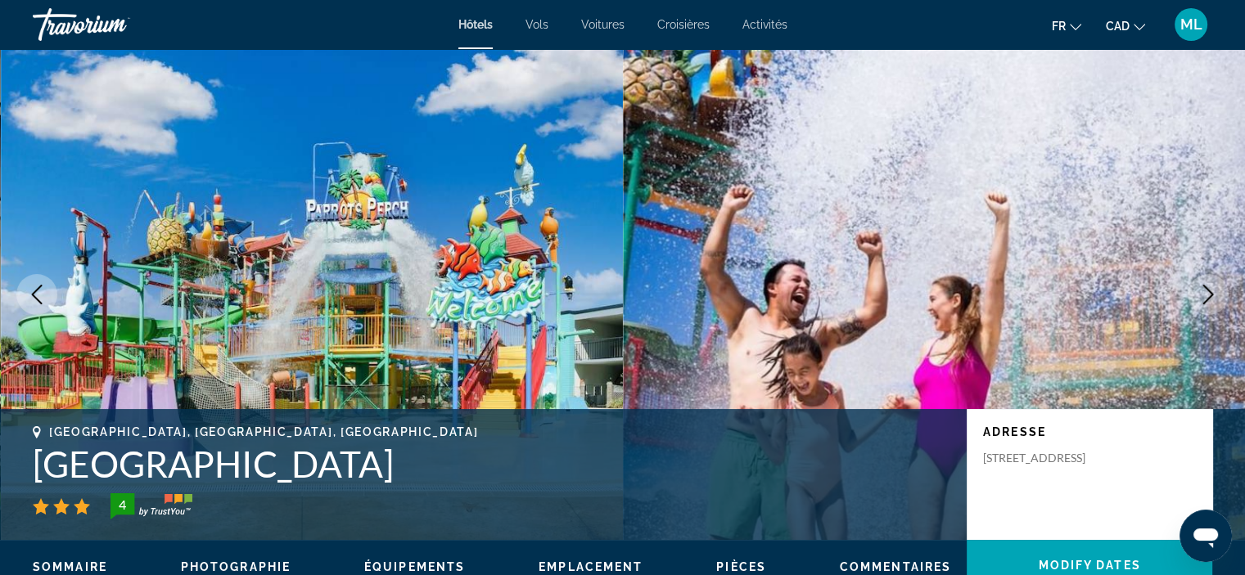
scroll to position [4089, 0]
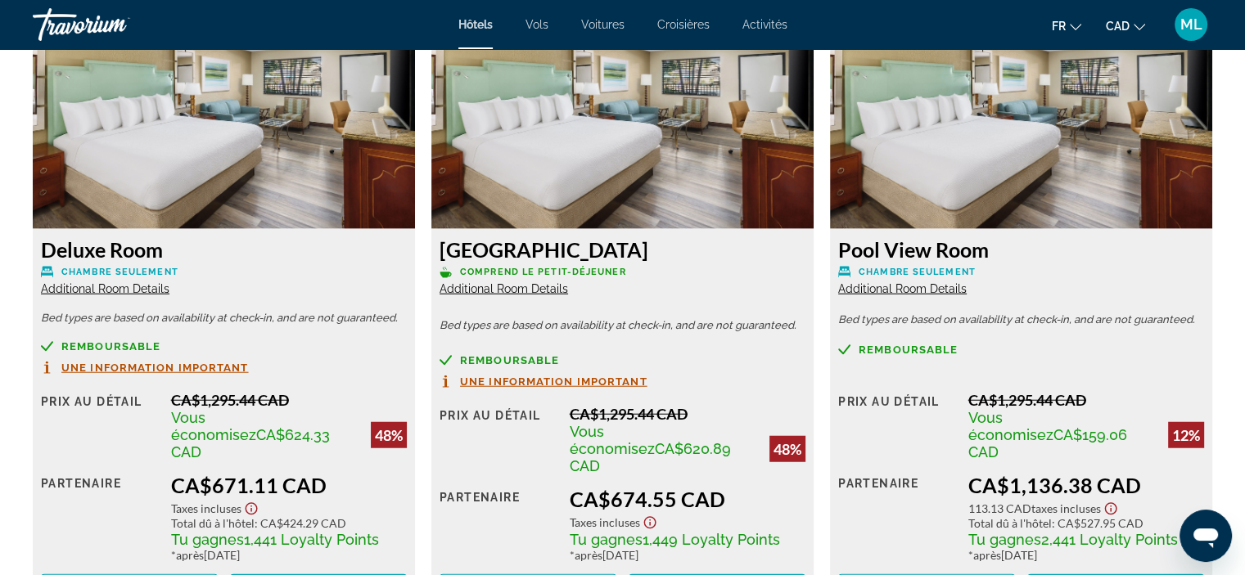
click at [521, 282] on span "Additional Room Details" at bounding box center [504, 288] width 129 height 13
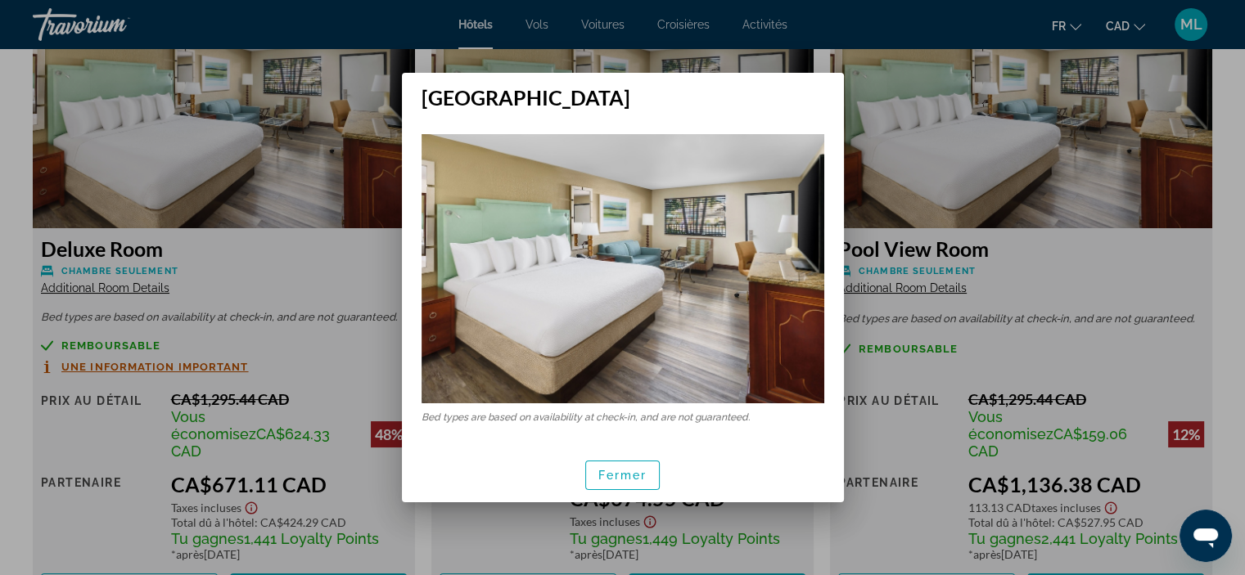
scroll to position [0, 0]
click at [597, 471] on span "button" at bounding box center [623, 475] width 74 height 39
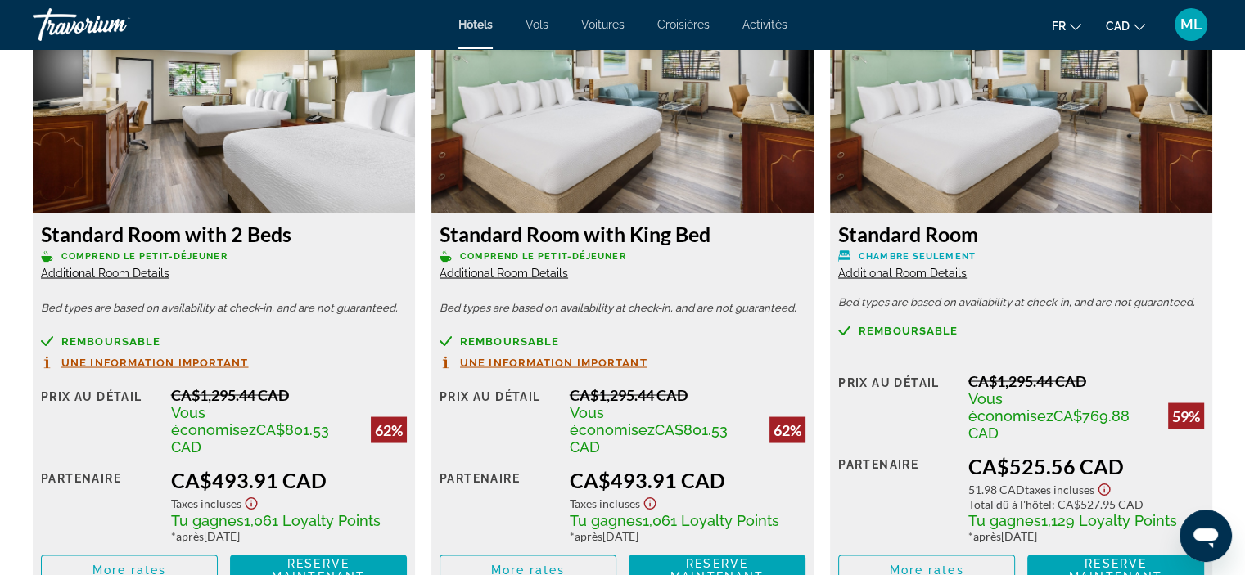
scroll to position [2944, 0]
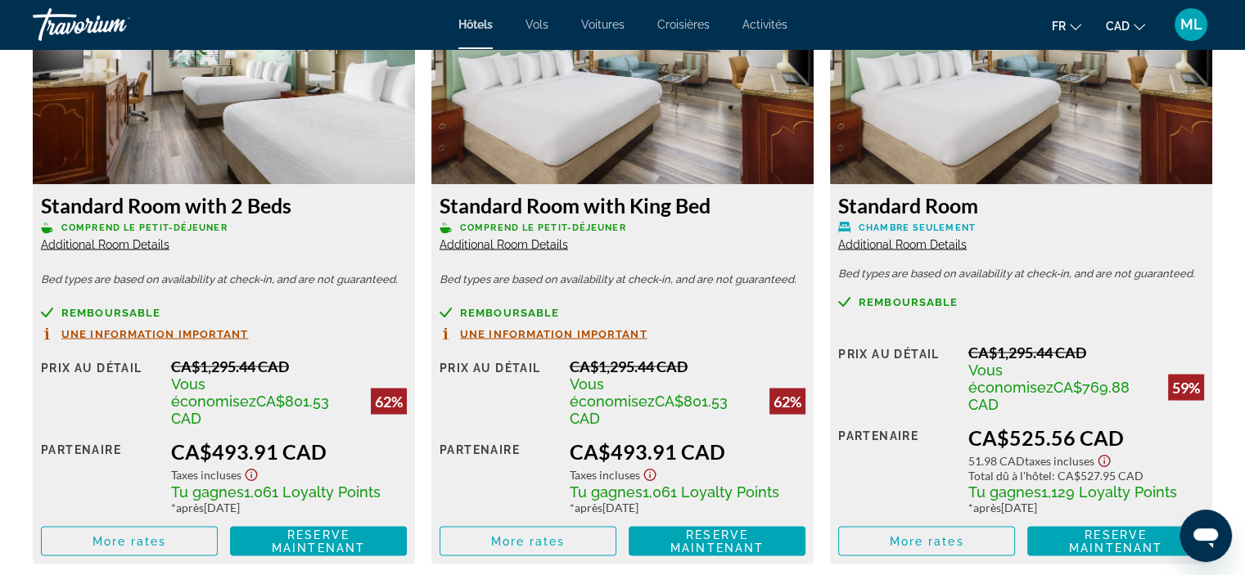
click at [556, 237] on span "Additional Room Details" at bounding box center [504, 243] width 129 height 13
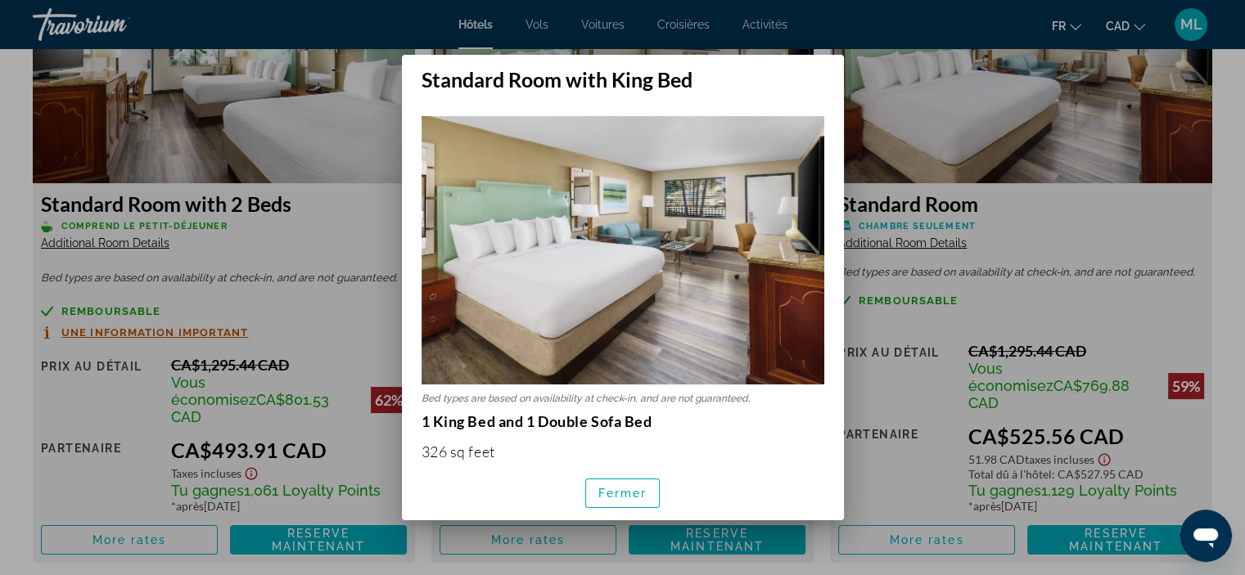
scroll to position [0, 0]
click at [612, 490] on span "Fermer" at bounding box center [622, 493] width 49 height 13
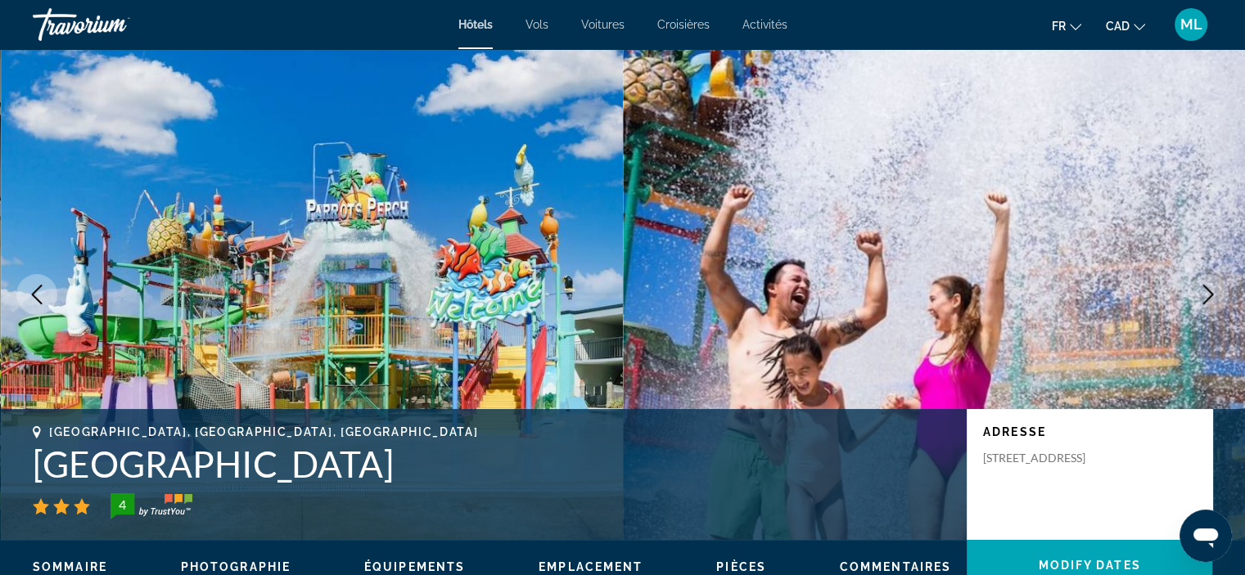
scroll to position [2944, 0]
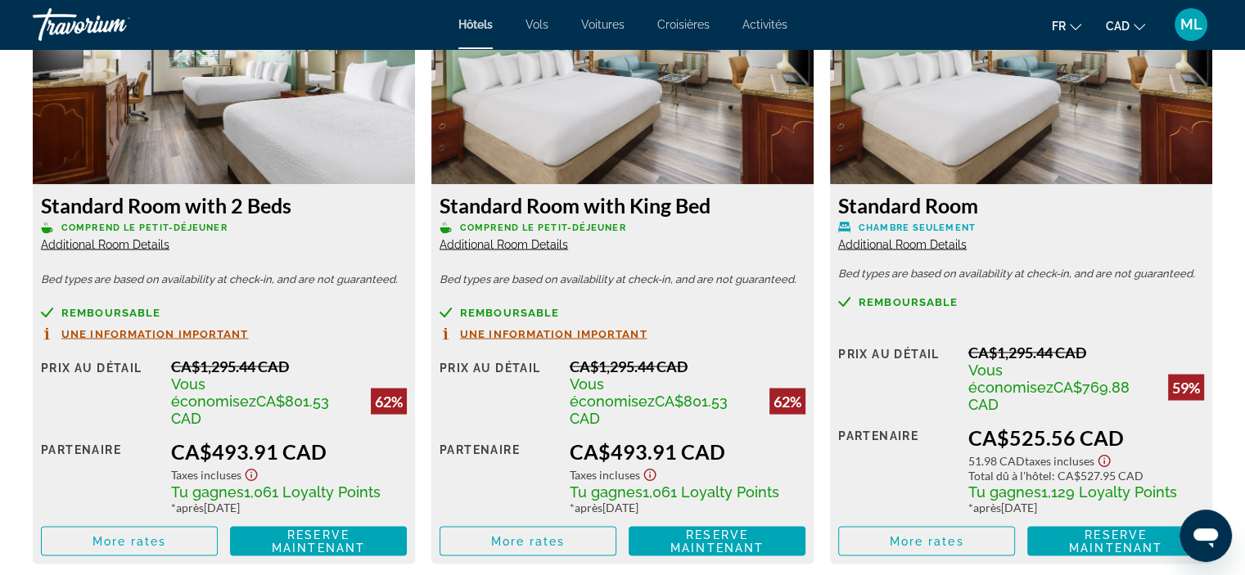
click at [151, 241] on span "Additional Room Details" at bounding box center [105, 243] width 129 height 13
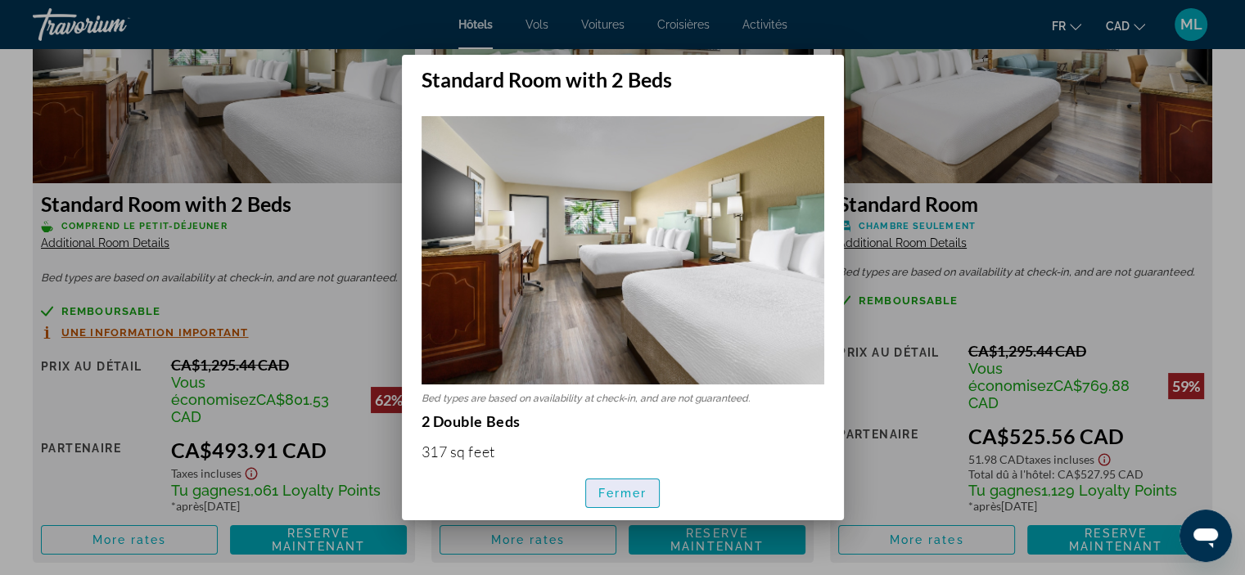
click at [598, 494] on span "Fermer" at bounding box center [622, 493] width 49 height 13
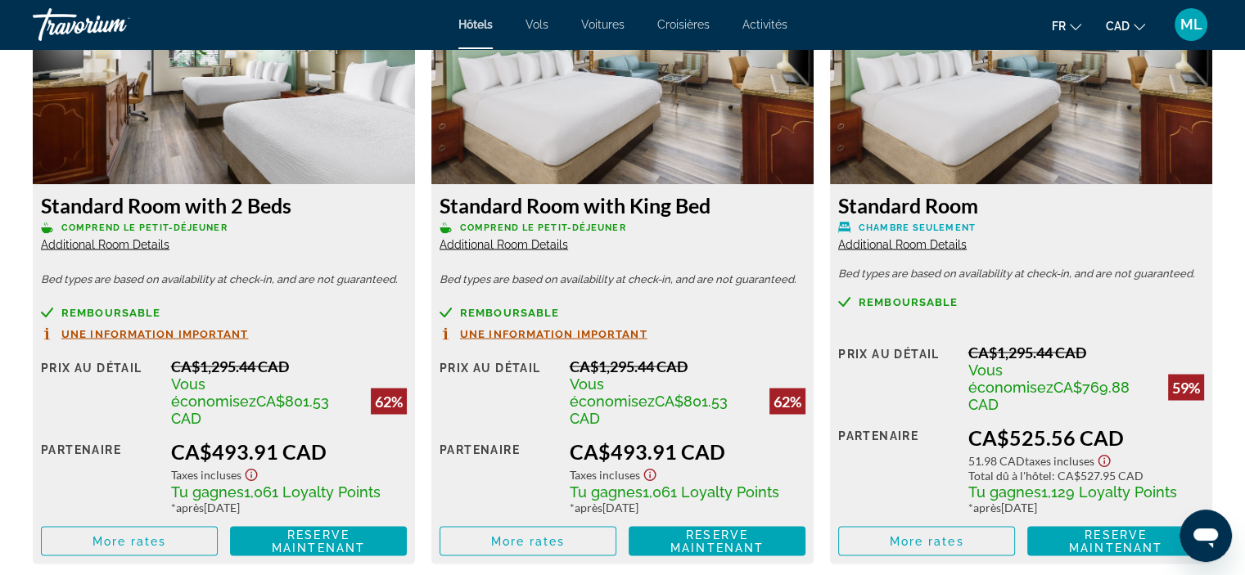
click at [159, 242] on span "Additional Room Details" at bounding box center [105, 243] width 129 height 13
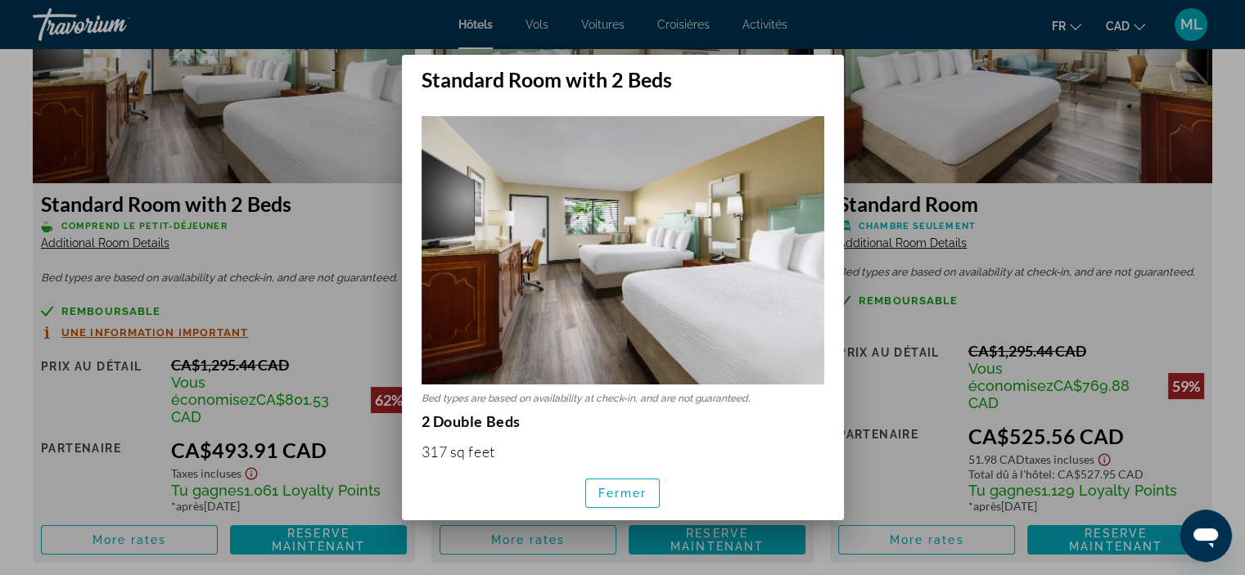
click at [616, 485] on span "button" at bounding box center [623, 493] width 74 height 39
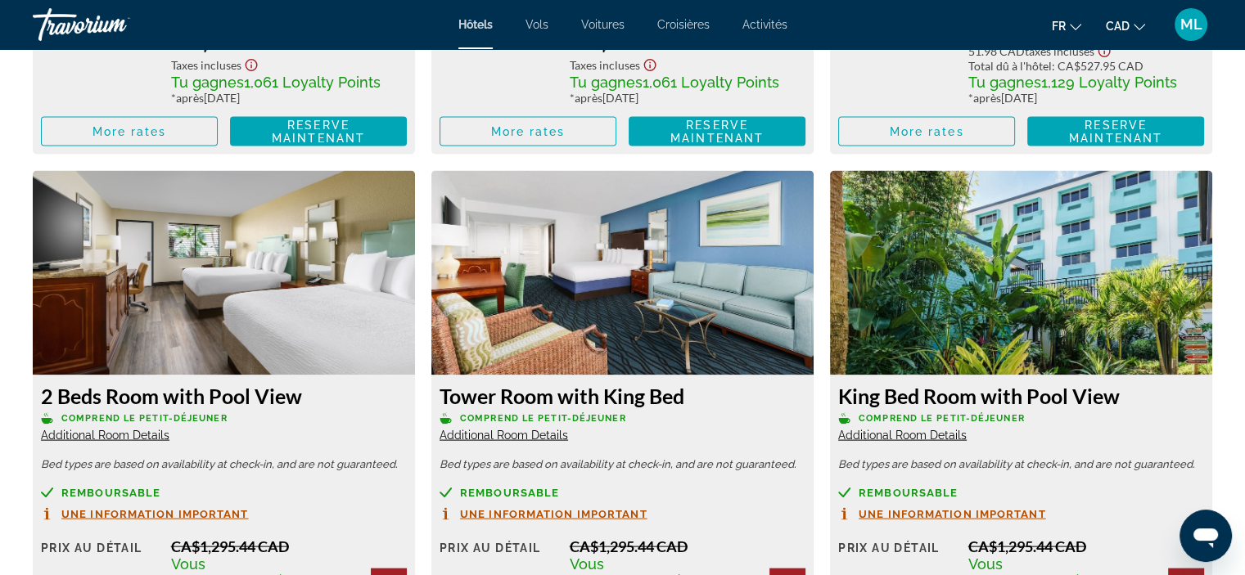
scroll to position [3435, 0]
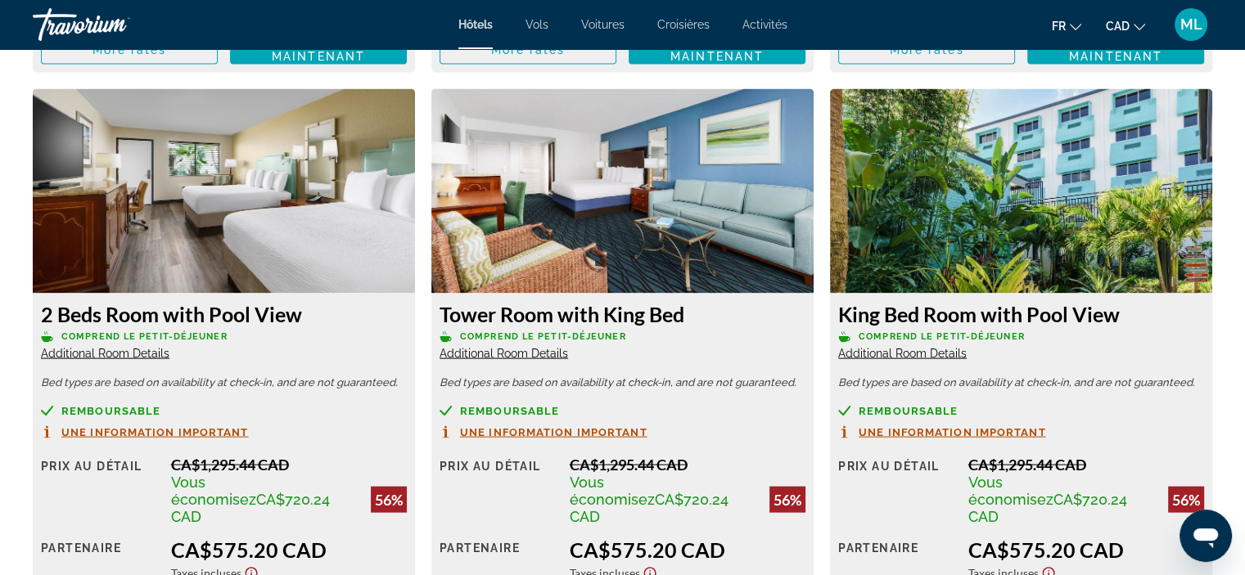
click at [145, 347] on span "Additional Room Details" at bounding box center [105, 353] width 129 height 13
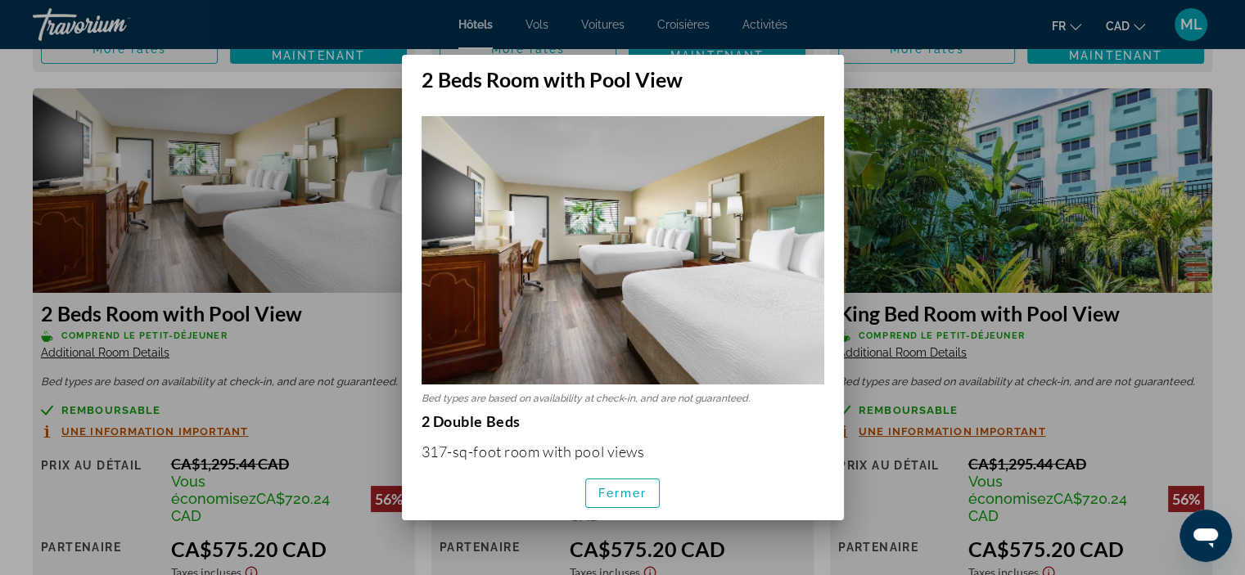
scroll to position [0, 0]
click at [599, 497] on span "Fermer" at bounding box center [622, 493] width 49 height 13
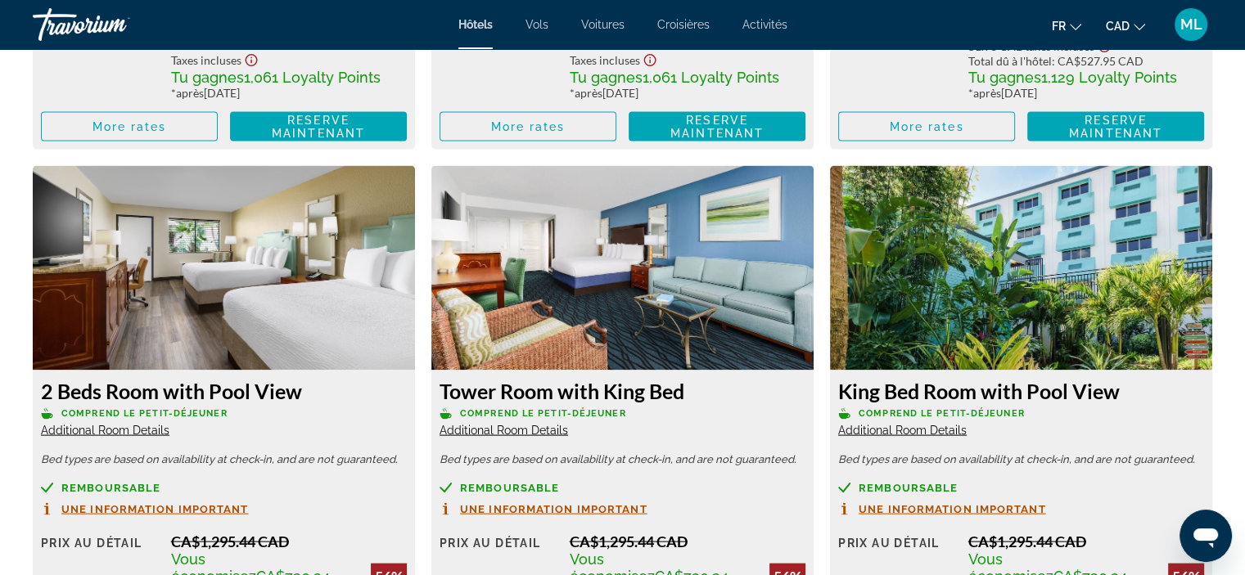
scroll to position [3353, 0]
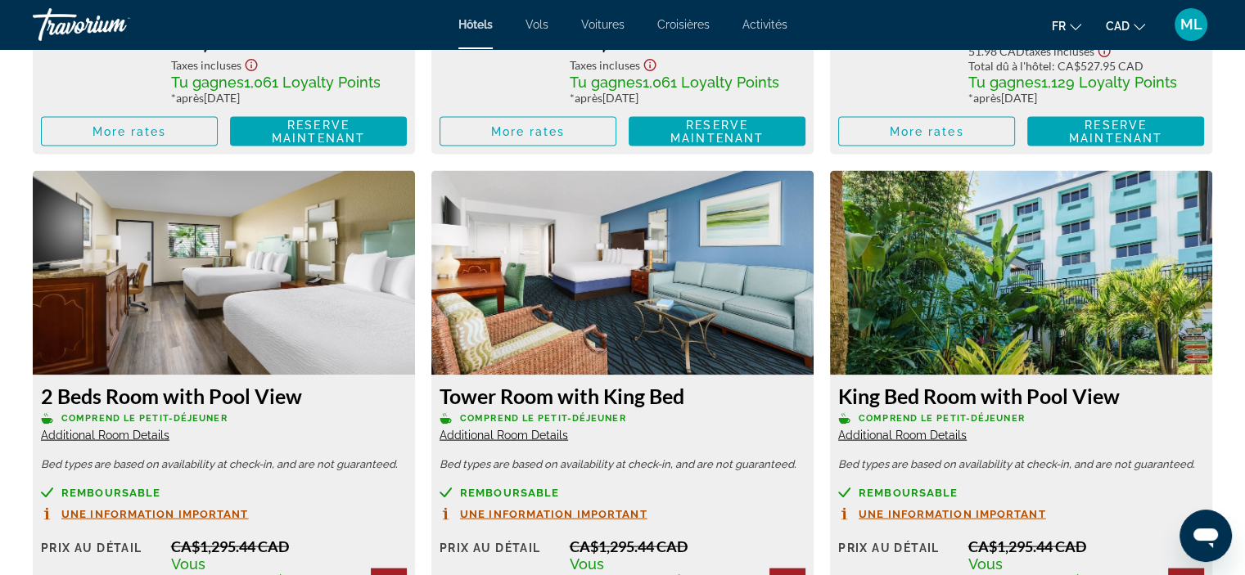
click at [351, 264] on img "Main content" at bounding box center [224, 273] width 382 height 205
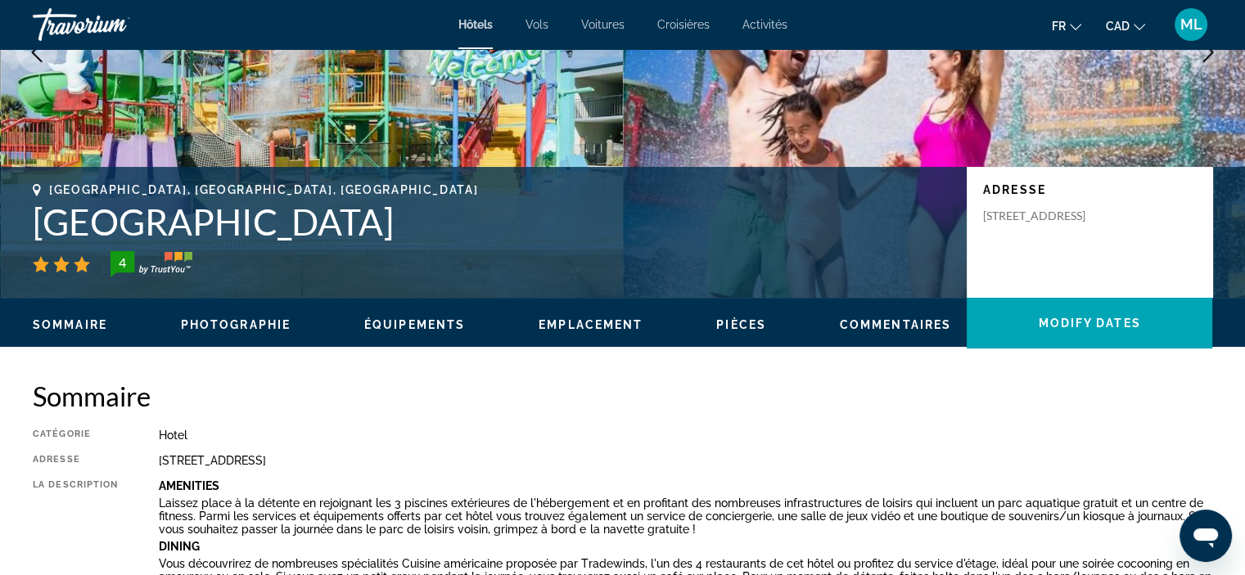
scroll to position [0, 0]
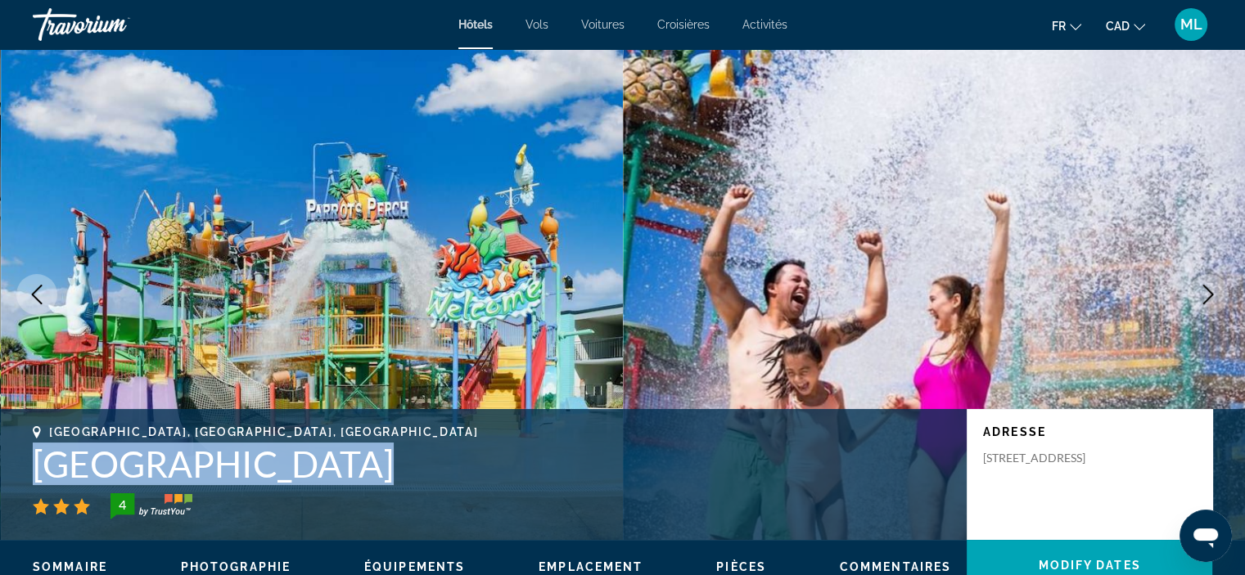
drag, startPoint x: 38, startPoint y: 454, endPoint x: 534, endPoint y: 489, distance: 496.5
click at [534, 489] on div "[GEOGRAPHIC_DATA], [GEOGRAPHIC_DATA], [GEOGRAPHIC_DATA] 4" at bounding box center [492, 473] width 918 height 94
copy div "[GEOGRAPHIC_DATA]"
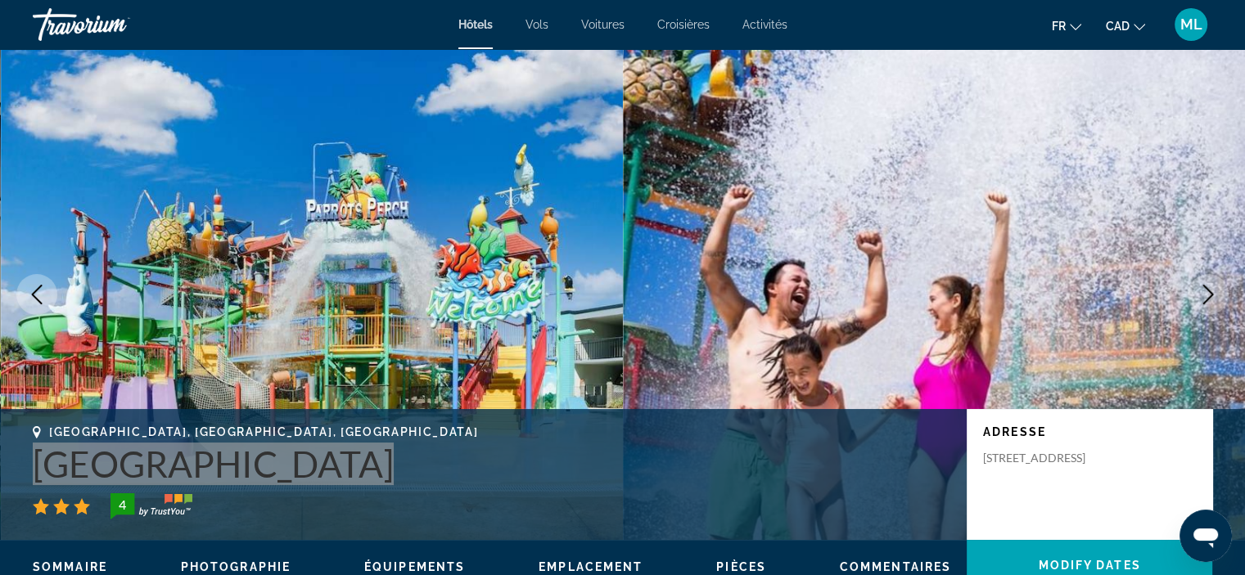
click at [1205, 542] on icon "Ouvrir la fenêtre de messagerie" at bounding box center [1205, 535] width 29 height 29
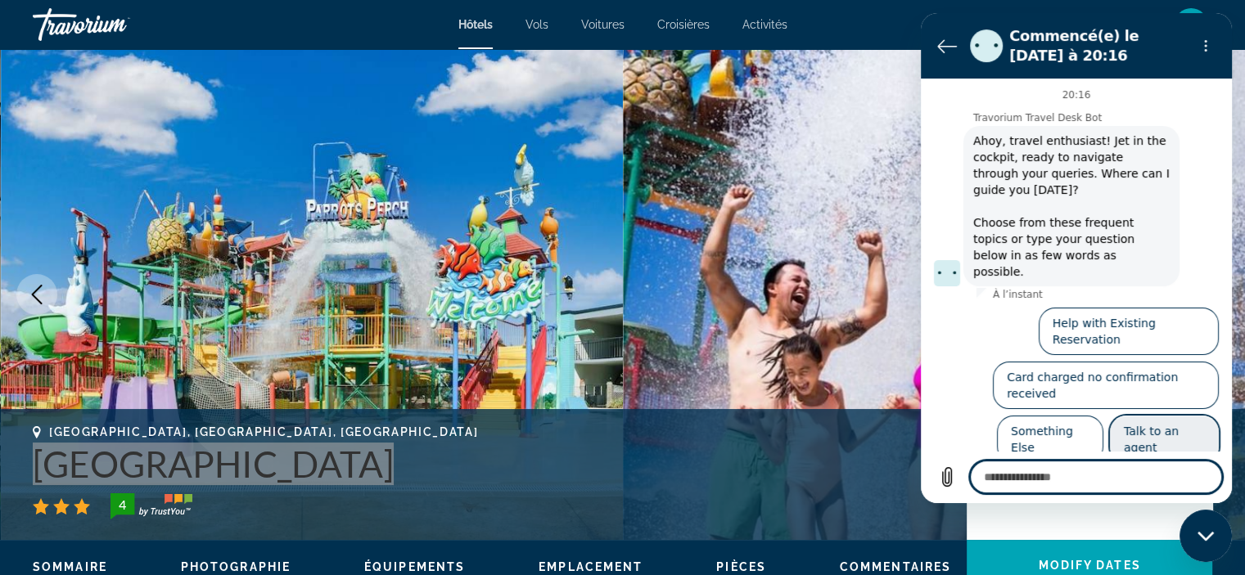
click at [1177, 416] on button "Talk to an agent" at bounding box center [1164, 439] width 109 height 47
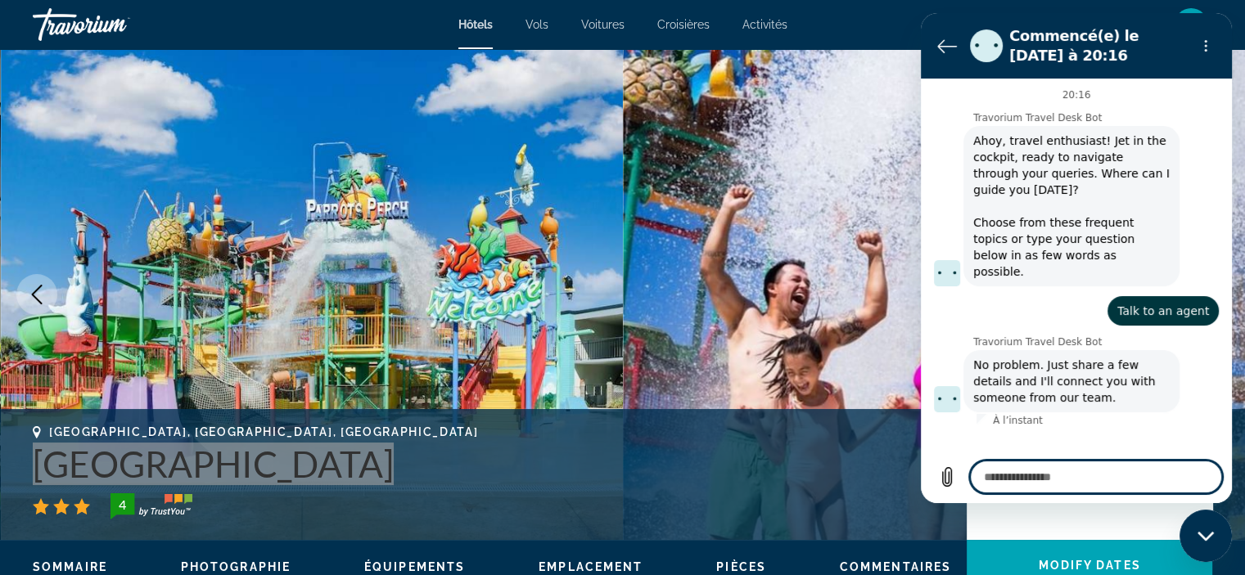
type textarea "*"
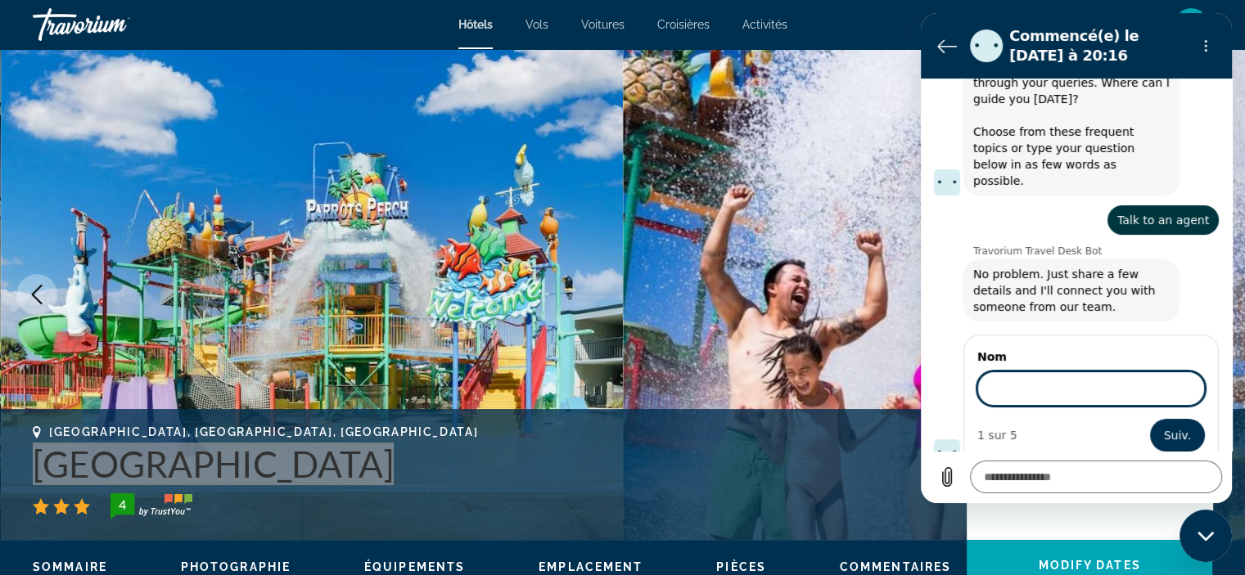
scroll to position [88, 0]
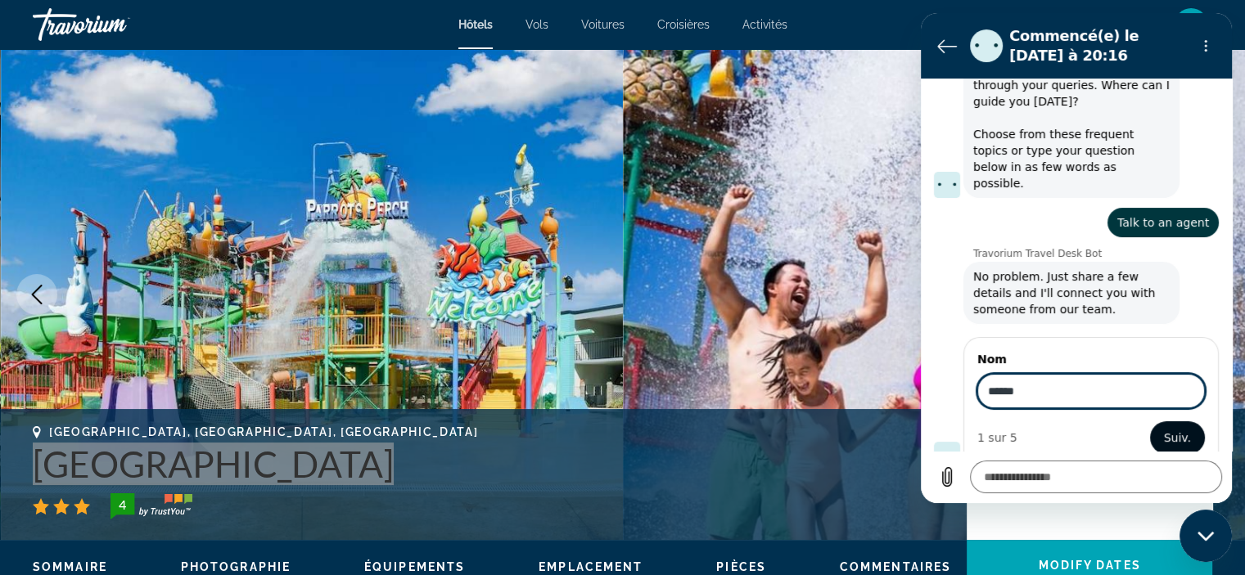
type input "******"
click at [1188, 422] on button "Suiv." at bounding box center [1177, 438] width 55 height 33
type textarea "*"
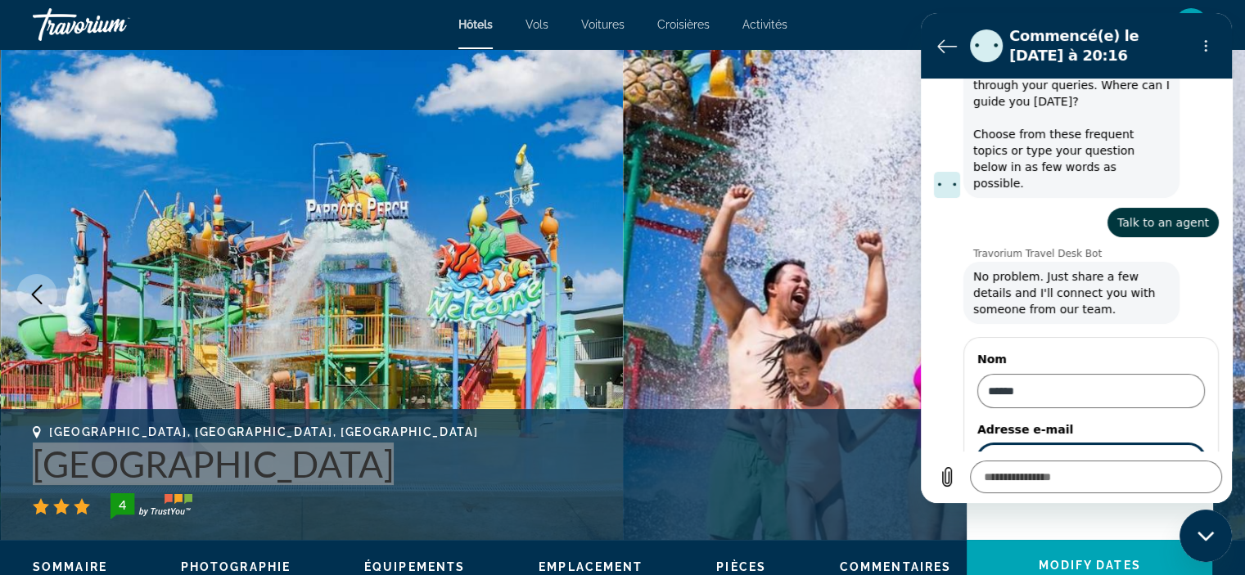
scroll to position [159, 0]
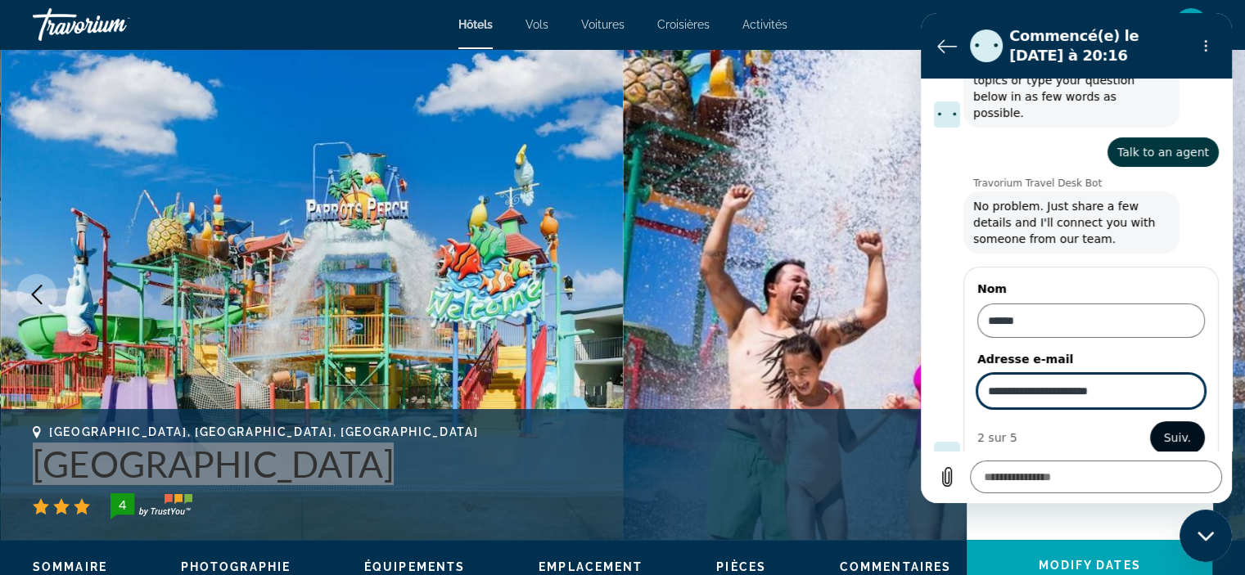
type input "**********"
click at [1166, 428] on span "Suiv." at bounding box center [1177, 438] width 27 height 20
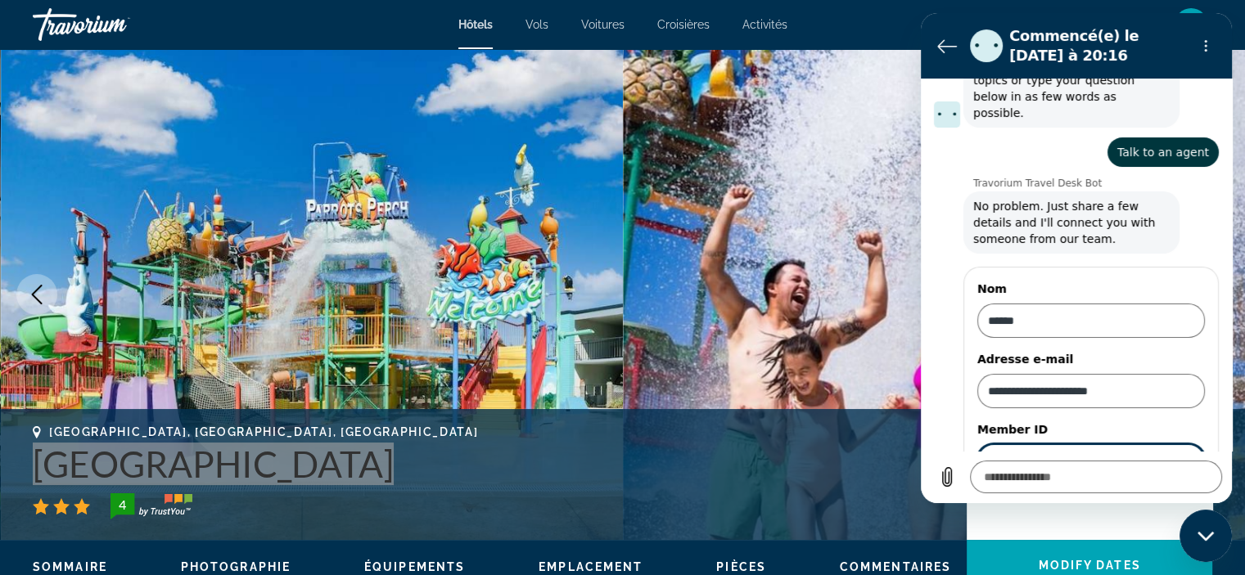
scroll to position [229, 0]
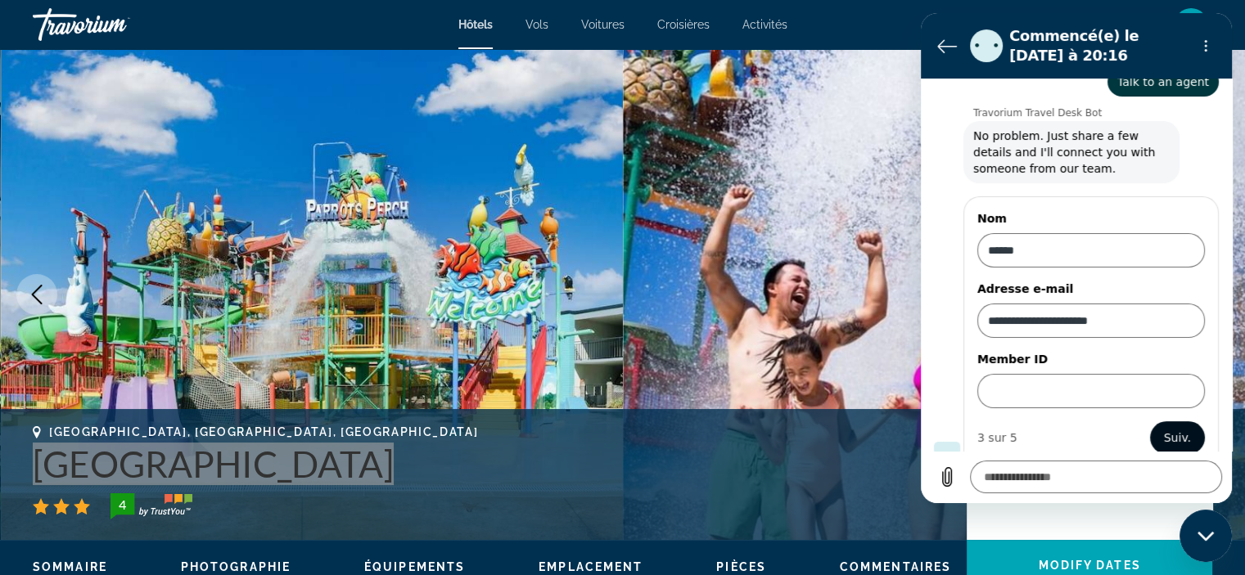
click at [1164, 428] on span "Suiv." at bounding box center [1177, 438] width 27 height 20
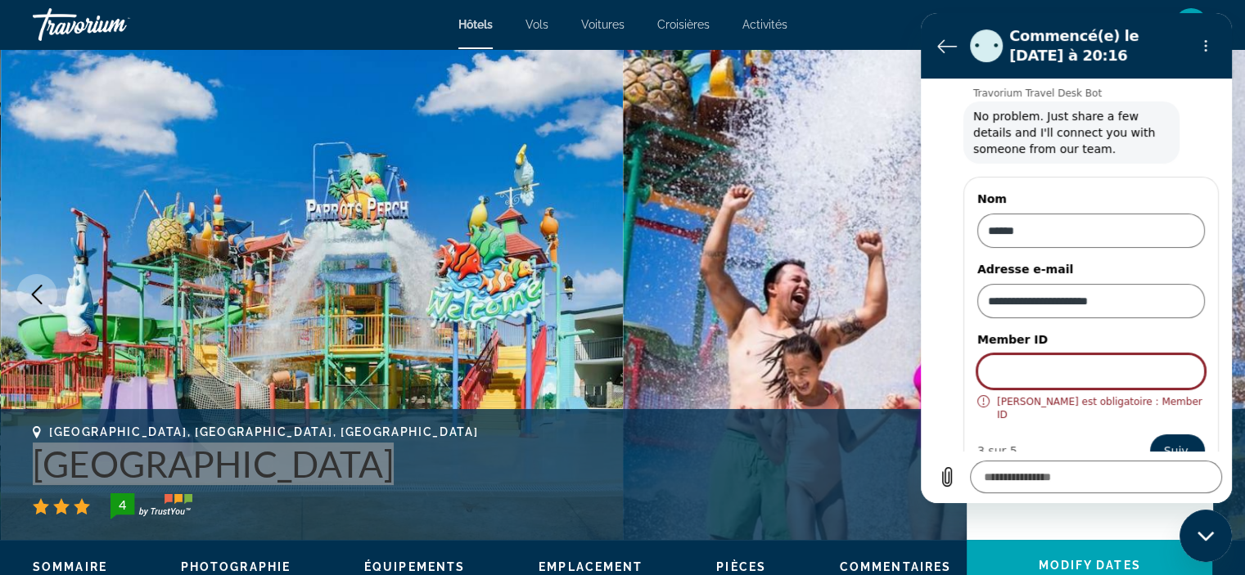
type textarea "*"
click at [1029, 354] on input "Member ID" at bounding box center [1091, 371] width 228 height 34
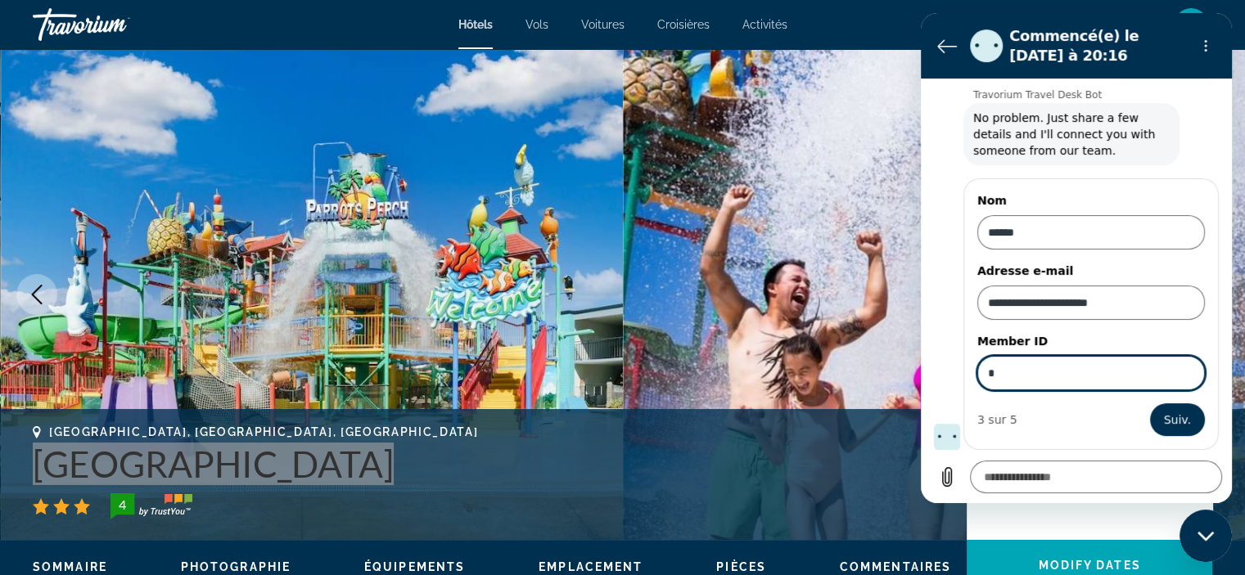
scroll to position [229, 0]
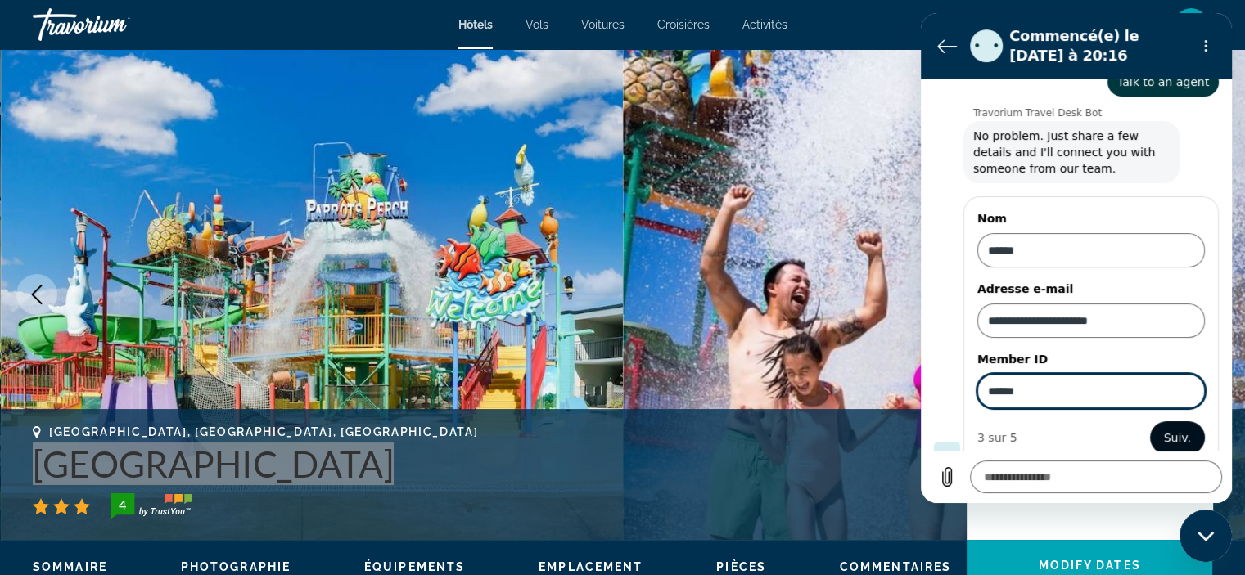
type input "******"
click at [1164, 428] on span "Suiv." at bounding box center [1177, 438] width 27 height 20
type textarea "*"
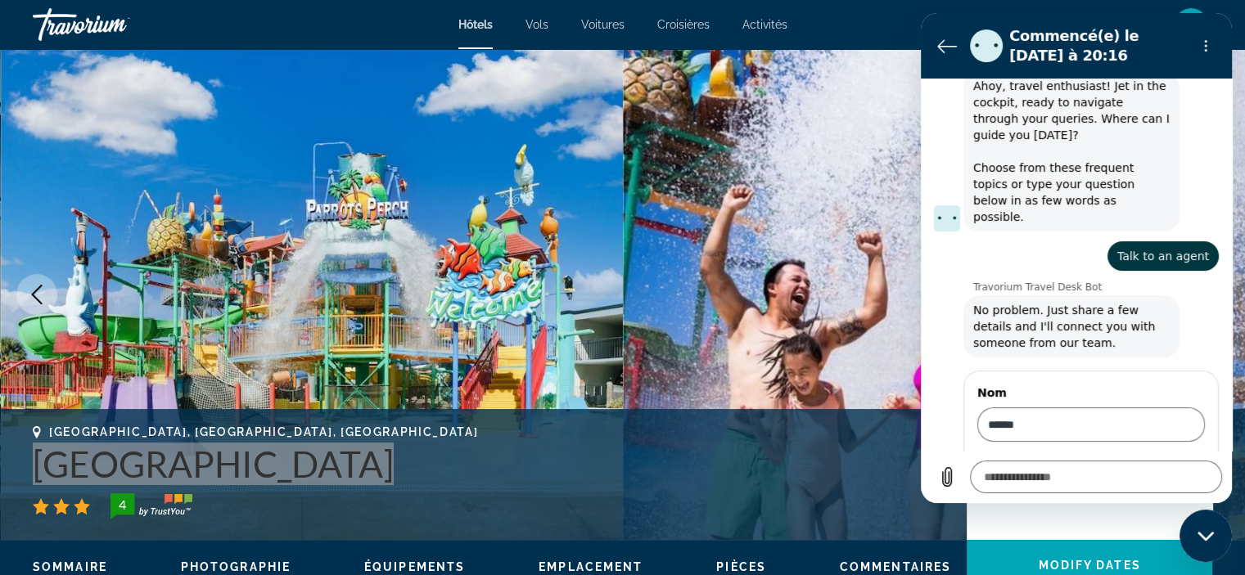
scroll to position [53, 0]
click at [943, 46] on icon "Retour à la liste des conversations" at bounding box center [947, 46] width 18 height 12
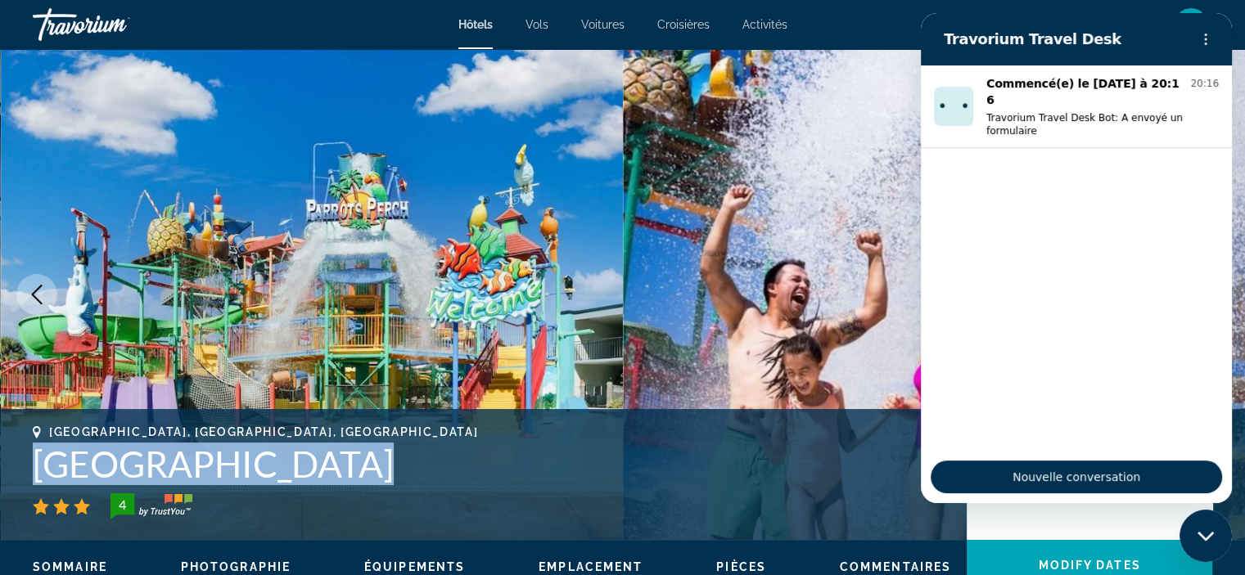
click at [780, 111] on img "Main content" at bounding box center [934, 294] width 623 height 491
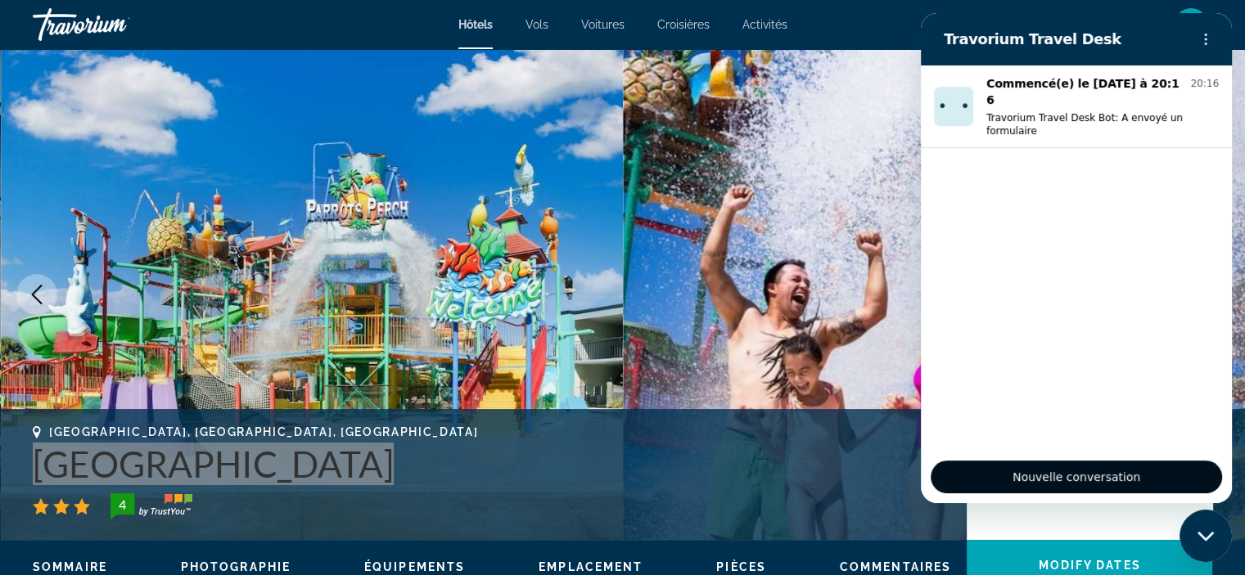
click at [1070, 478] on span "Nouvelle conversation" at bounding box center [1077, 477] width 128 height 20
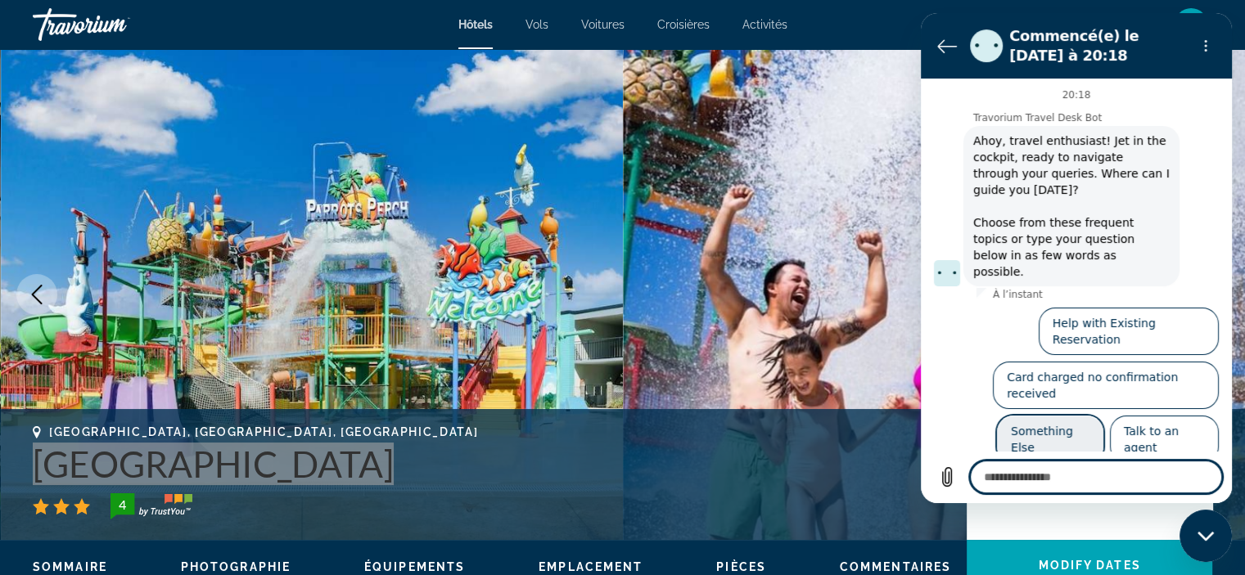
click at [1045, 416] on button "Something Else" at bounding box center [1050, 439] width 106 height 47
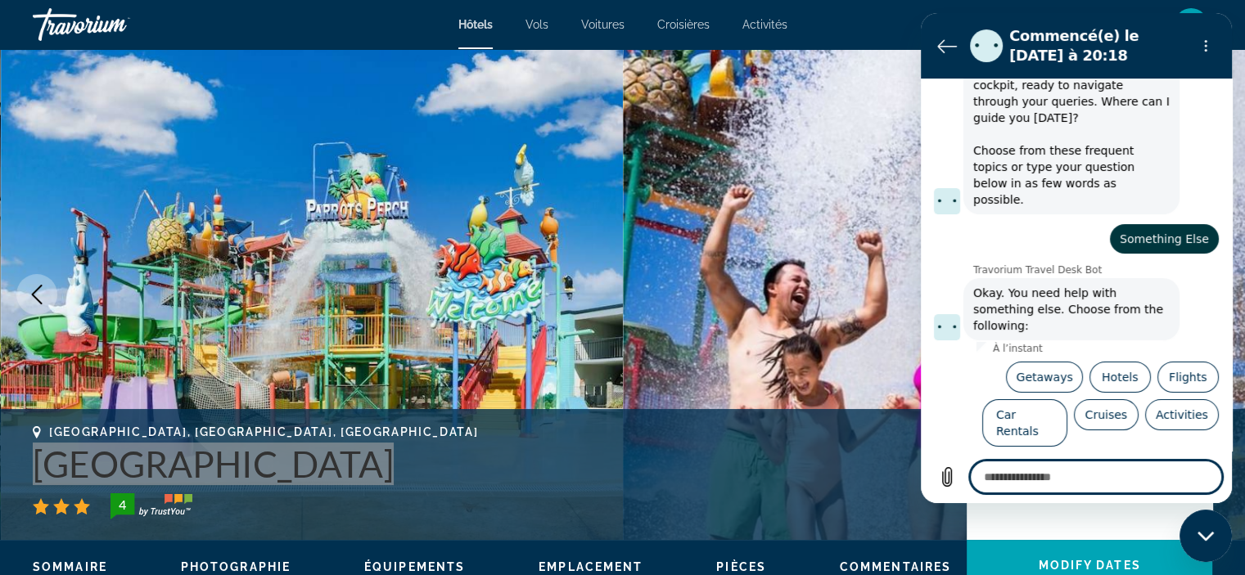
scroll to position [75, 0]
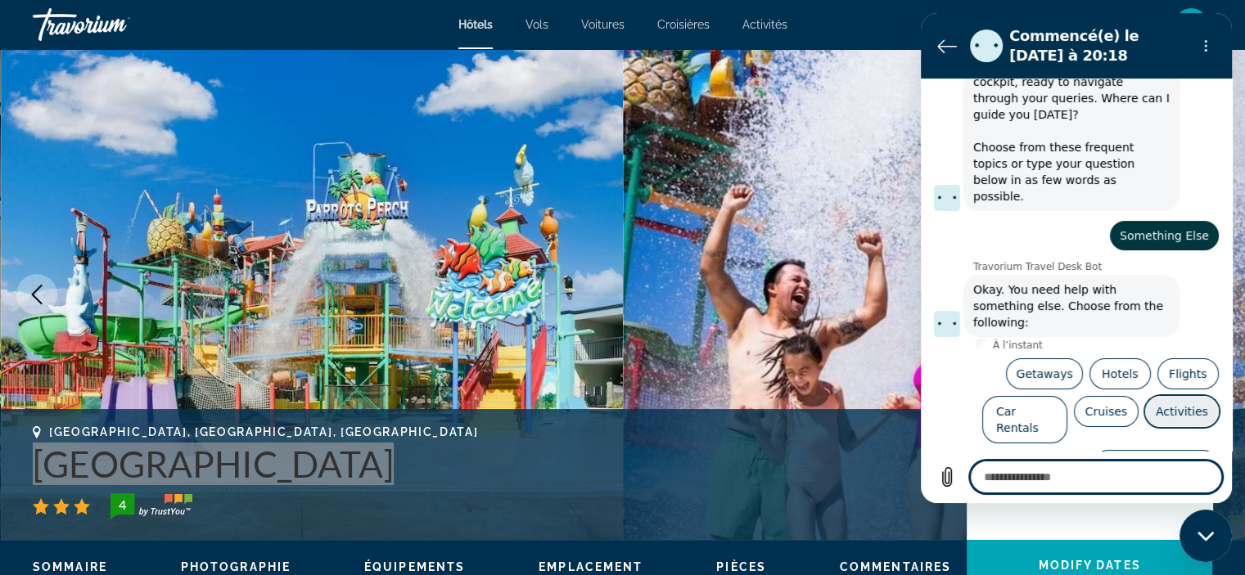
click at [1157, 396] on button "Activities" at bounding box center [1182, 411] width 74 height 31
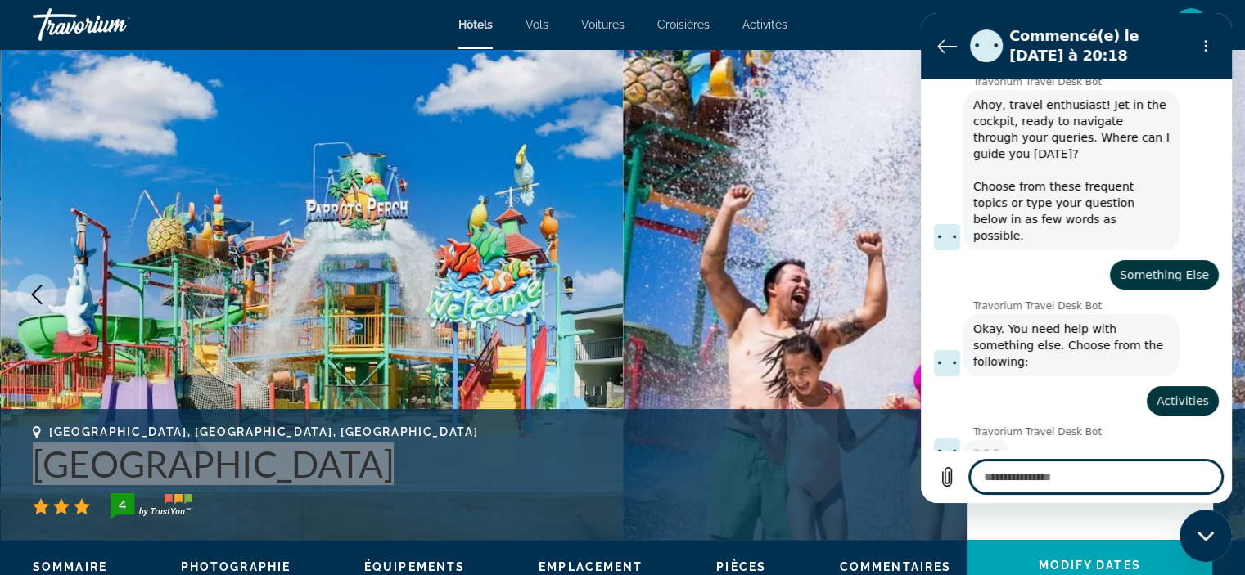
scroll to position [34, 0]
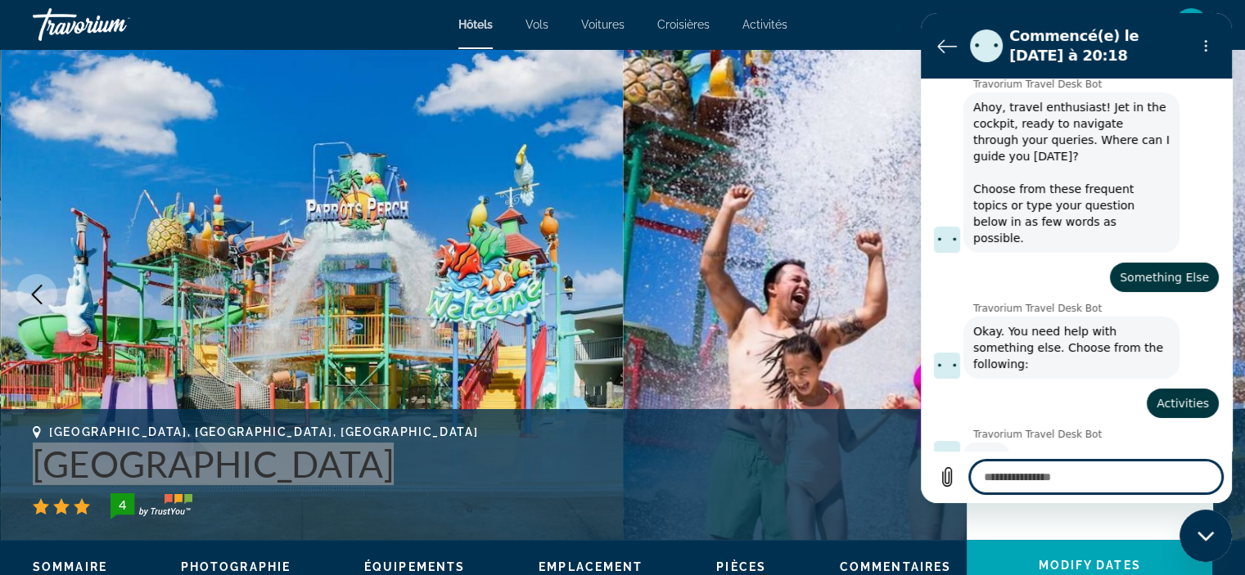
type textarea "*"
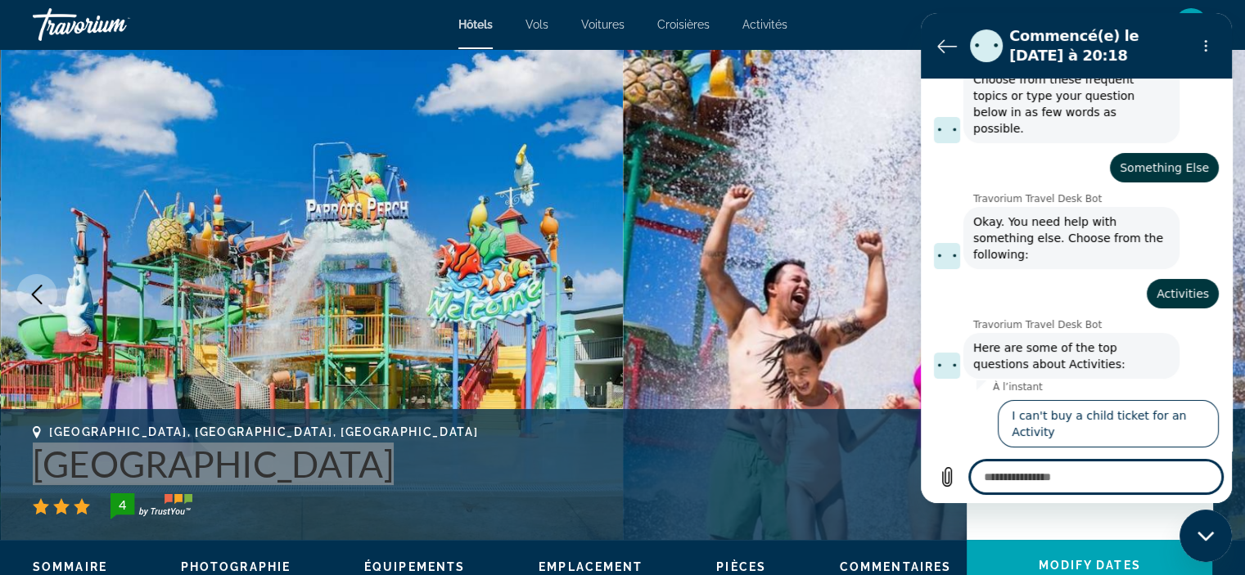
scroll to position [147, 0]
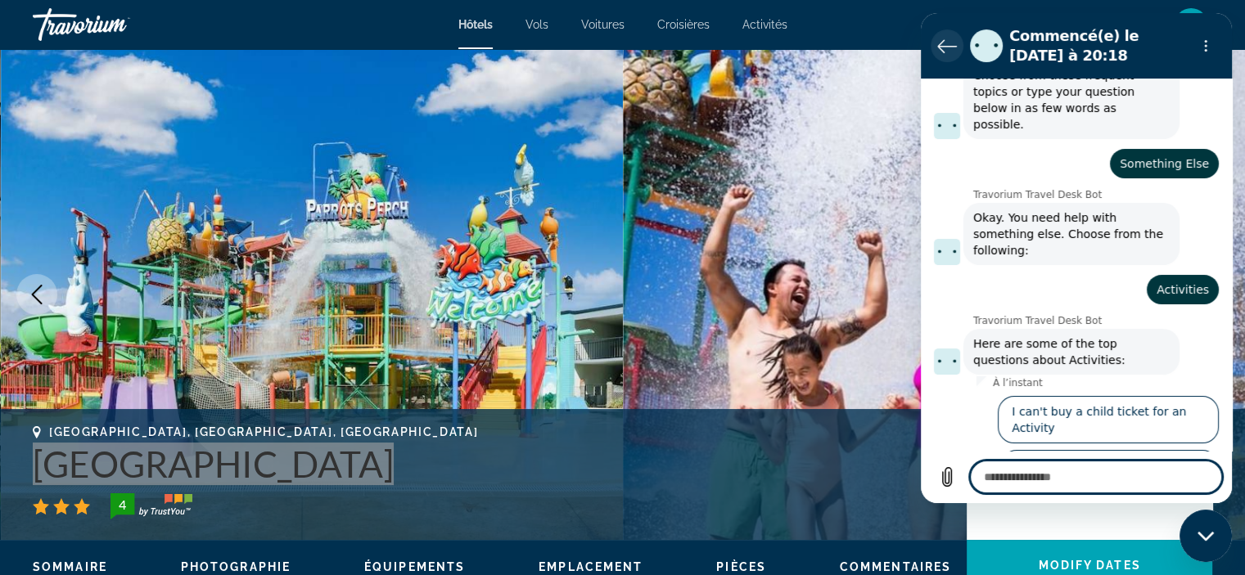
click at [944, 46] on icon "Retour à la liste des conversations" at bounding box center [947, 46] width 18 height 12
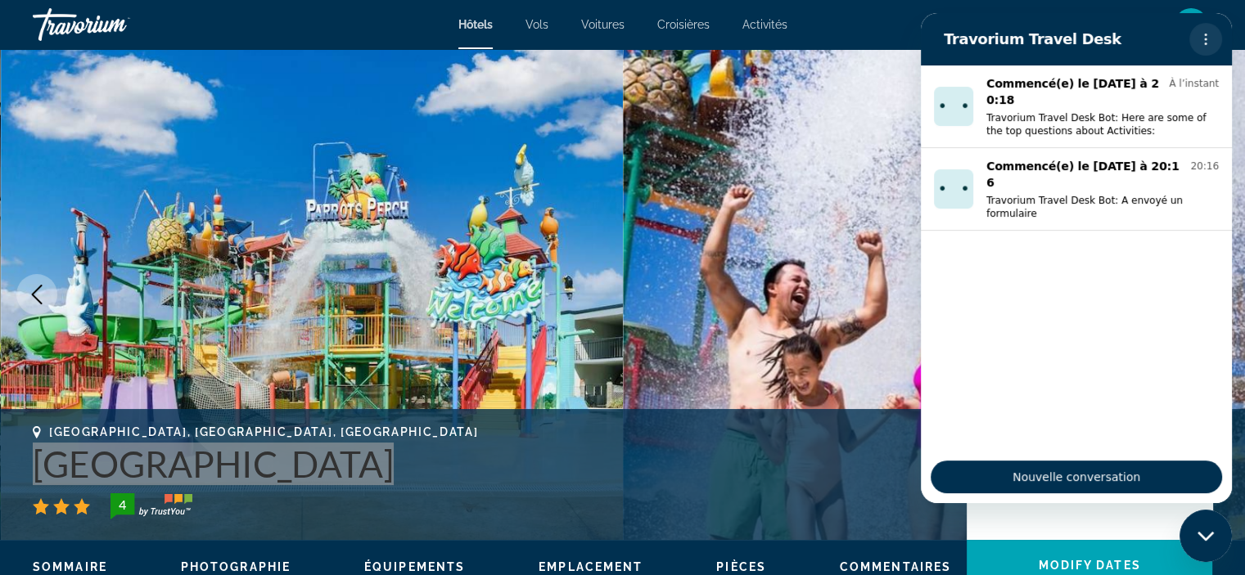
click at [1205, 35] on icon "Menu d’options" at bounding box center [1205, 39] width 13 height 13
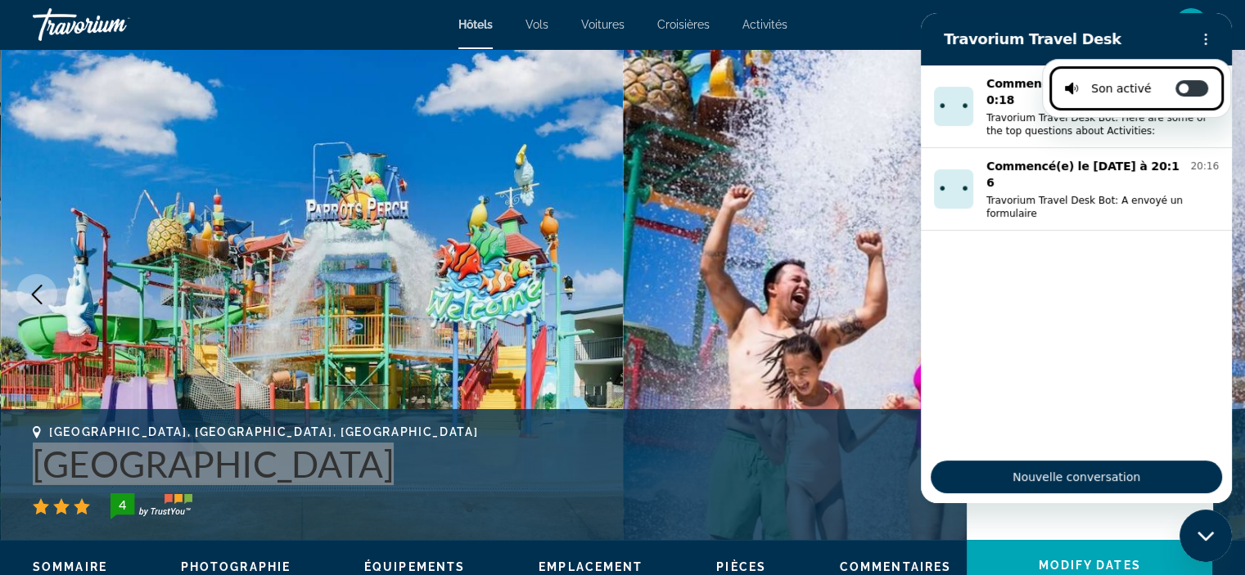
click at [730, 97] on img "Main content" at bounding box center [934, 294] width 623 height 491
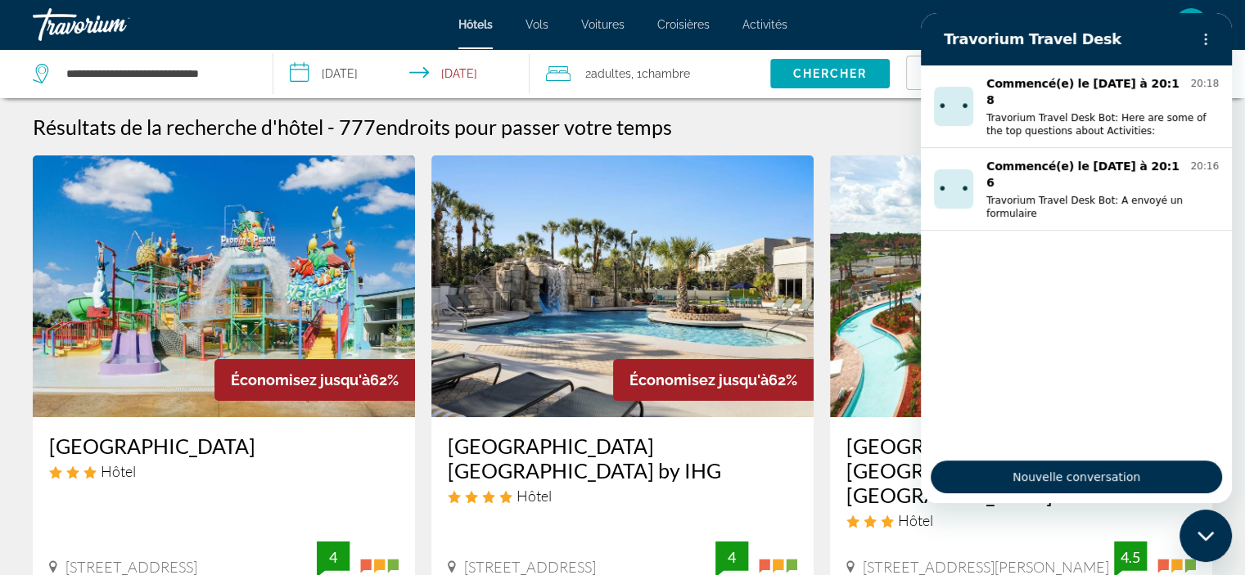
click at [756, 116] on div "Résultats de la recherche d'hôtel - 777 endroits pour passer votre temps" at bounding box center [623, 127] width 1180 height 25
click at [1200, 542] on div "Fermer la fenêtre de messagerie" at bounding box center [1205, 536] width 49 height 49
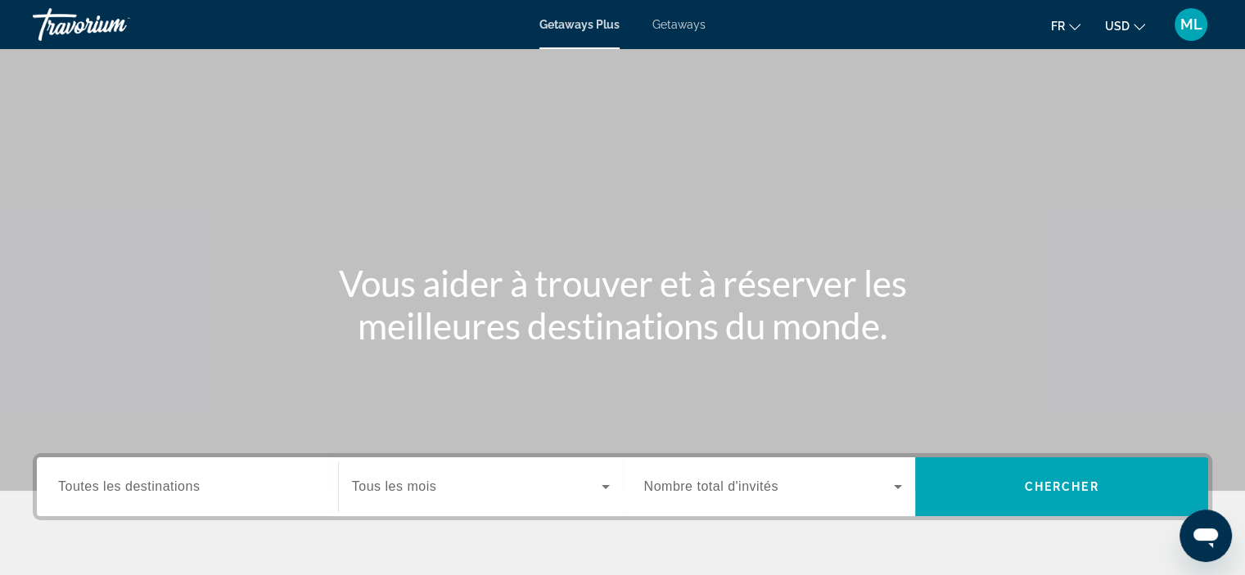
click at [688, 25] on span "Getaways" at bounding box center [678, 24] width 53 height 13
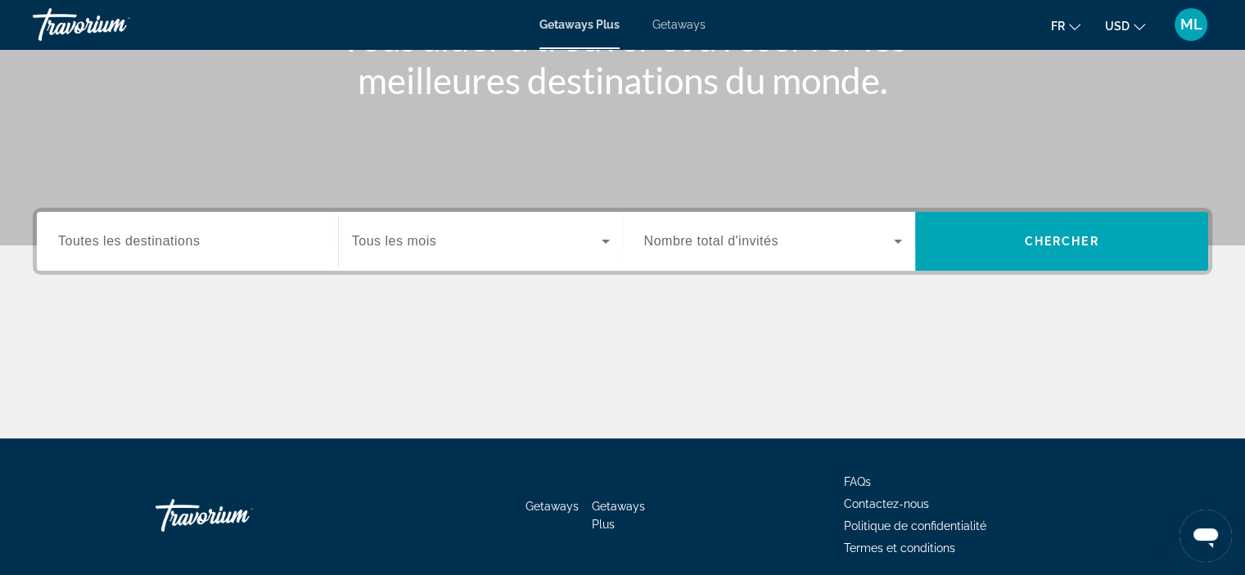
click at [213, 241] on input "Destination Toutes les destinations" at bounding box center [187, 242] width 259 height 20
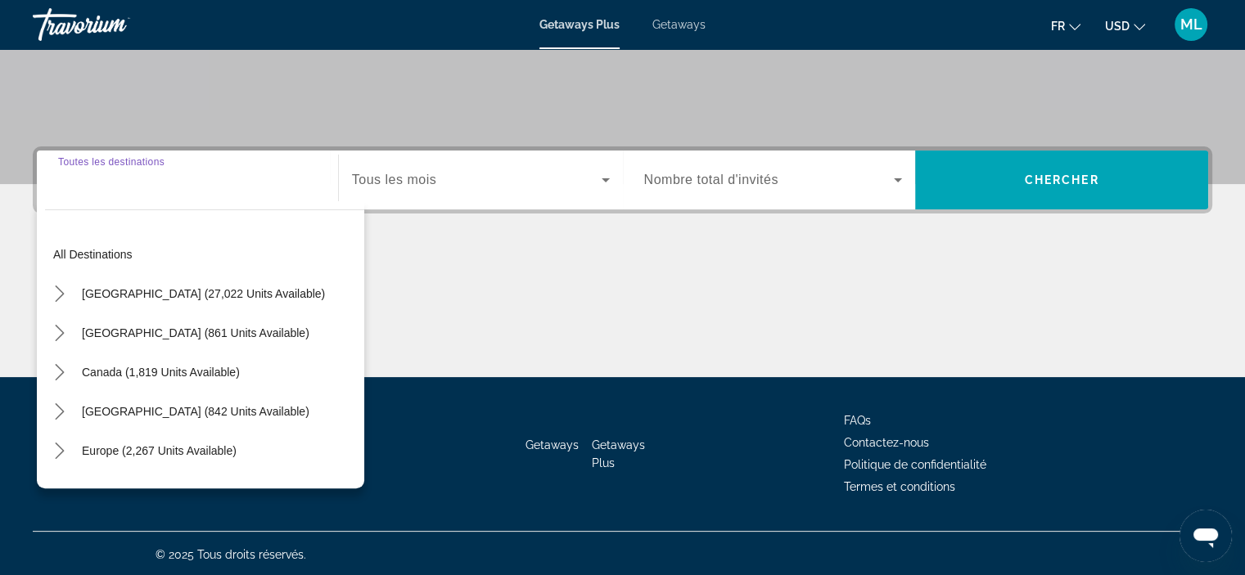
scroll to position [309, 0]
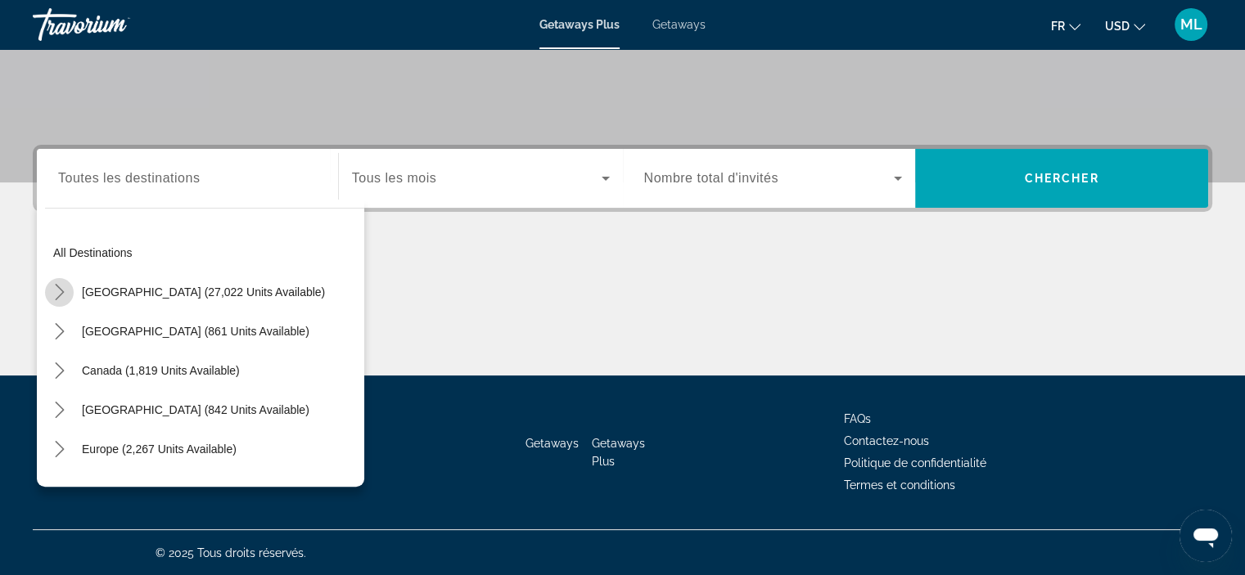
click at [57, 286] on icon "Toggle United States (27,022 units available) submenu" at bounding box center [59, 292] width 9 height 16
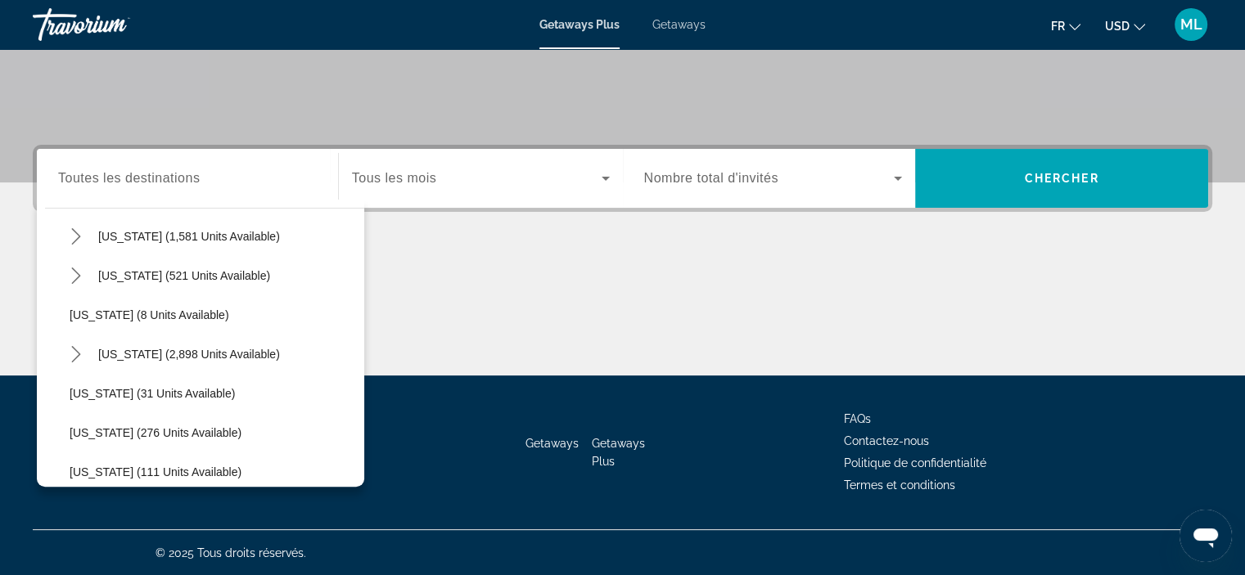
scroll to position [211, 0]
click at [72, 311] on icon "Toggle Florida (2,898 units available) submenu" at bounding box center [76, 317] width 16 height 16
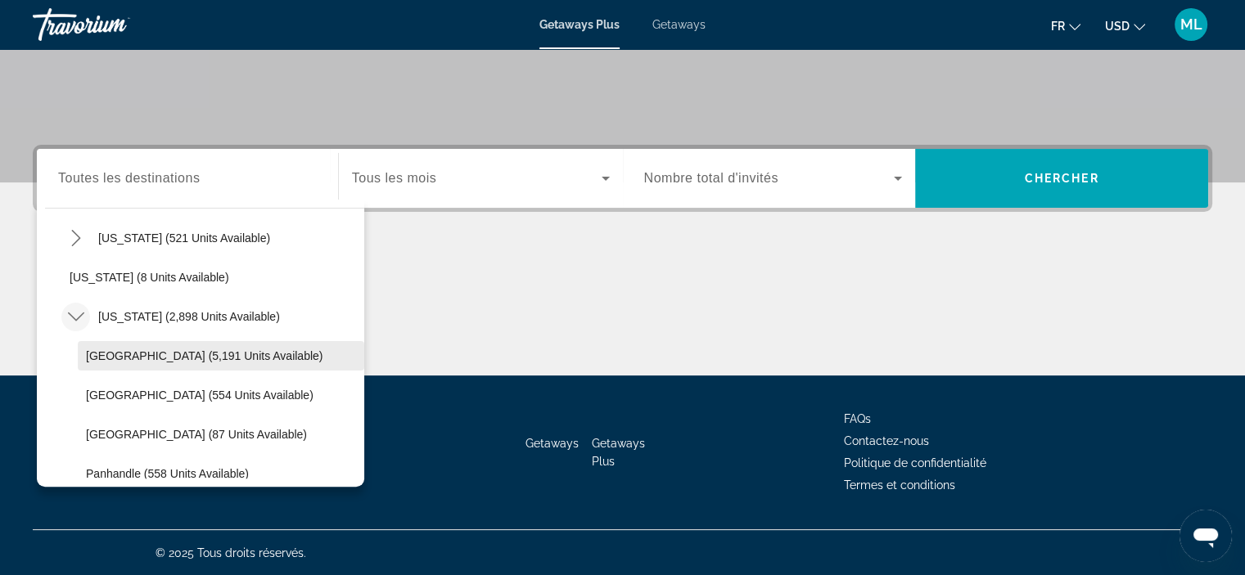
click at [160, 354] on span "Orlando & Disney Area (5,191 units available)" at bounding box center [204, 356] width 237 height 13
type input "**********"
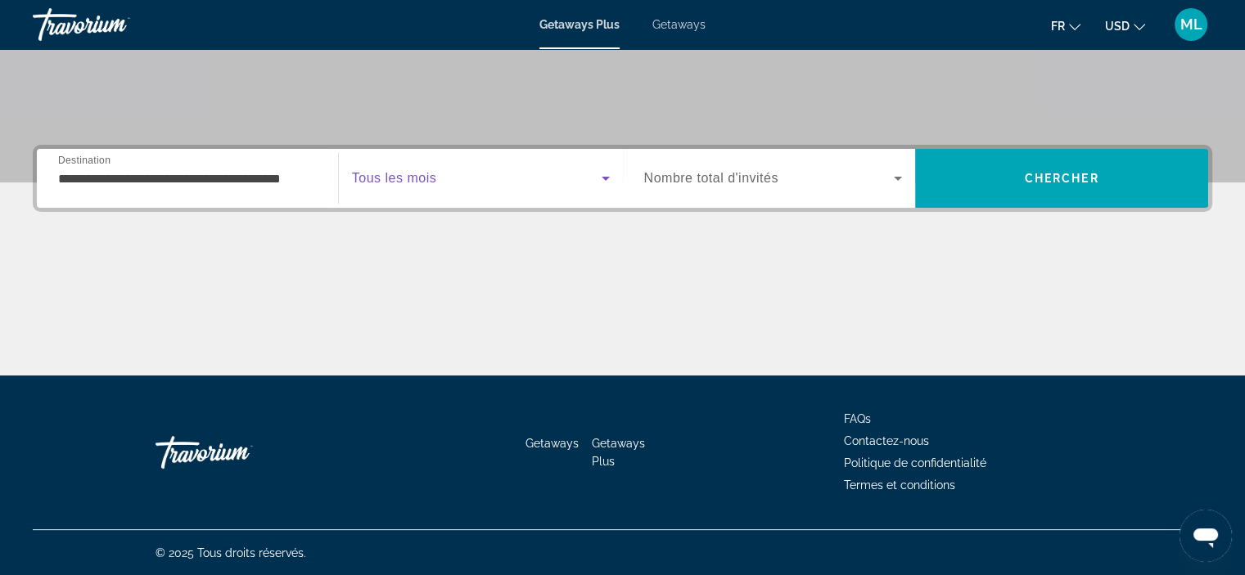
click at [598, 179] on icon "Search widget" at bounding box center [606, 179] width 20 height 20
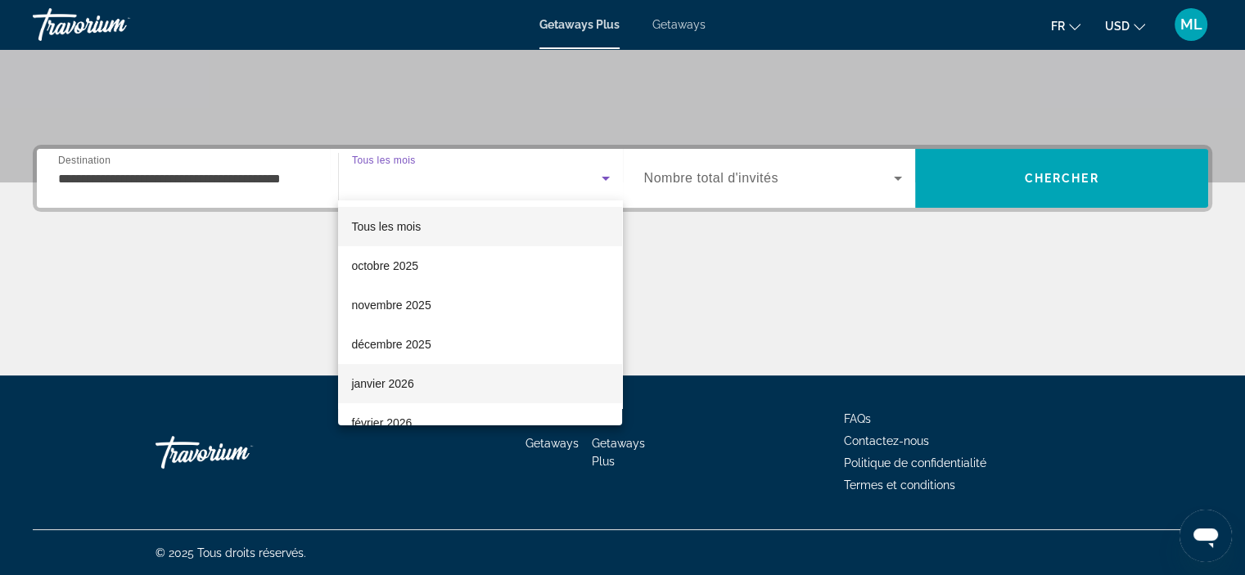
scroll to position [82, 0]
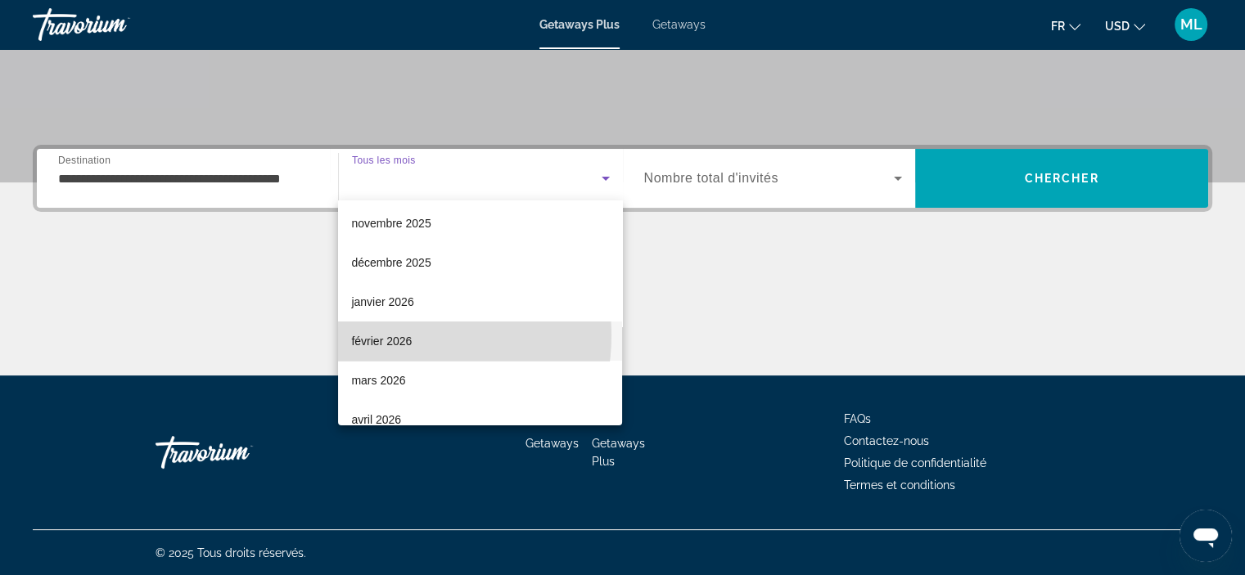
click at [392, 336] on span "février 2026" at bounding box center [381, 342] width 61 height 20
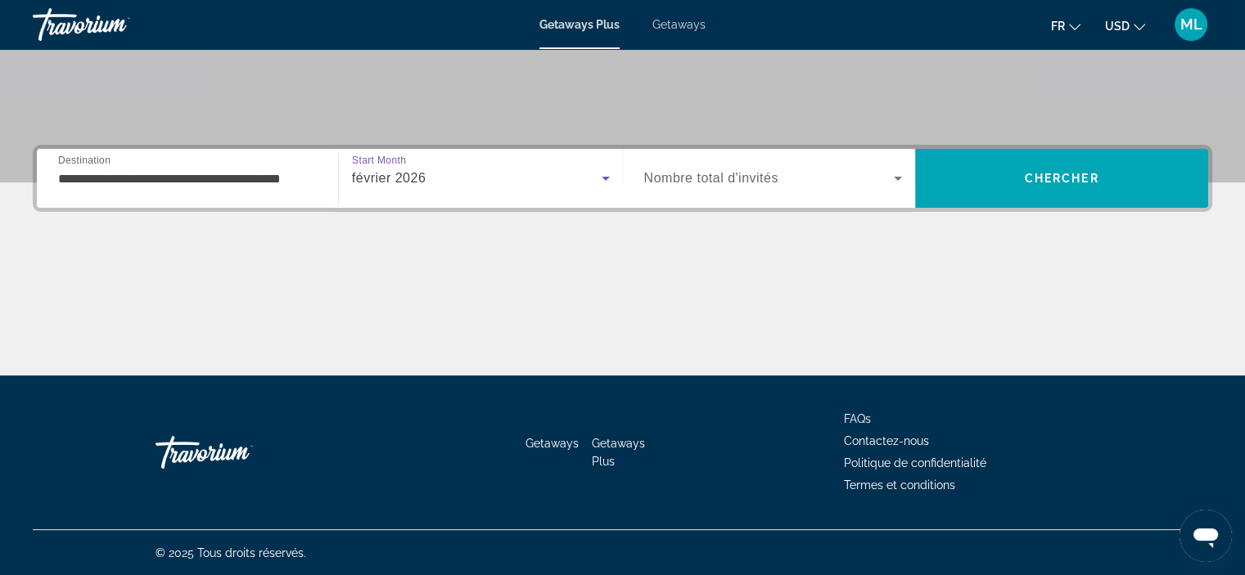
click at [897, 179] on icon "Search widget" at bounding box center [898, 179] width 8 height 4
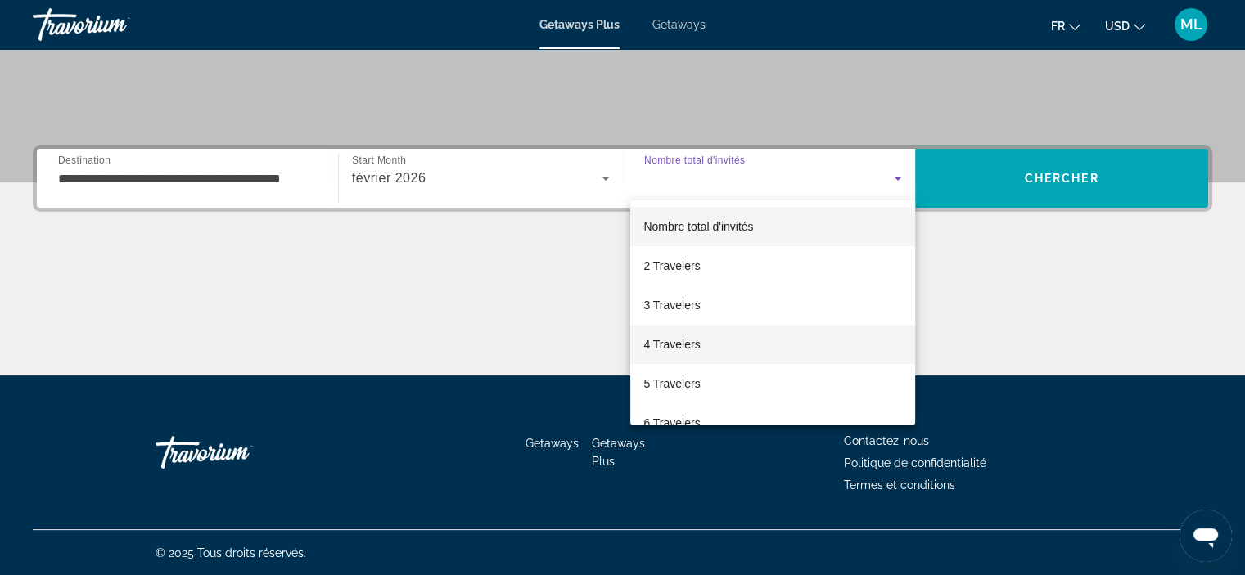
click at [679, 341] on span "4 Travelers" at bounding box center [671, 345] width 56 height 20
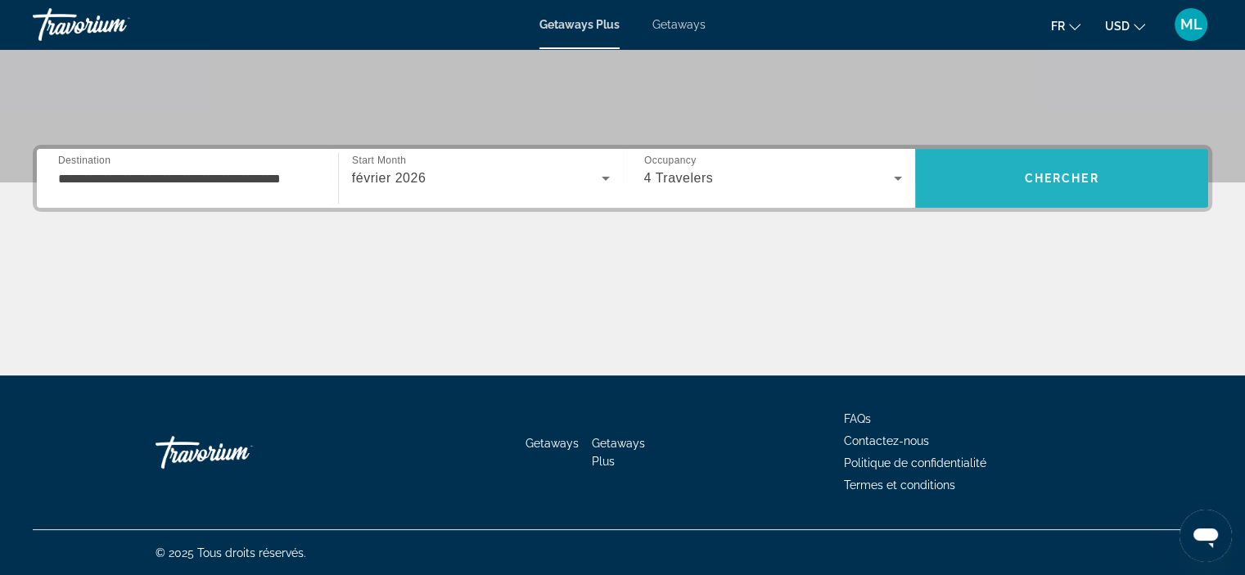
click at [1017, 173] on span "Search" at bounding box center [1061, 178] width 293 height 39
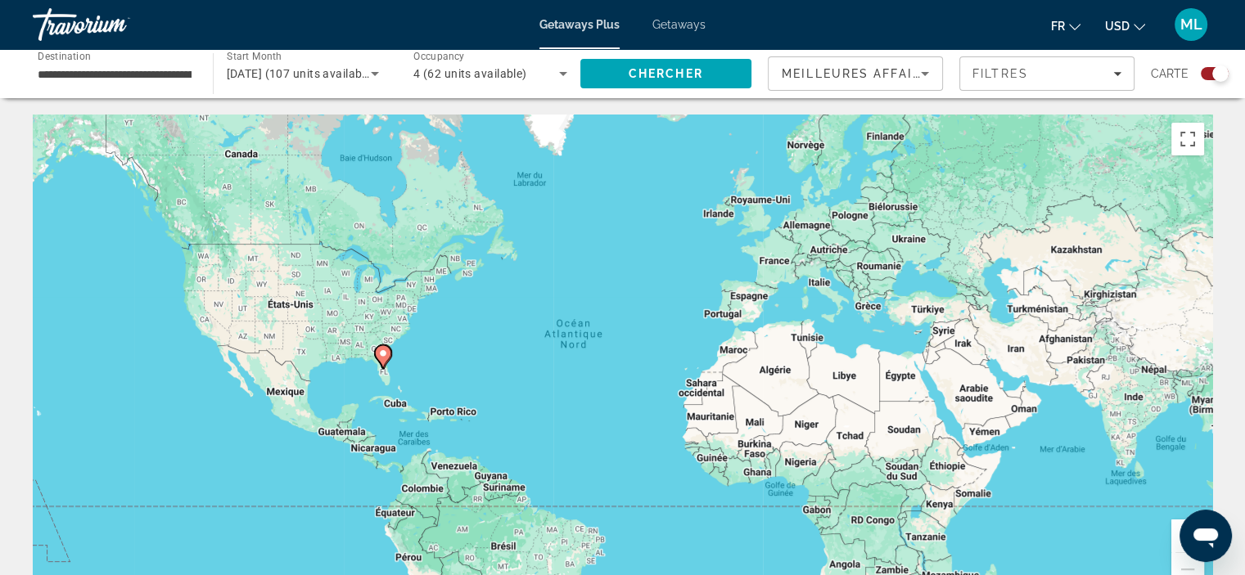
click at [1139, 27] on icon "Change currency" at bounding box center [1139, 26] width 11 height 11
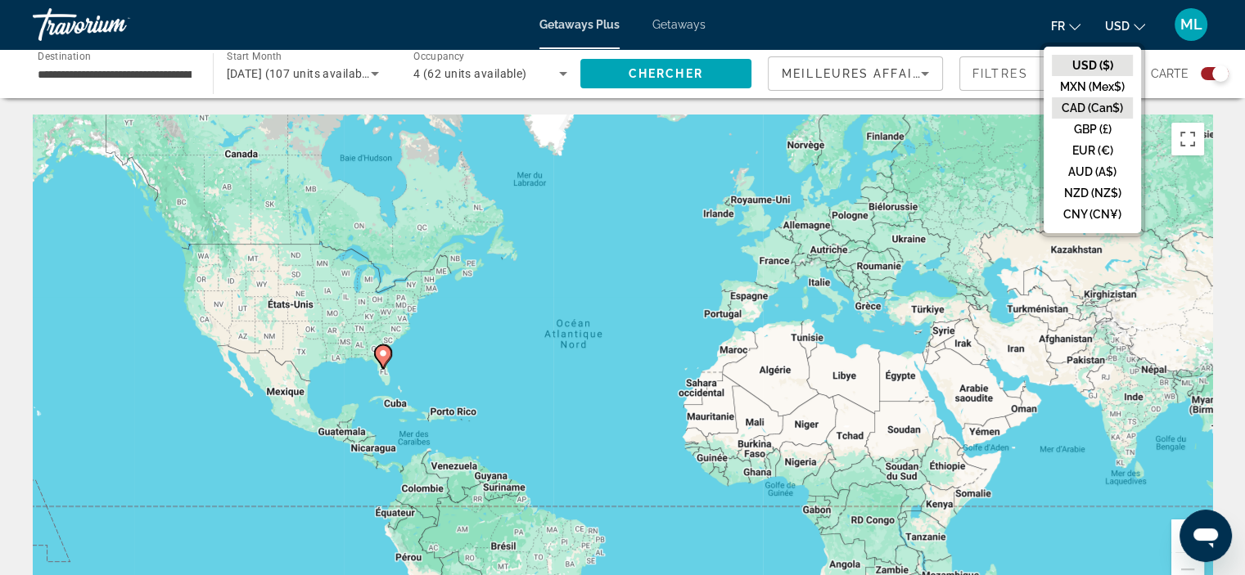
click at [1094, 107] on button "CAD (Can$)" at bounding box center [1092, 107] width 81 height 21
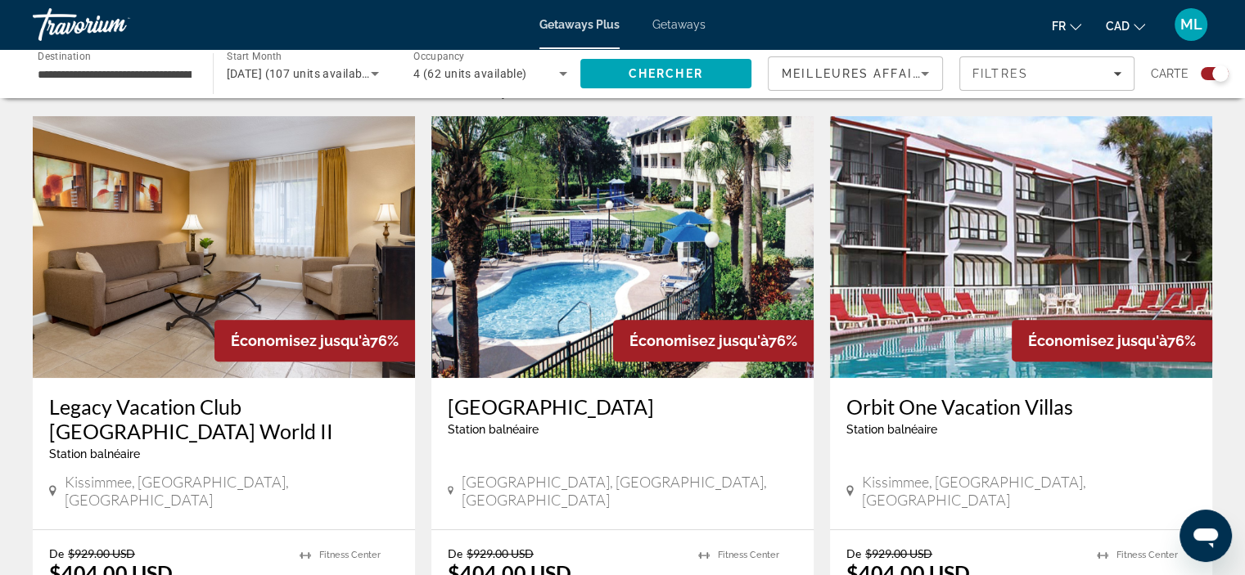
scroll to position [573, 0]
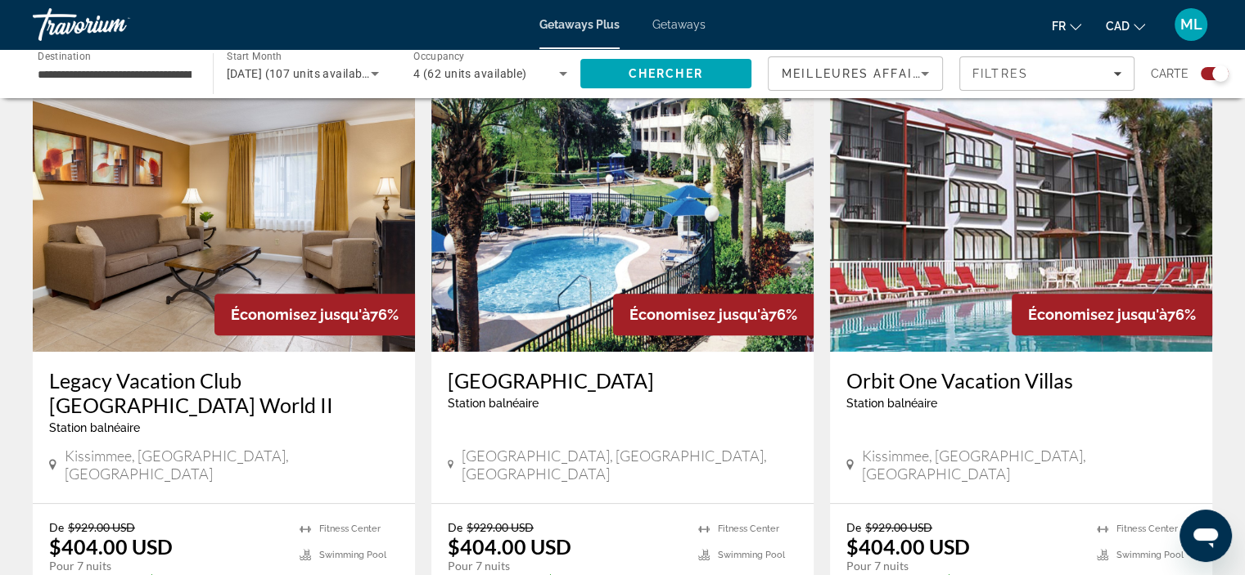
click at [1131, 25] on button "CAD USD ($) MXN (Mex$) CAD (Can$) GBP (£) EUR (€) AUD (A$) NZD (NZ$) CNY (CN¥)" at bounding box center [1125, 26] width 39 height 24
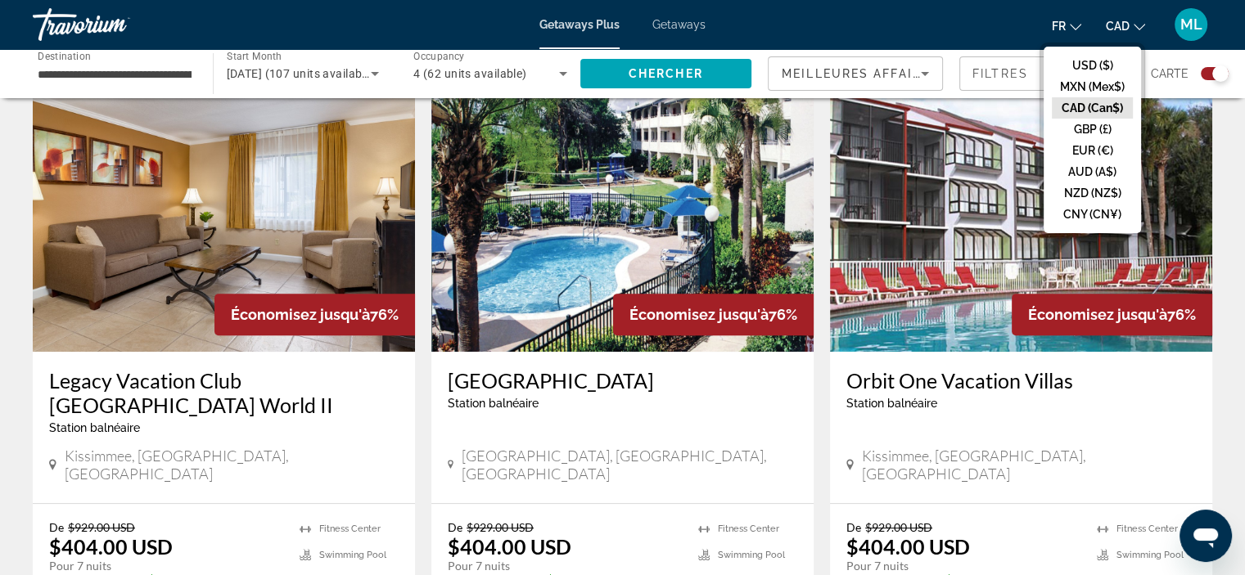
click at [1103, 105] on button "CAD (Can$)" at bounding box center [1092, 107] width 81 height 21
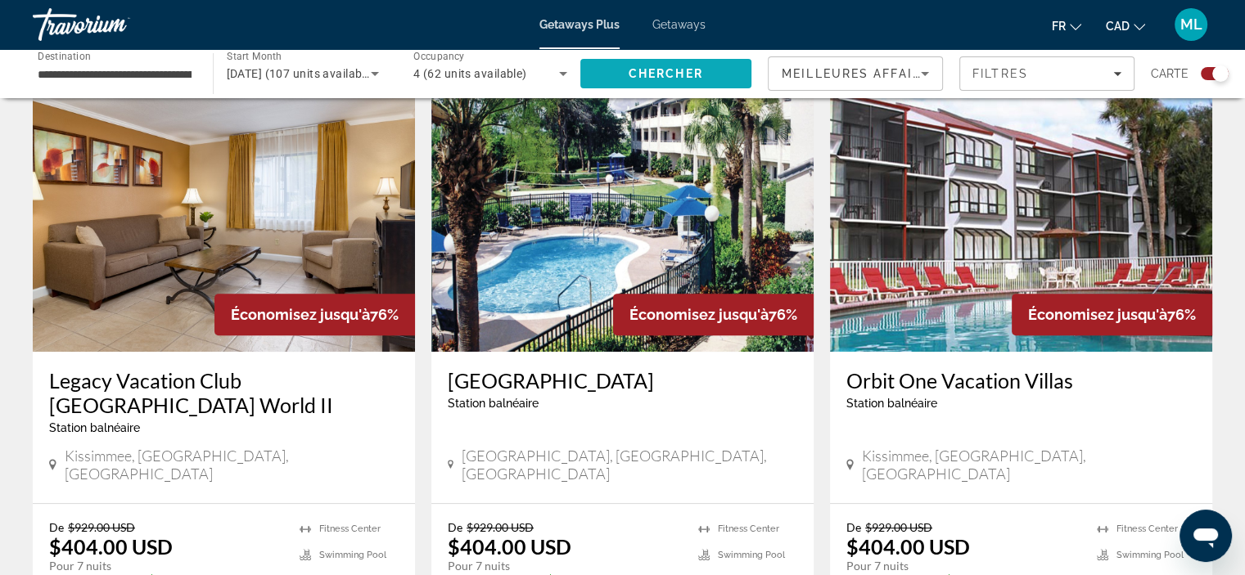
click at [675, 73] on span "Chercher" at bounding box center [666, 73] width 74 height 13
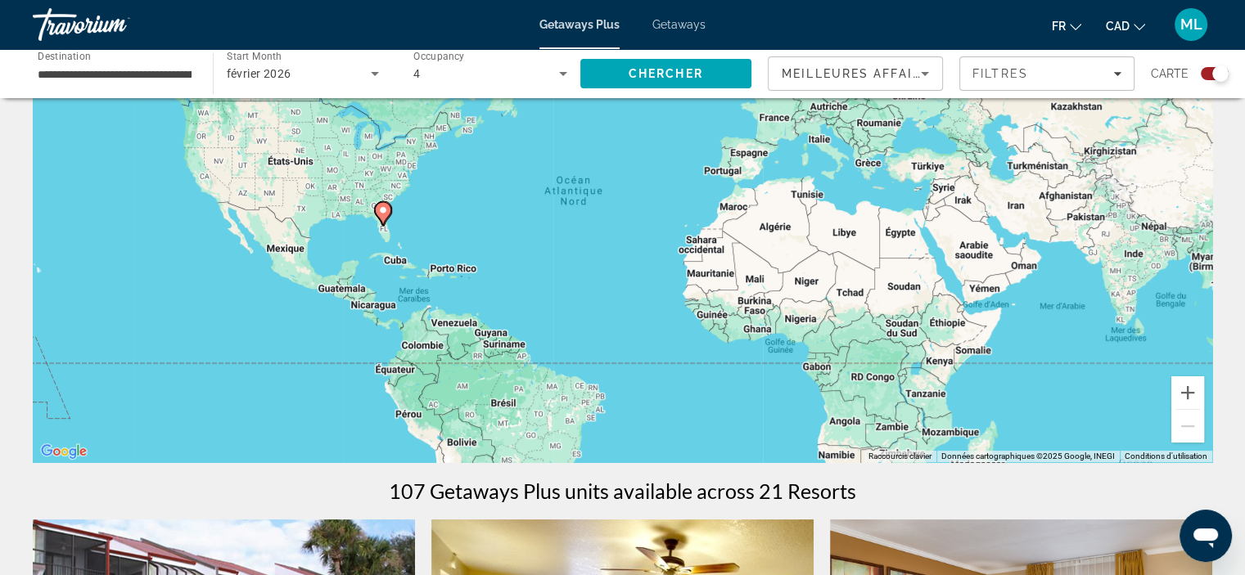
scroll to position [82, 0]
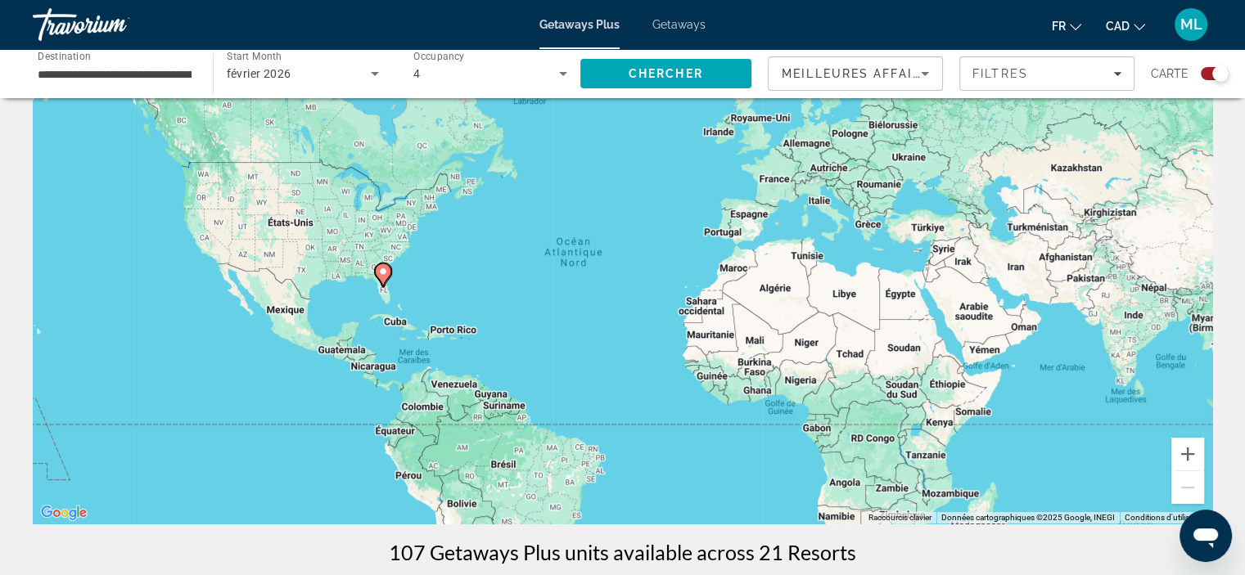
click at [1211, 78] on div "Search widget" at bounding box center [1215, 73] width 28 height 13
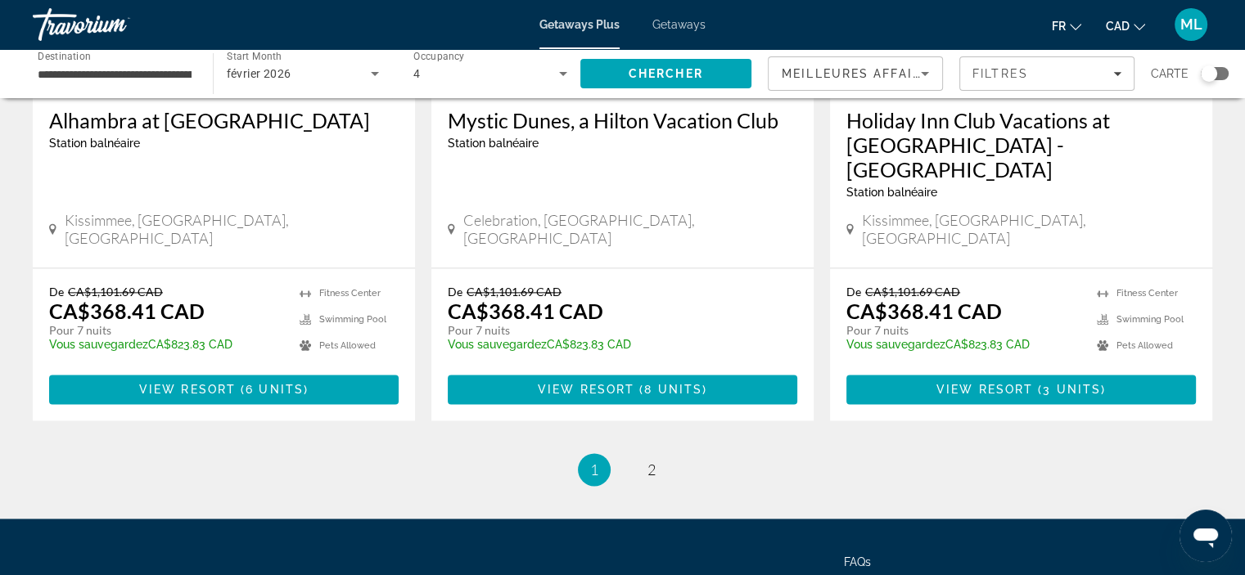
scroll to position [2128, 0]
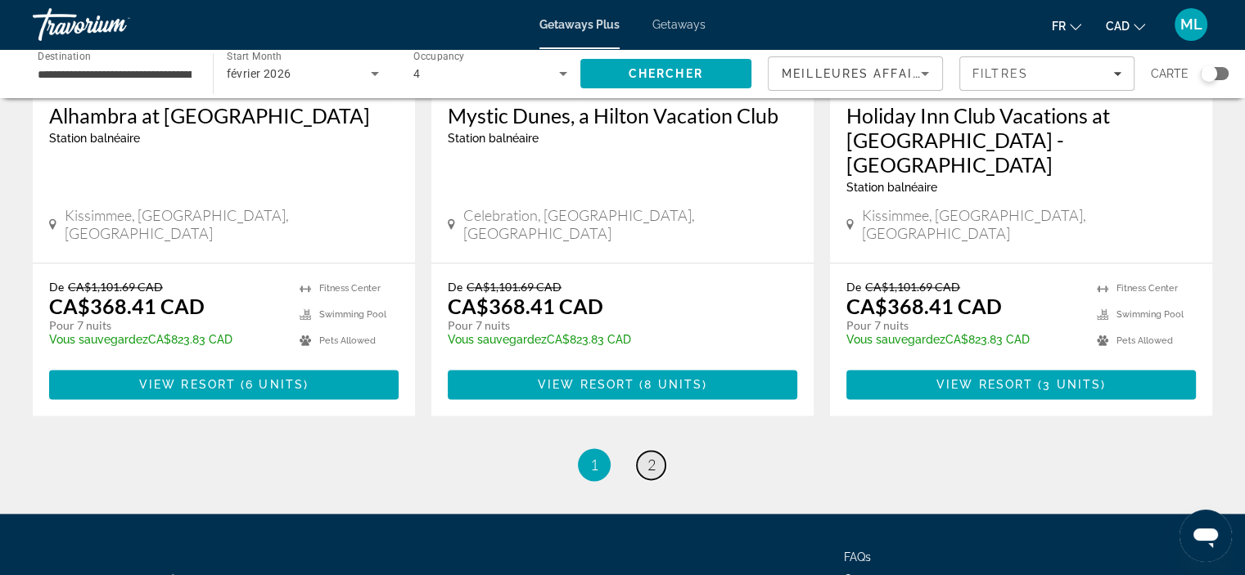
click at [654, 456] on span "2" at bounding box center [651, 465] width 8 height 18
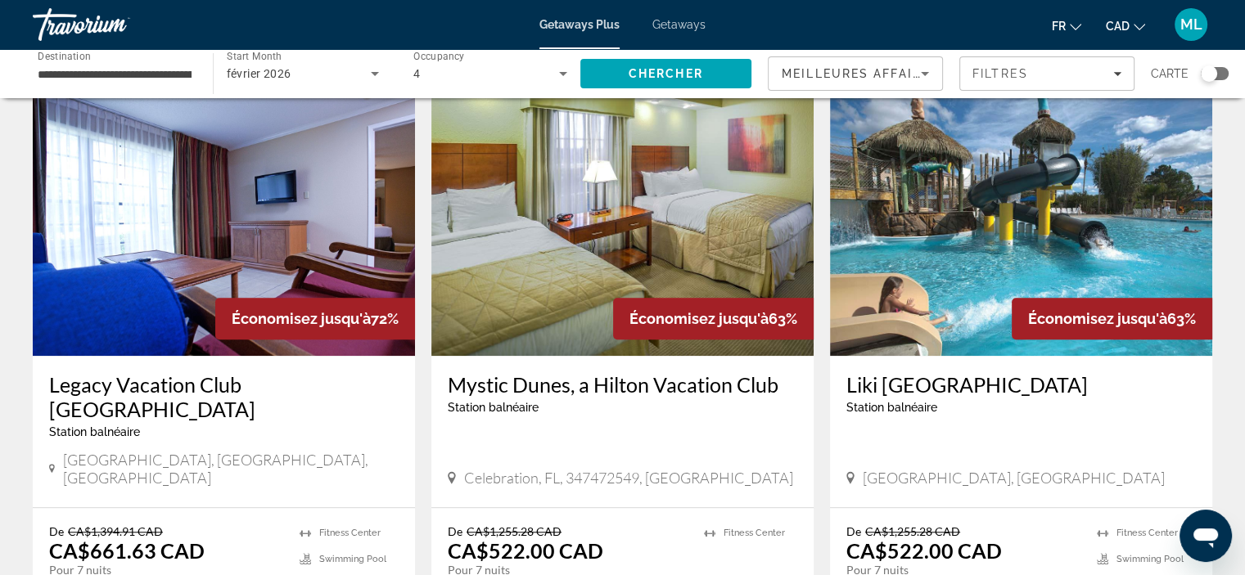
scroll to position [1310, 0]
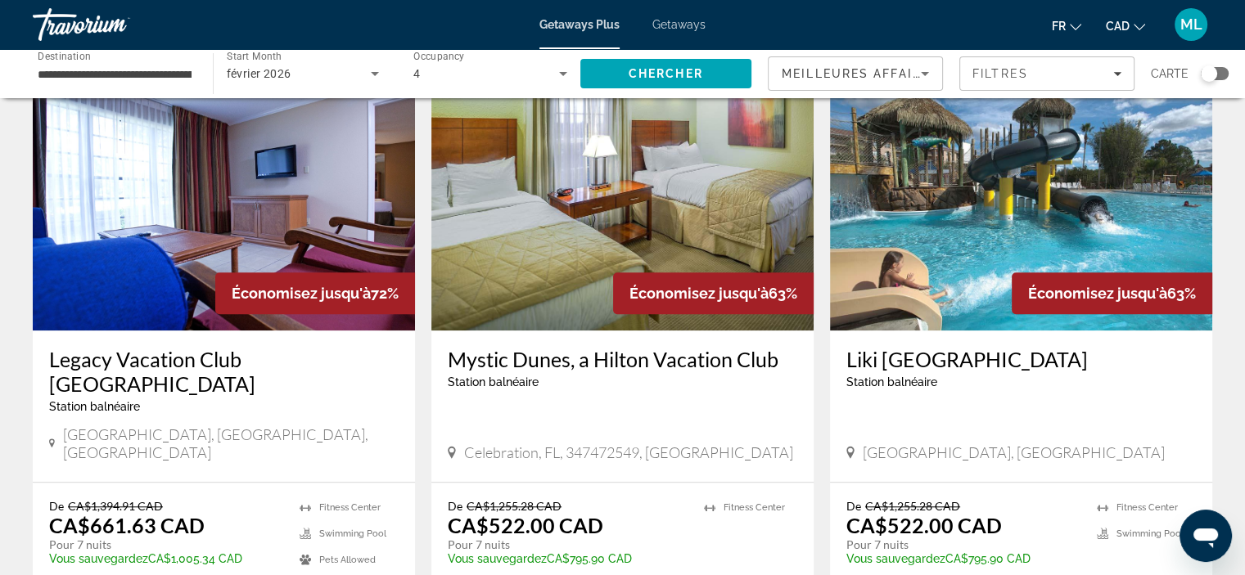
click at [242, 184] on img "Main content" at bounding box center [224, 200] width 382 height 262
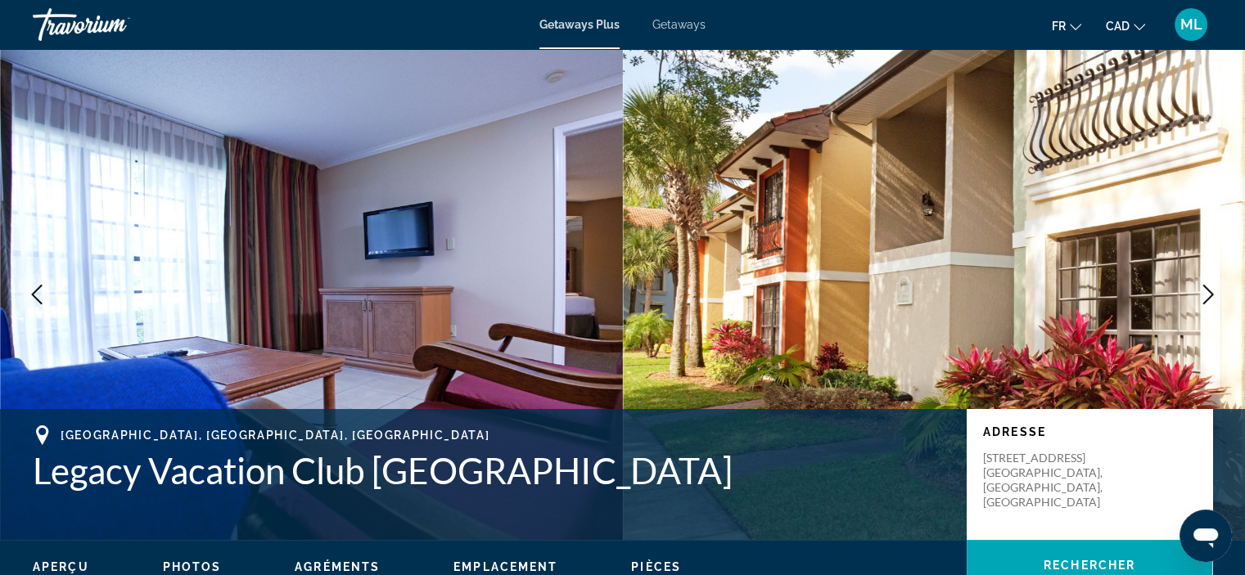
click at [1208, 287] on icon "Next image" at bounding box center [1208, 295] width 20 height 20
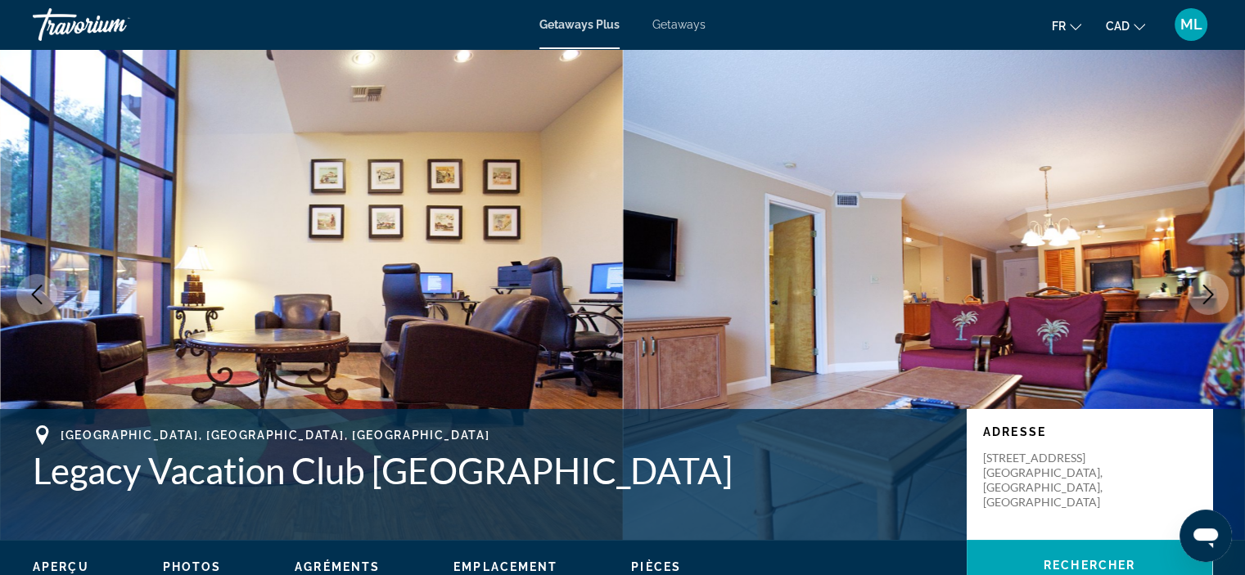
click at [1208, 287] on icon "Next image" at bounding box center [1208, 295] width 20 height 20
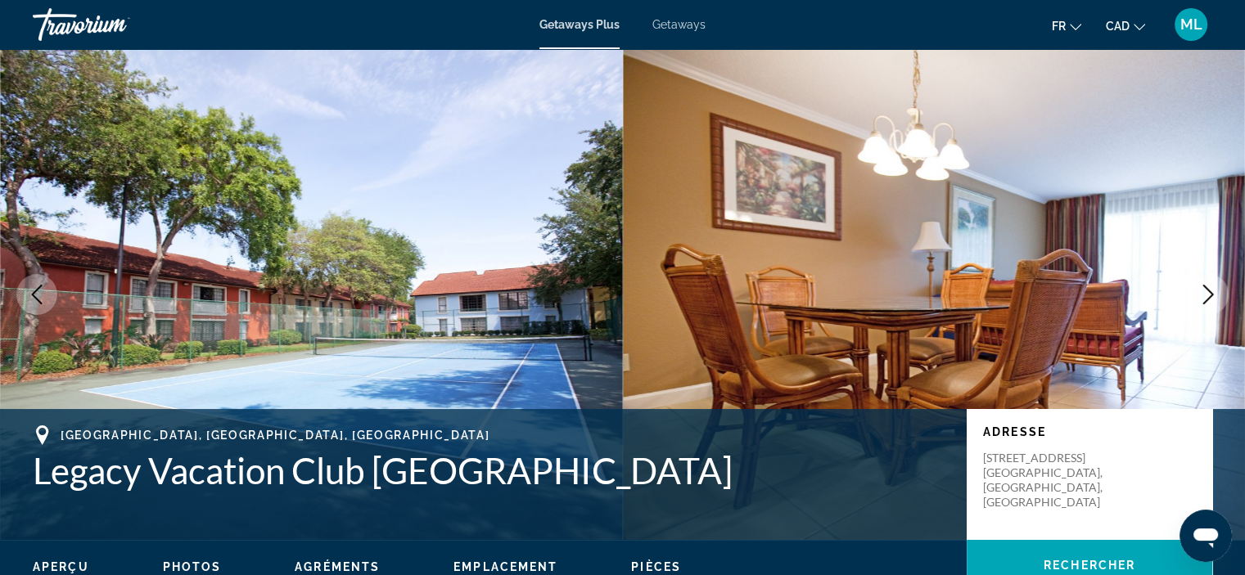
click at [1208, 287] on icon "Next image" at bounding box center [1208, 295] width 20 height 20
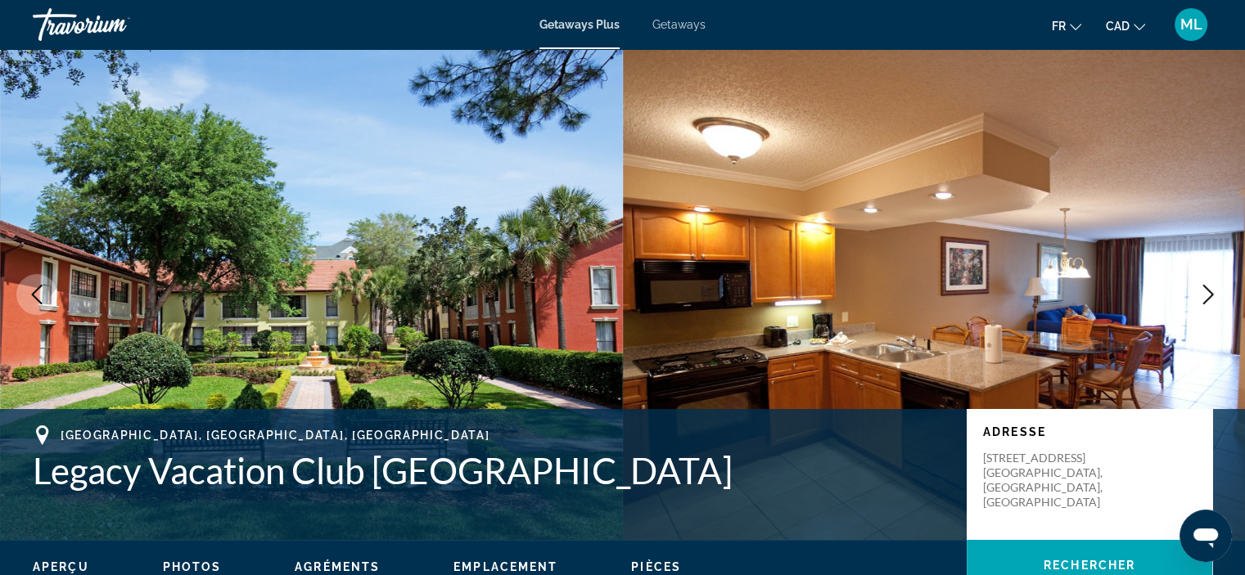
click at [1208, 287] on icon "Next image" at bounding box center [1208, 295] width 20 height 20
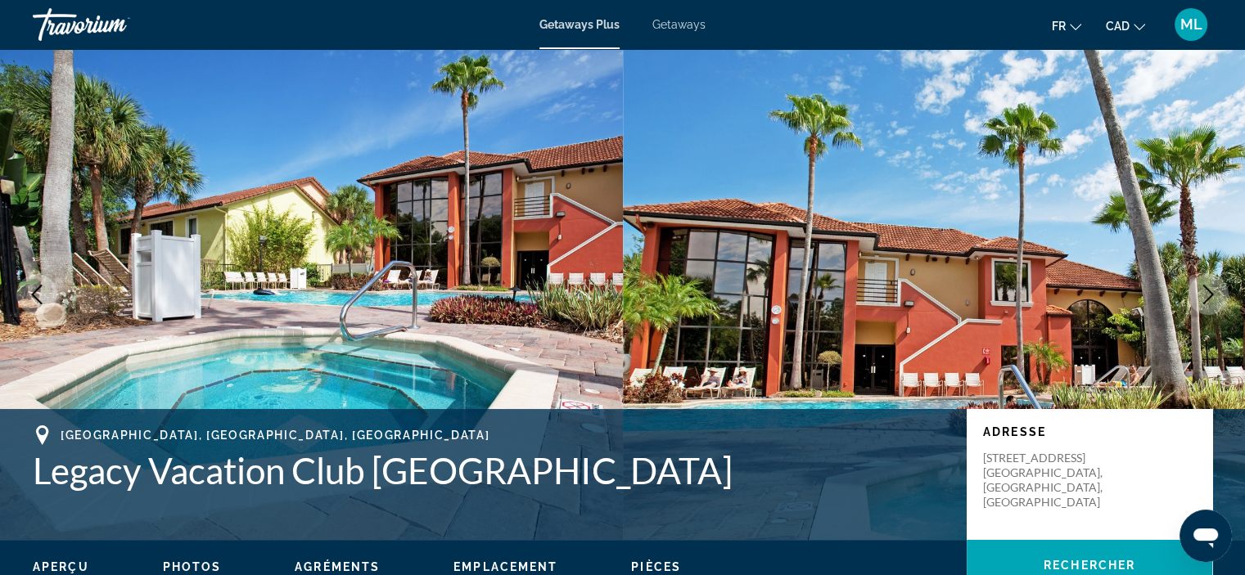
click at [1208, 287] on icon "Next image" at bounding box center [1208, 295] width 20 height 20
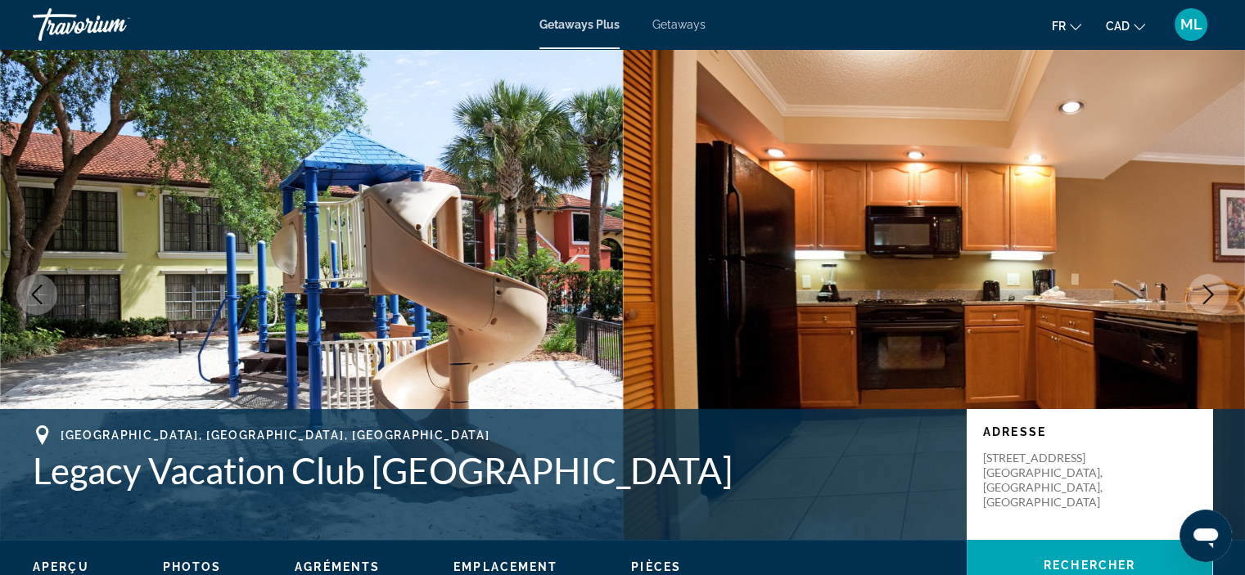
click at [1208, 287] on icon "Next image" at bounding box center [1208, 295] width 20 height 20
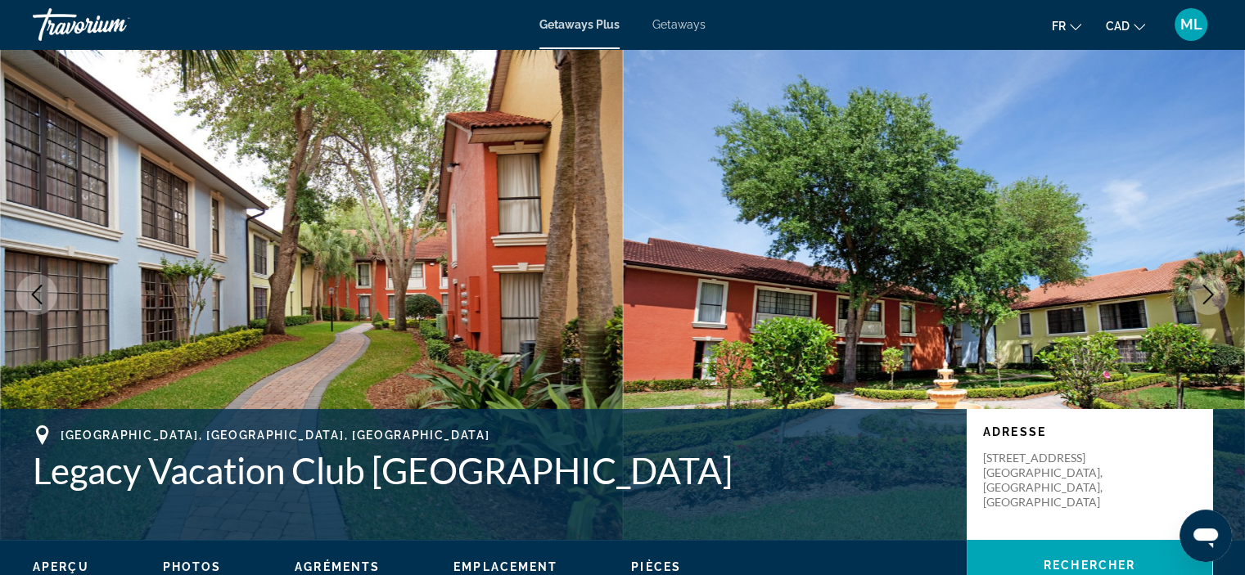
click at [1208, 287] on icon "Next image" at bounding box center [1208, 295] width 20 height 20
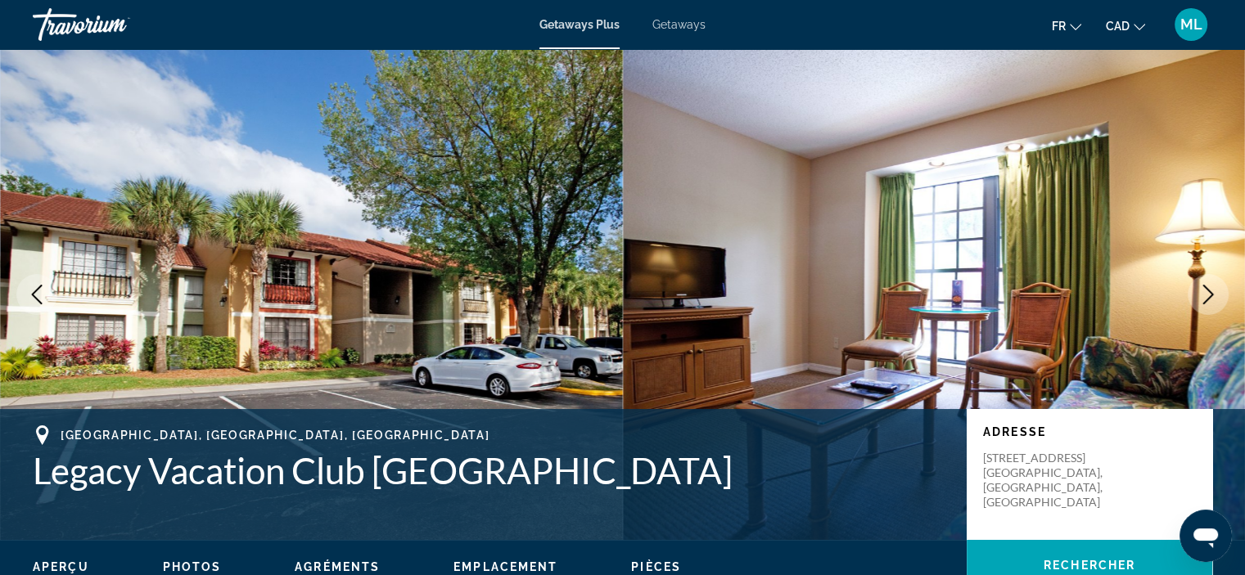
click at [1208, 287] on icon "Next image" at bounding box center [1208, 295] width 20 height 20
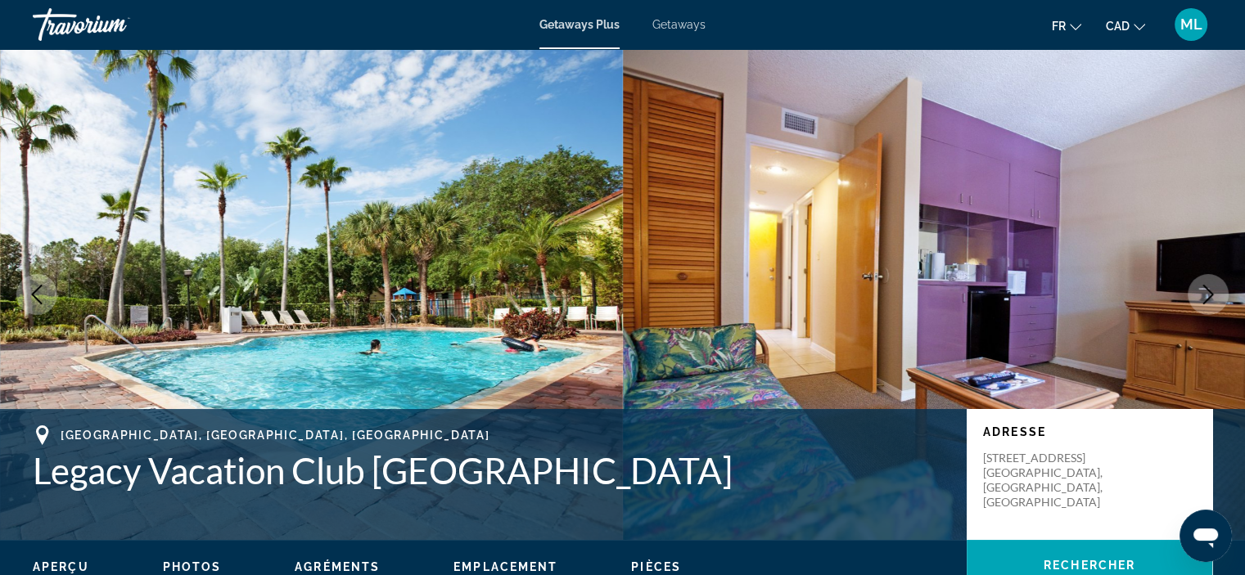
click at [1208, 287] on icon "Next image" at bounding box center [1208, 295] width 20 height 20
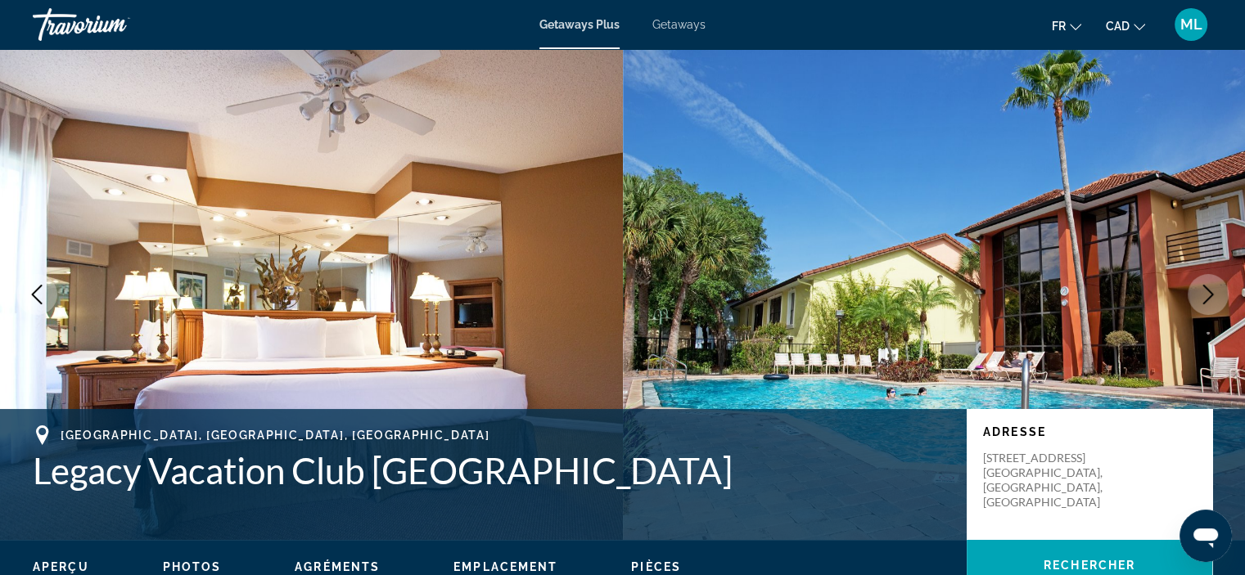
click at [1208, 287] on icon "Next image" at bounding box center [1208, 295] width 20 height 20
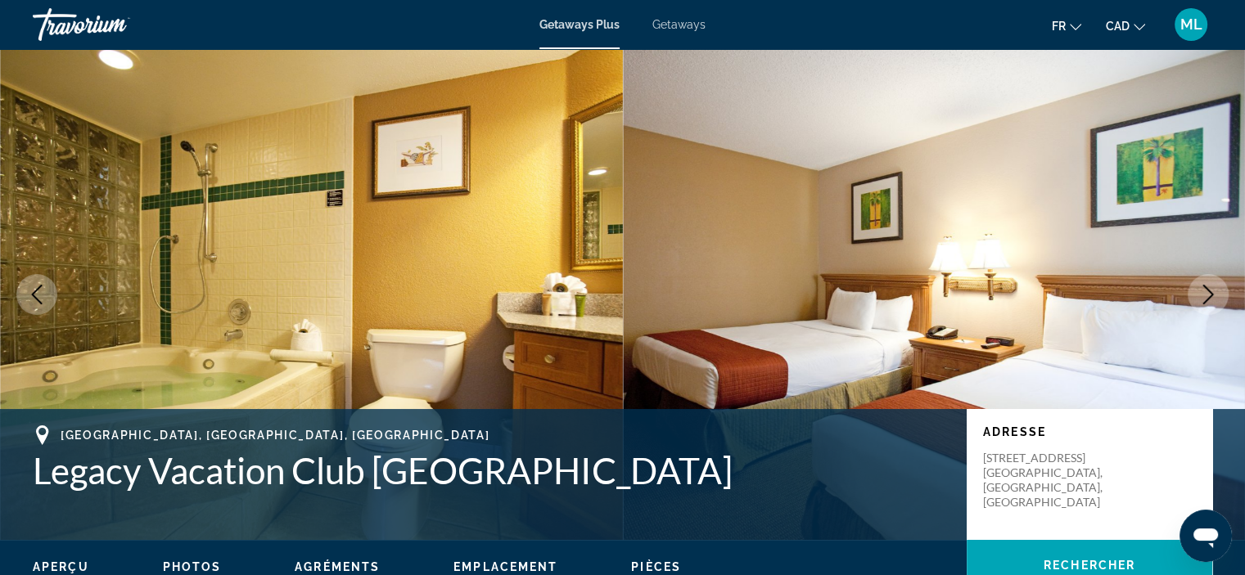
click at [1208, 287] on icon "Next image" at bounding box center [1208, 295] width 20 height 20
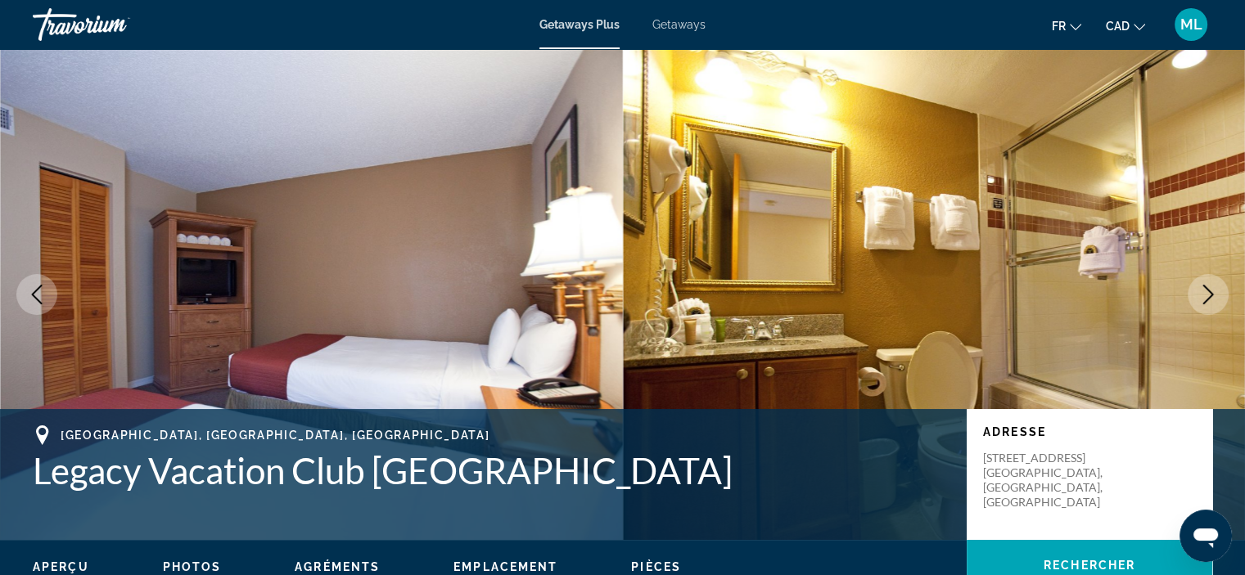
click at [1208, 287] on icon "Next image" at bounding box center [1208, 295] width 20 height 20
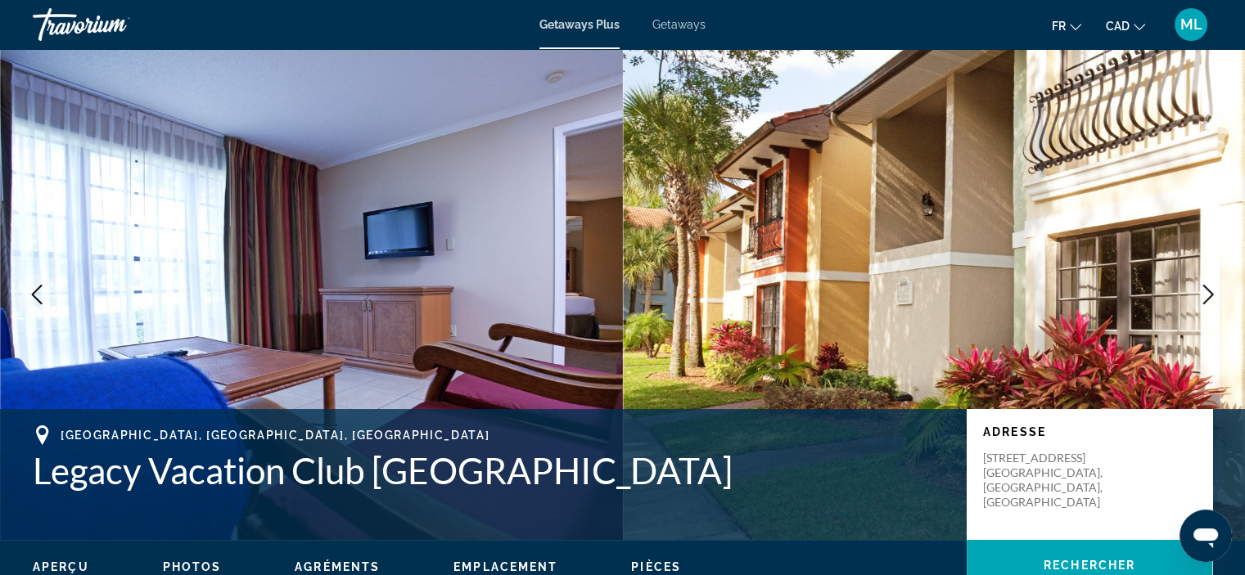
click at [1208, 287] on icon "Next image" at bounding box center [1208, 295] width 20 height 20
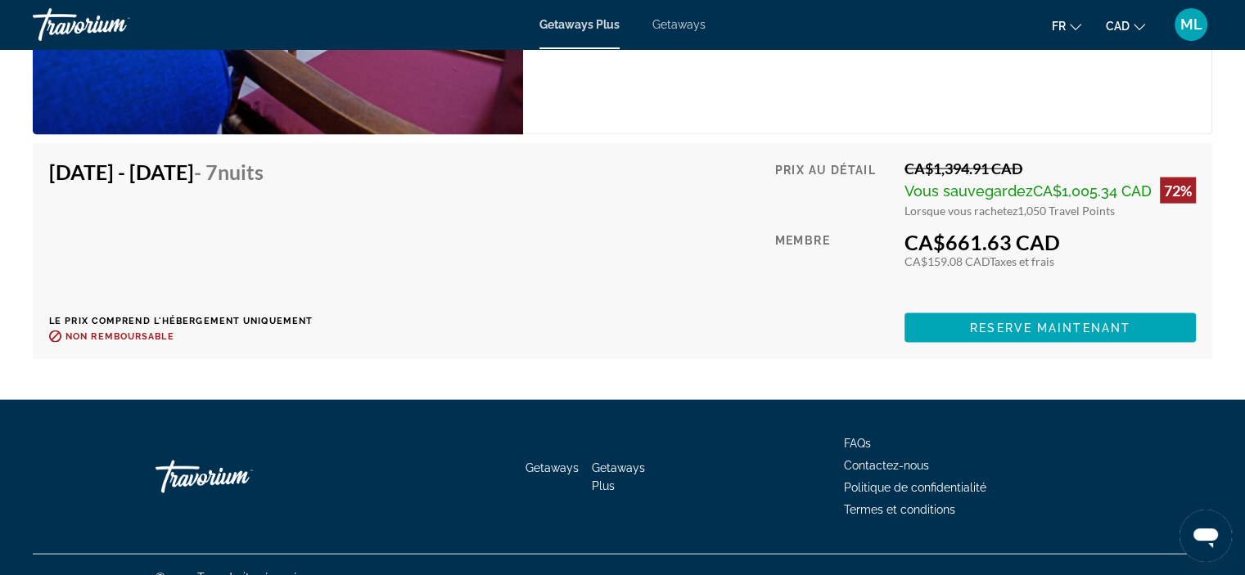
scroll to position [3498, 0]
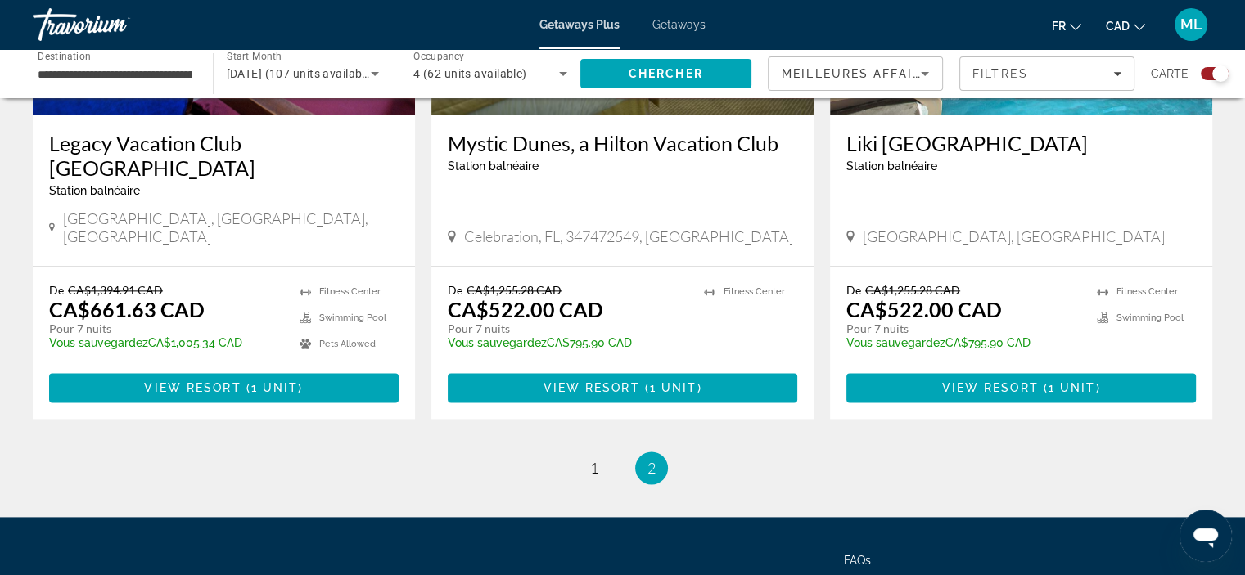
scroll to position [2046, 0]
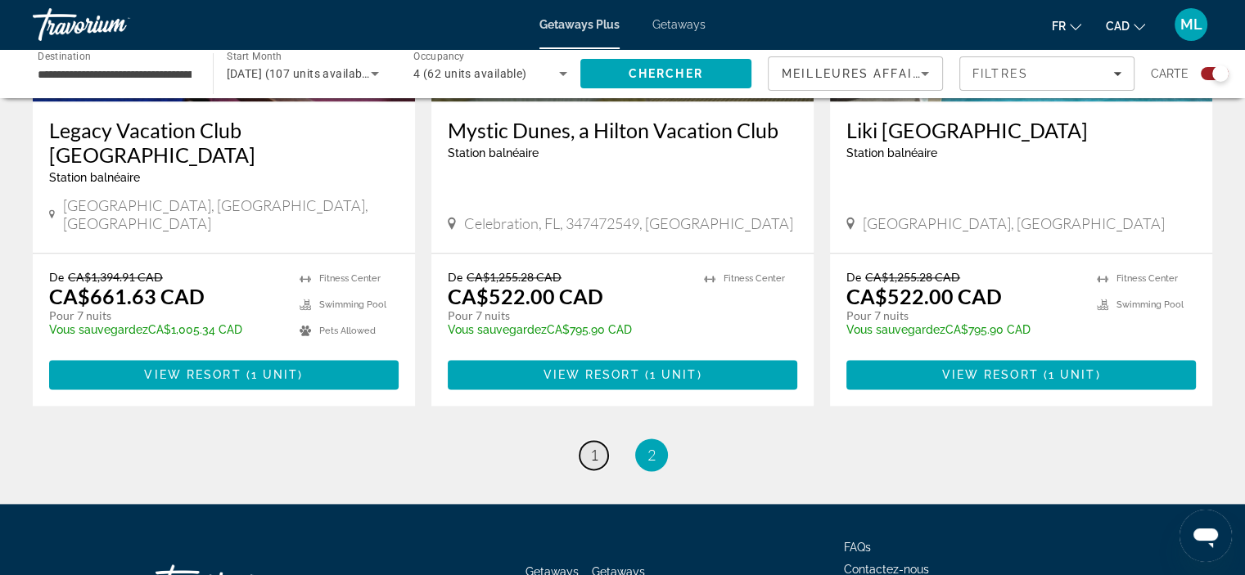
click at [593, 446] on span "1" at bounding box center [594, 455] width 8 height 18
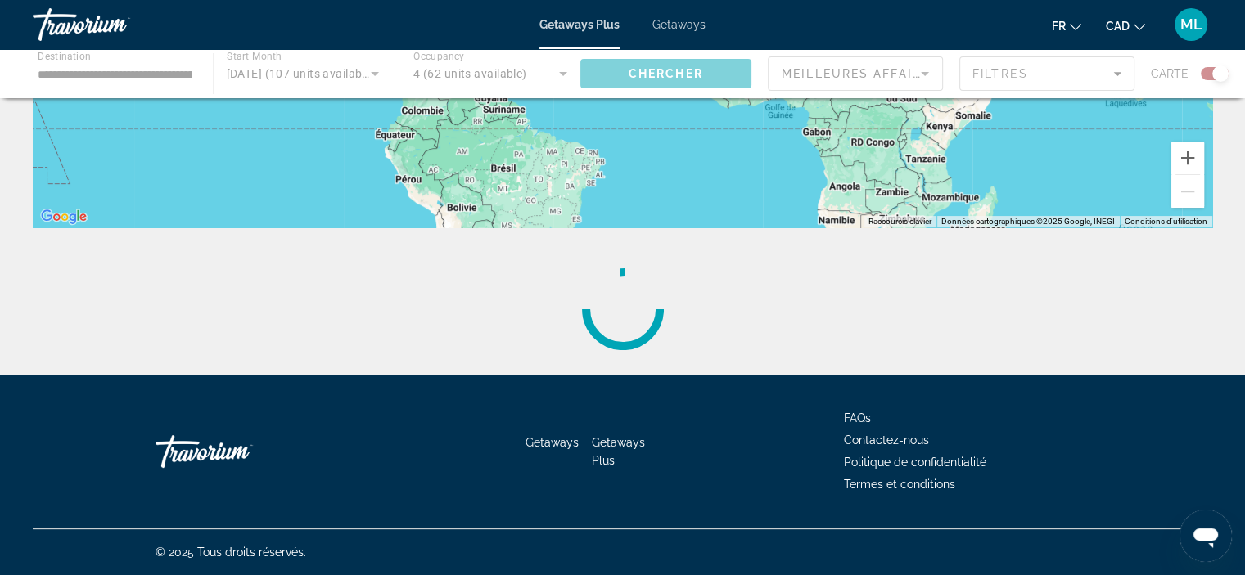
scroll to position [0, 0]
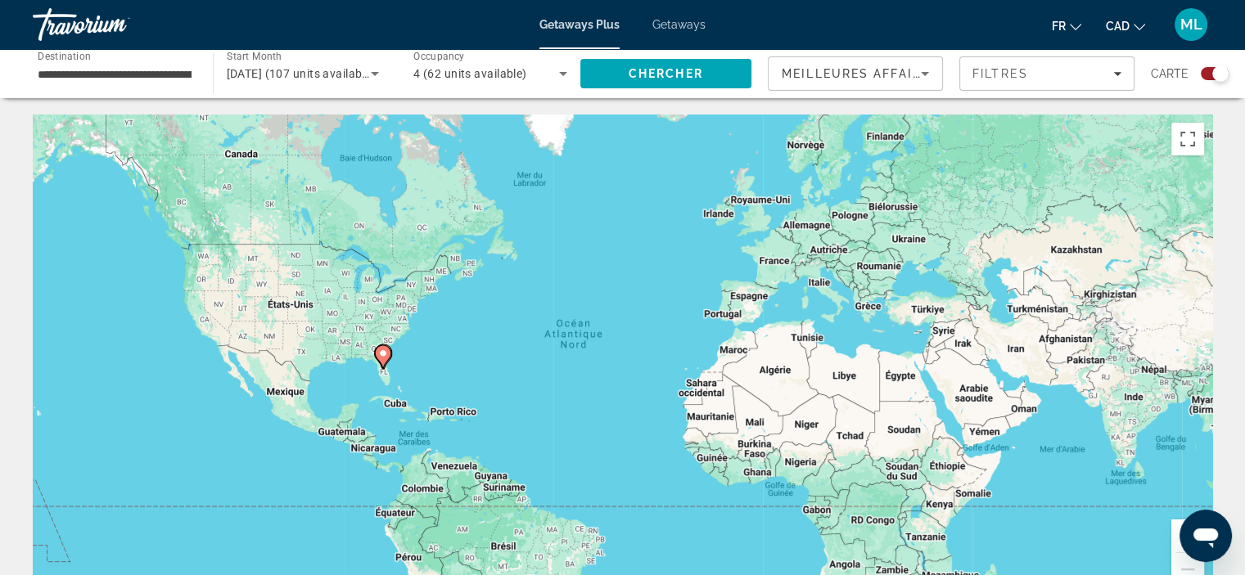
click at [1210, 71] on div "Search widget" at bounding box center [1215, 73] width 28 height 13
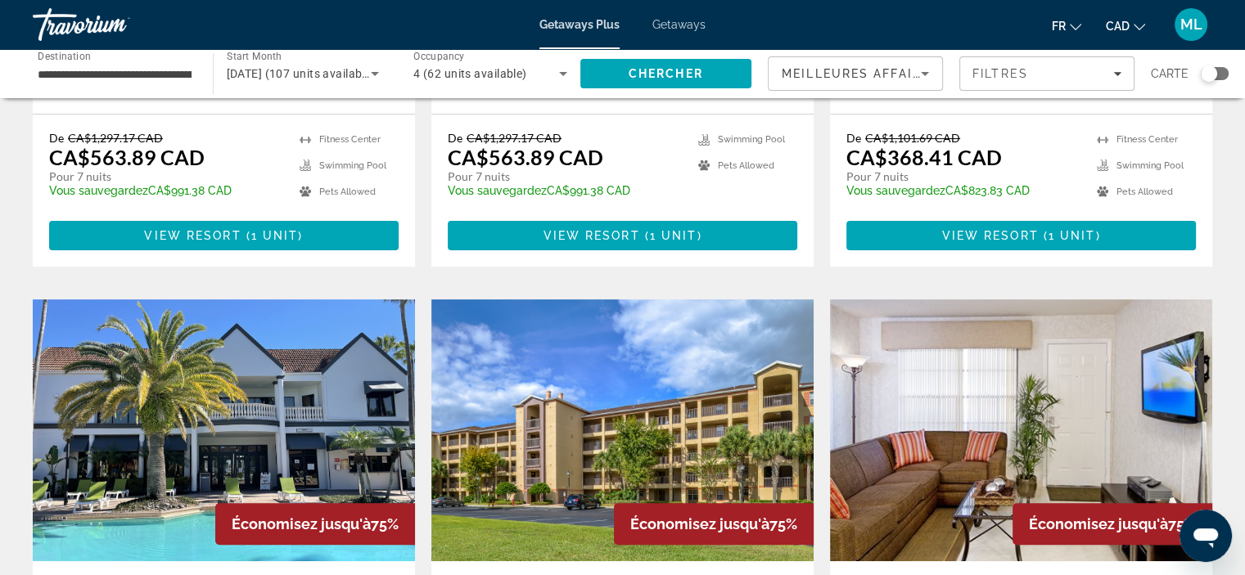
scroll to position [573, 0]
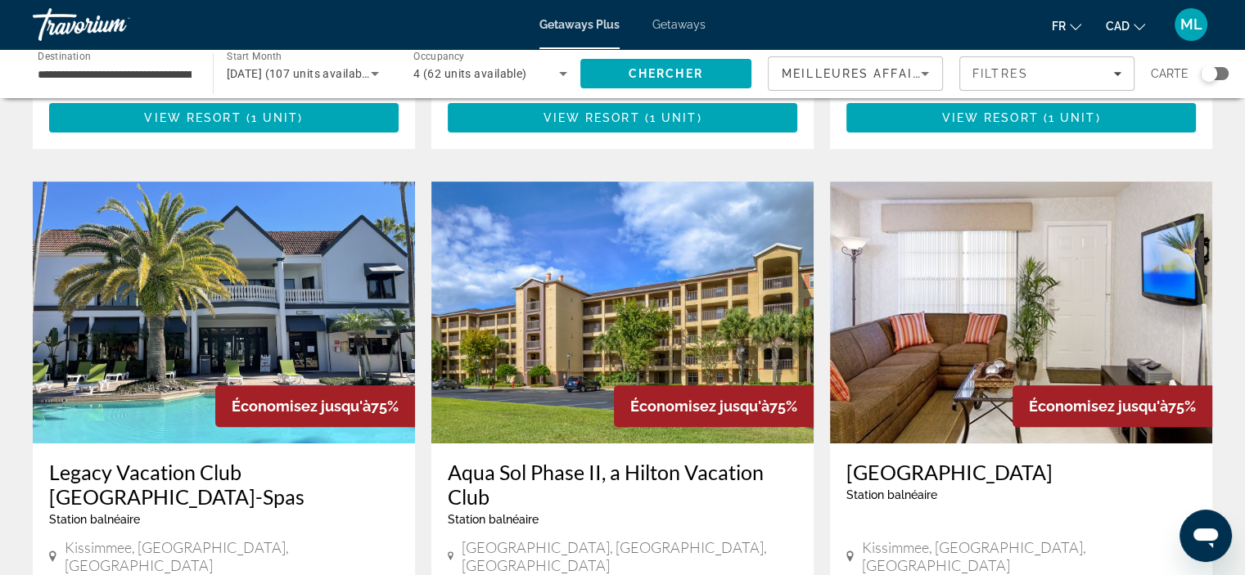
click at [178, 252] on img "Main content" at bounding box center [224, 313] width 382 height 262
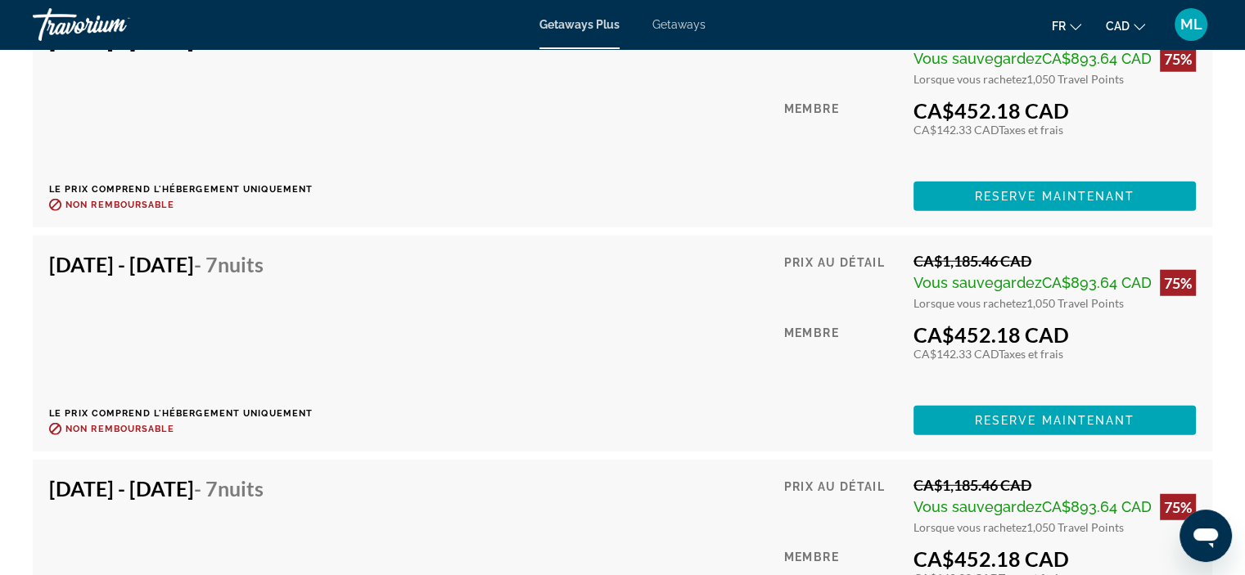
scroll to position [4256, 0]
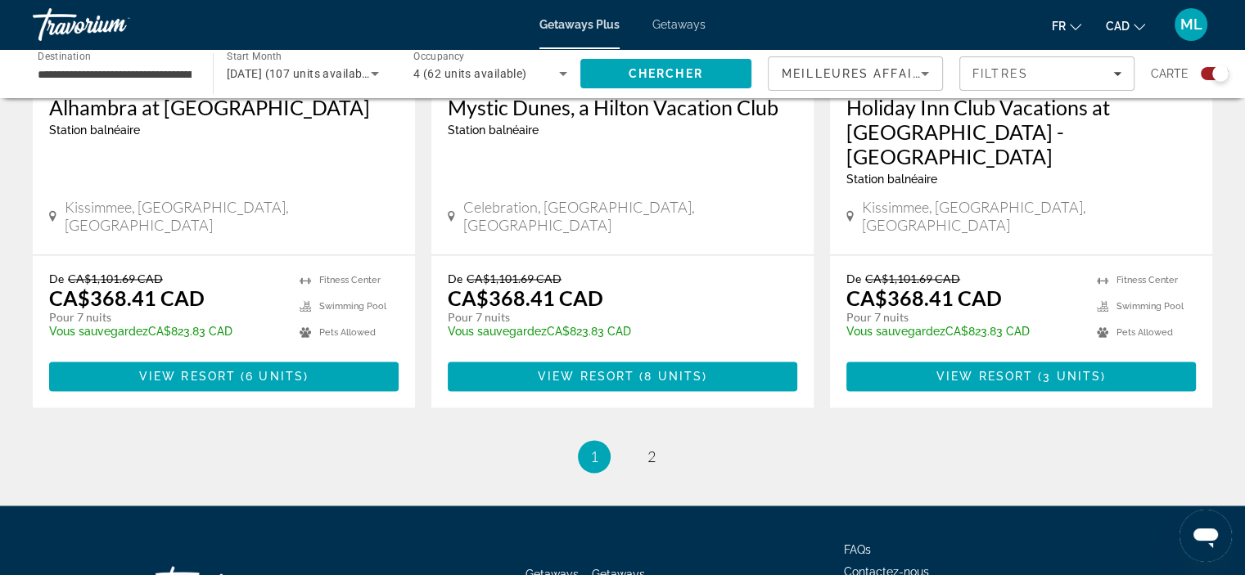
scroll to position [2652, 0]
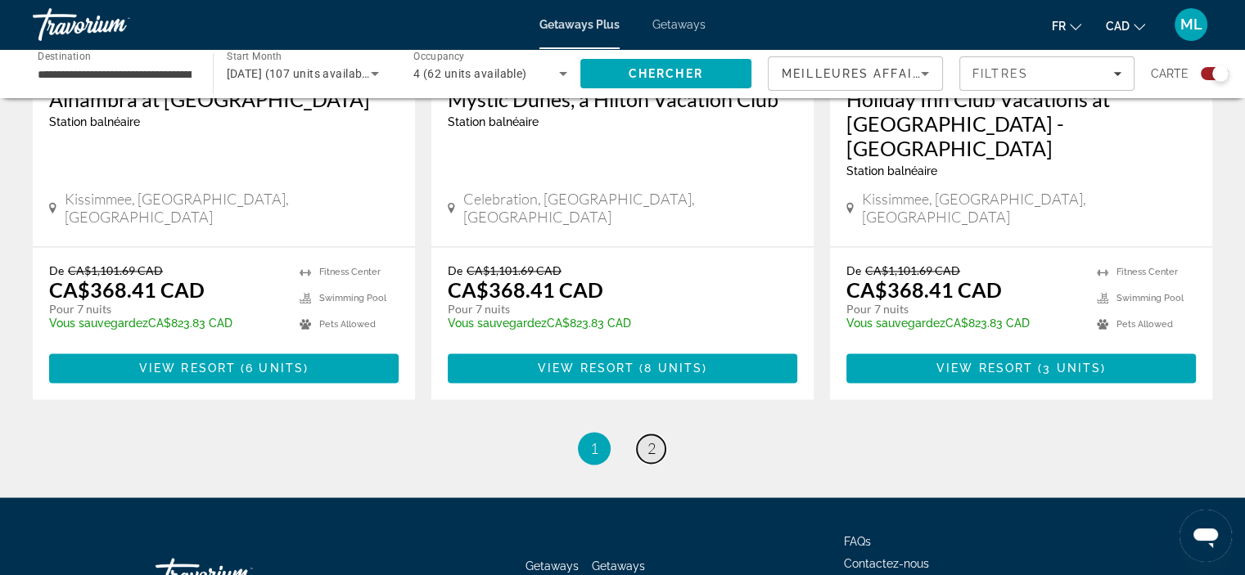
click at [648, 440] on span "2" at bounding box center [651, 449] width 8 height 18
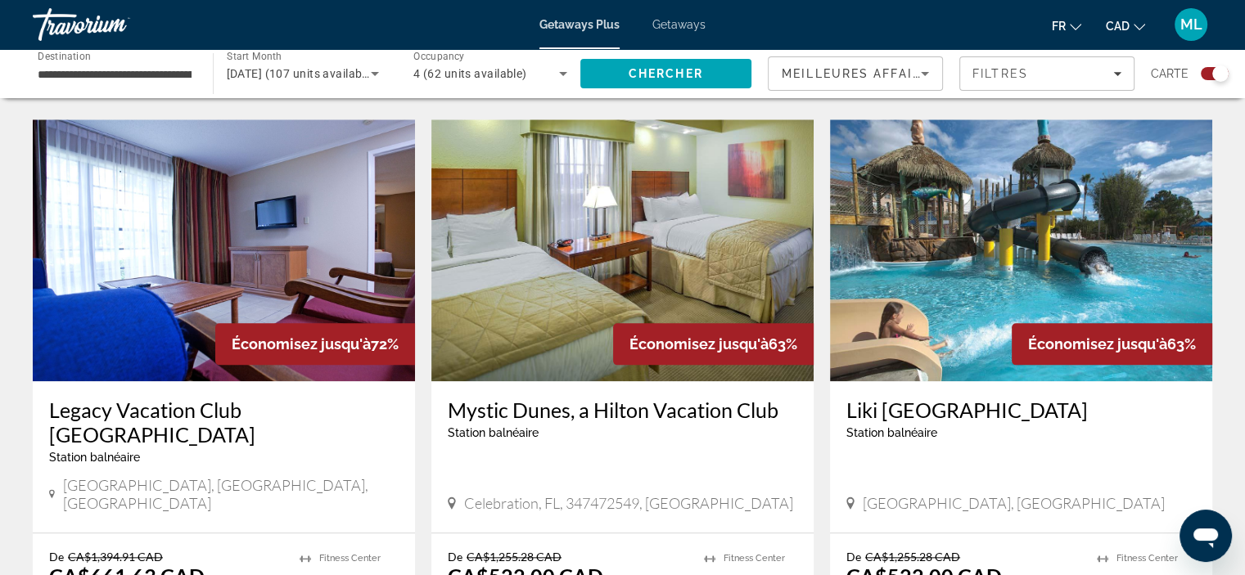
scroll to position [1801, 0]
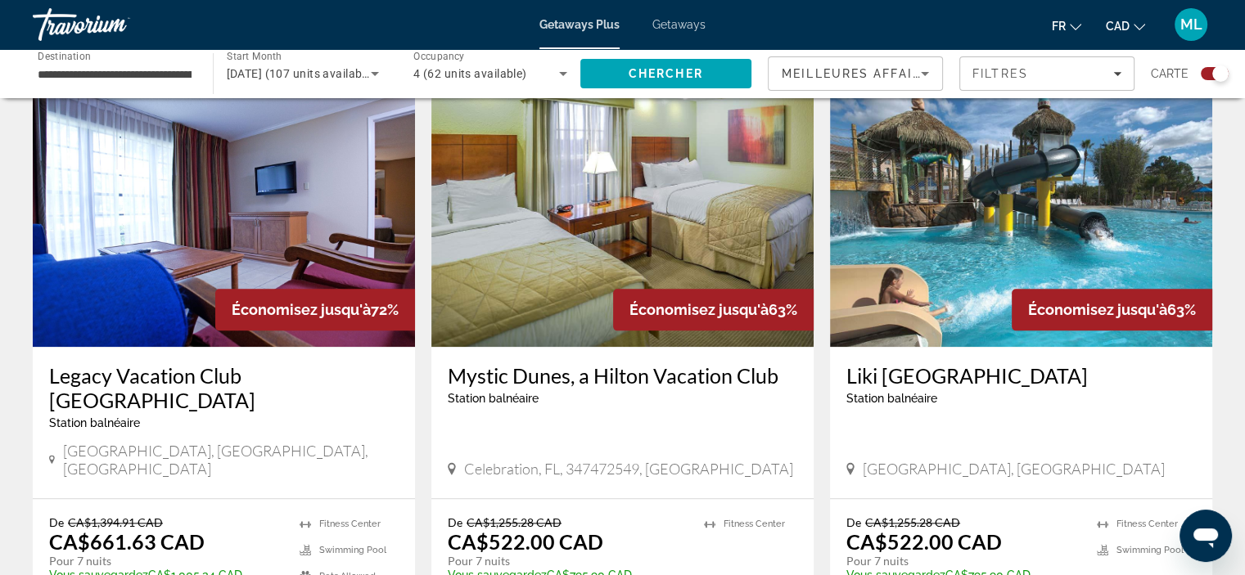
click at [149, 191] on img "Main content" at bounding box center [224, 216] width 382 height 262
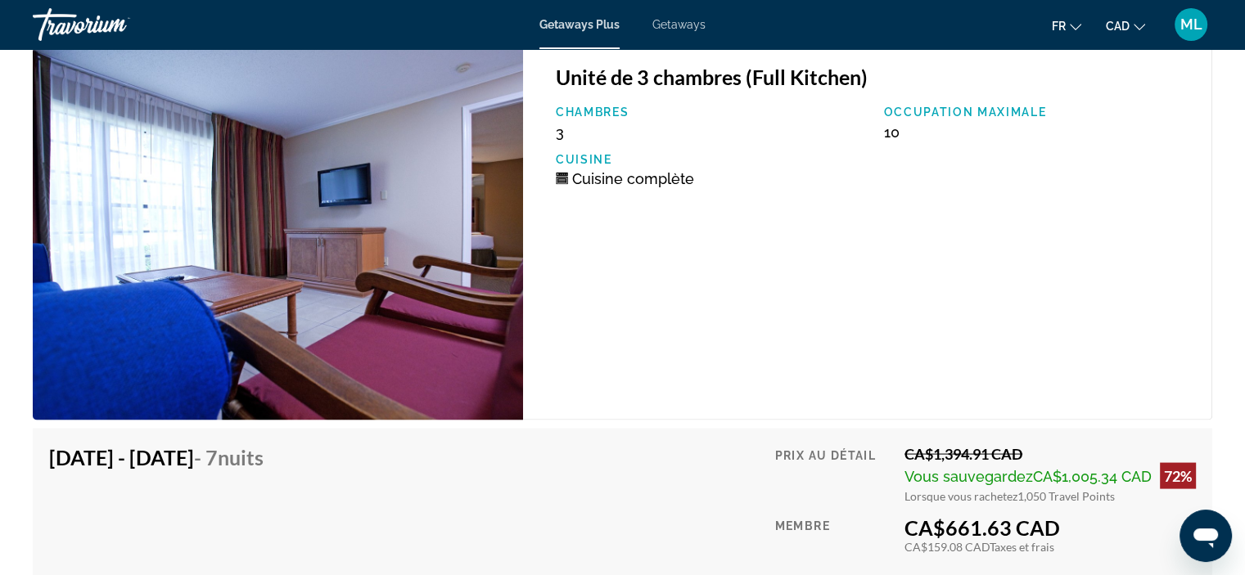
scroll to position [3498, 0]
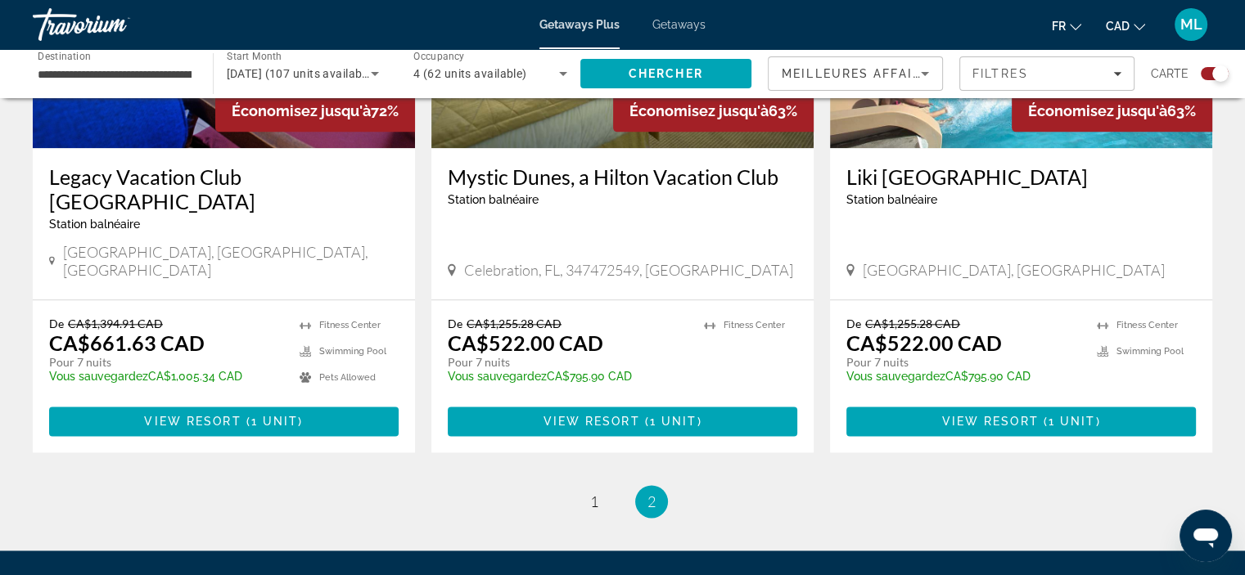
scroll to position [2046, 0]
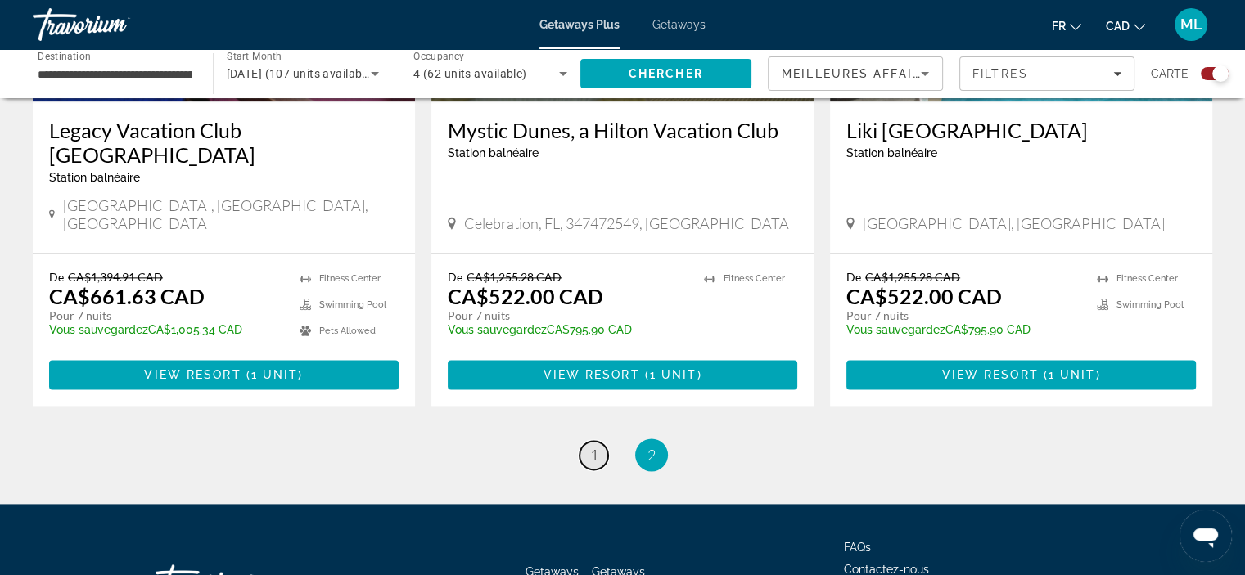
click at [596, 446] on span "1" at bounding box center [594, 455] width 8 height 18
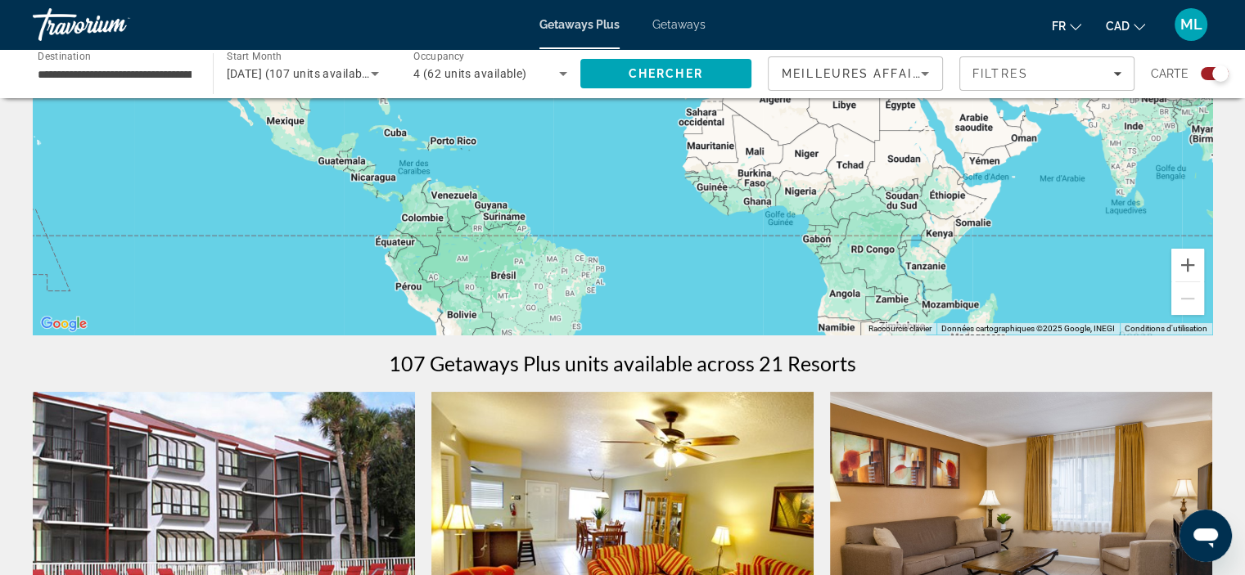
scroll to position [573, 0]
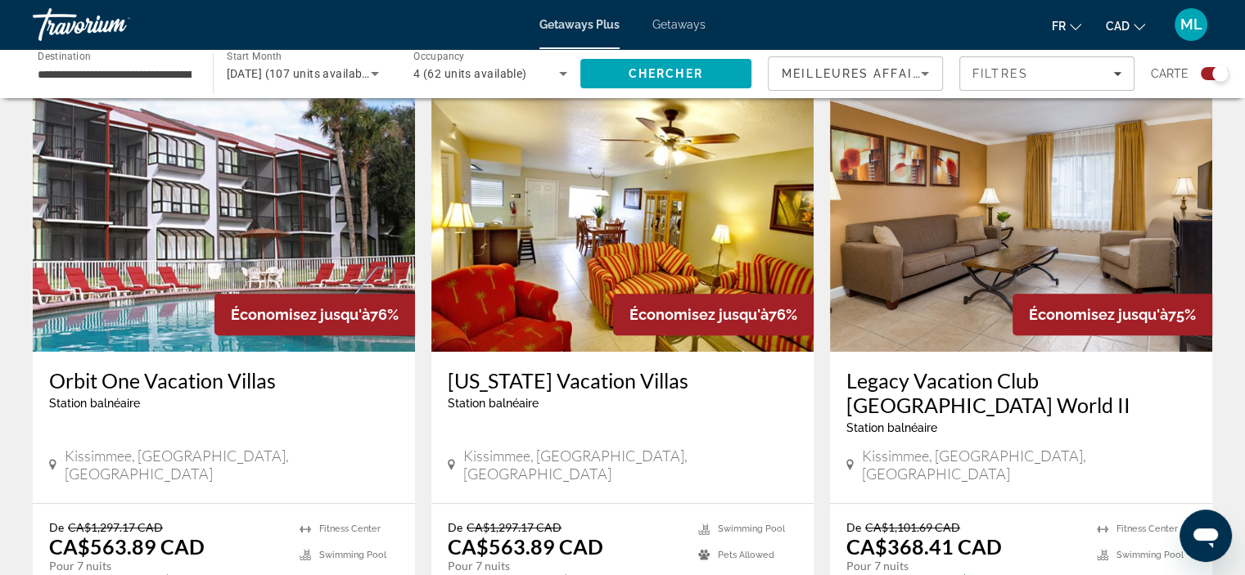
click at [127, 238] on img "Main content" at bounding box center [224, 221] width 382 height 262
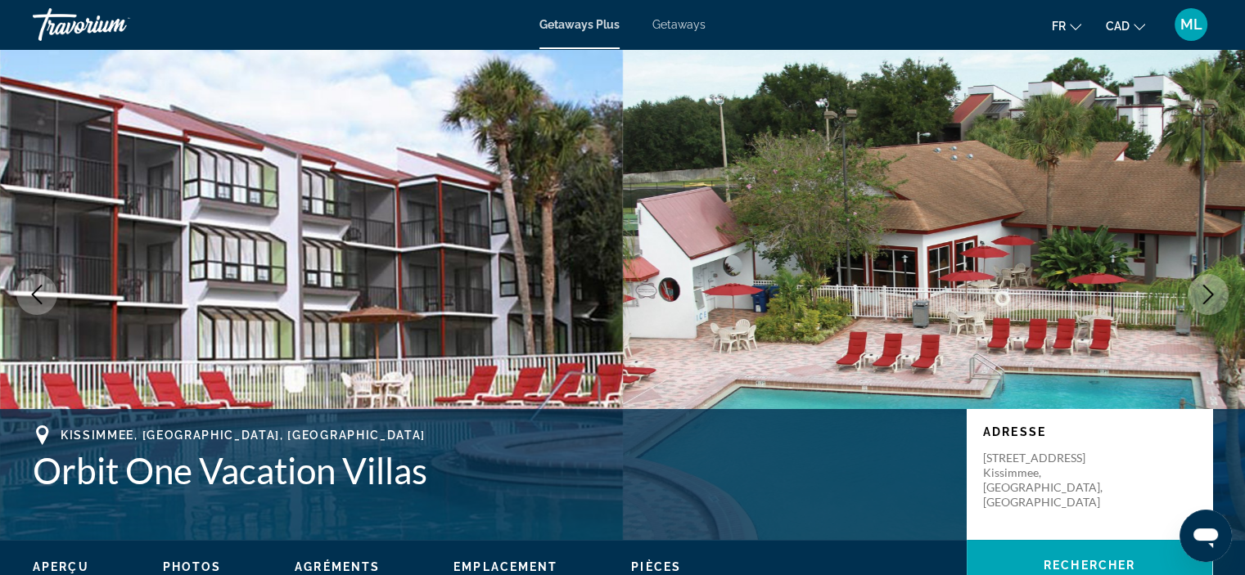
click at [1205, 304] on icon "Next image" at bounding box center [1208, 295] width 20 height 20
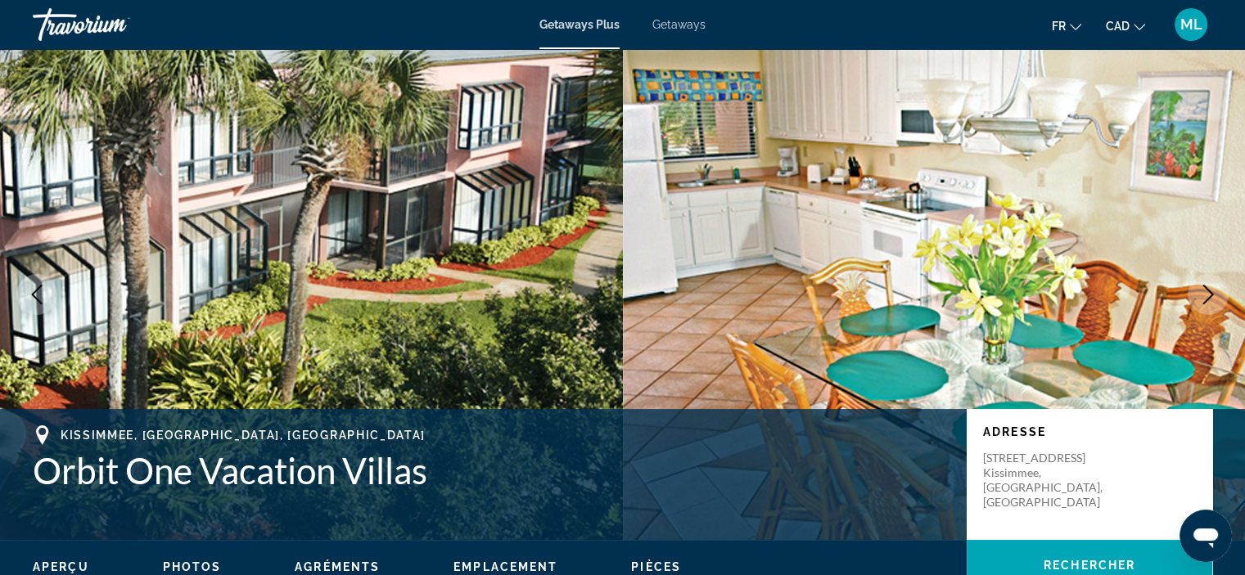
click at [1205, 304] on icon "Next image" at bounding box center [1208, 295] width 20 height 20
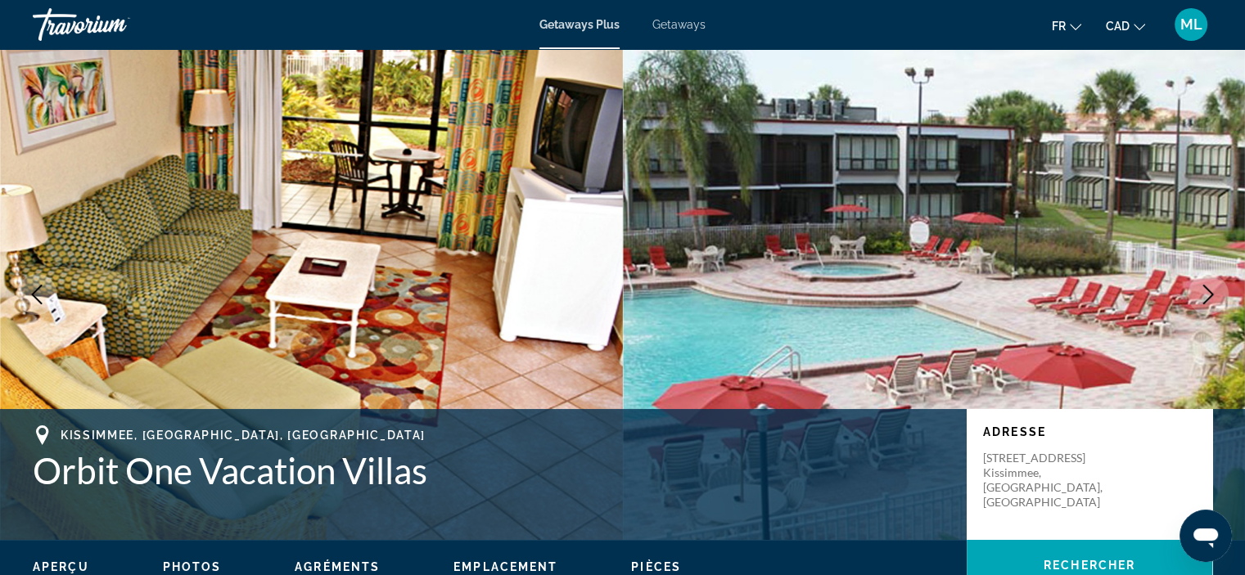
click at [1205, 304] on icon "Next image" at bounding box center [1208, 295] width 20 height 20
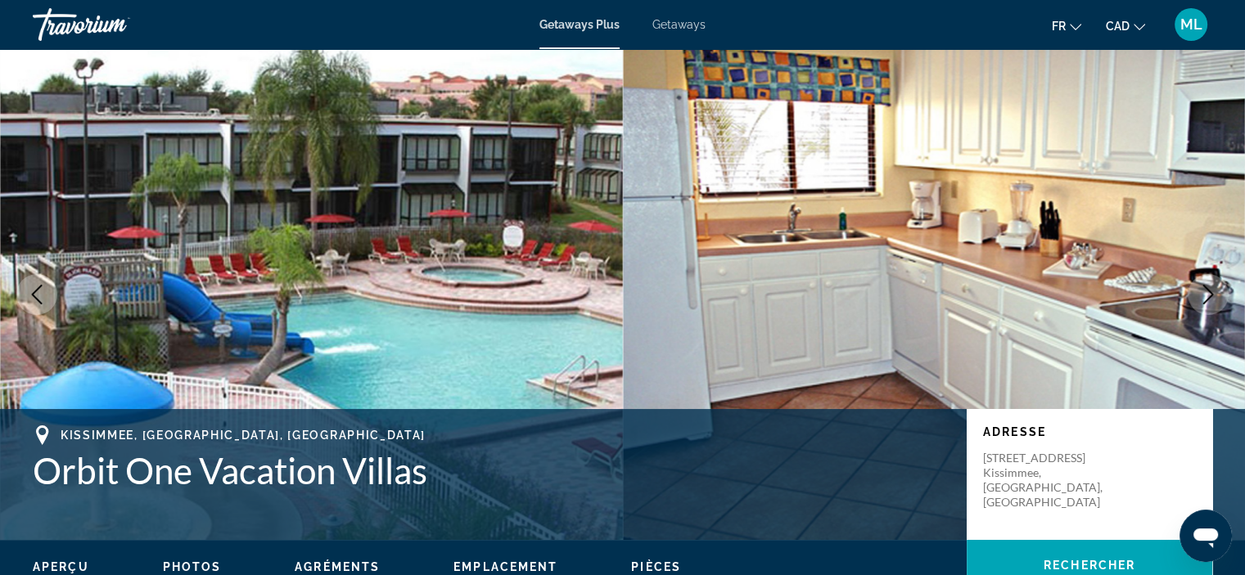
click at [1205, 304] on icon "Next image" at bounding box center [1208, 295] width 20 height 20
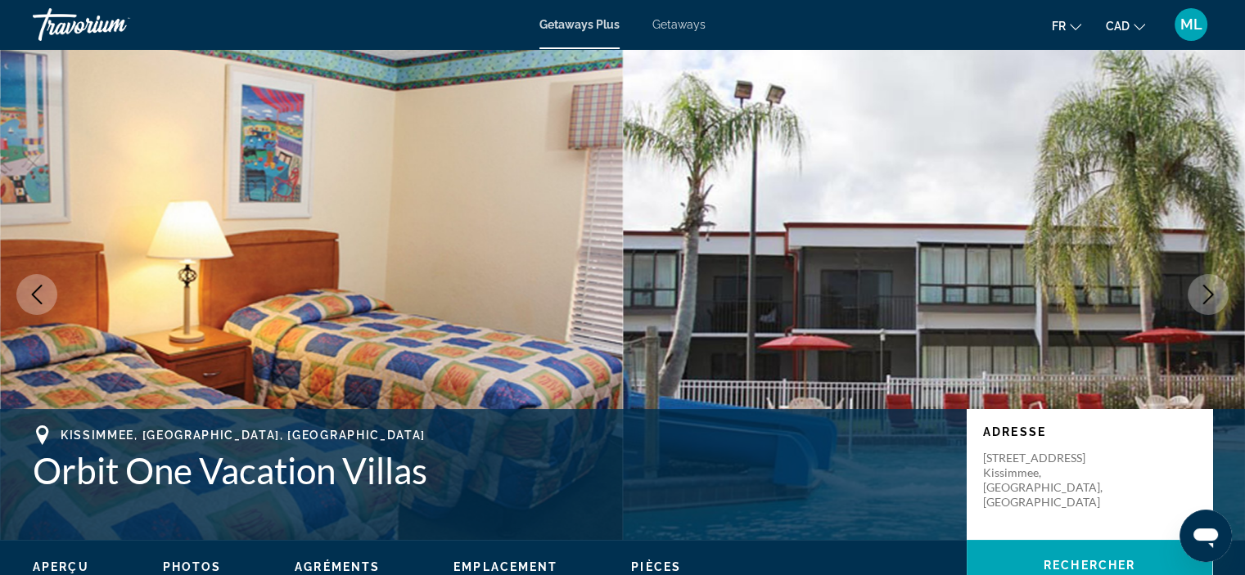
click at [1205, 304] on icon "Next image" at bounding box center [1208, 295] width 20 height 20
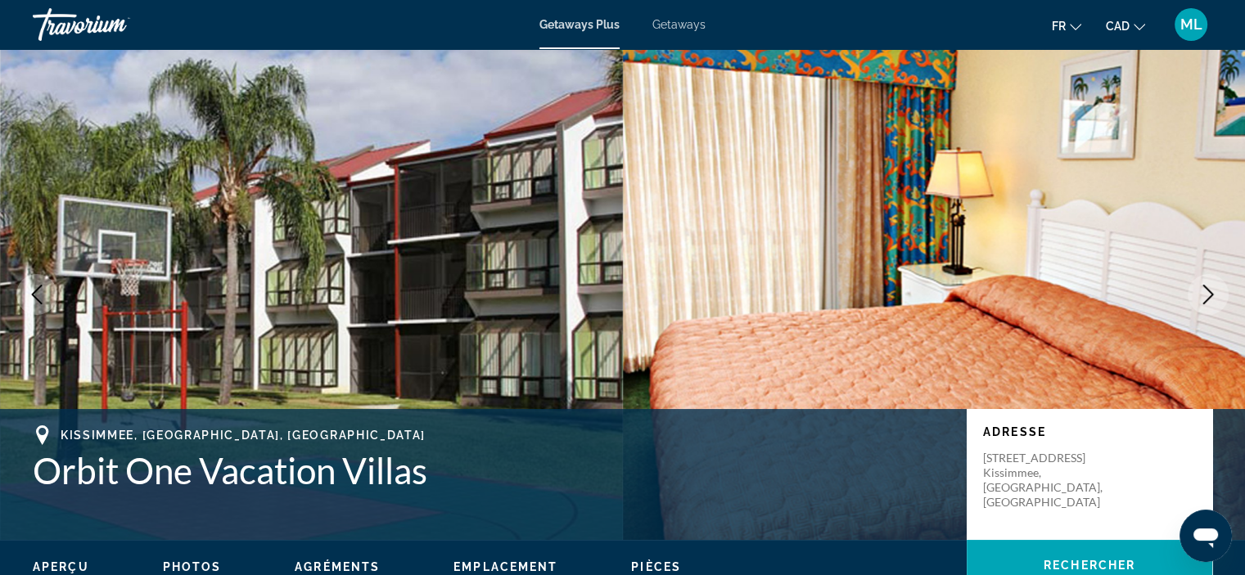
click at [1205, 304] on icon "Next image" at bounding box center [1208, 295] width 20 height 20
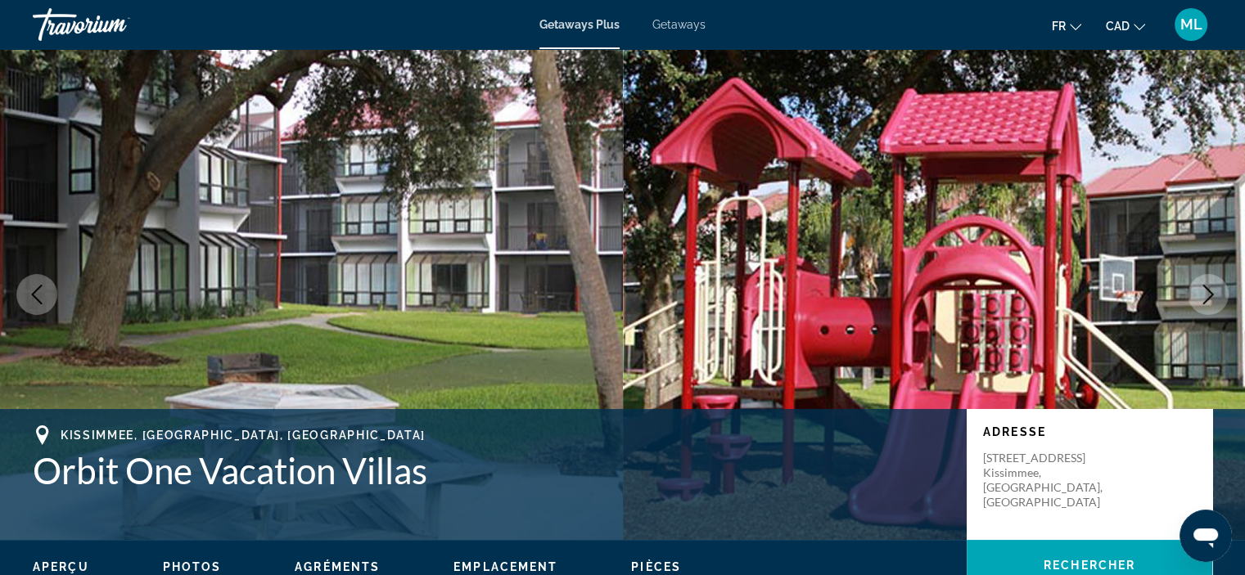
click at [1205, 304] on icon "Next image" at bounding box center [1208, 295] width 20 height 20
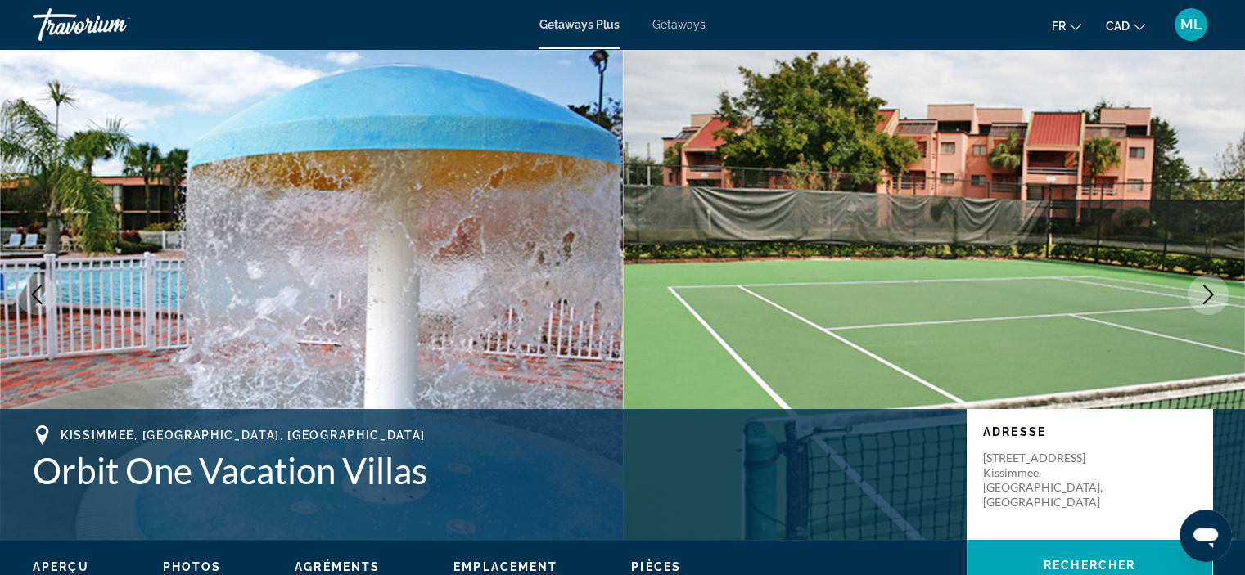
click at [1205, 304] on icon "Next image" at bounding box center [1208, 295] width 20 height 20
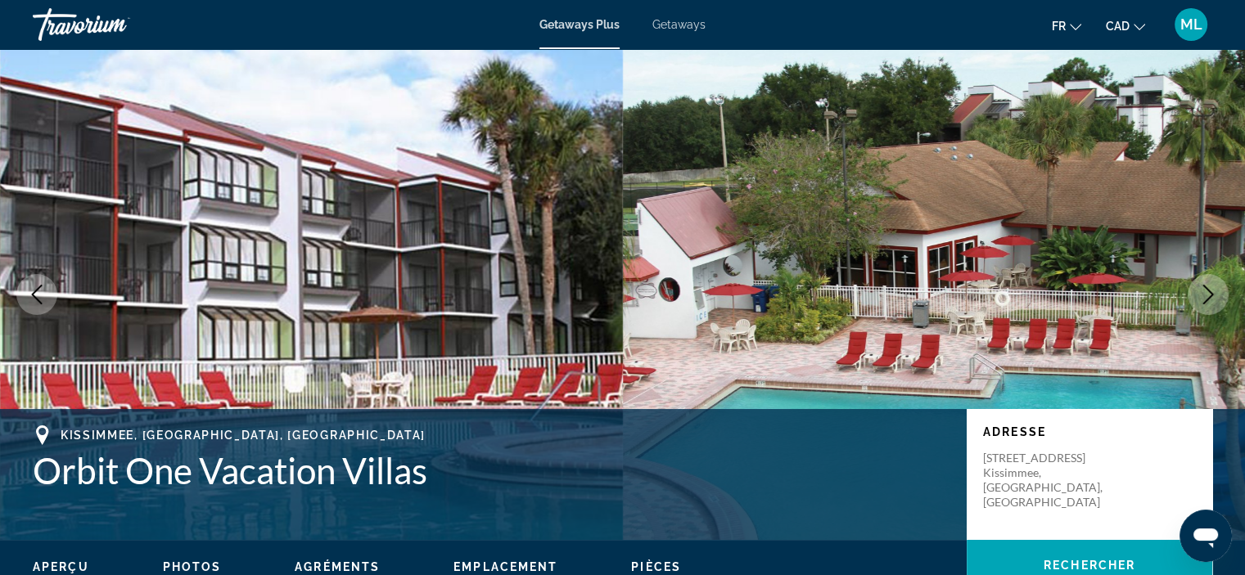
click at [1205, 304] on icon "Next image" at bounding box center [1208, 295] width 20 height 20
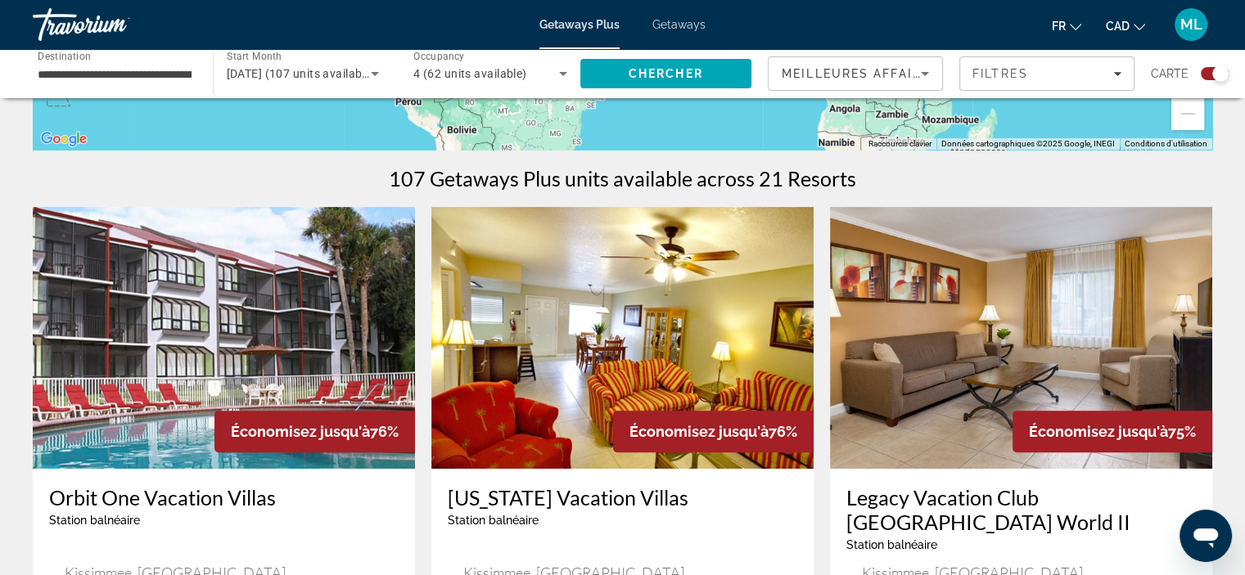
scroll to position [573, 0]
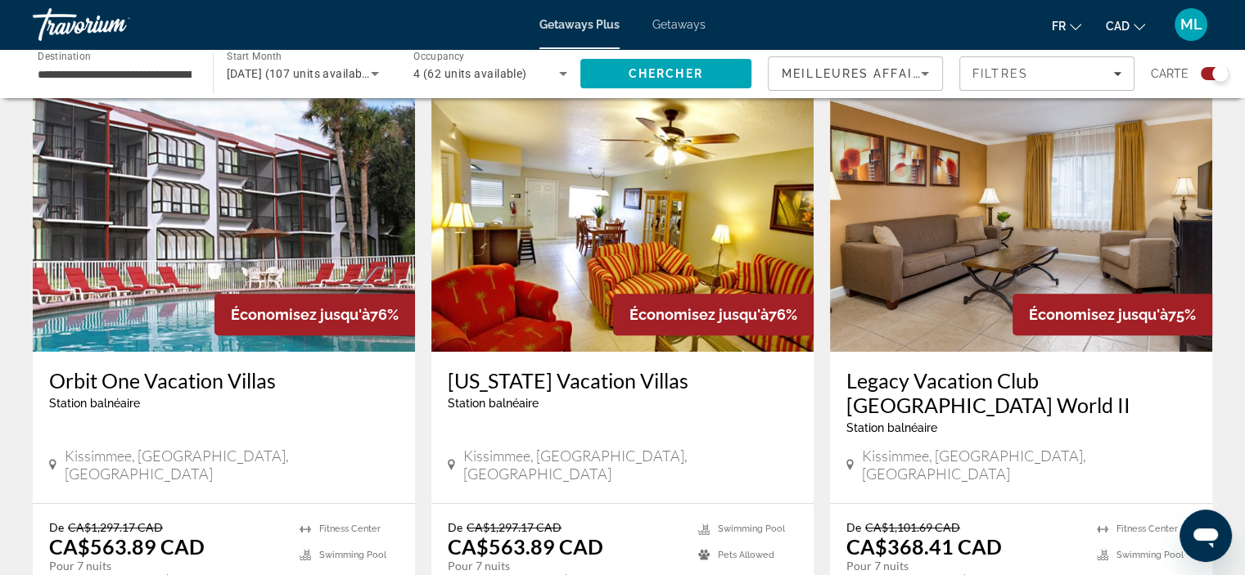
click at [548, 249] on img "Main content" at bounding box center [622, 221] width 382 height 262
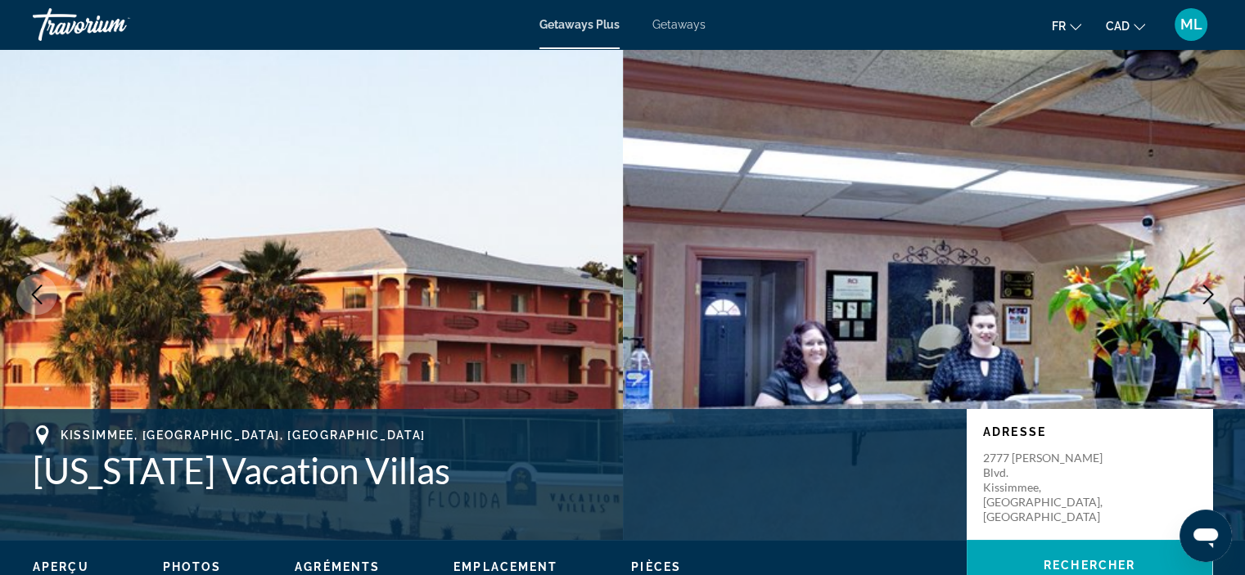
click at [1211, 242] on img "Main content" at bounding box center [934, 294] width 623 height 491
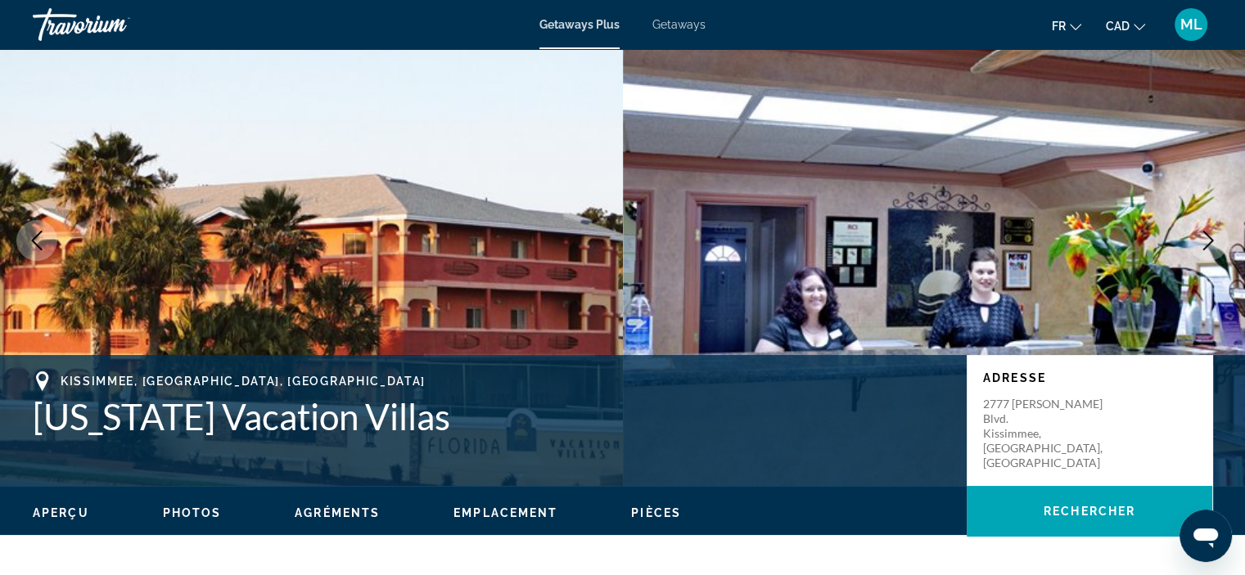
scroll to position [82, 0]
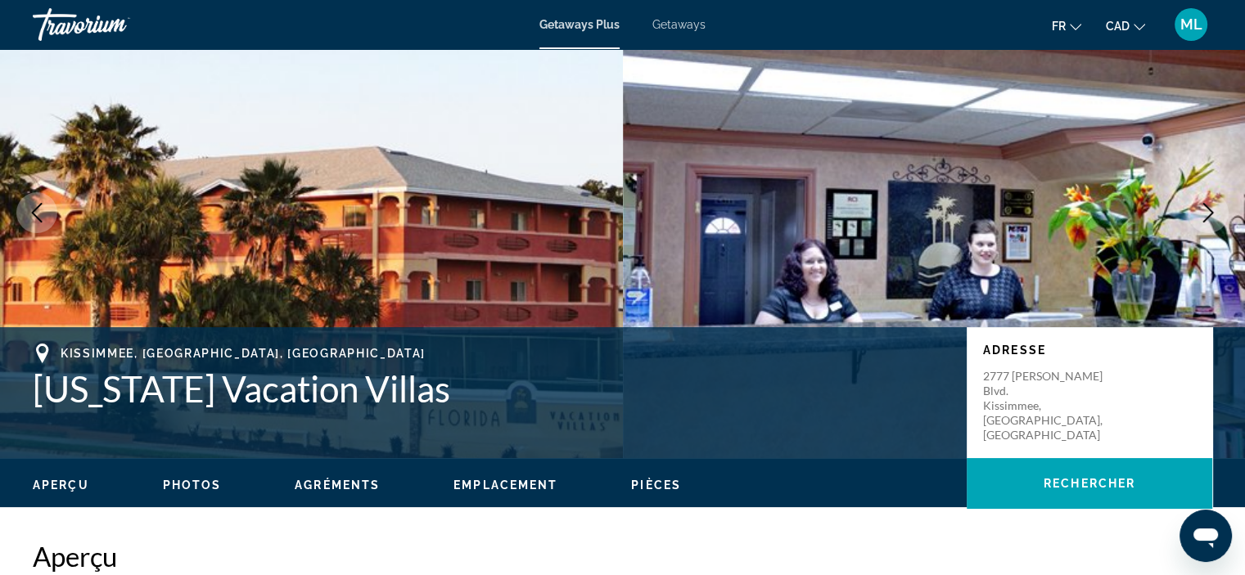
click at [1220, 248] on img "Main content" at bounding box center [934, 212] width 623 height 491
click at [1225, 212] on button "Next image" at bounding box center [1208, 212] width 41 height 41
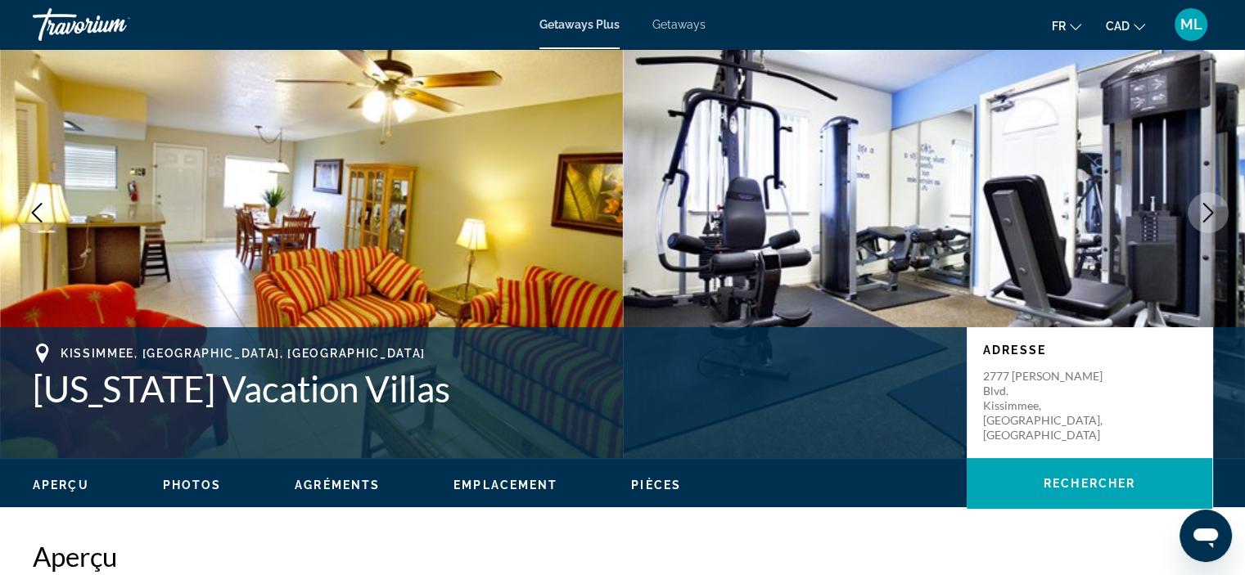
click at [1208, 208] on icon "Next image" at bounding box center [1208, 213] width 11 height 20
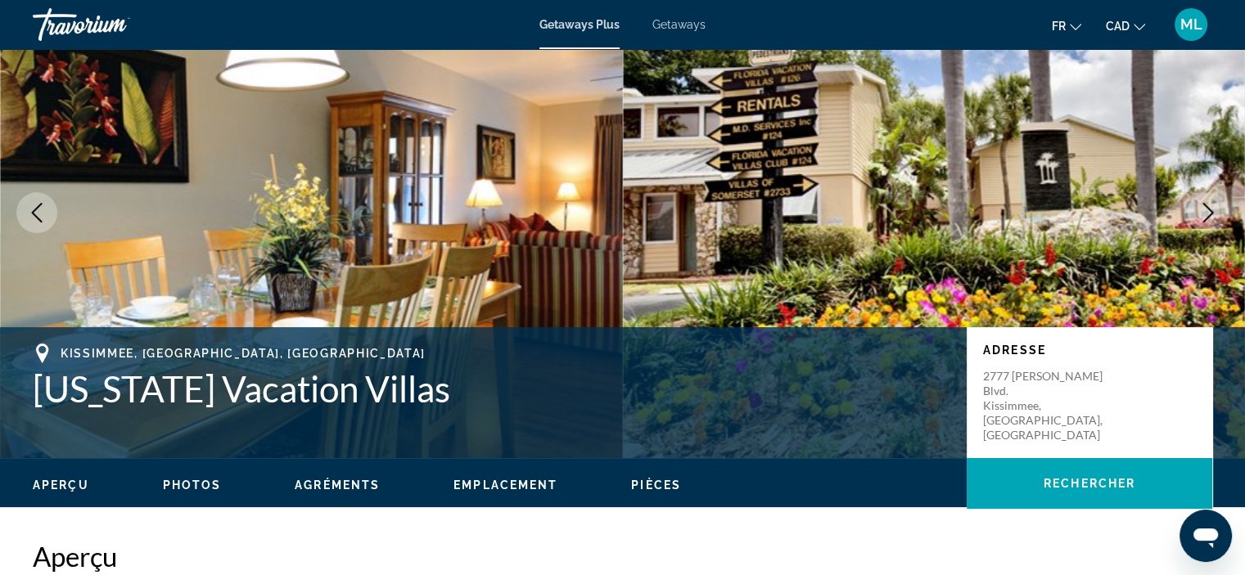
click at [1208, 208] on icon "Next image" at bounding box center [1208, 213] width 11 height 20
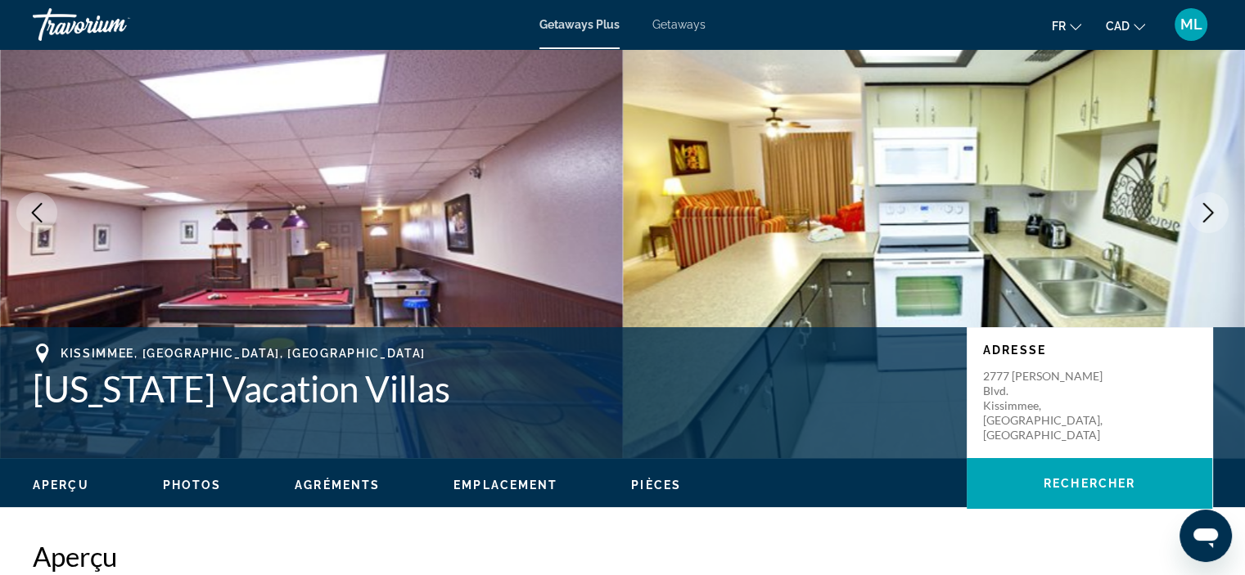
click at [1208, 208] on icon "Next image" at bounding box center [1208, 213] width 11 height 20
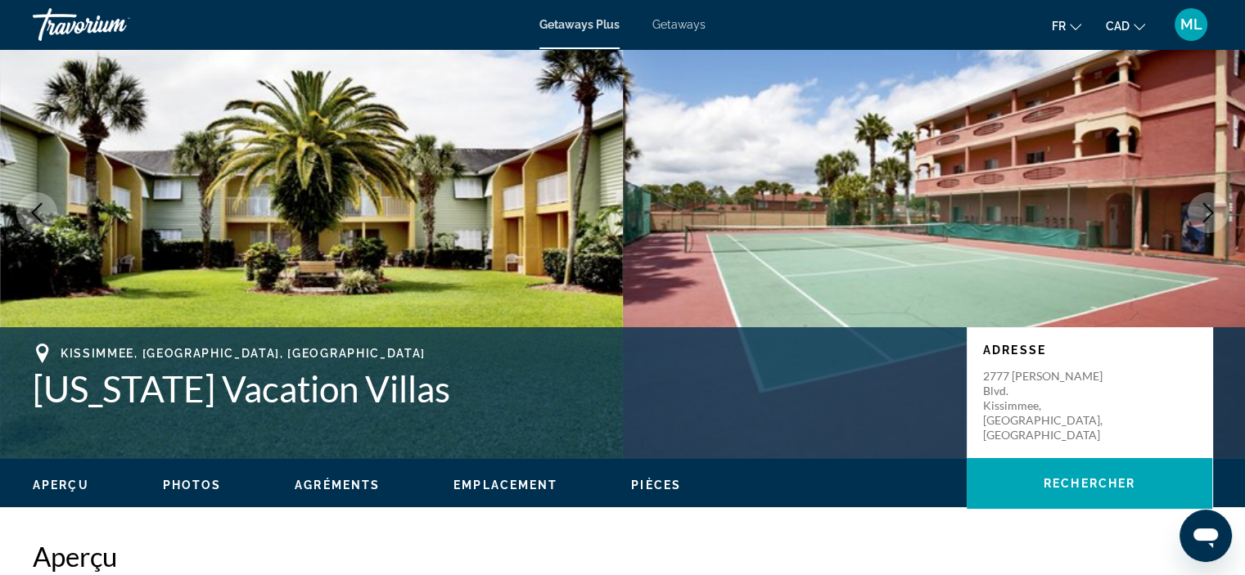
click at [1208, 208] on icon "Next image" at bounding box center [1208, 213] width 11 height 20
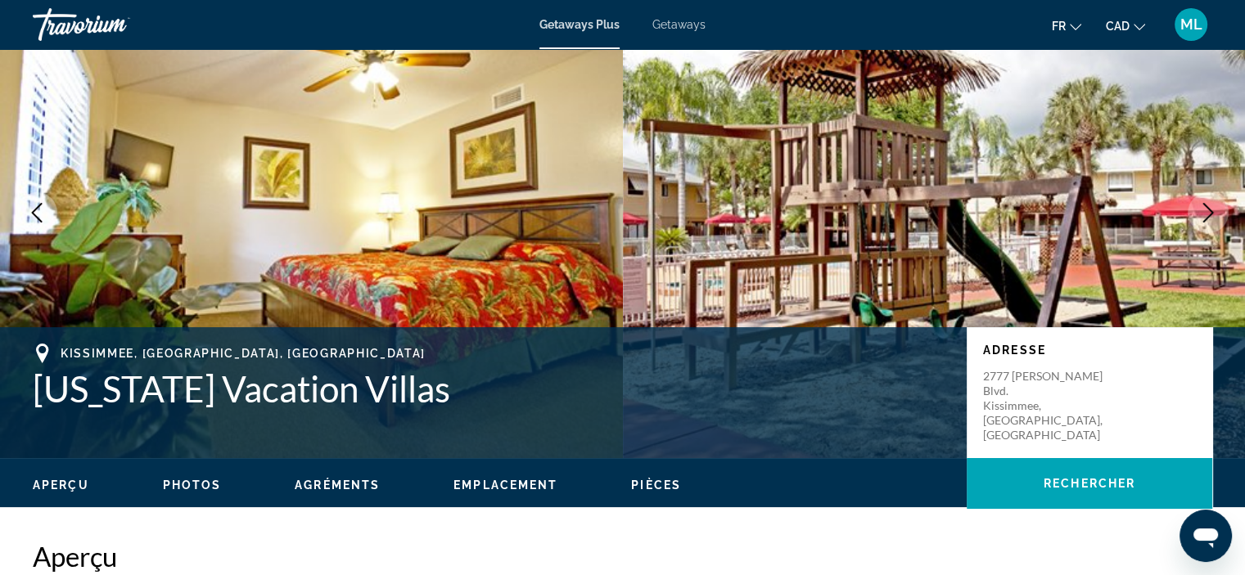
click at [1208, 208] on icon "Next image" at bounding box center [1208, 213] width 11 height 20
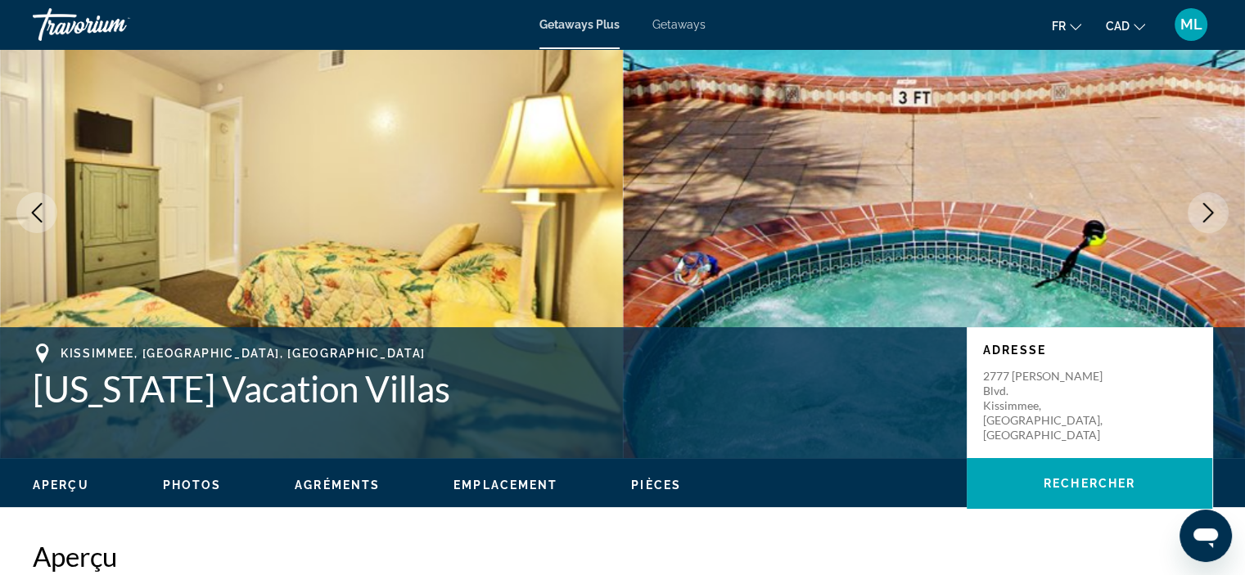
click at [1208, 208] on icon "Next image" at bounding box center [1208, 213] width 11 height 20
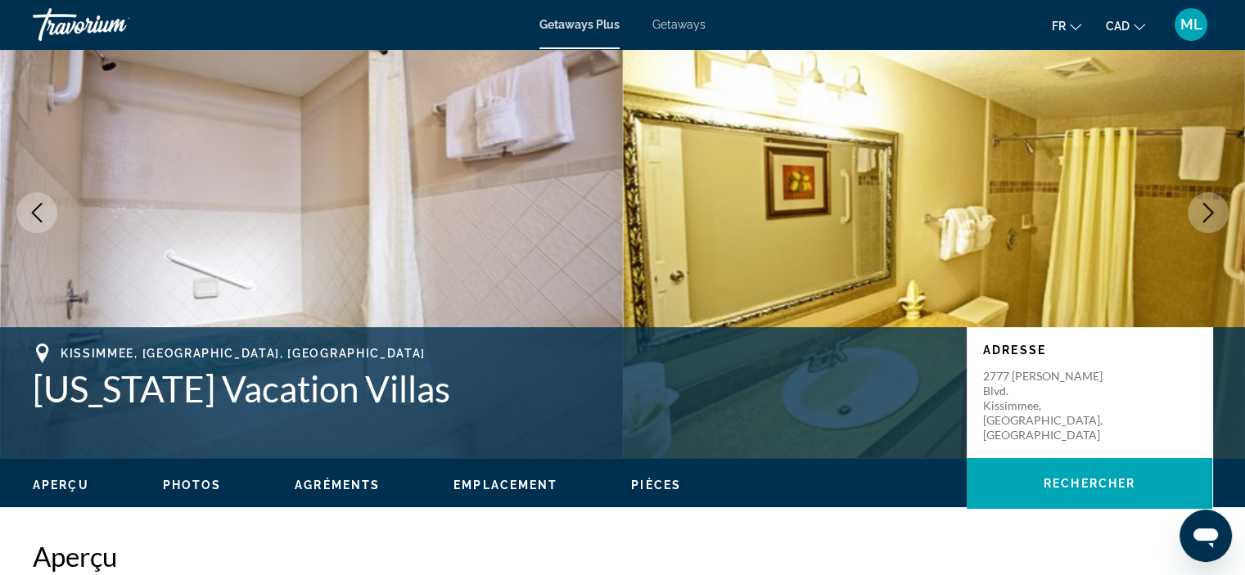
click at [1208, 208] on icon "Next image" at bounding box center [1208, 213] width 11 height 20
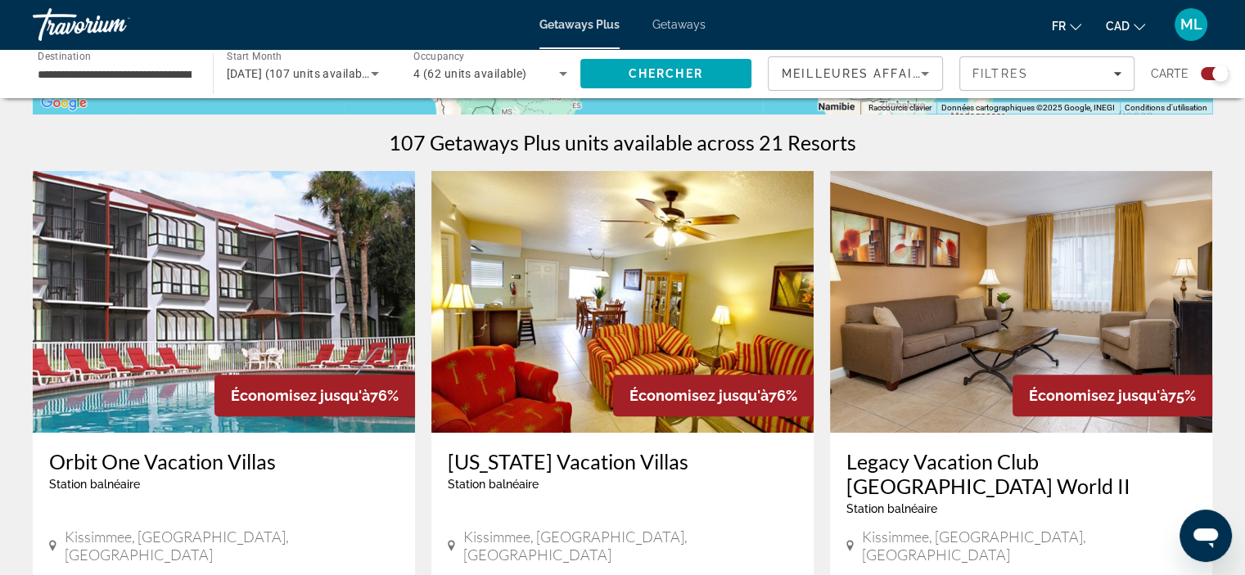
scroll to position [491, 0]
click at [914, 238] on img "Main content" at bounding box center [1021, 303] width 382 height 262
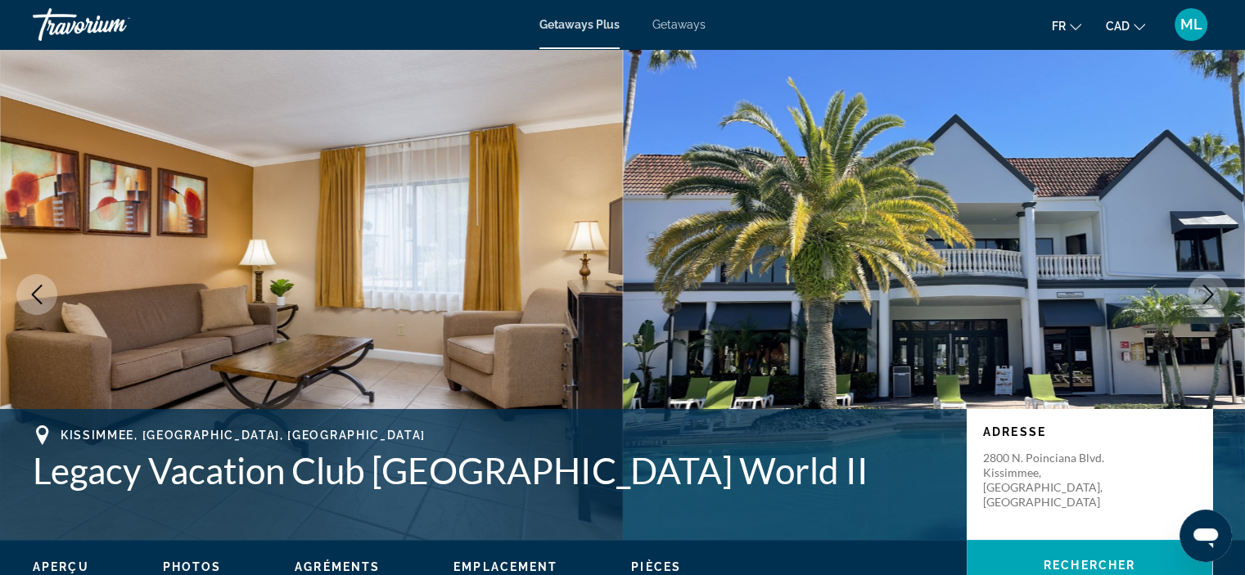
click at [1202, 291] on icon "Next image" at bounding box center [1208, 295] width 20 height 20
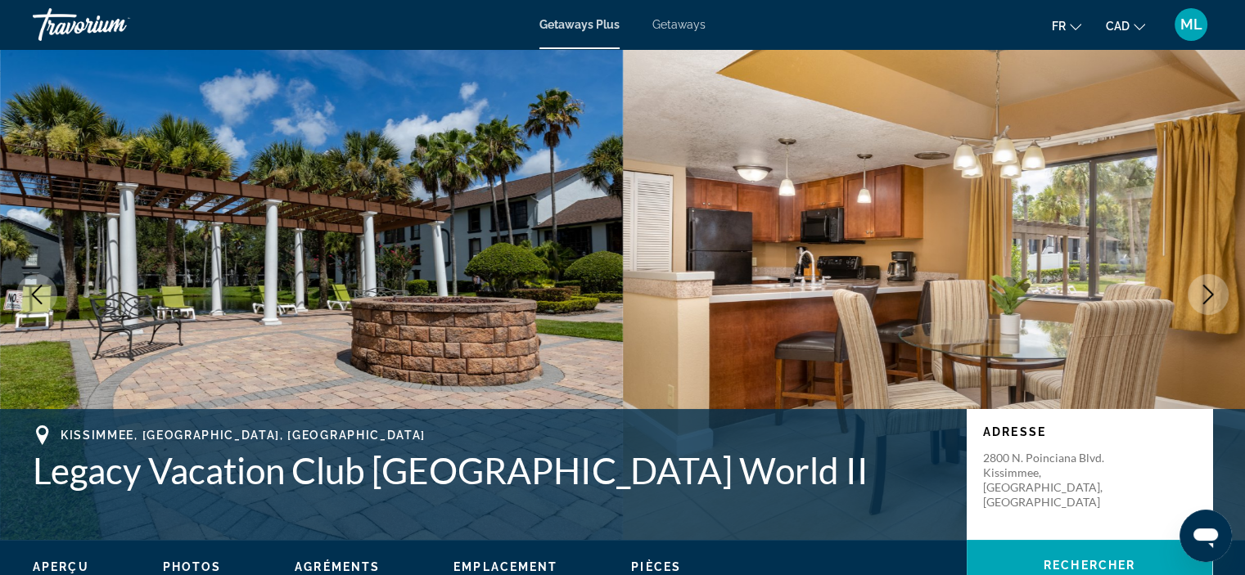
click at [1202, 291] on icon "Next image" at bounding box center [1208, 295] width 20 height 20
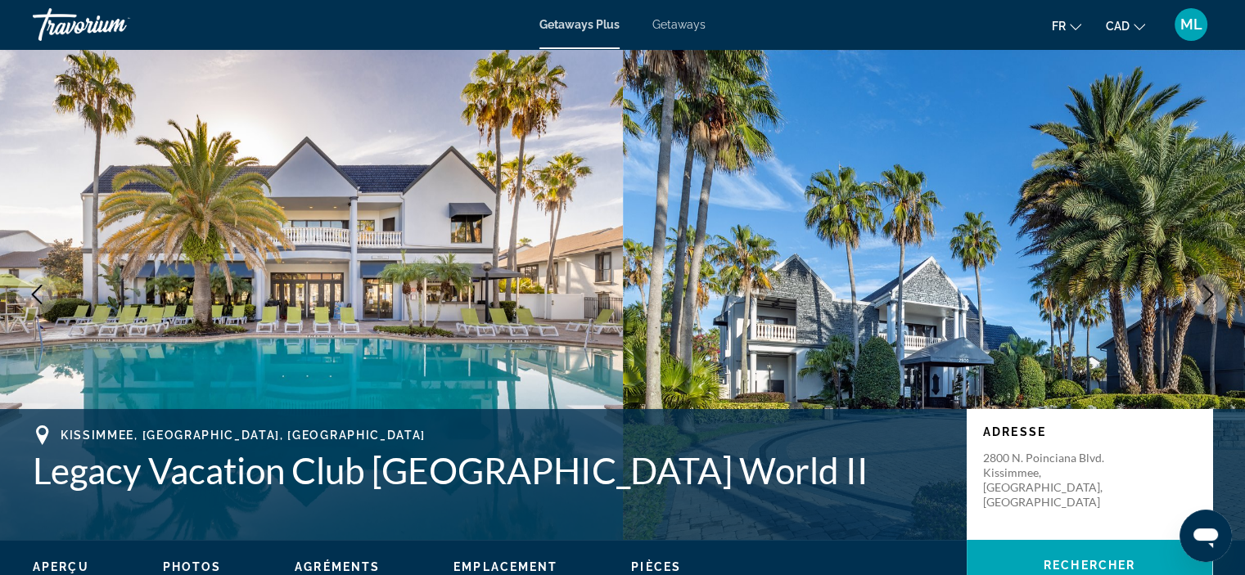
click at [1202, 291] on icon "Next image" at bounding box center [1208, 295] width 20 height 20
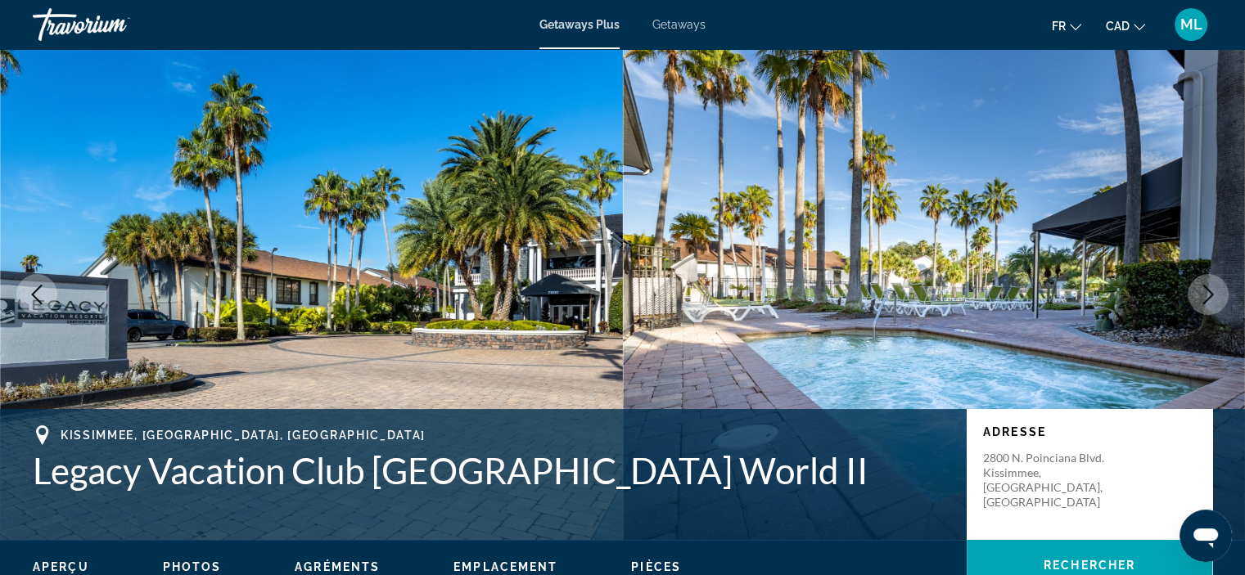
click at [1202, 291] on icon "Next image" at bounding box center [1208, 295] width 20 height 20
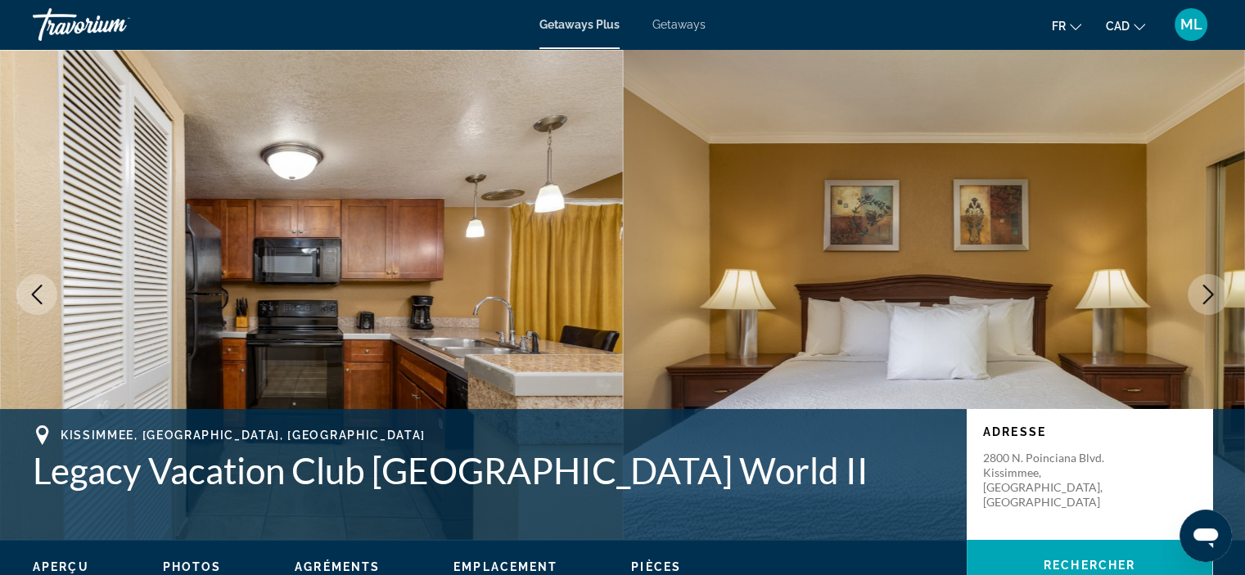
click at [1202, 291] on icon "Next image" at bounding box center [1208, 295] width 20 height 20
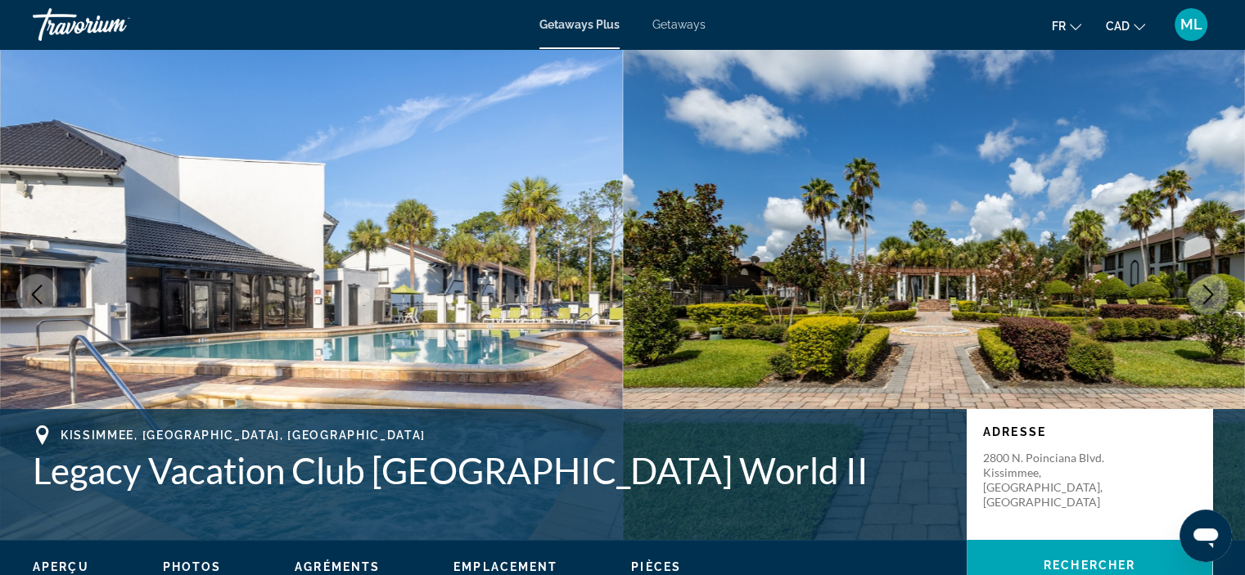
click at [1202, 291] on icon "Next image" at bounding box center [1208, 295] width 20 height 20
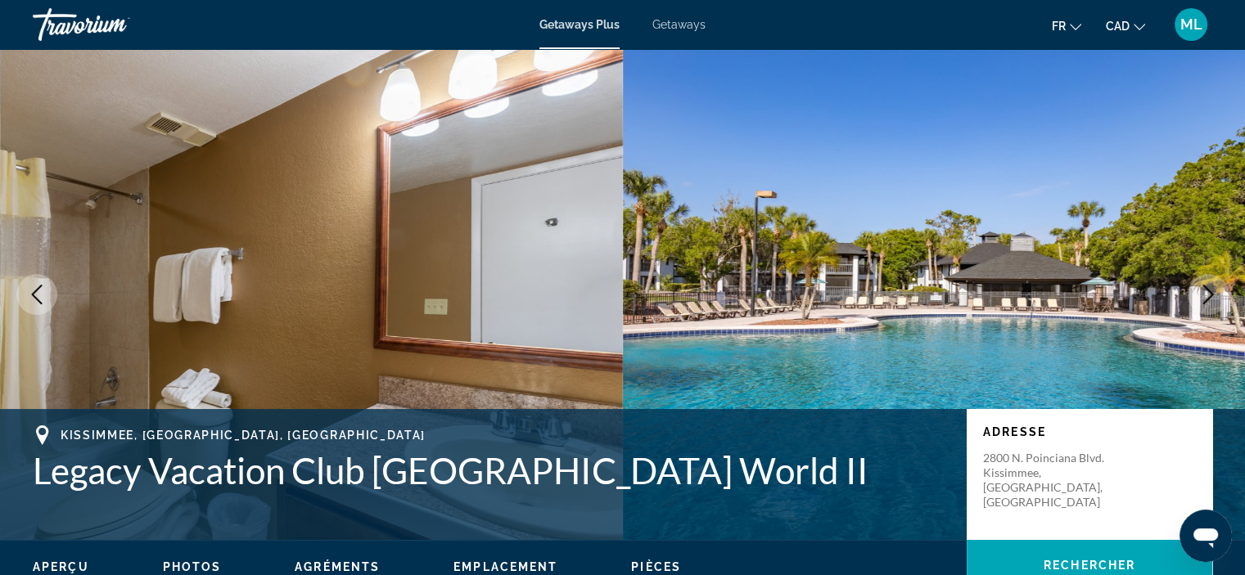
click at [1202, 291] on icon "Next image" at bounding box center [1208, 295] width 20 height 20
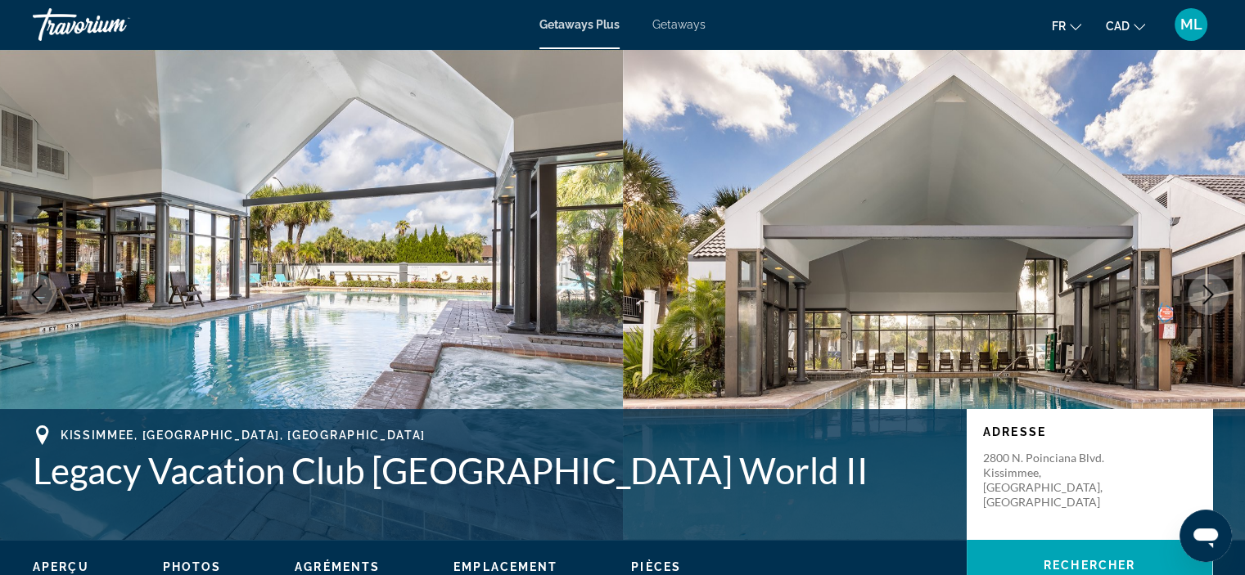
click at [1202, 291] on icon "Next image" at bounding box center [1208, 295] width 20 height 20
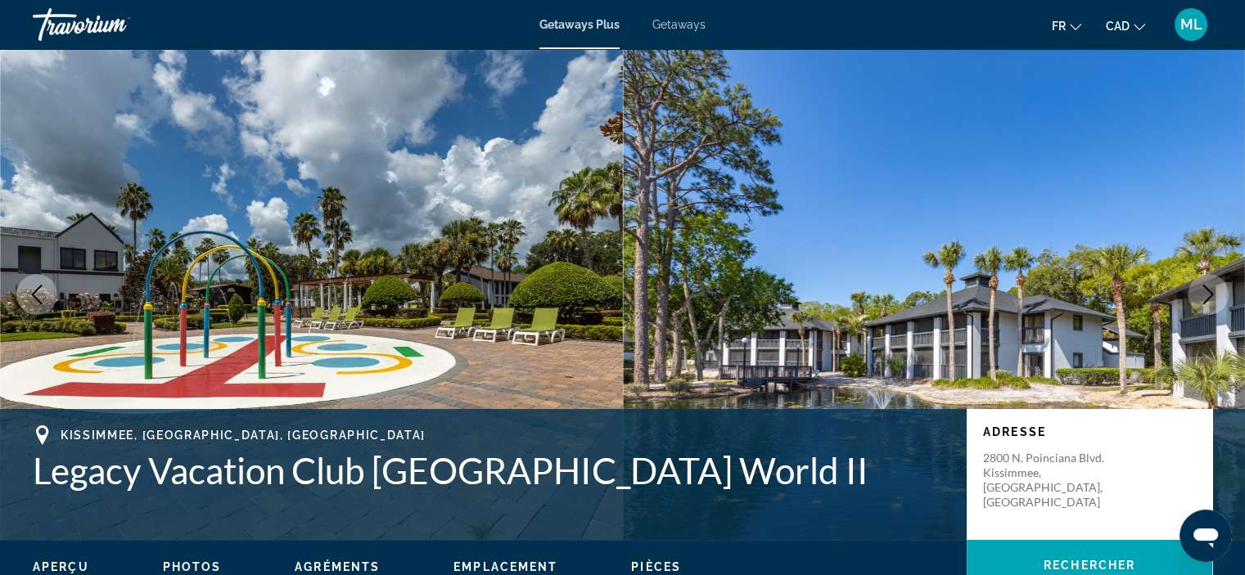
click at [1202, 291] on icon "Next image" at bounding box center [1208, 295] width 20 height 20
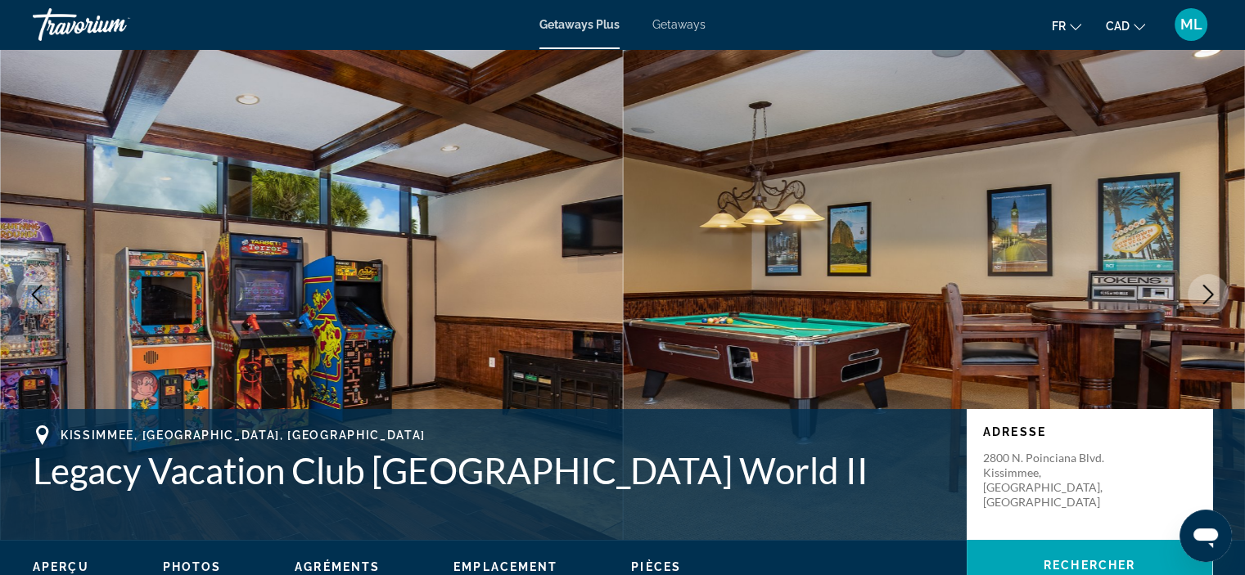
click at [1202, 291] on icon "Next image" at bounding box center [1208, 295] width 20 height 20
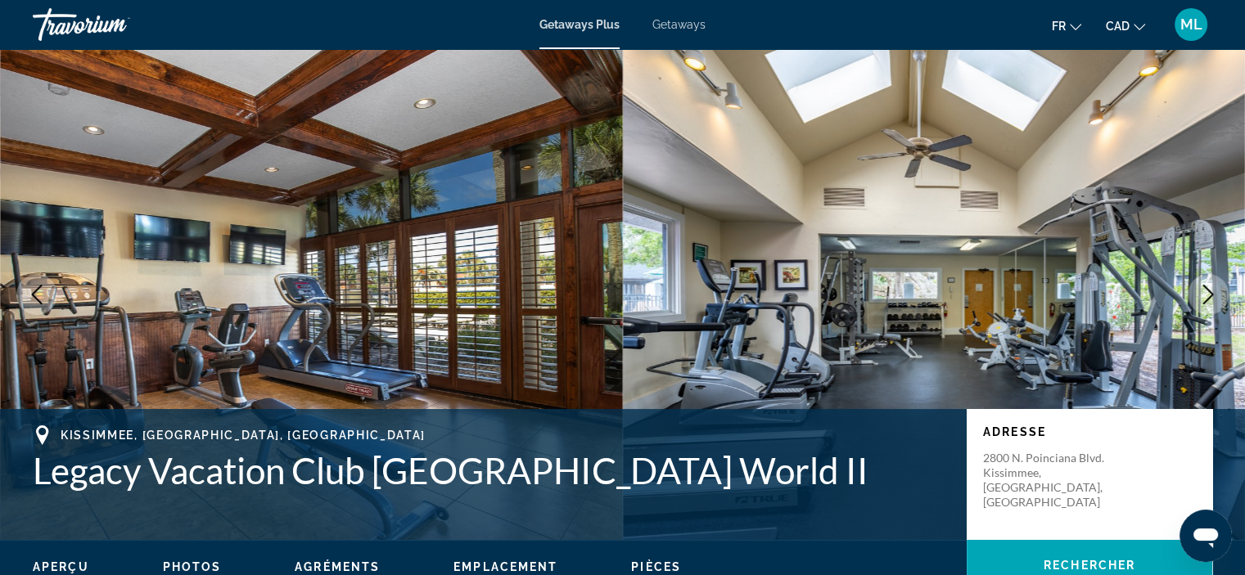
click at [1202, 291] on icon "Next image" at bounding box center [1208, 295] width 20 height 20
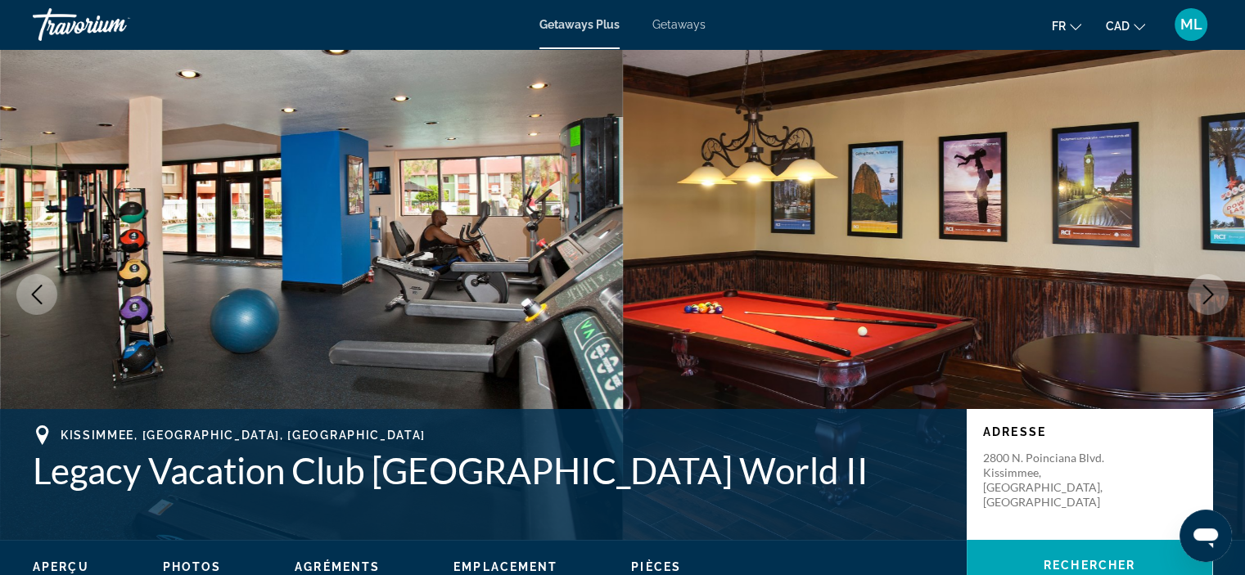
click at [1202, 291] on icon "Next image" at bounding box center [1208, 295] width 20 height 20
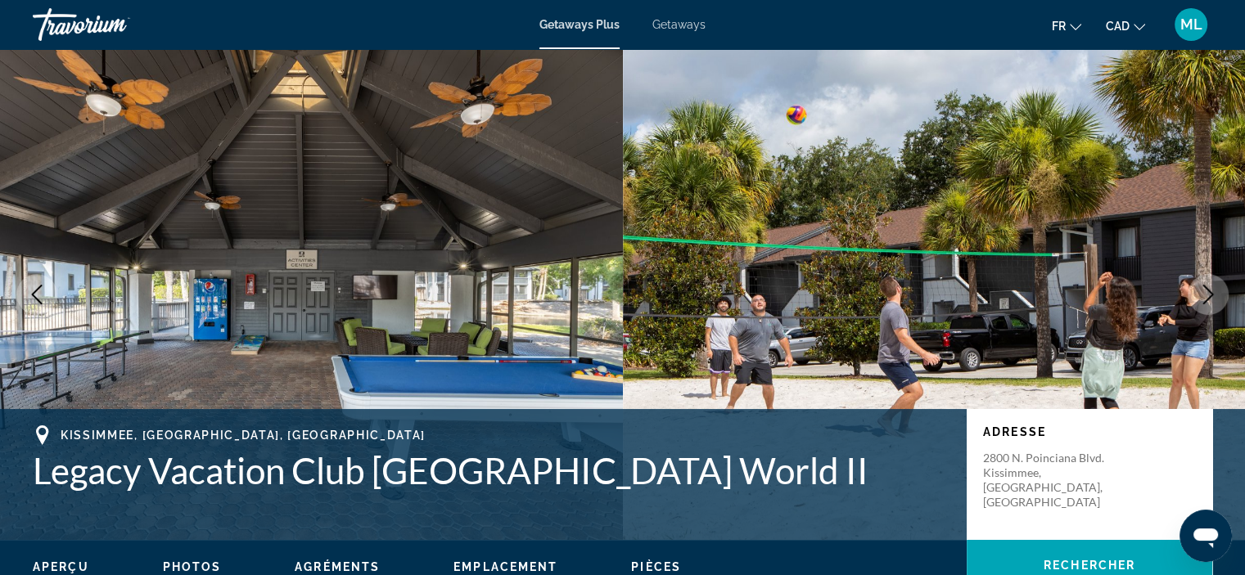
click at [1202, 291] on icon "Next image" at bounding box center [1208, 295] width 20 height 20
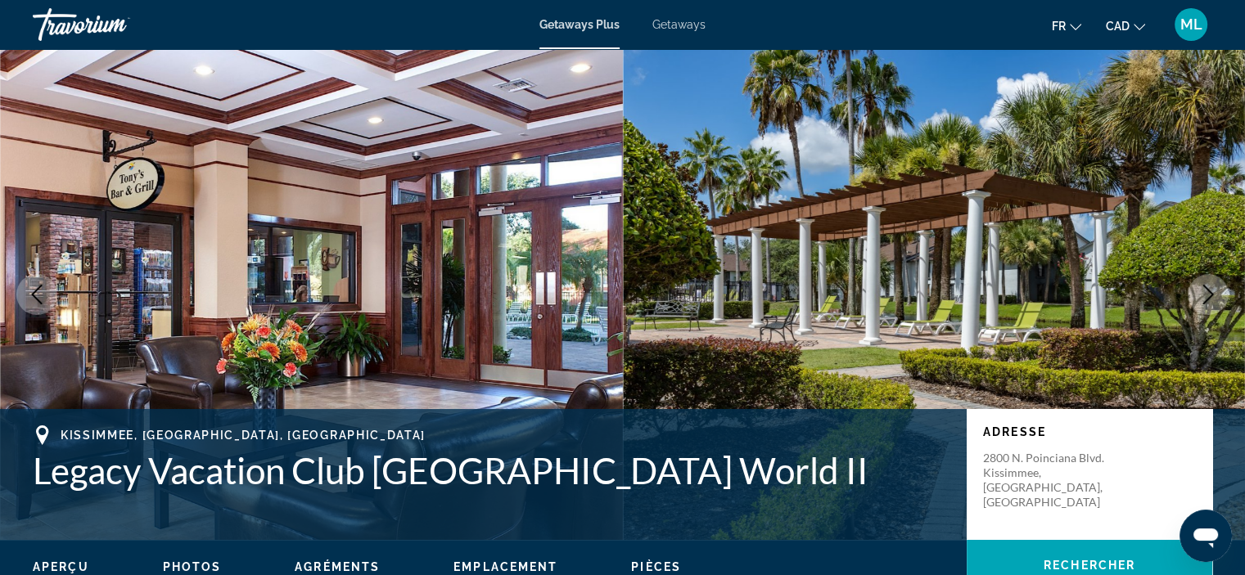
click at [1202, 291] on icon "Next image" at bounding box center [1208, 295] width 20 height 20
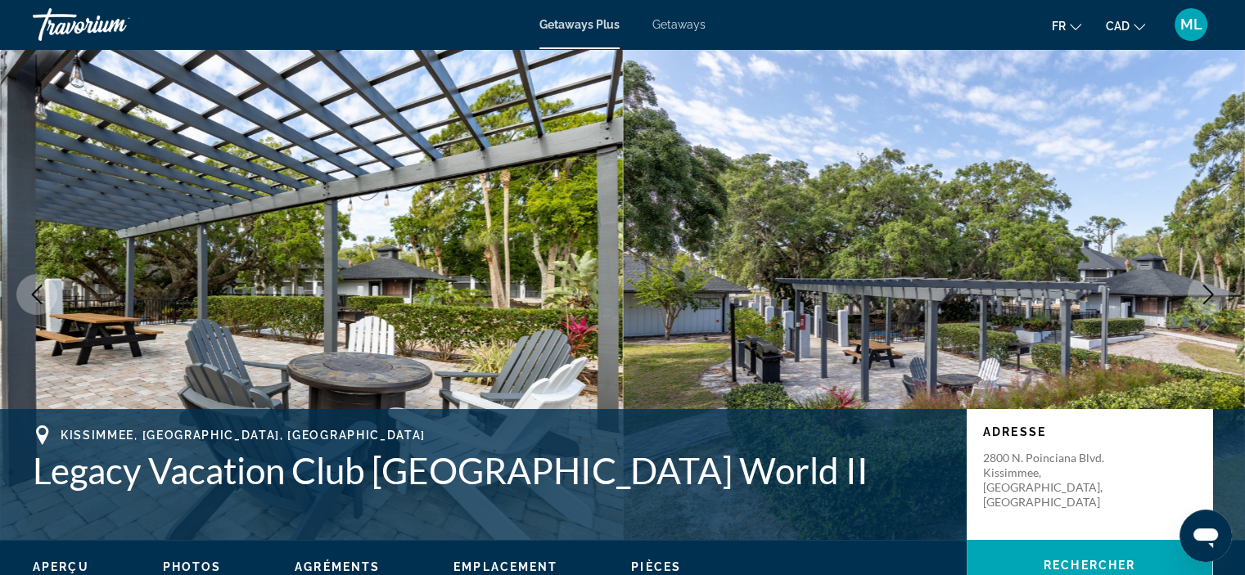
click at [1202, 291] on icon "Next image" at bounding box center [1208, 295] width 20 height 20
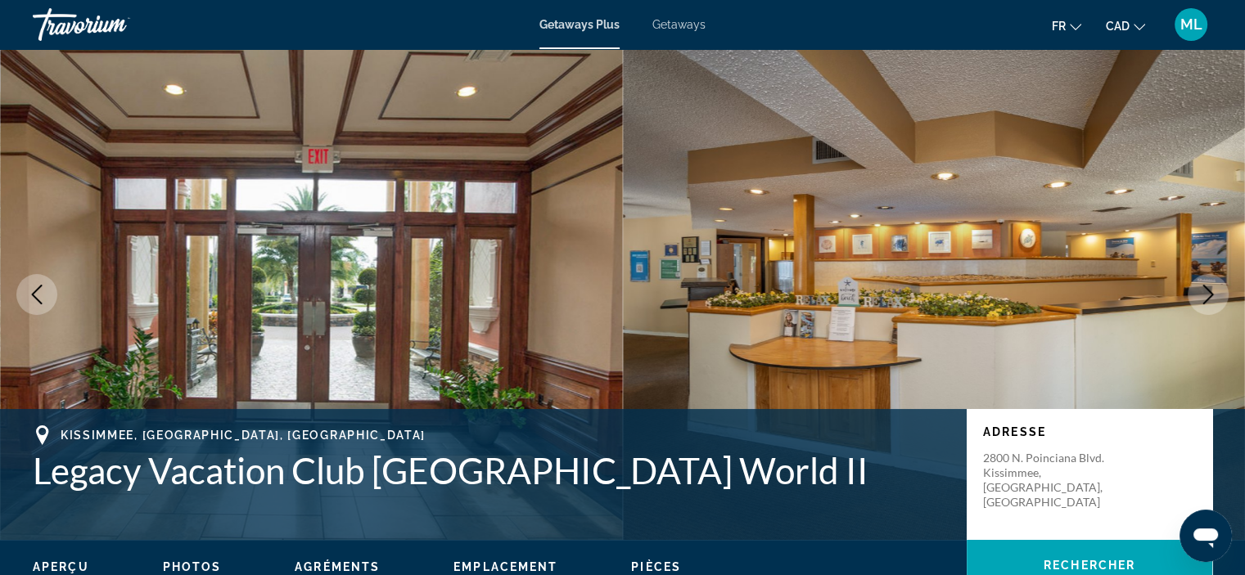
click at [1202, 291] on icon "Next image" at bounding box center [1208, 295] width 20 height 20
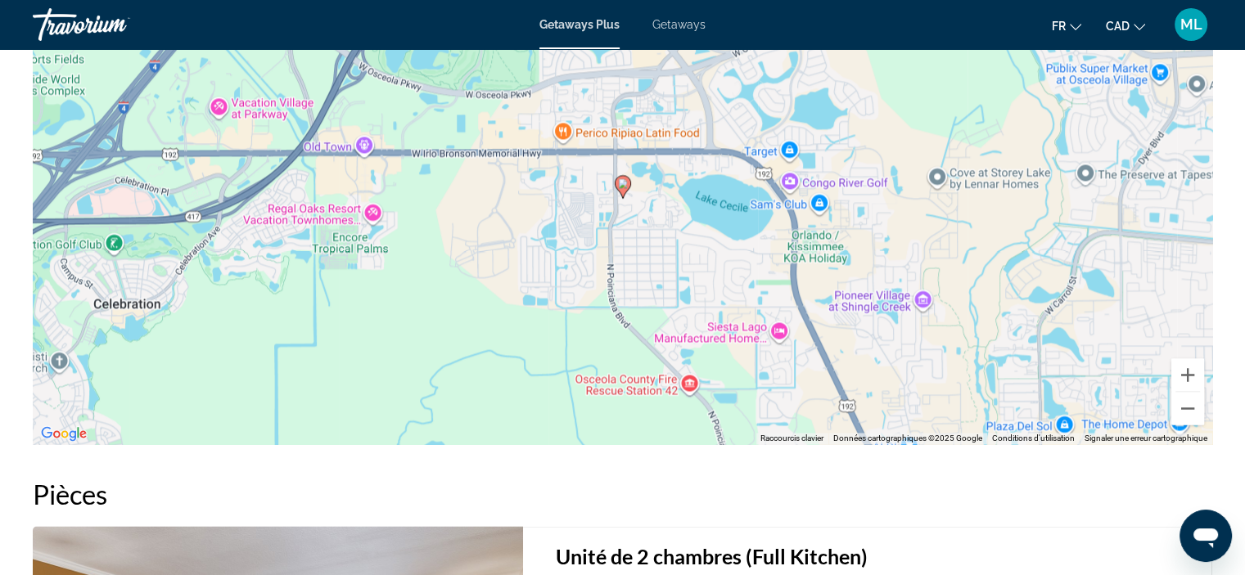
scroll to position [2503, 0]
